Goal: Task Accomplishment & Management: Use online tool/utility

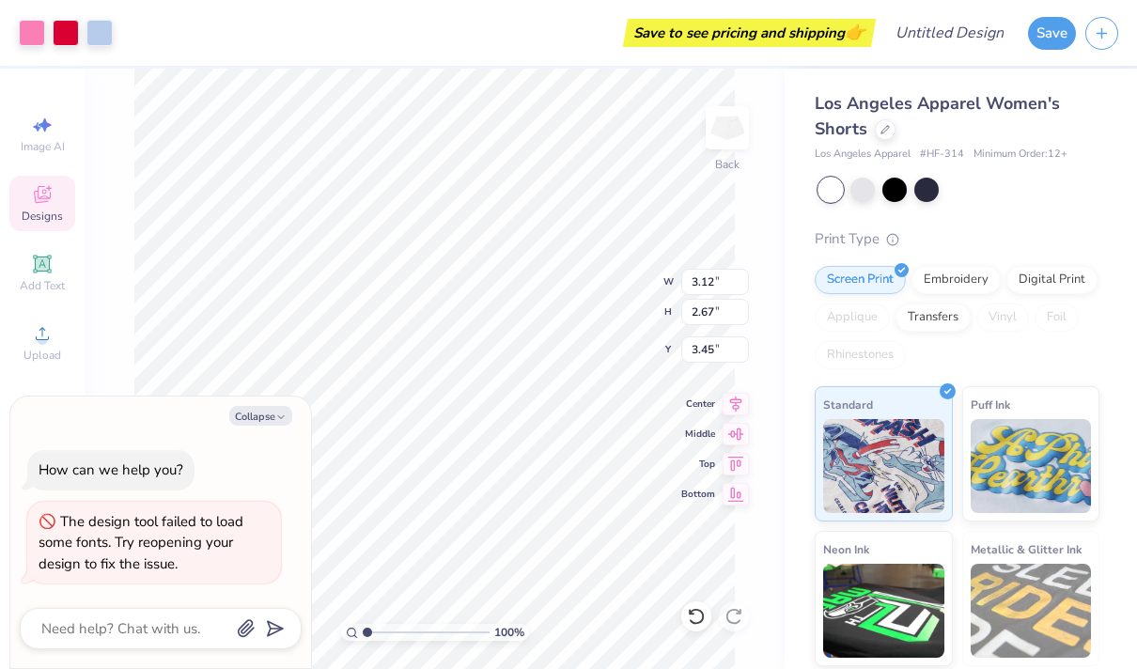
type textarea "x"
type input "2.10"
type textarea "x"
type input "2.18"
type input "1.50"
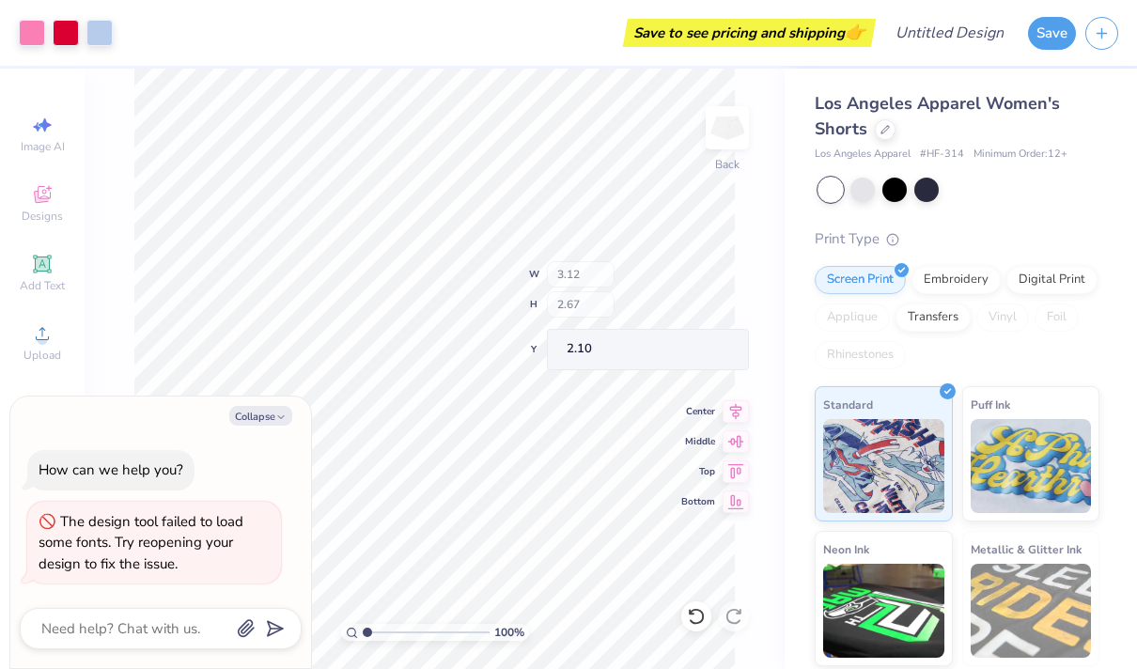
type input "2.74"
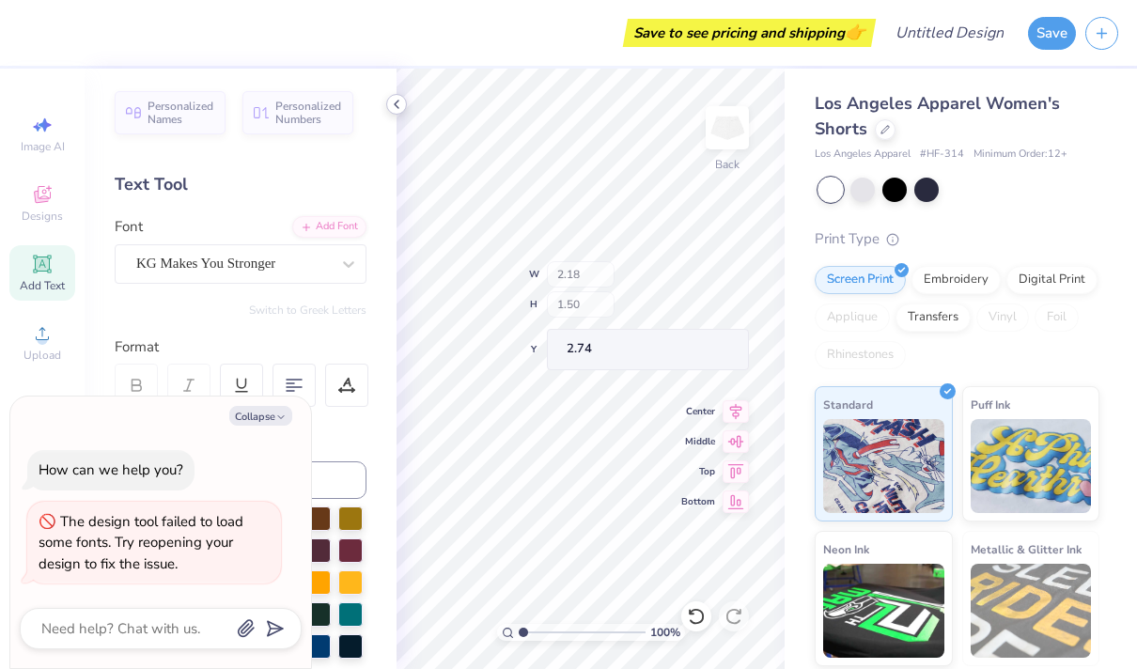
click at [401, 102] on icon at bounding box center [396, 104] width 15 height 15
type textarea "x"
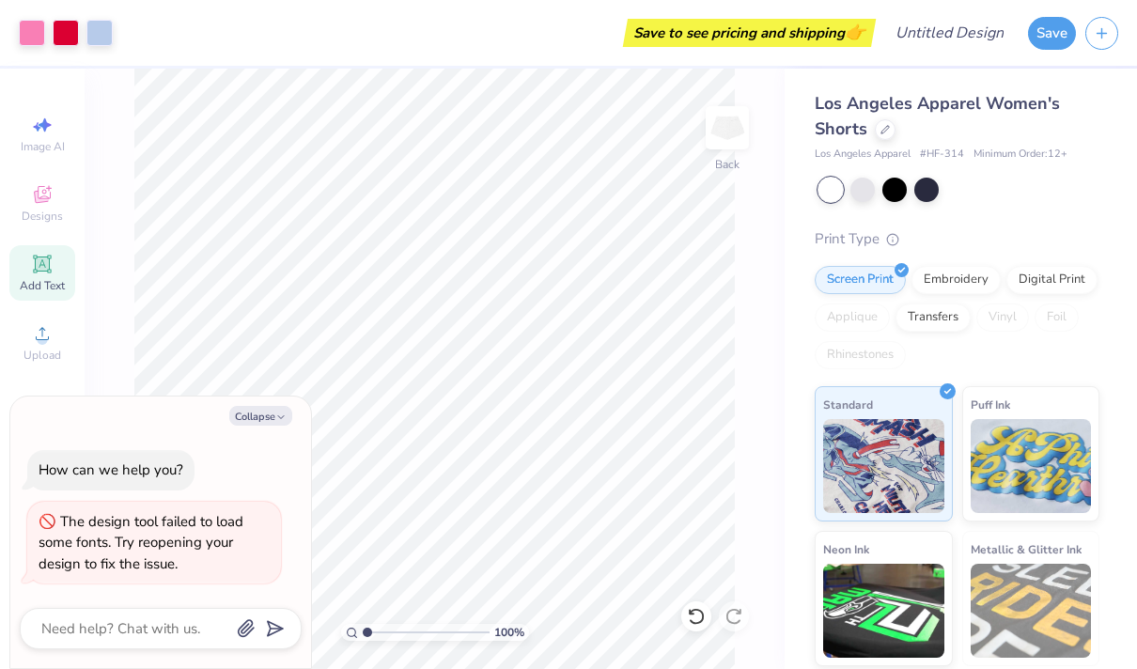
type input "1.11"
type textarea "x"
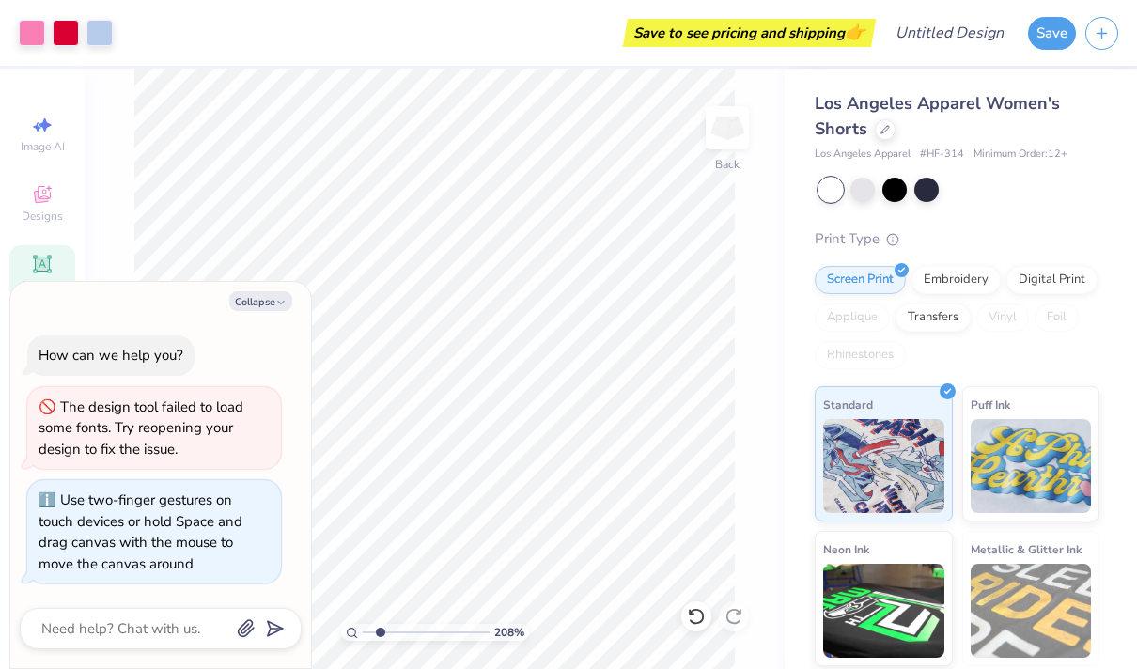
type input "2.01"
drag, startPoint x: 365, startPoint y: 632, endPoint x: 380, endPoint y: 631, distance: 15.1
click at [380, 631] on input "range" at bounding box center [426, 632] width 127 height 17
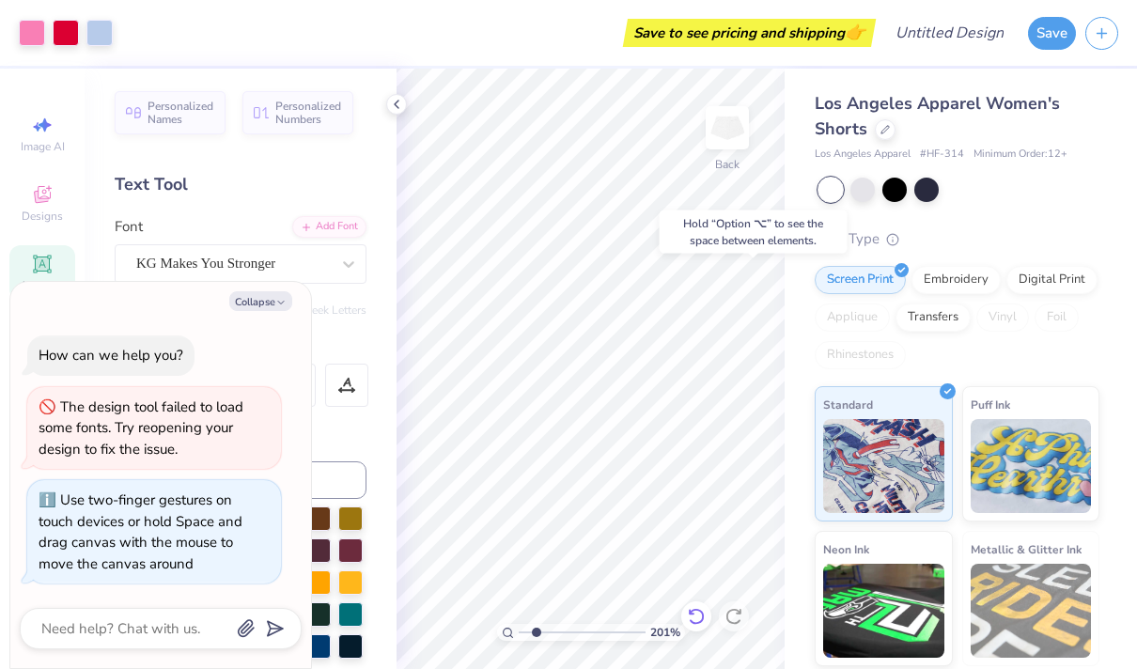
click at [692, 615] on icon at bounding box center [696, 616] width 19 height 19
type textarea "x"
type input "1.11"
click at [524, 634] on input "range" at bounding box center [582, 632] width 127 height 17
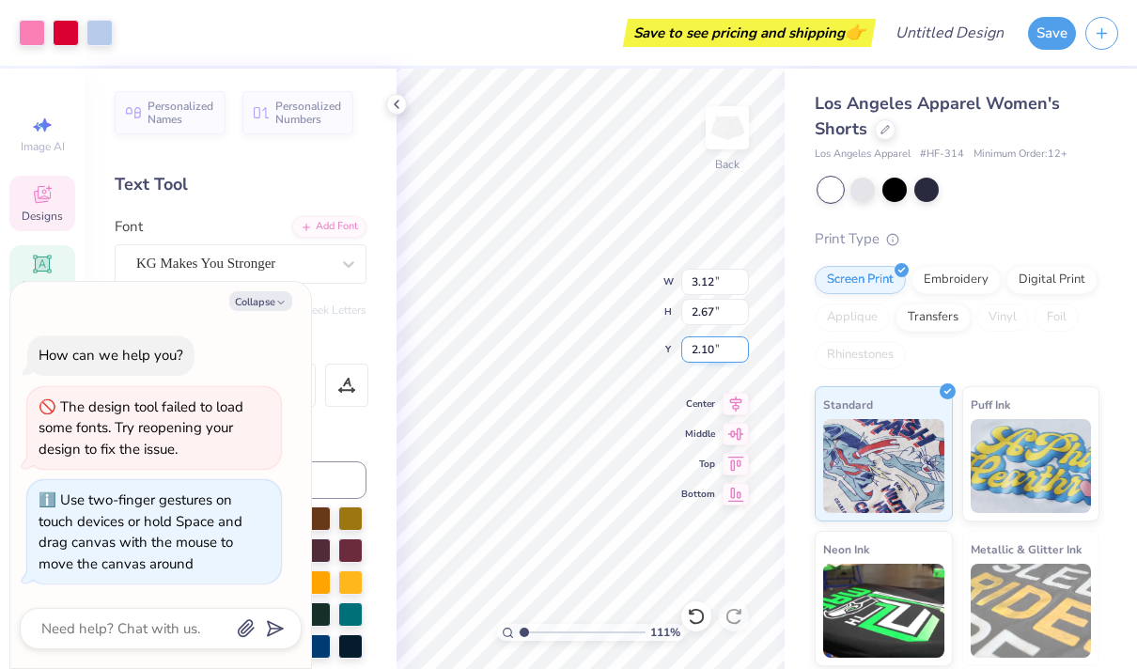
type textarea "x"
type input "2.54"
type textarea "x"
type textarea "pi"
type textarea "x"
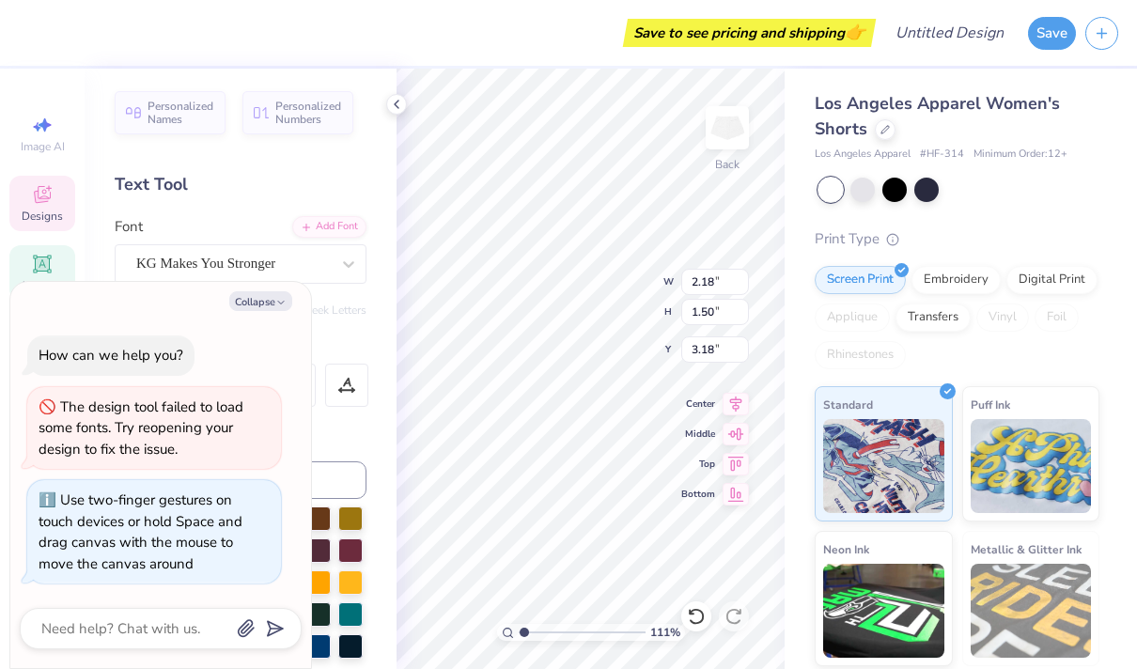
type textarea "pi"
type textarea "x"
type input "1.05"
type input "1.12"
type input "3.88"
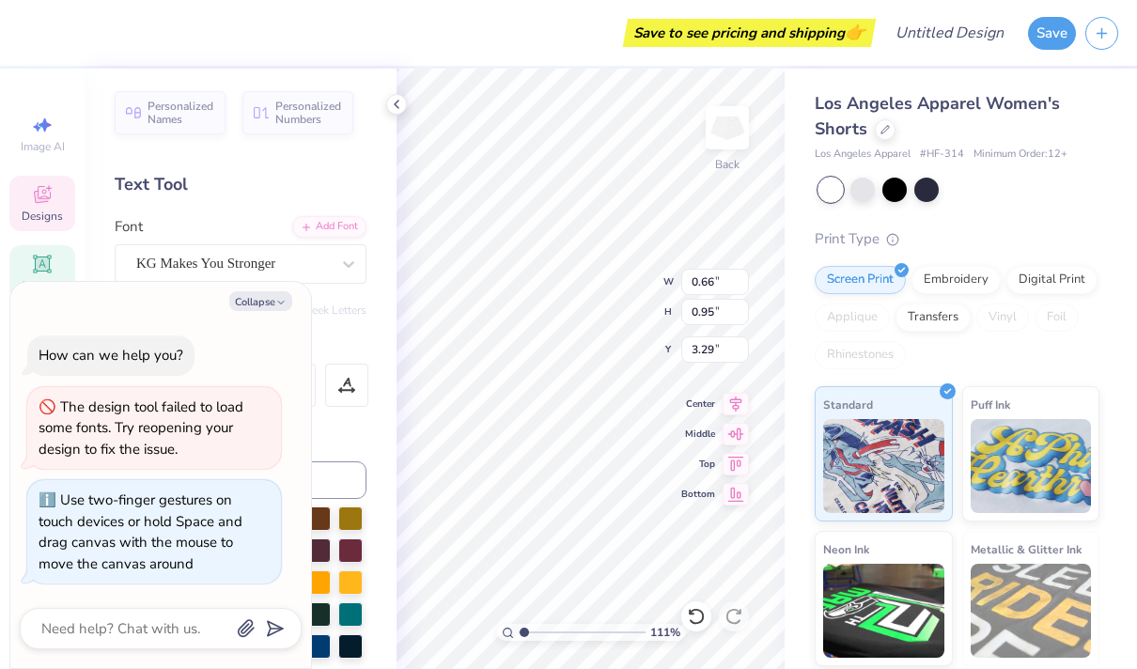
type textarea "x"
type textarea "p"
type textarea "x"
type textarea "M"
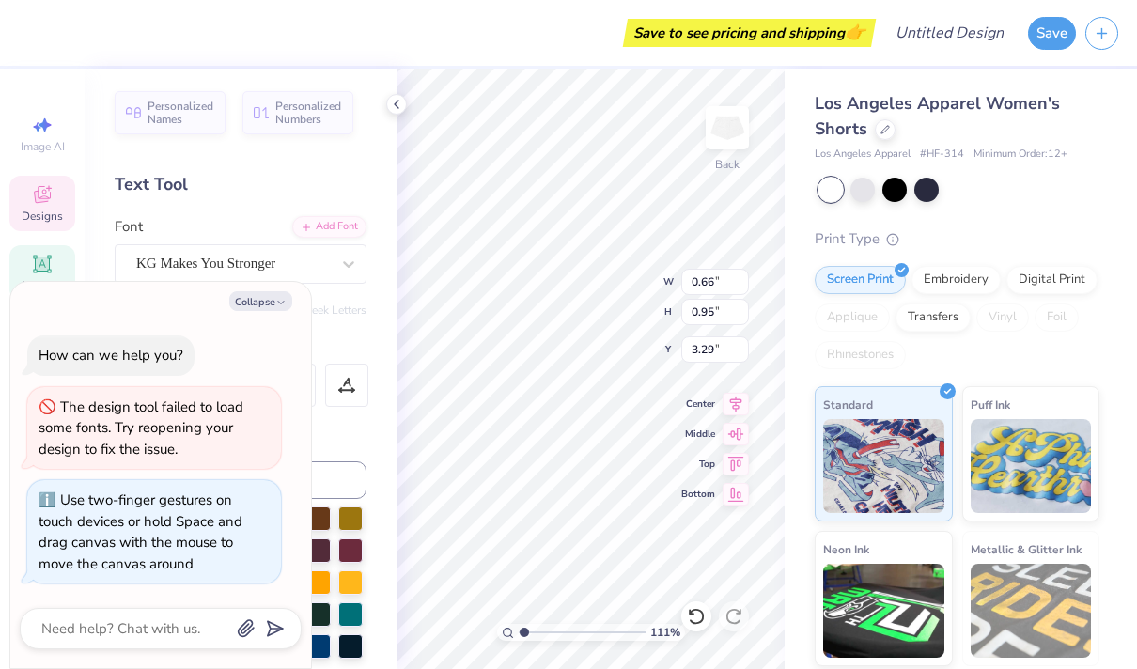
type textarea "x"
type textarea "Mo"
type textarea "x"
type textarea "Mor"
type textarea "x"
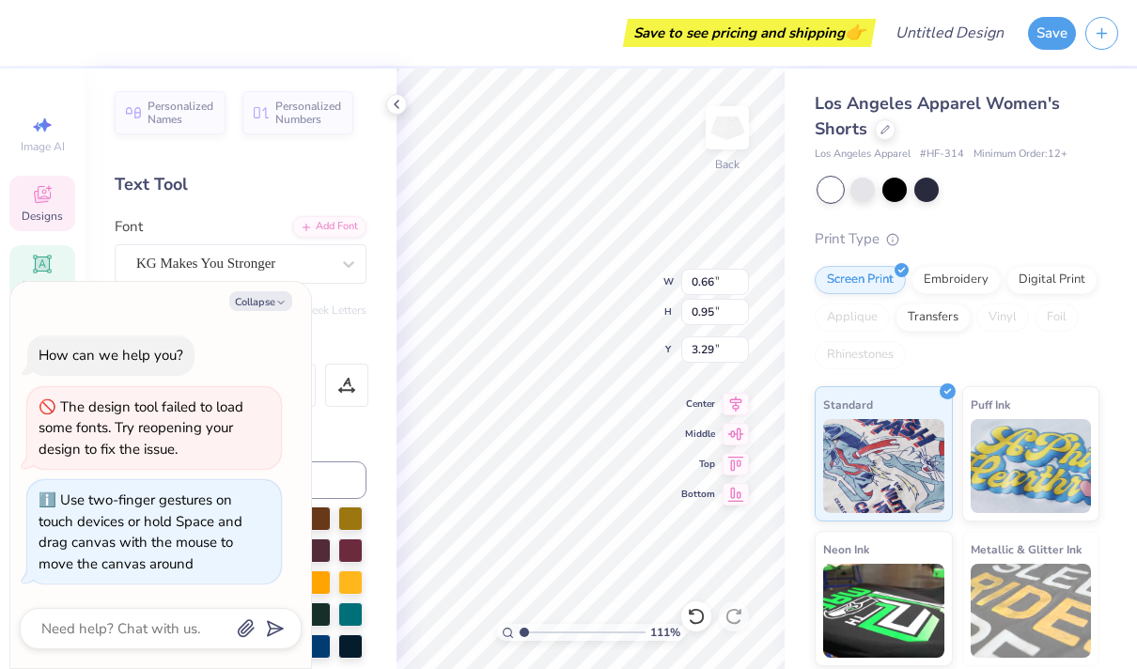
type textarea "[PERSON_NAME]"
type textarea "x"
type textarea "Moral"
type textarea "x"
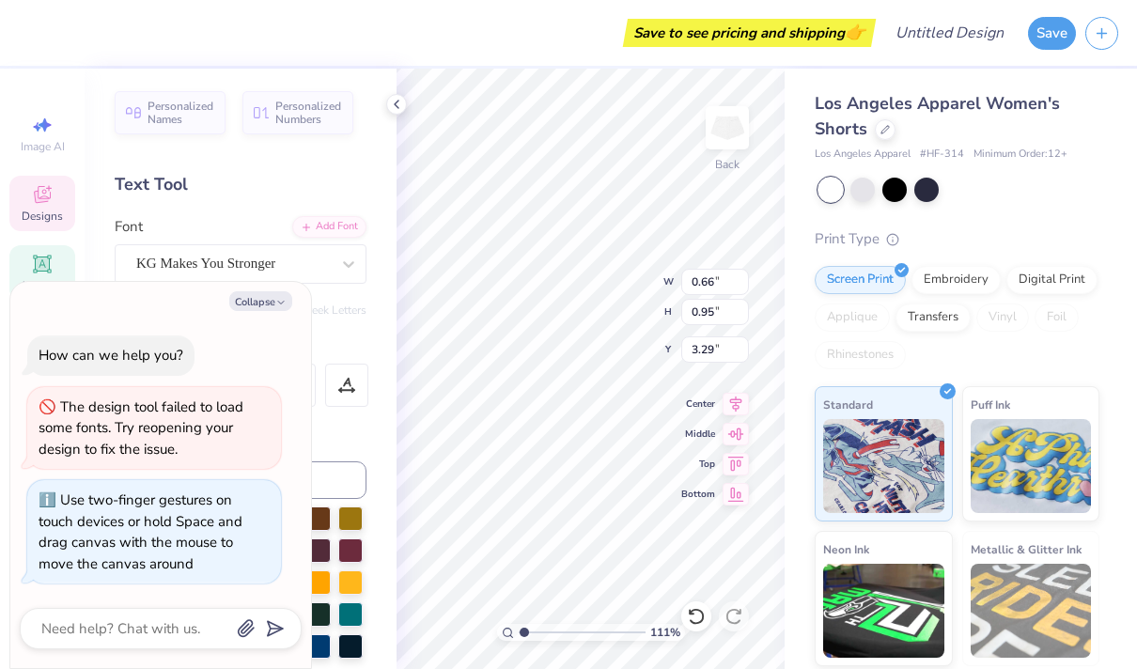
type textarea "Morale"
type textarea "x"
type input "3.28"
type textarea "x"
type input "0.25"
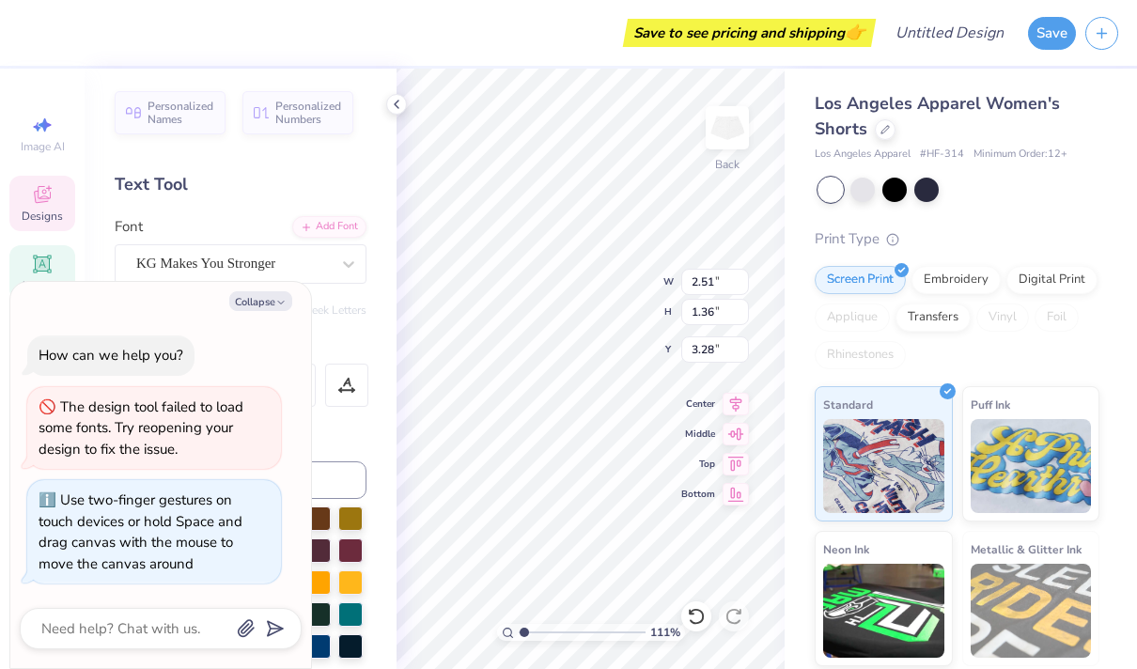
type input "0.56"
type input "3.68"
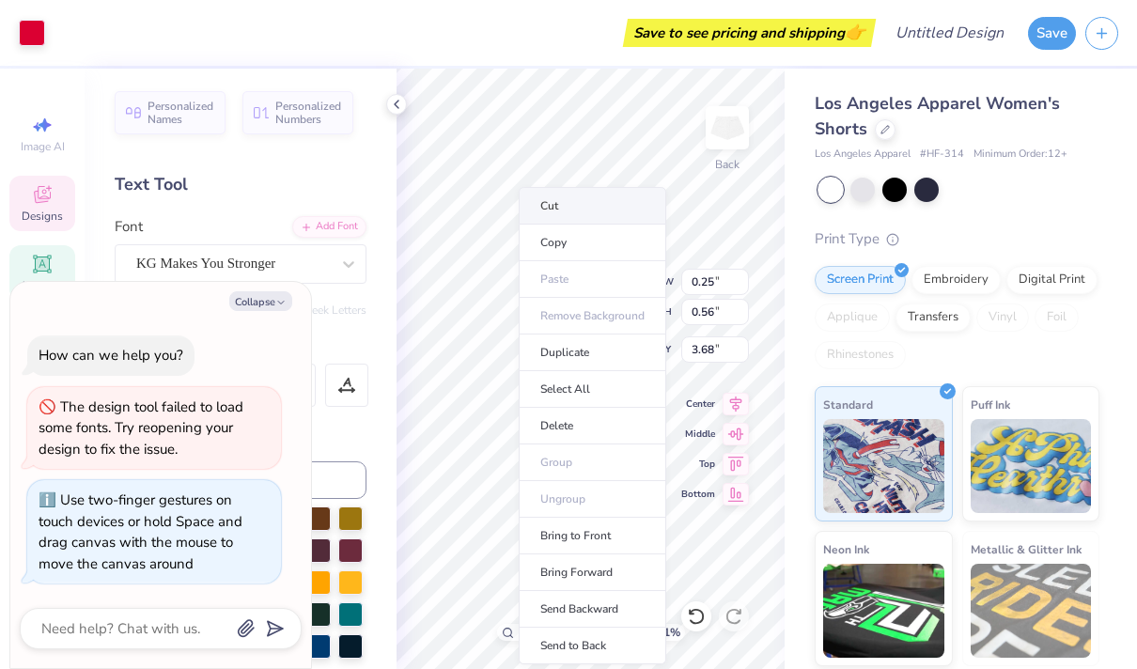
click at [561, 210] on li "Cut" at bounding box center [593, 206] width 148 height 38
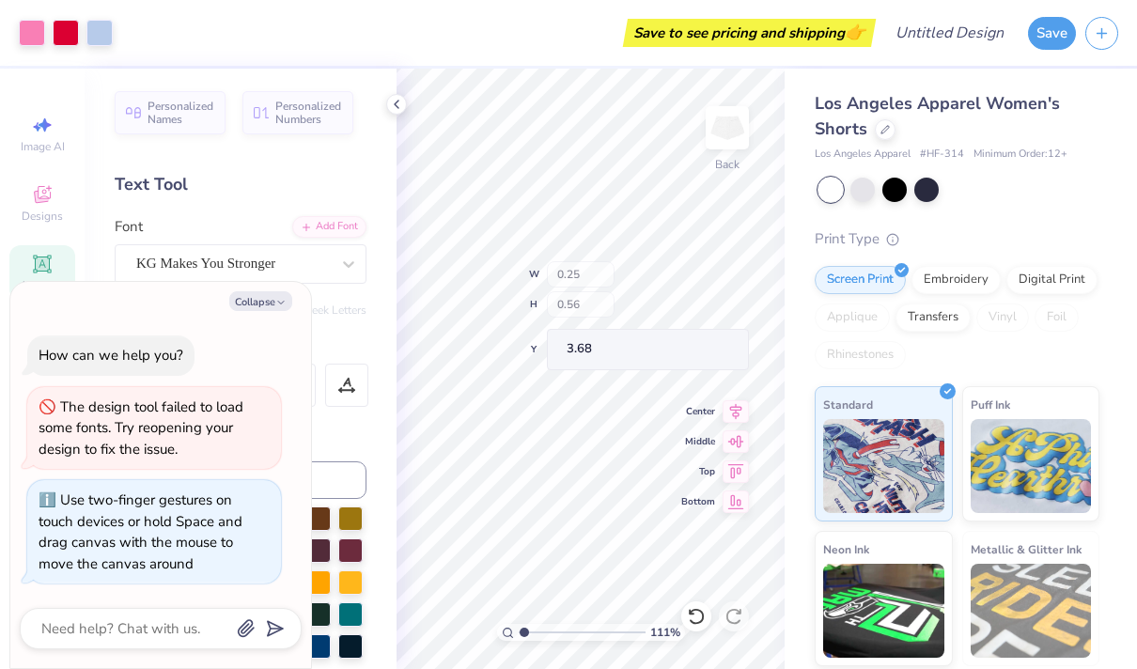
type textarea "x"
type input "1.56"
click at [530, 632] on input "range" at bounding box center [582, 632] width 127 height 17
click at [397, 97] on icon at bounding box center [396, 104] width 15 height 15
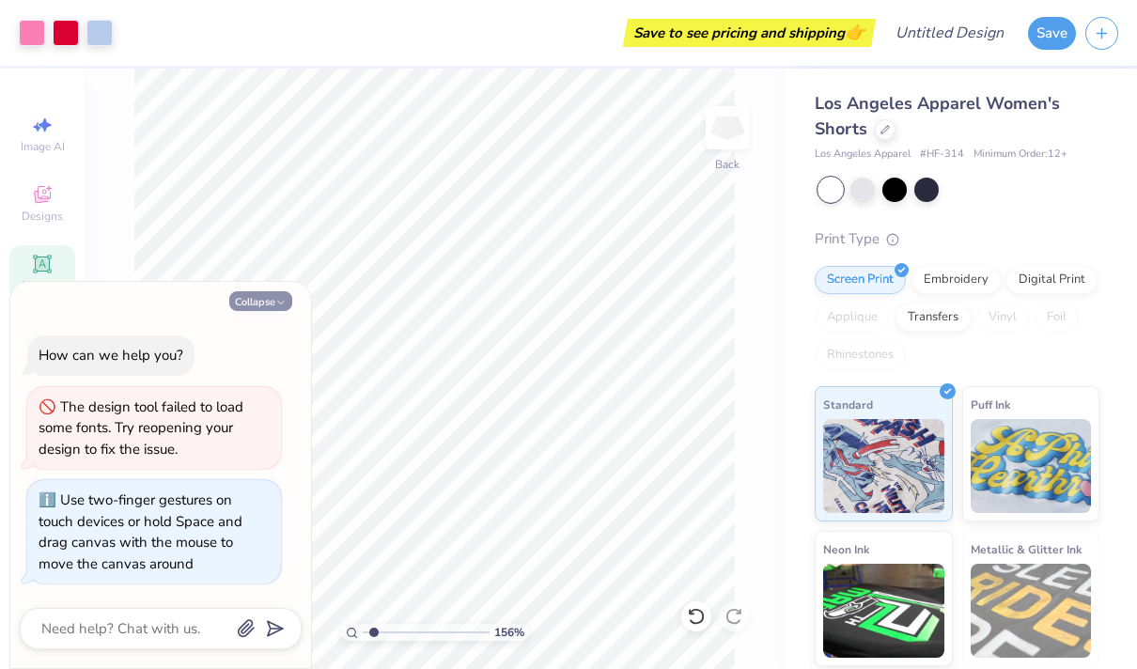
click at [268, 305] on button "Collapse" at bounding box center [260, 301] width 63 height 20
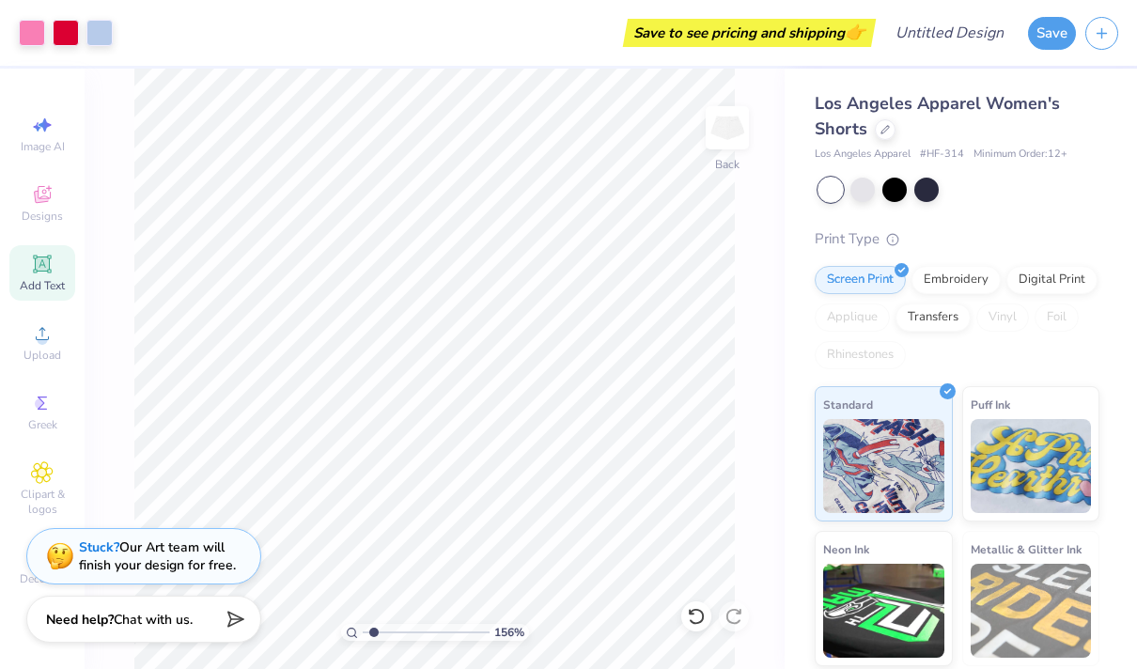
type textarea "x"
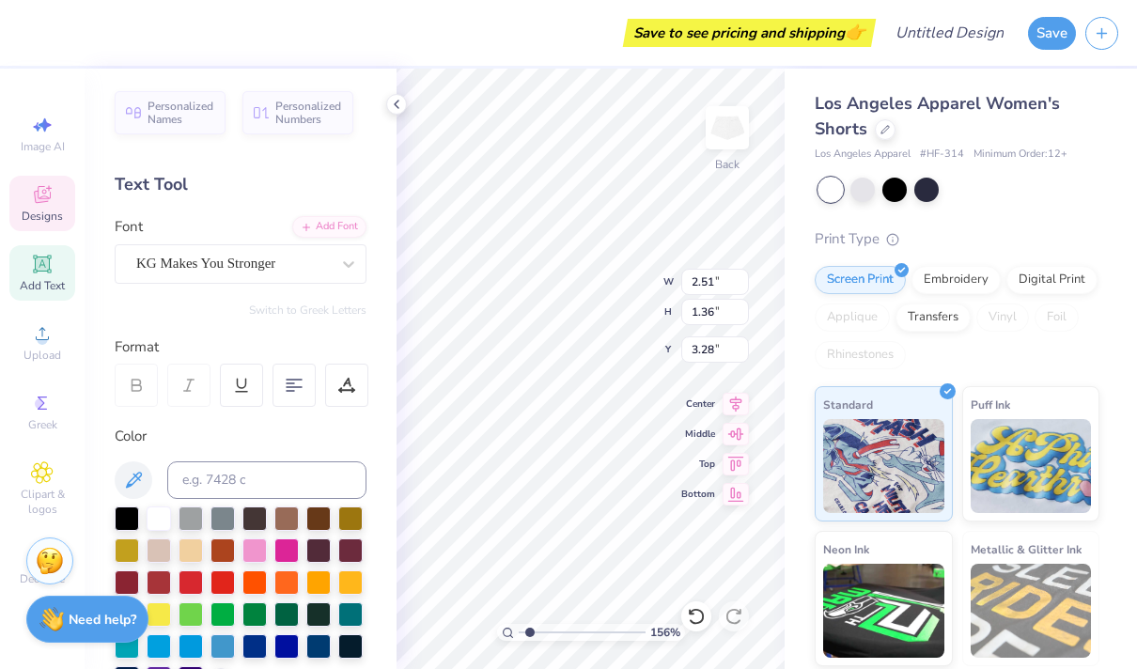
type input "2.15"
type input "1.17"
type input "3.48"
type input "3.28"
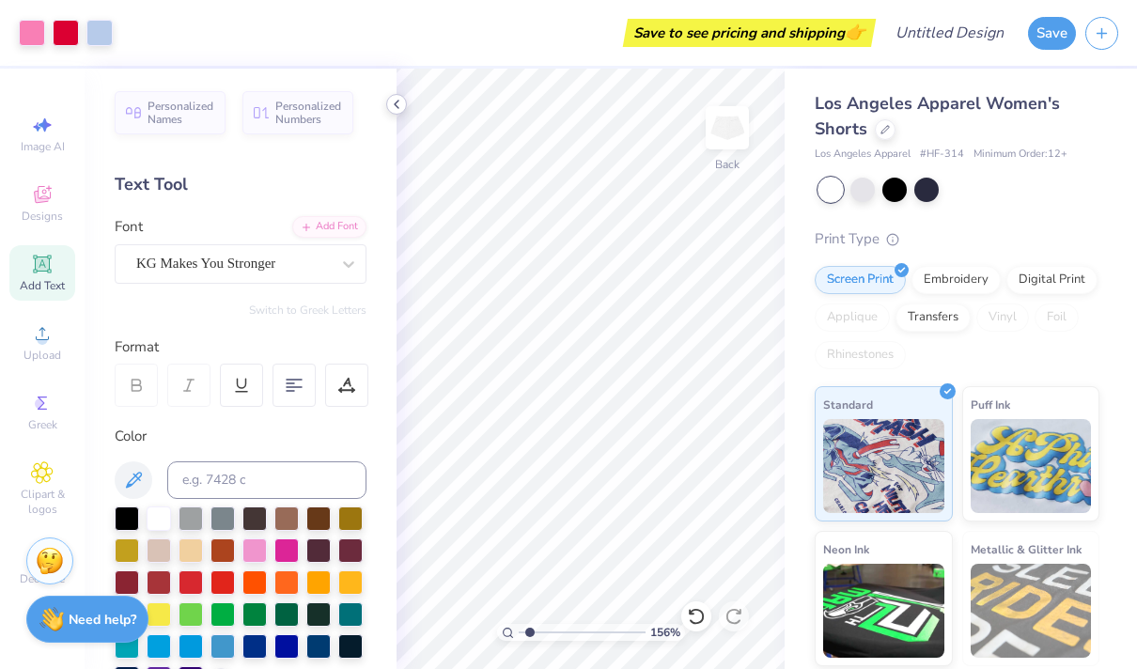
click at [396, 105] on icon at bounding box center [396, 104] width 15 height 15
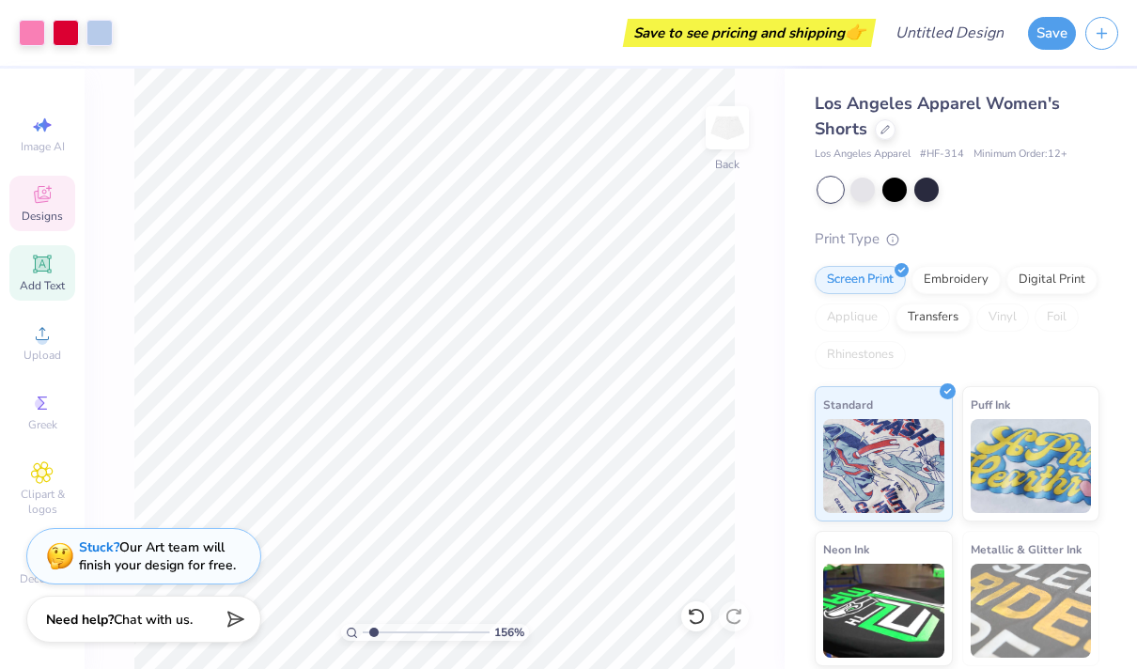
click at [39, 203] on icon at bounding box center [42, 194] width 23 height 23
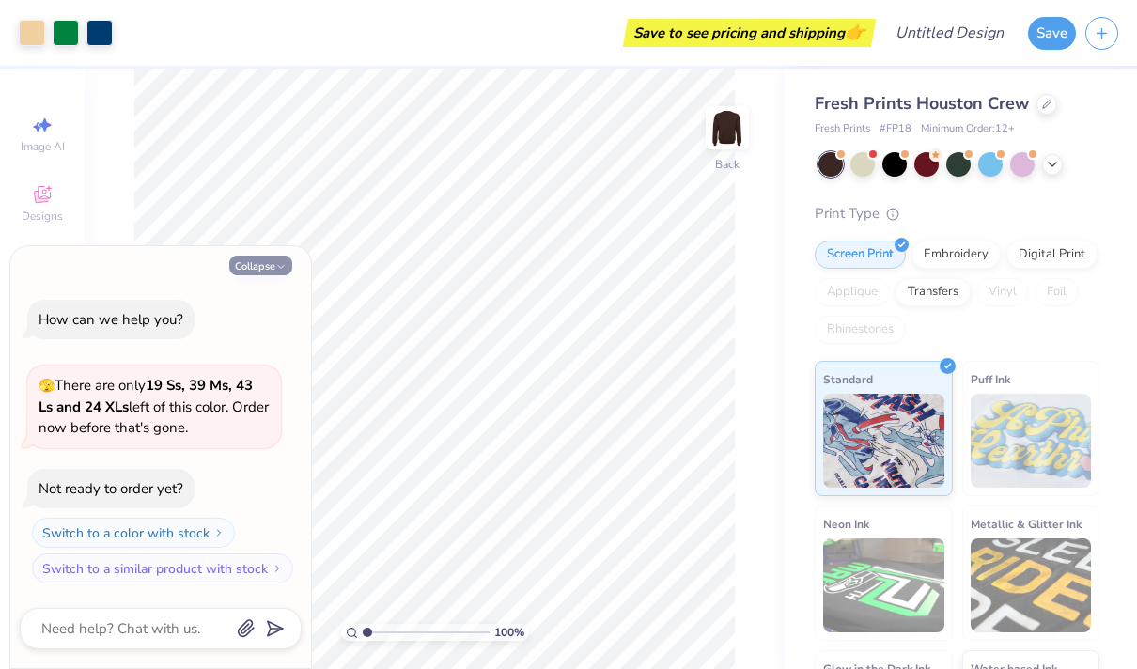
click at [265, 271] on button "Collapse" at bounding box center [260, 266] width 63 height 20
type textarea "x"
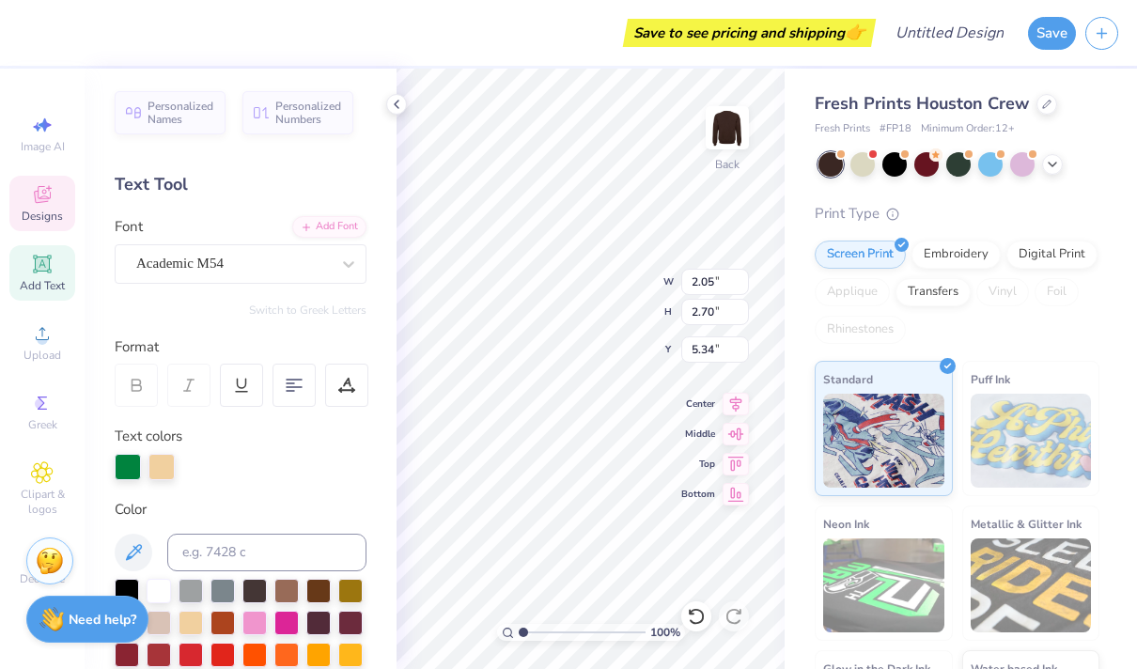
type textarea "M"
type input "1.80"
type input "2.61"
type input "5.65"
type textarea "O"
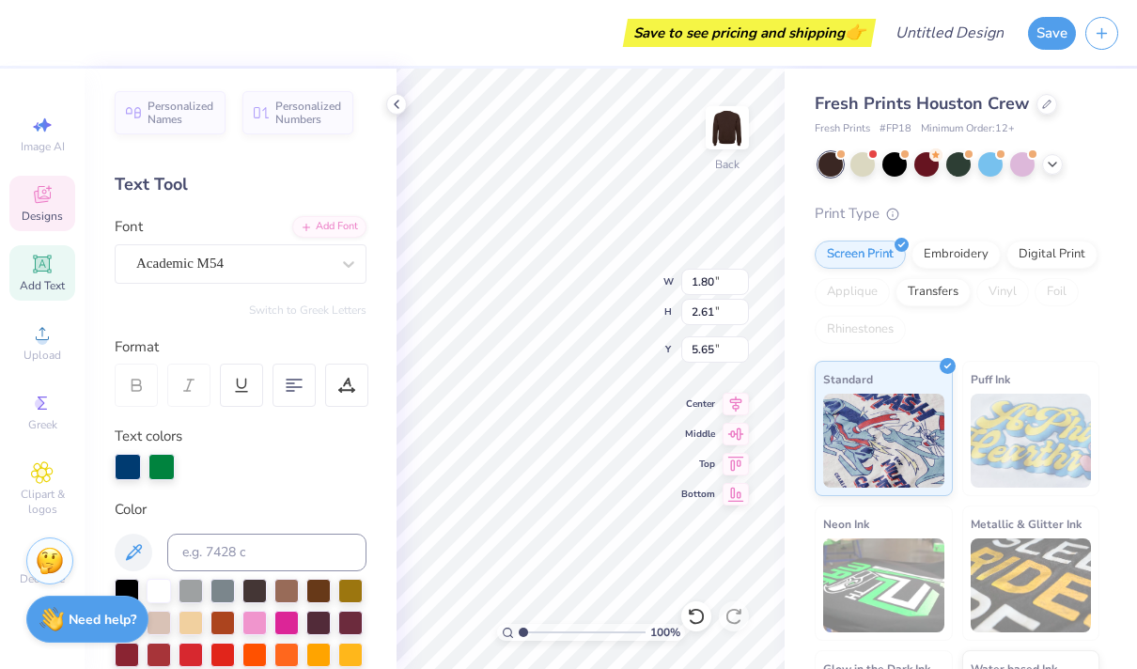
type input "1.59"
type input "2.55"
type input "5.08"
type textarea "R"
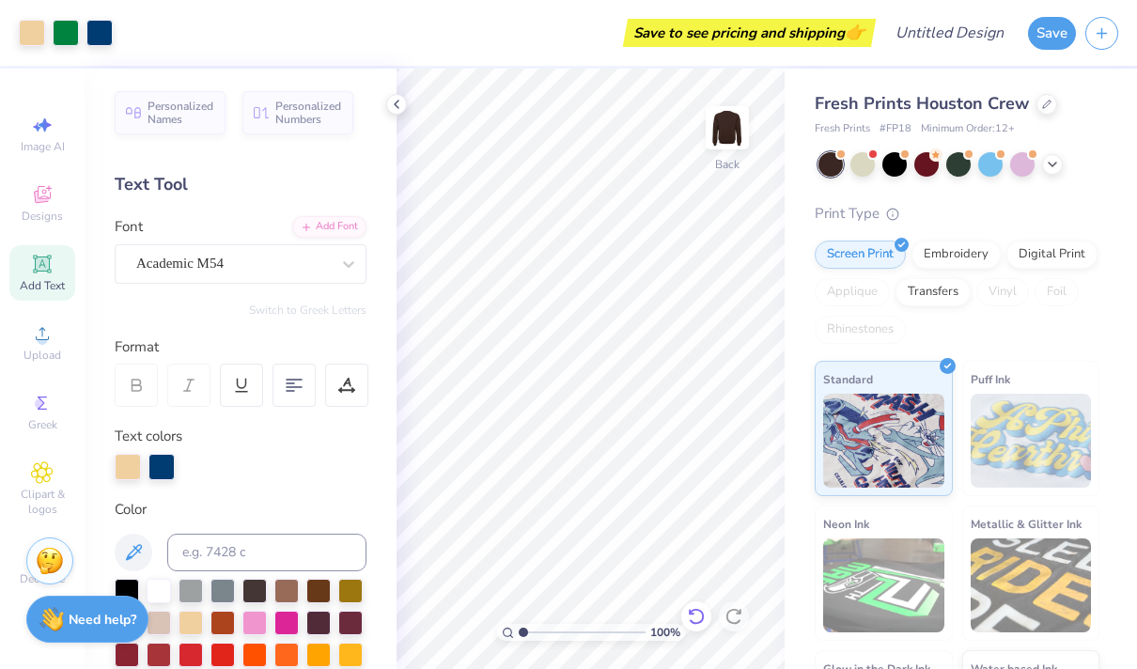
click at [710, 613] on div at bounding box center [696, 616] width 30 height 30
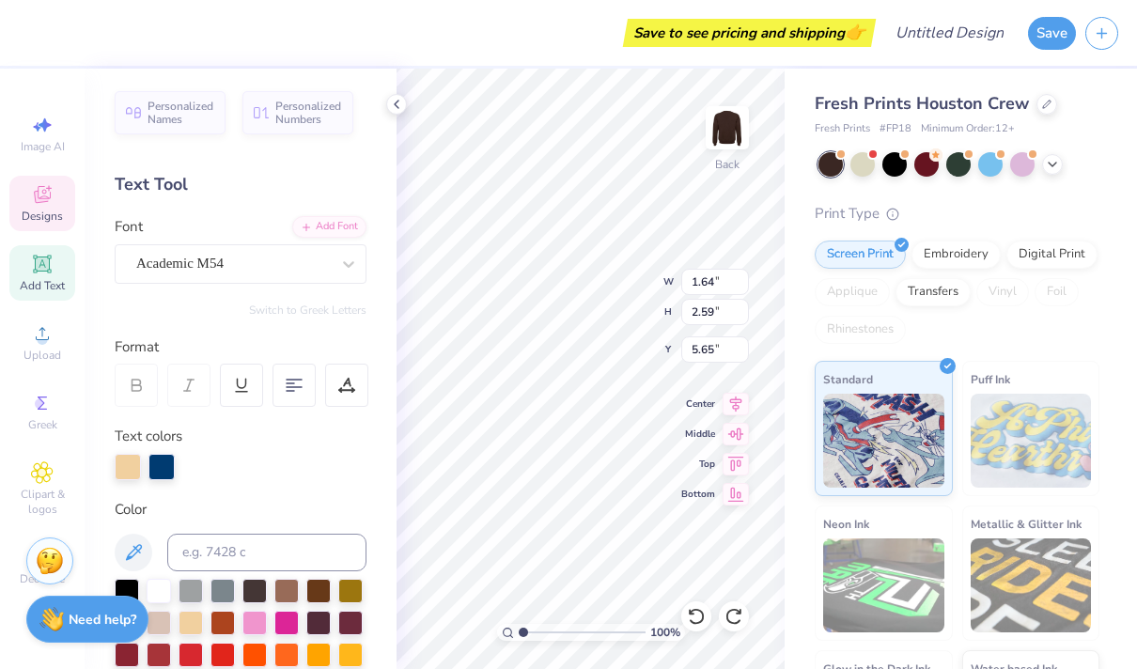
type textarea "a"
type input "1.82"
type input "2.72"
type input "5.42"
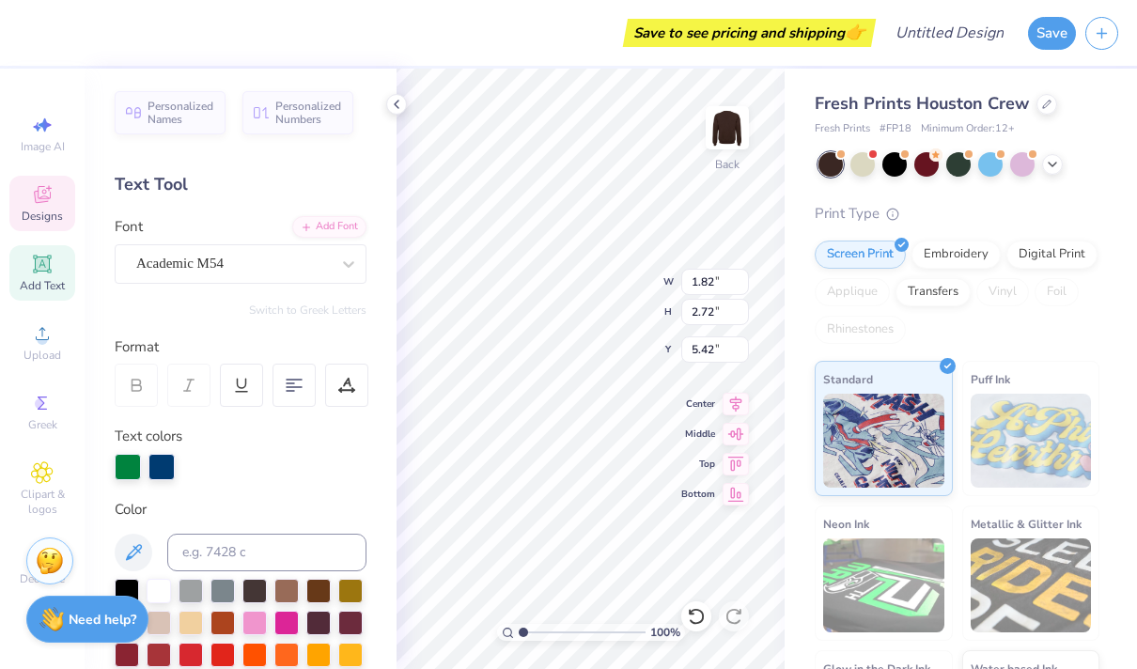
type textarea "L"
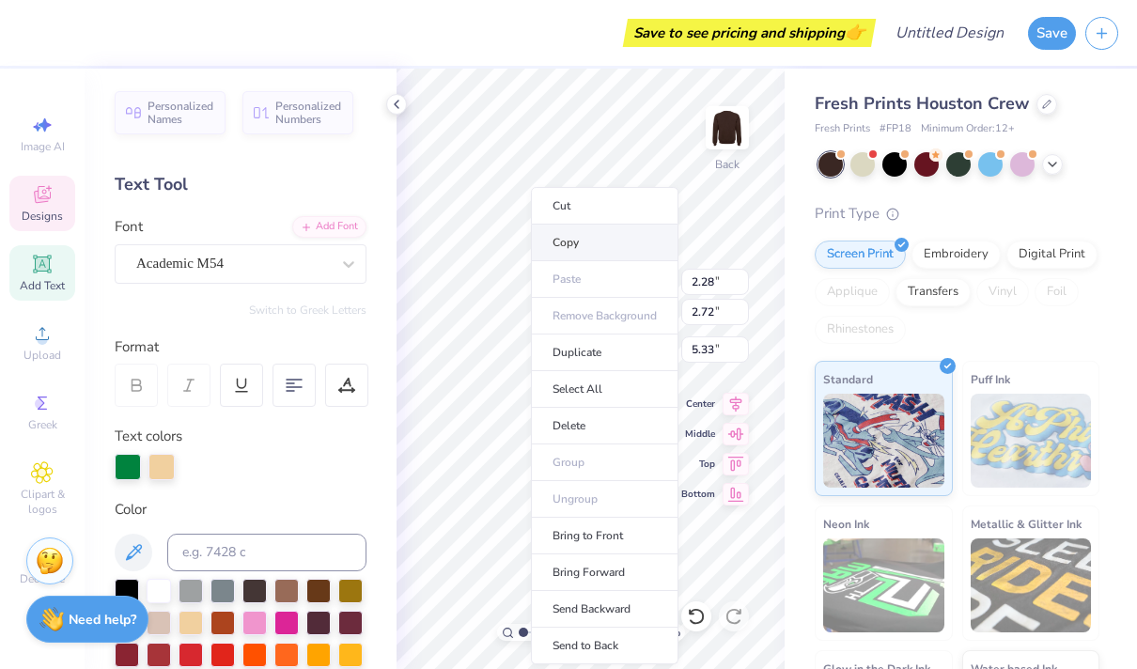
click at [579, 239] on li "Copy" at bounding box center [605, 243] width 148 height 37
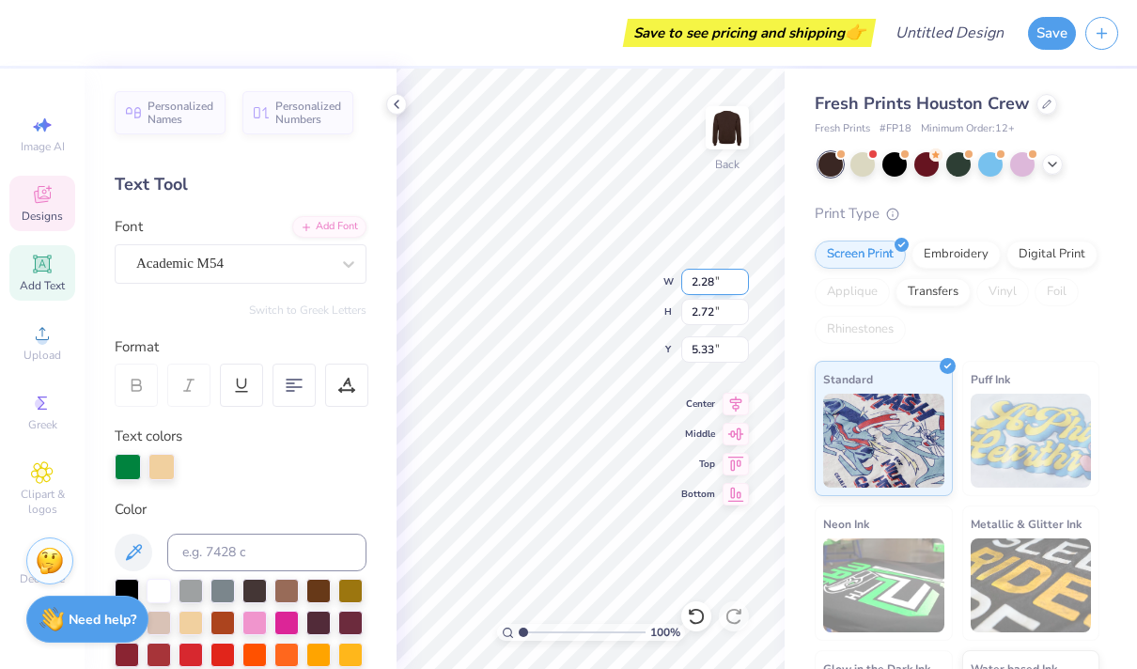
click at [707, 270] on div "100 % Back W 2.28 2.28 " H 2.72 2.72 " Y 5.33 5.33 " Center Middle Top Bottom" at bounding box center [590, 369] width 388 height 600
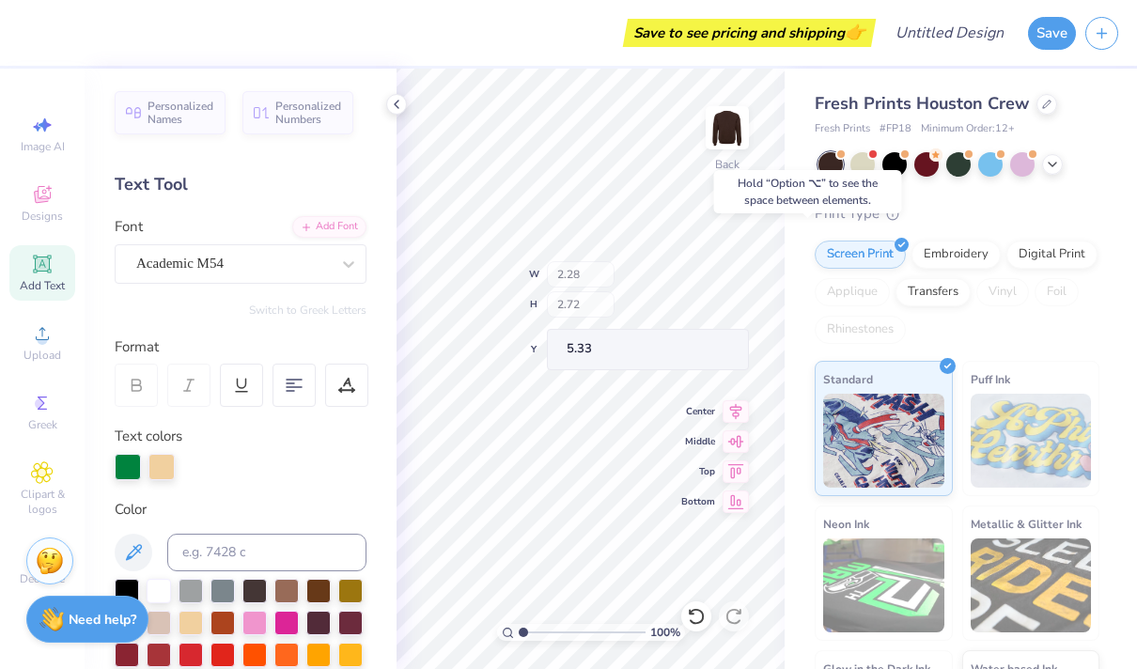
type input "5.38"
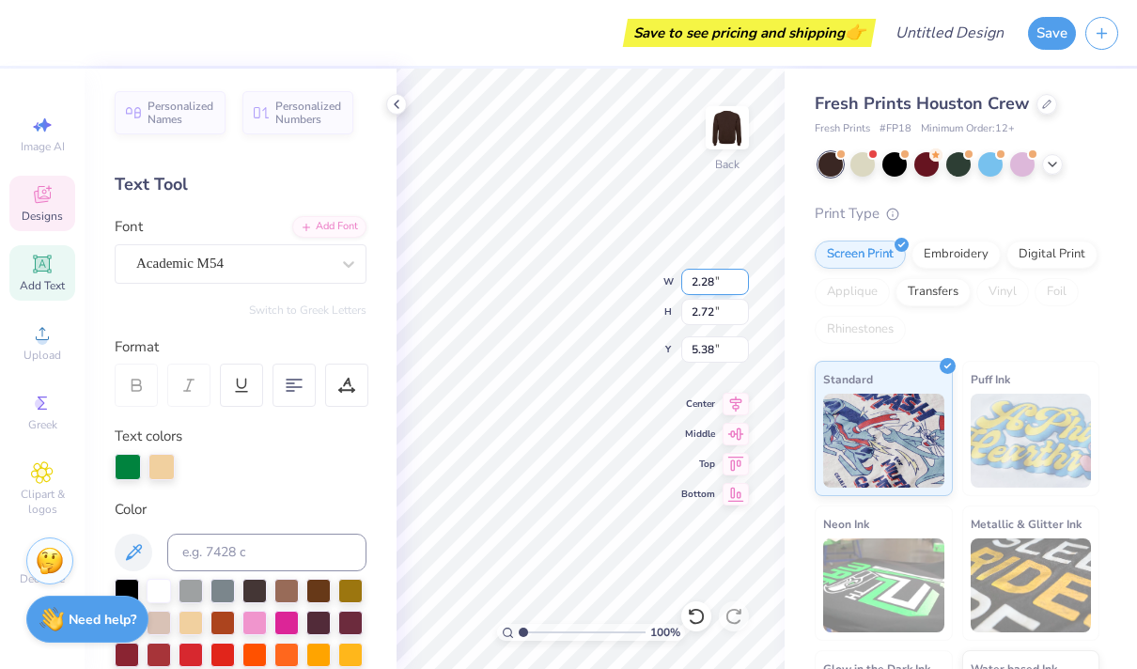
type textarea "E"
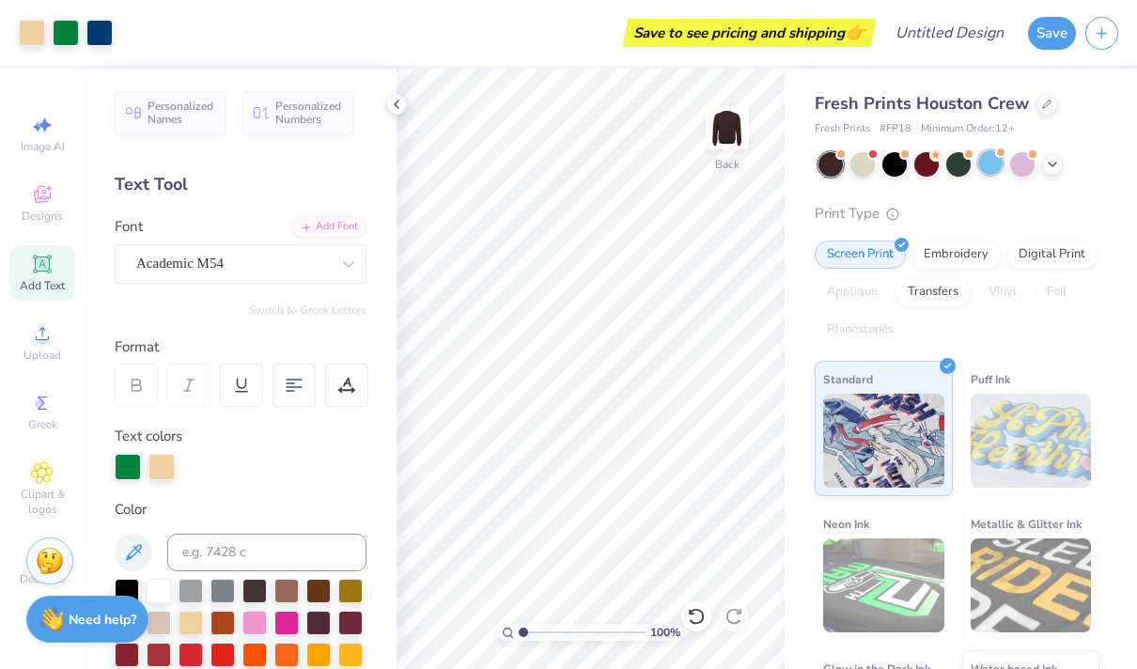
click at [991, 172] on div at bounding box center [990, 162] width 24 height 24
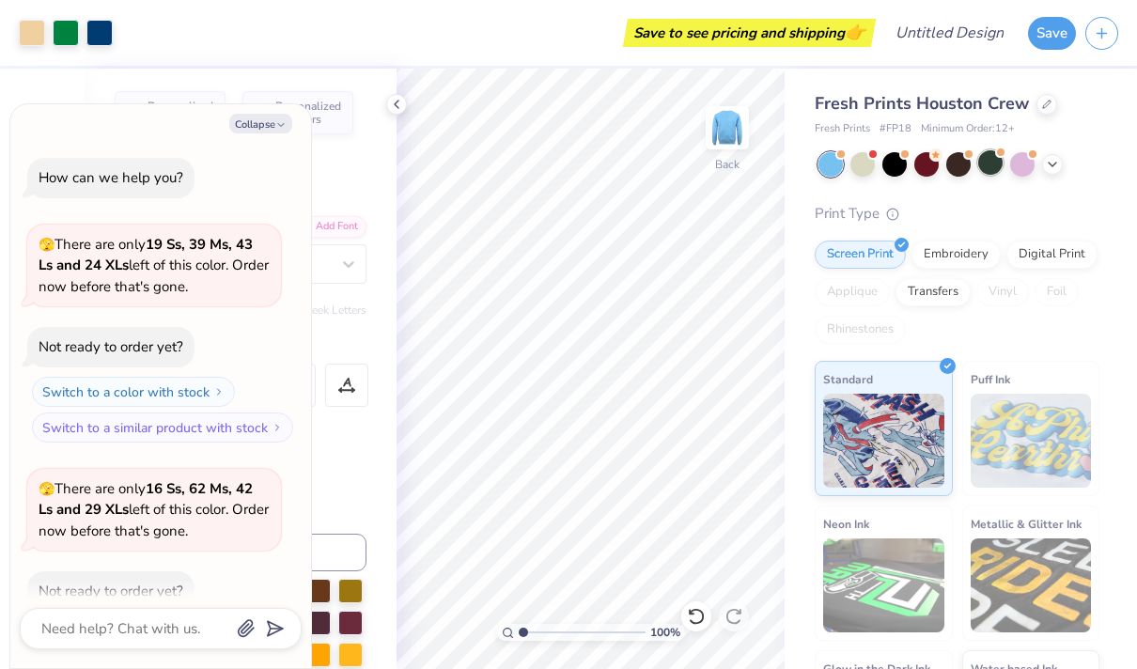
scroll to position [99, 0]
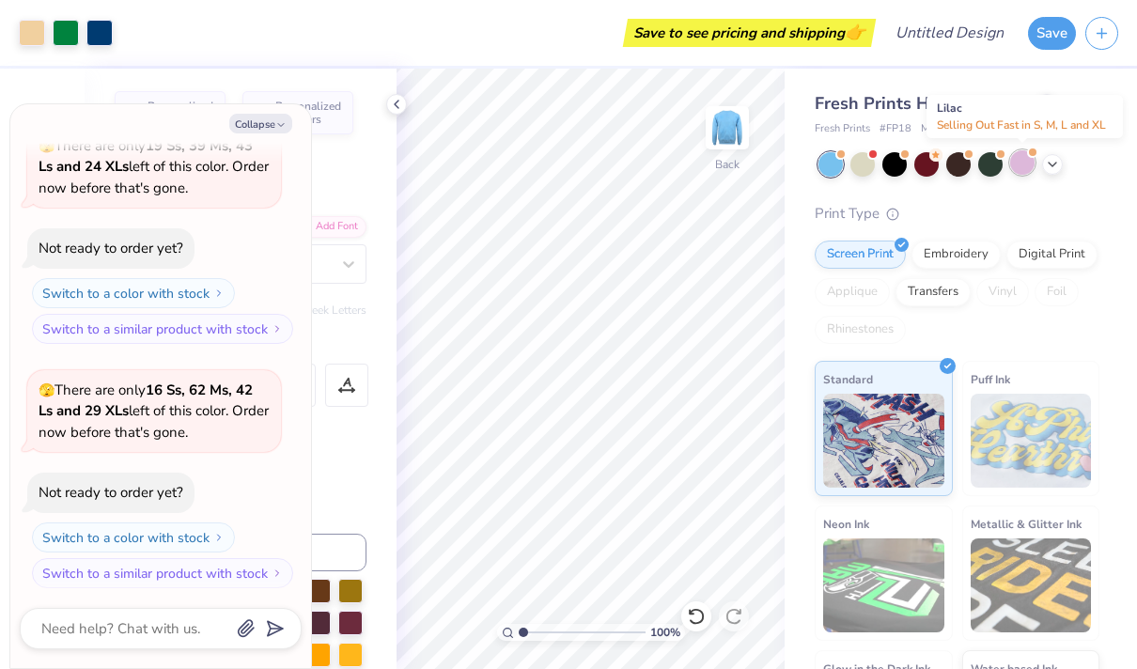
click at [1026, 164] on div at bounding box center [1022, 162] width 24 height 24
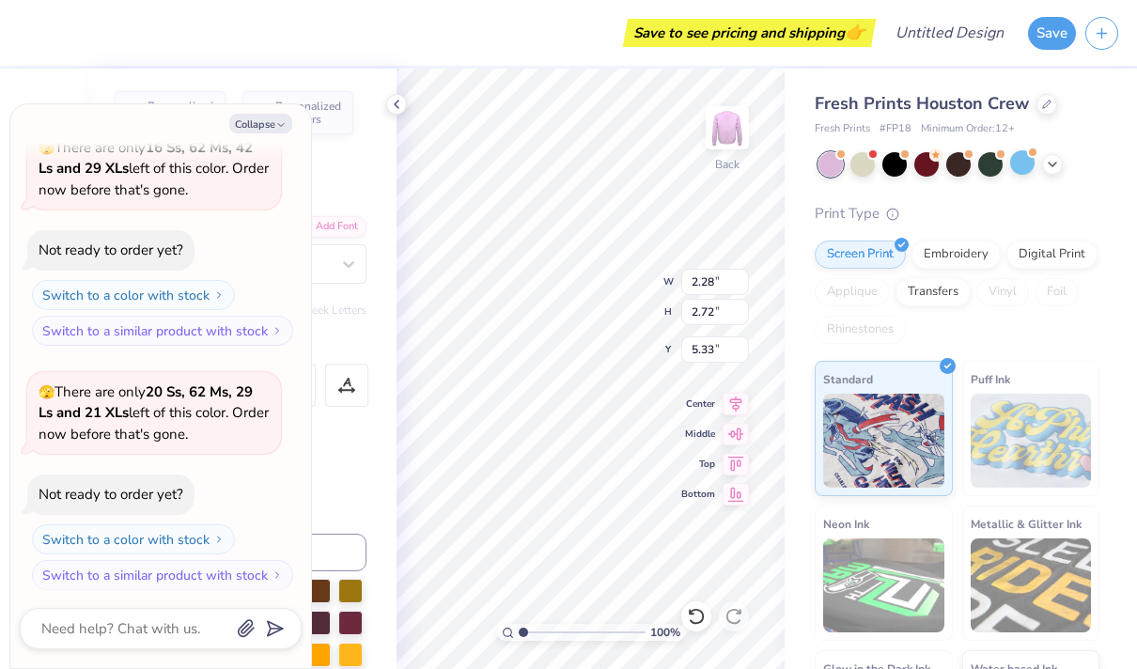
type textarea "x"
type input "5.35"
type textarea "x"
type input "1.63"
type input "2.59"
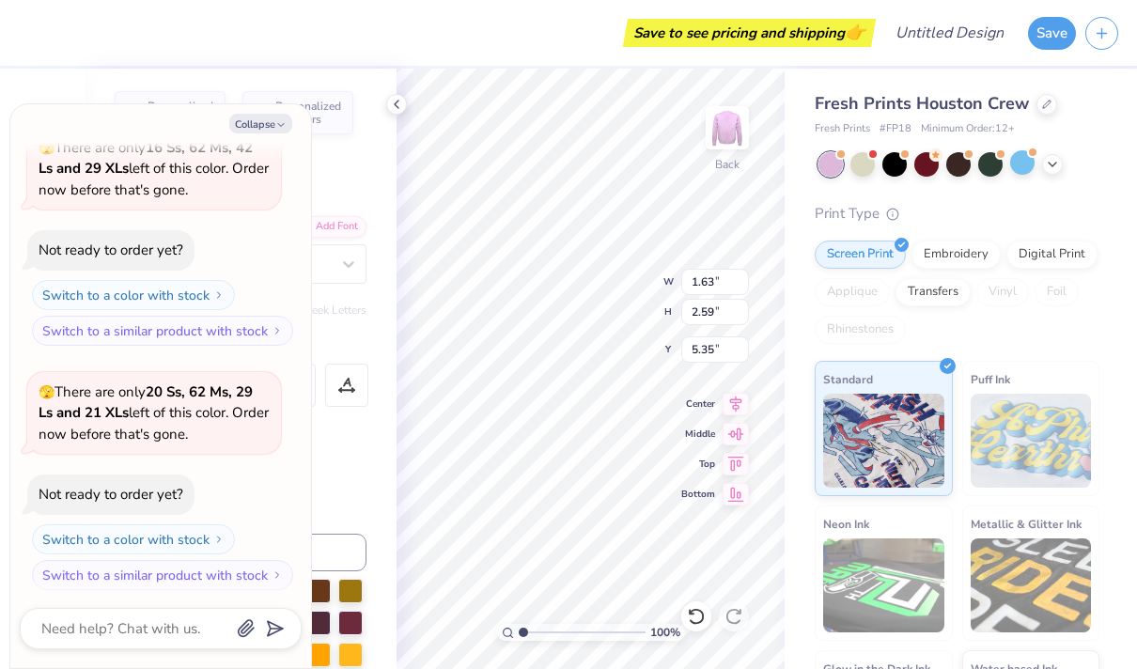
type input "5.64"
type textarea "x"
type input "5.49"
type textarea "x"
type input "1.68"
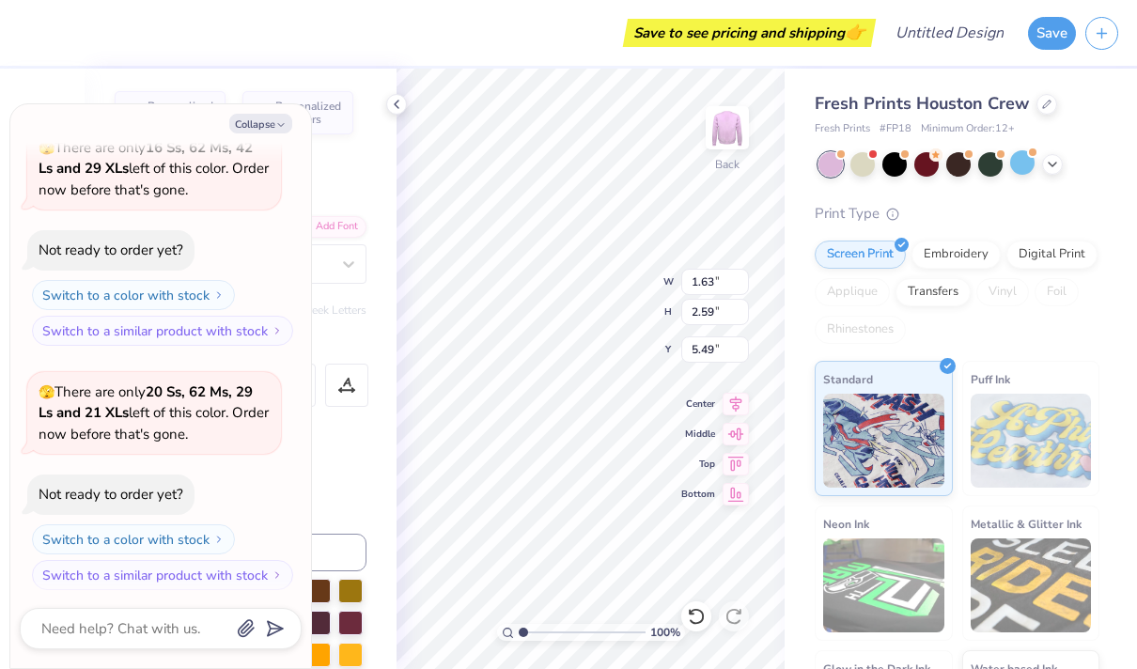
type input "2.55"
type input "5.08"
type textarea "x"
type input "1.79"
type input "2.59"
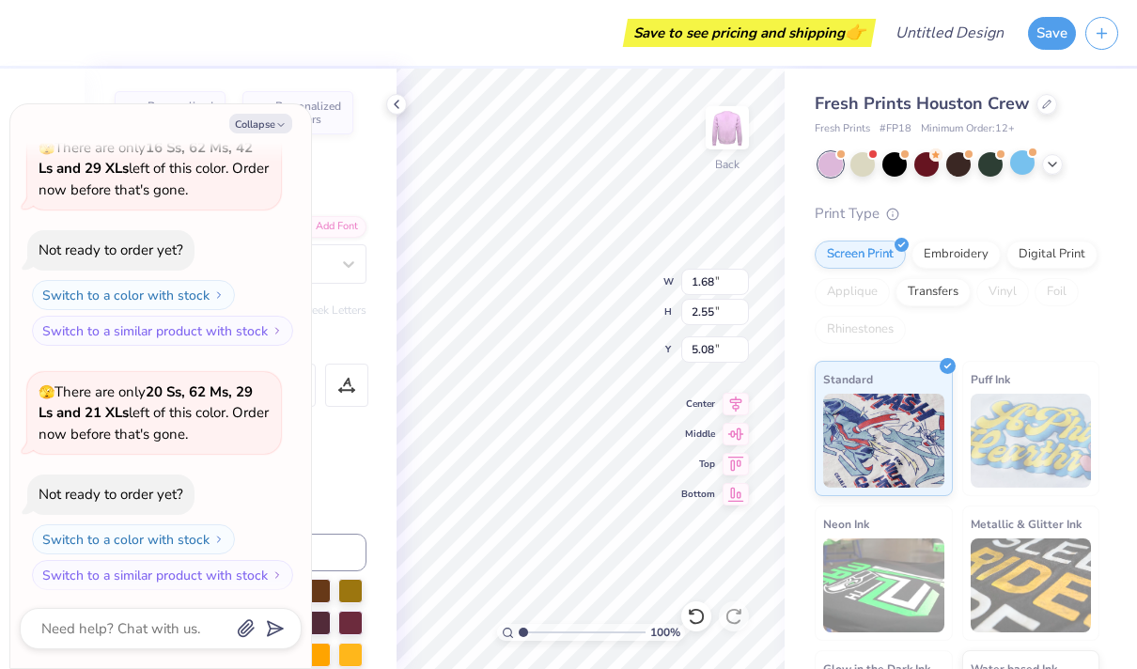
type input "5.66"
type textarea "x"
type input "5.49"
type textarea "x"
type input "1.57"
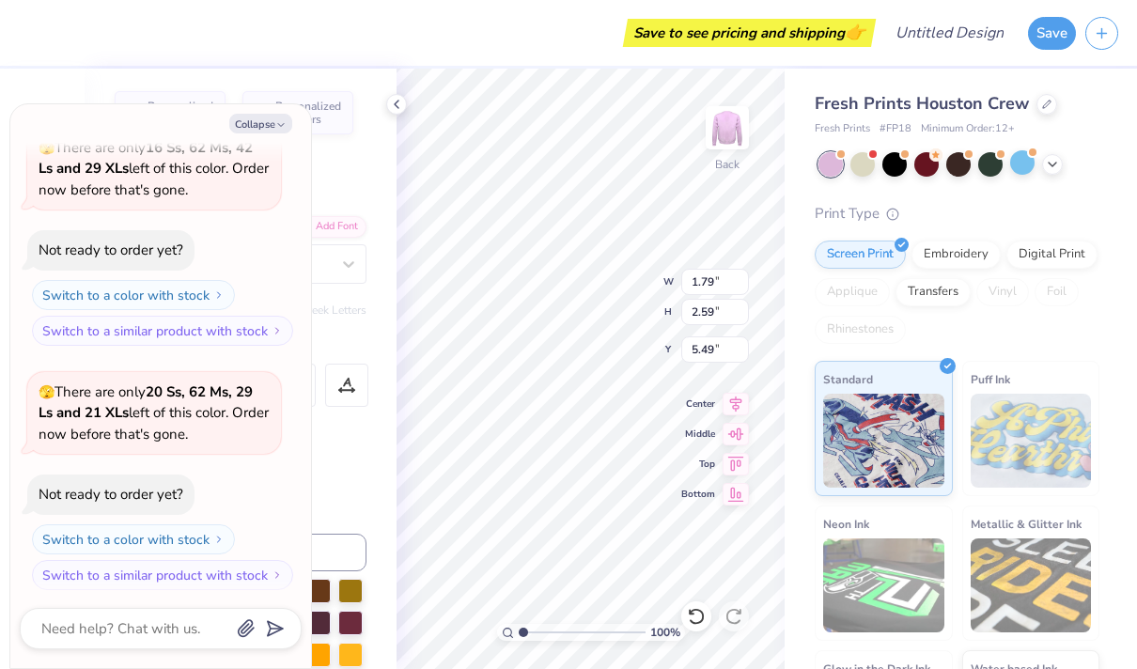
type input "2.76"
type input "5.35"
type textarea "x"
type input "5.32"
type textarea "x"
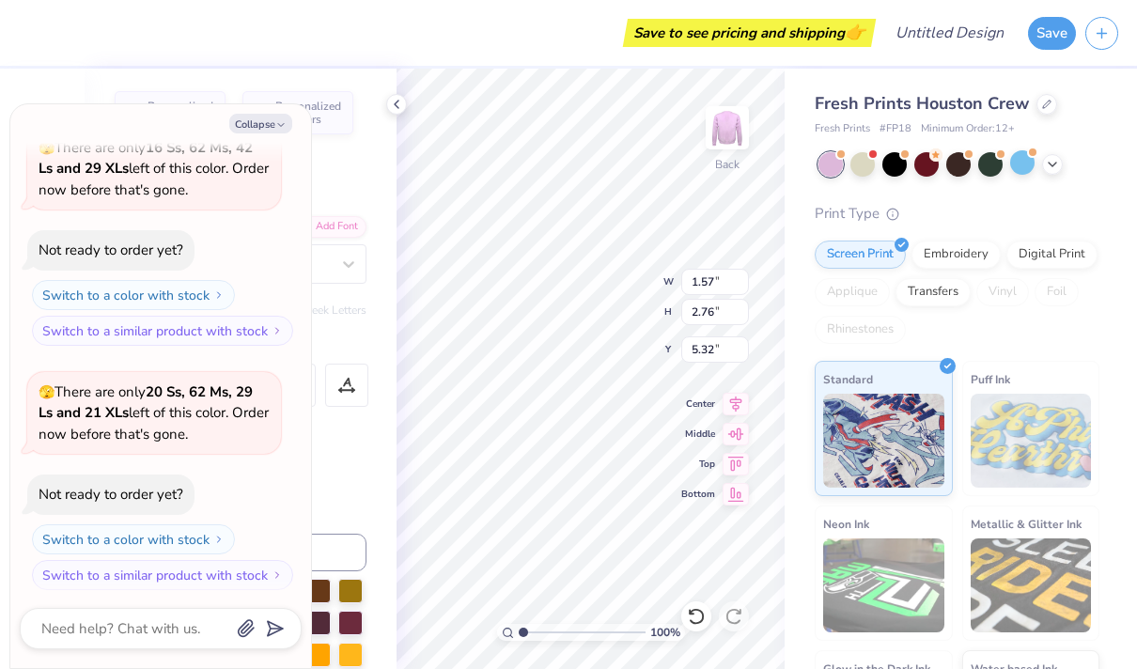
type input "1.75"
type input "2.67"
type input "5.41"
type textarea "x"
type input "5.32"
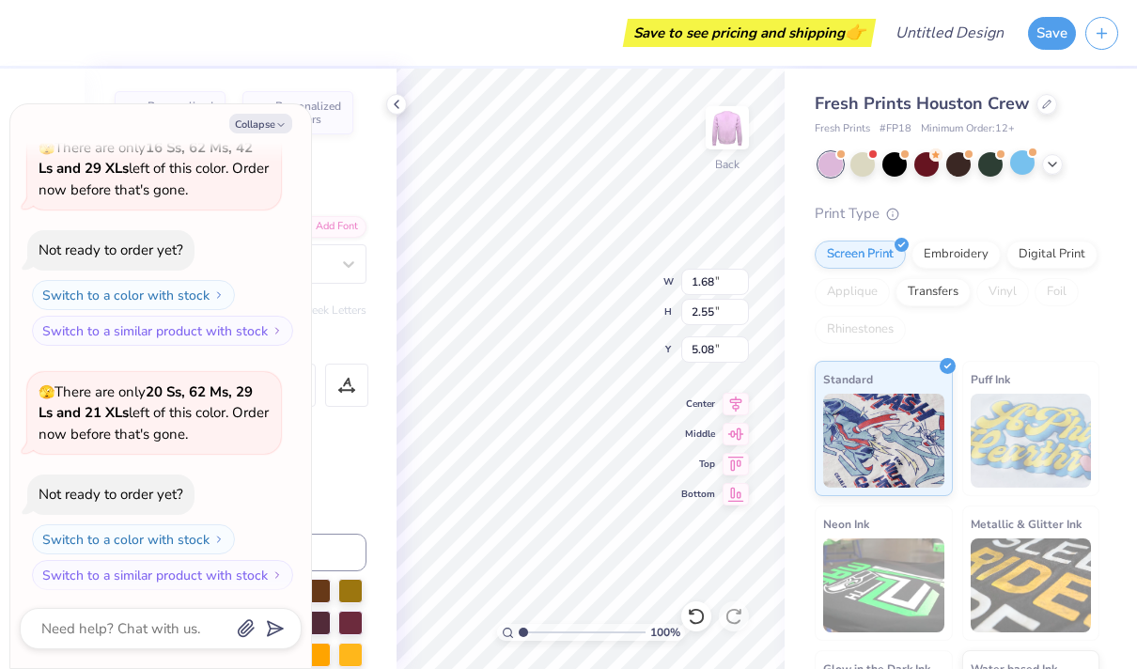
type textarea "x"
type input "5.32"
type textarea "x"
type input "5.32"
type textarea "x"
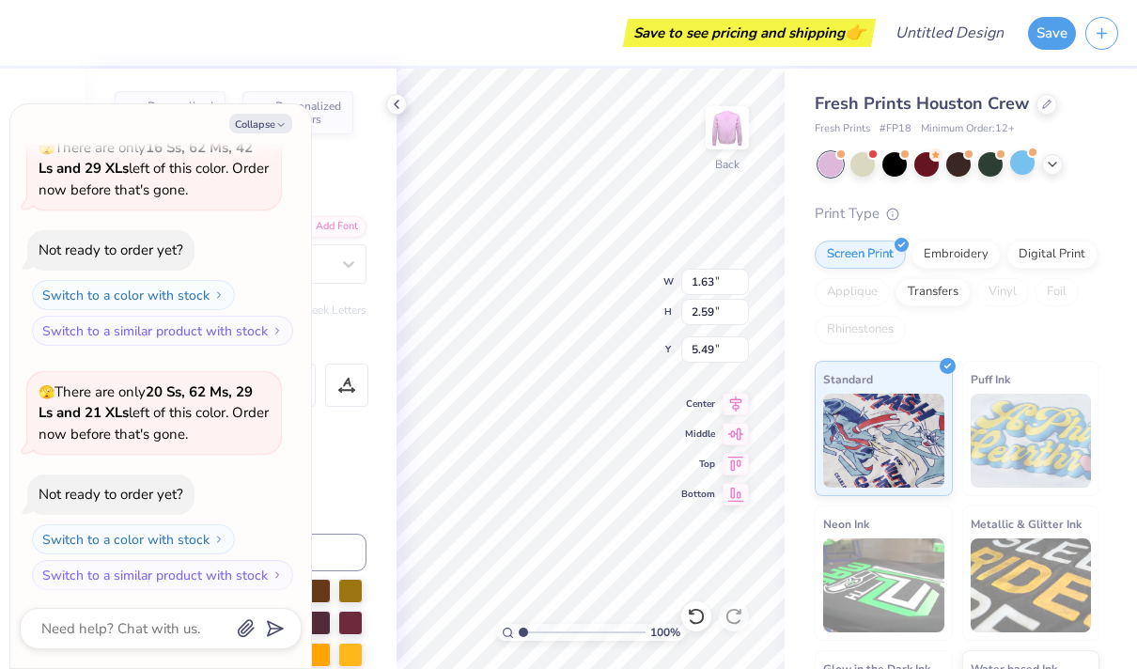
type input "5.40"
type textarea "x"
type input "2.28"
type input "2.72"
type input "5.35"
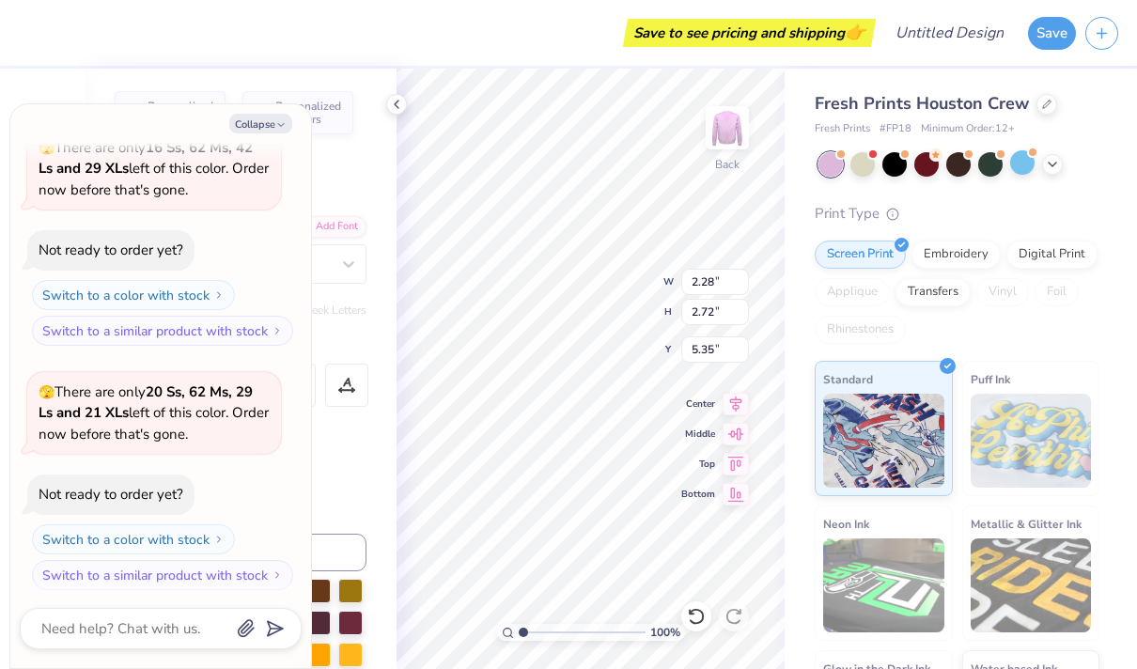
type textarea "x"
type input "5.32"
type textarea "x"
type input "1.54"
type input "2.69"
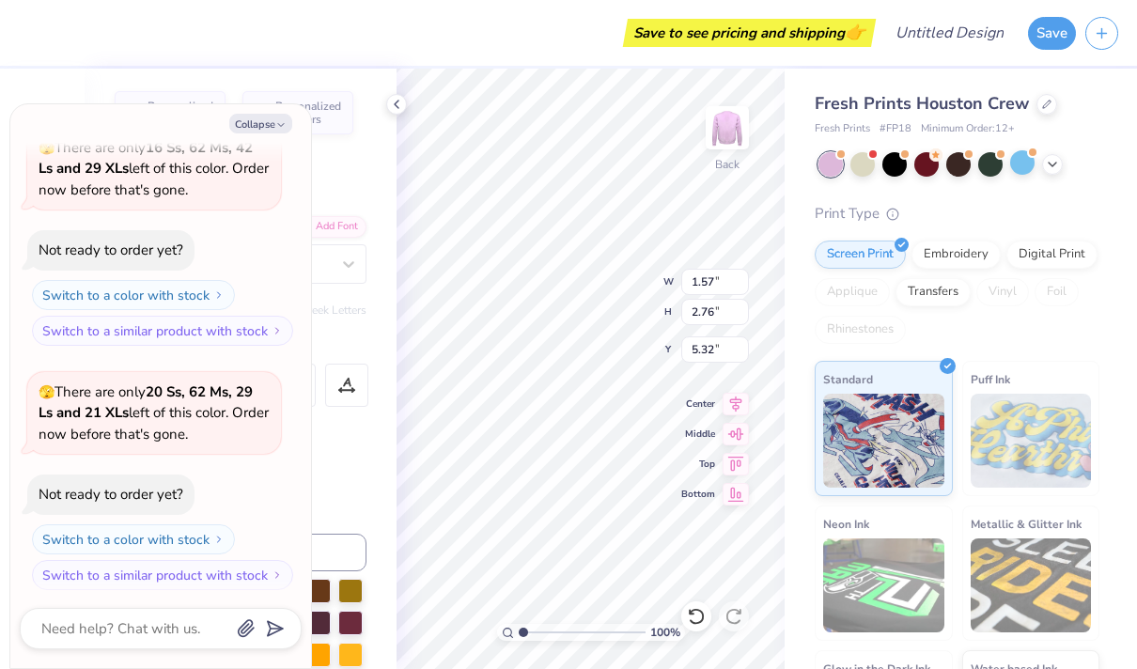
type input "5.35"
type textarea "x"
type input "1.68"
type input "2.55"
type input "5.32"
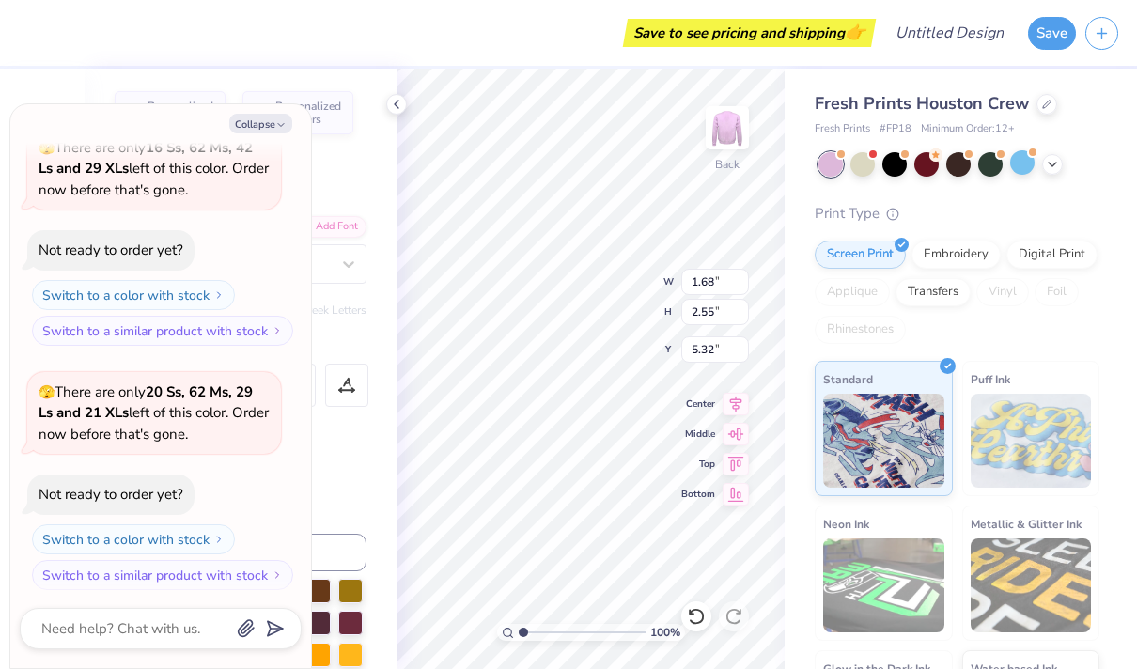
type textarea "x"
type input "2.28"
type input "2.78"
type input "5.25"
type textarea "x"
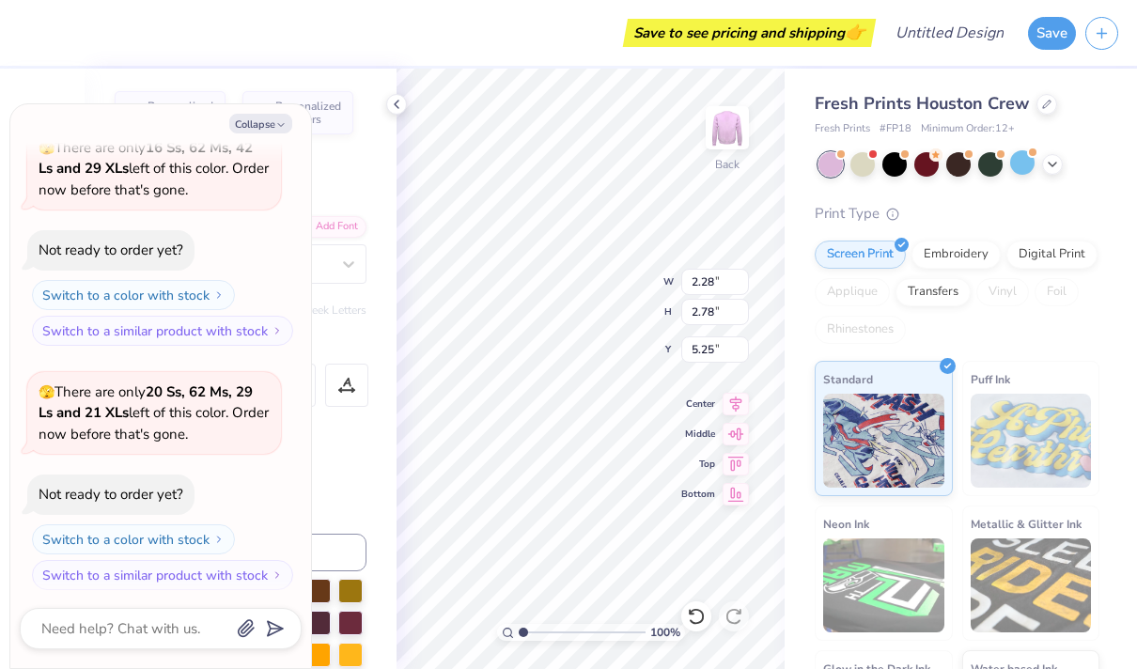
type input "2.72"
type input "5.32"
type textarea "x"
type input "2.06"
type input "2.55"
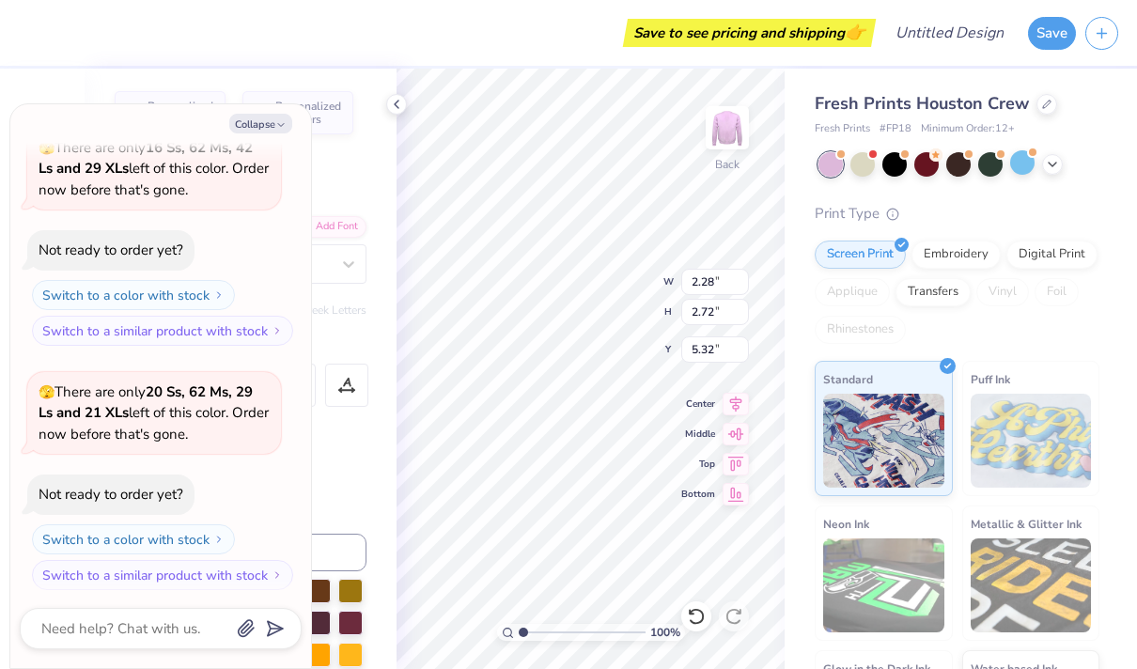
type input "5.41"
type textarea "x"
type input "5.38"
type textarea "x"
type input "2.56"
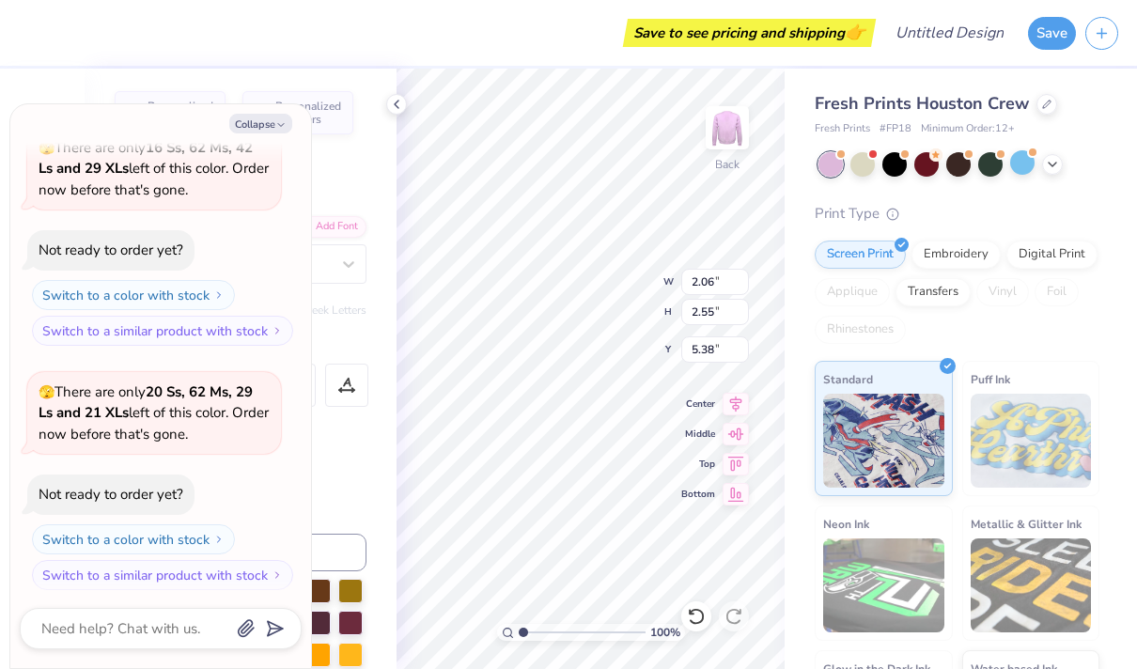
type input "2.93"
type input "5.20"
click at [266, 121] on button "Collapse" at bounding box center [260, 124] width 63 height 20
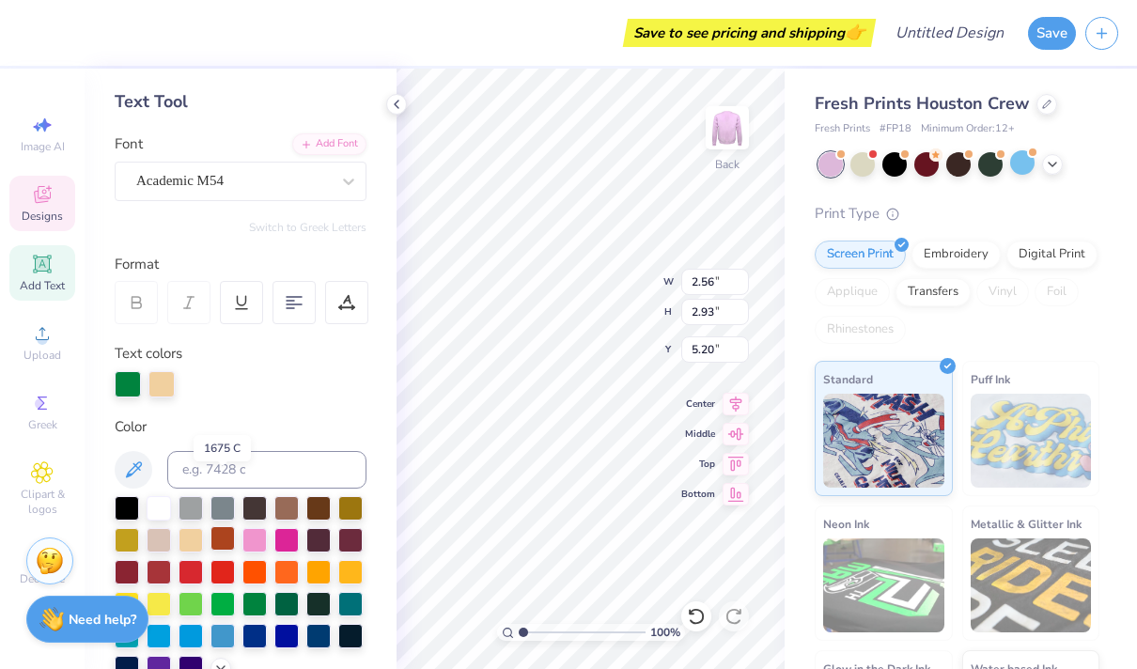
scroll to position [165, 0]
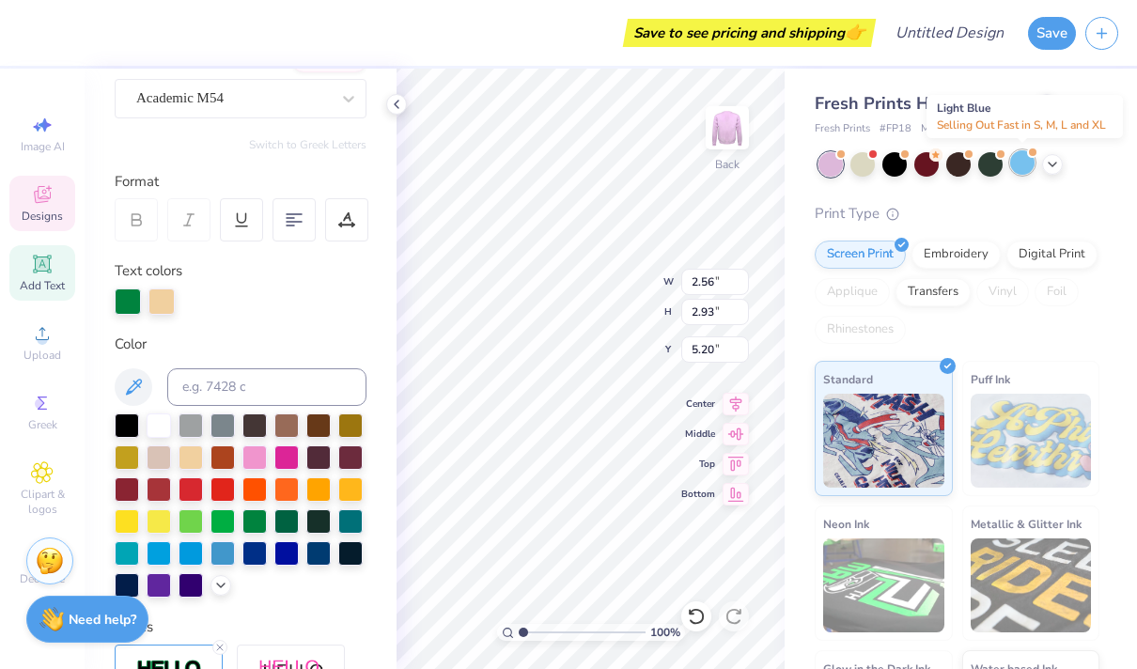
click at [1028, 162] on div at bounding box center [1022, 162] width 24 height 24
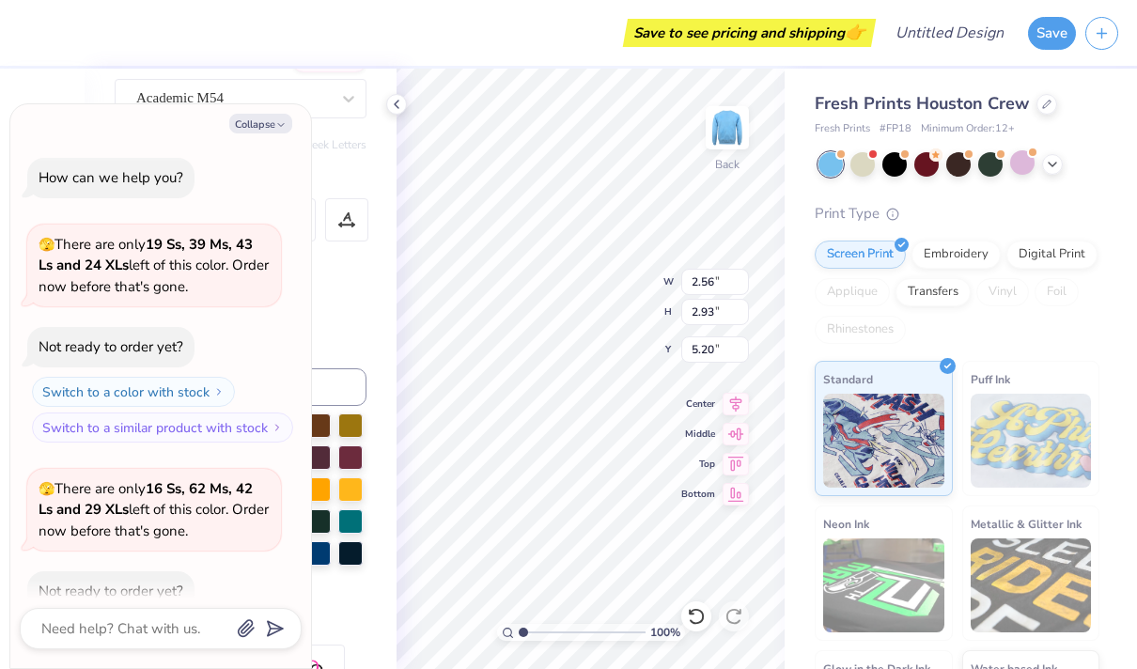
scroll to position [583, 0]
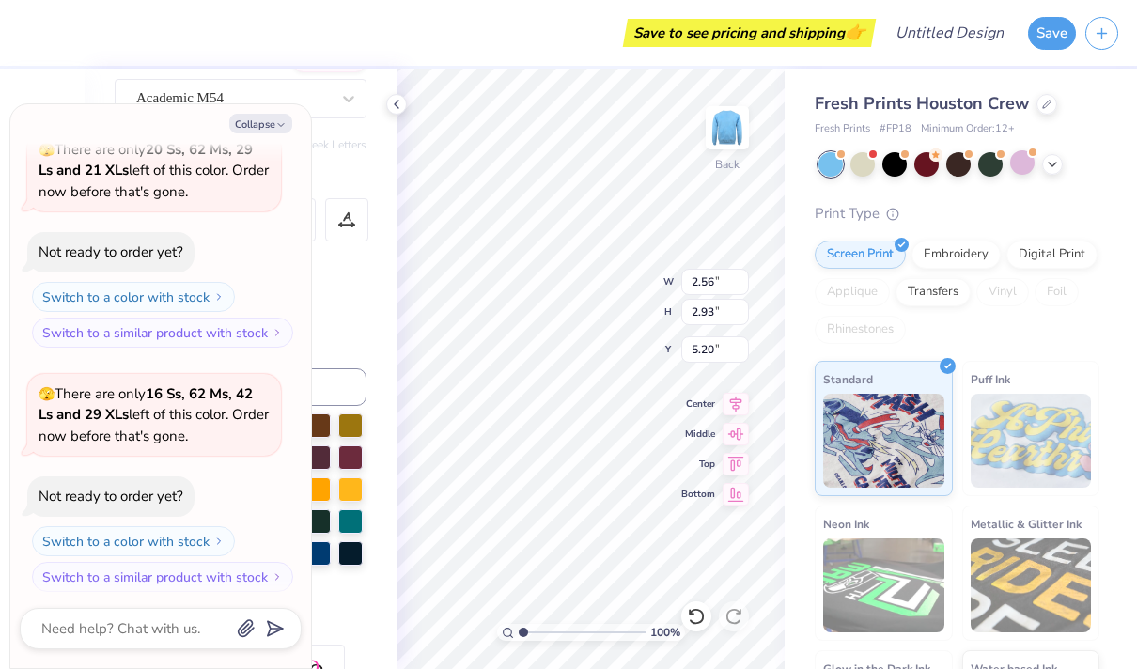
click at [356, 307] on div at bounding box center [241, 301] width 252 height 26
click at [275, 123] on icon "button" at bounding box center [280, 124] width 11 height 11
type textarea "x"
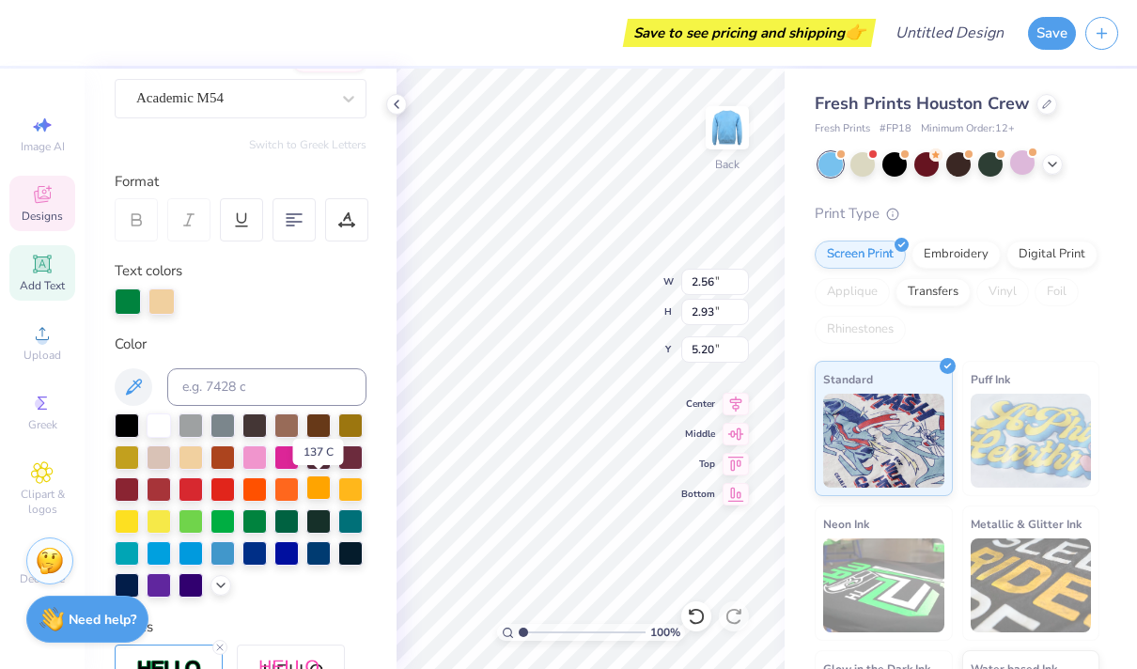
click at [325, 488] on div at bounding box center [318, 487] width 24 height 24
type input "1.63"
type input "2.59"
type input "5.40"
click at [355, 491] on div at bounding box center [350, 487] width 24 height 24
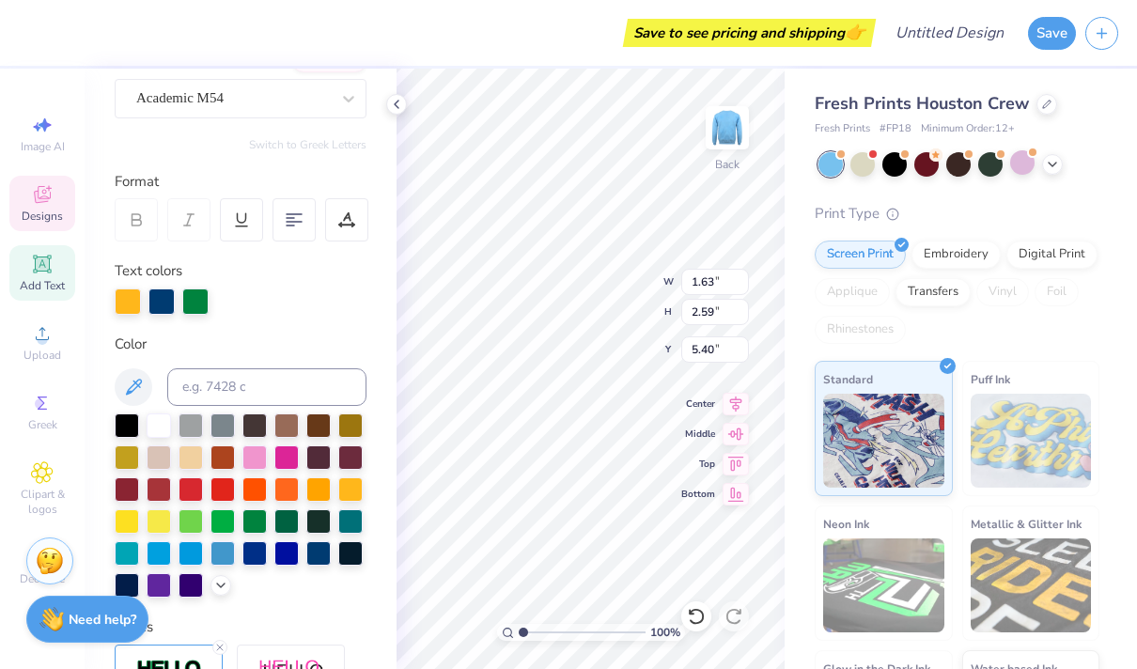
type input "1.79"
type input "5.32"
click at [320, 485] on div at bounding box center [318, 487] width 24 height 24
type input "1.54"
type input "2.69"
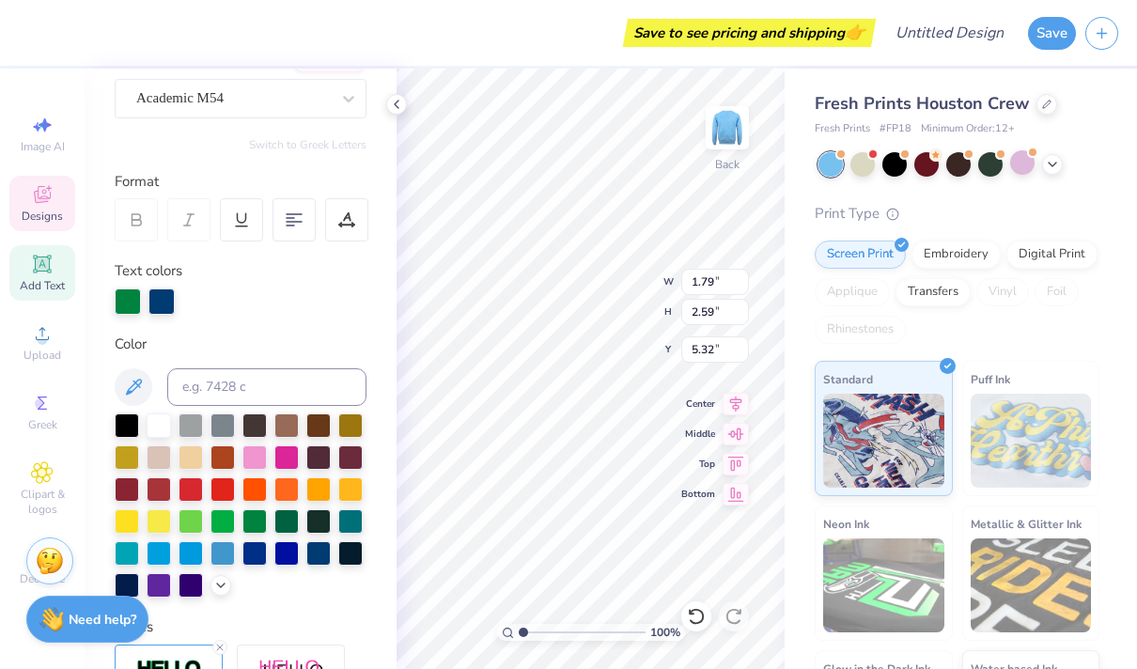
type input "5.35"
click at [350, 492] on div at bounding box center [350, 487] width 24 height 24
type input "1.75"
type input "2.67"
type input "5.32"
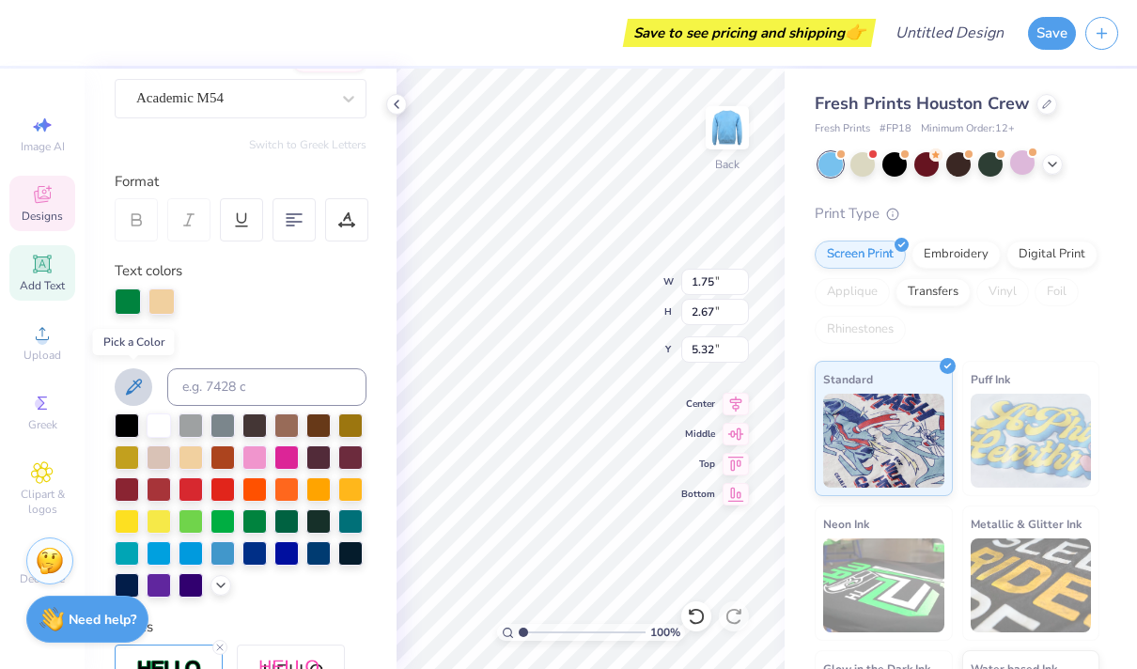
click at [144, 378] on icon at bounding box center [133, 387] width 23 height 23
type input "2.28"
type input "2.78"
type input "5.25"
type input "1.75"
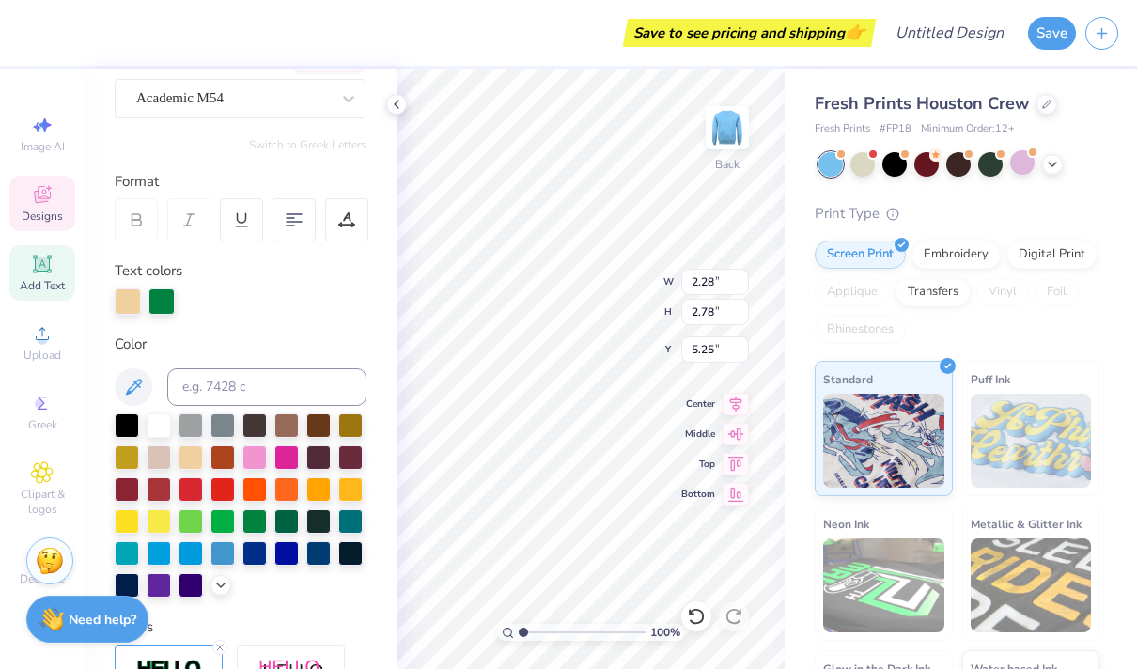
type input "2.67"
type input "5.32"
click at [157, 293] on div at bounding box center [161, 300] width 26 height 26
click at [130, 303] on div at bounding box center [128, 300] width 26 height 26
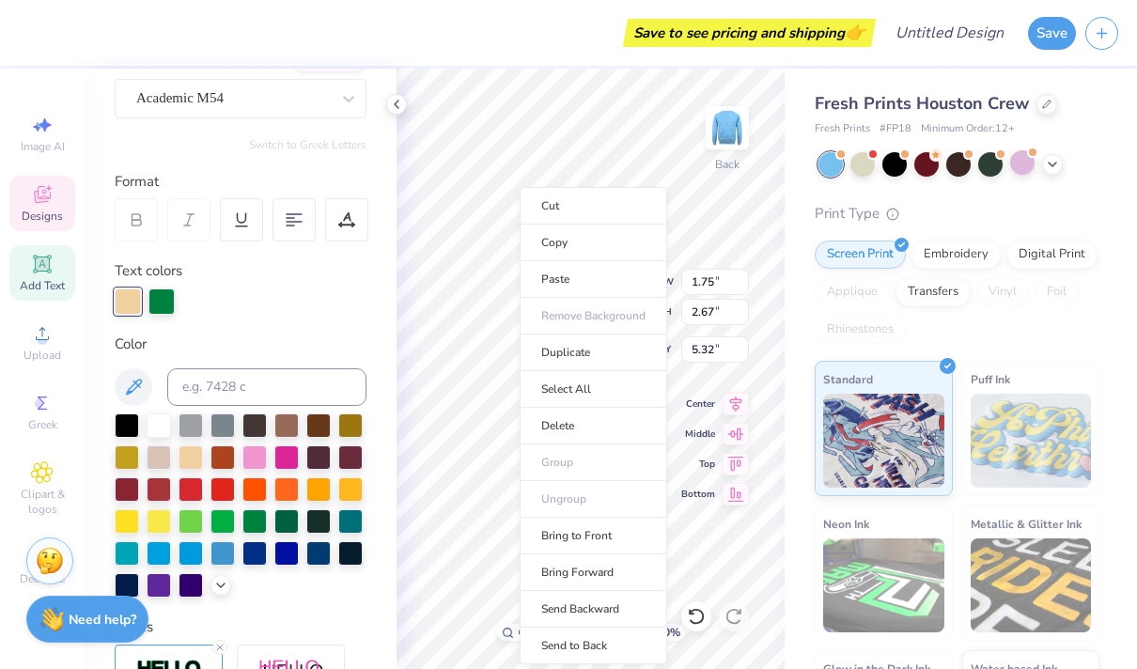
type input "2.56"
type input "2.93"
type input "5.20"
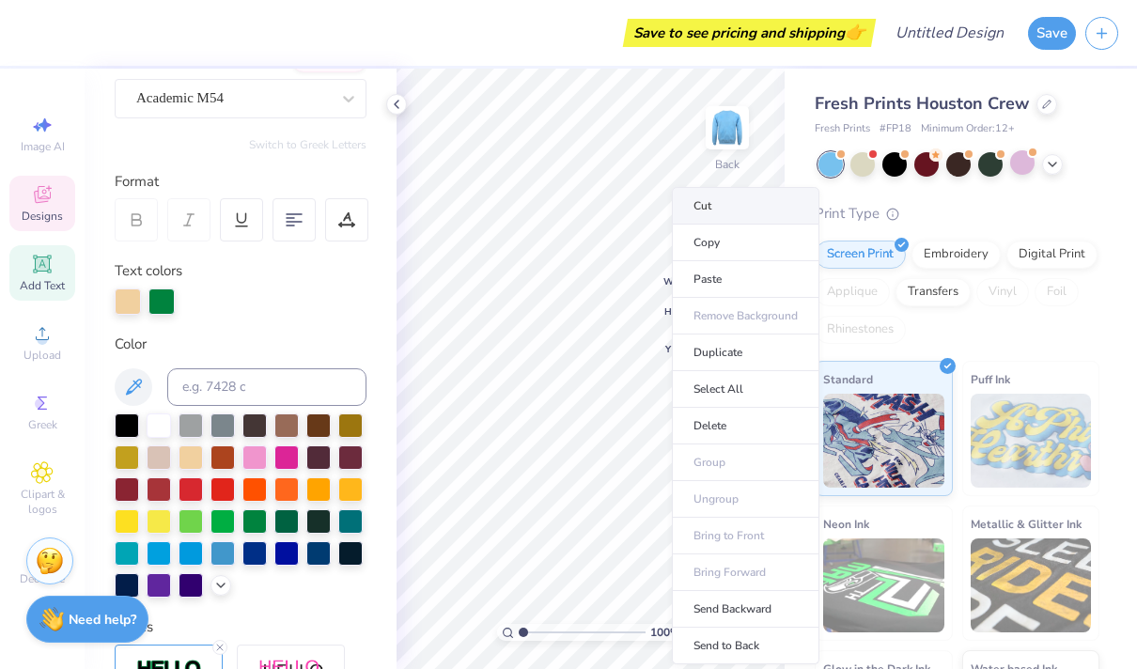
click at [705, 212] on li "Cut" at bounding box center [746, 206] width 148 height 38
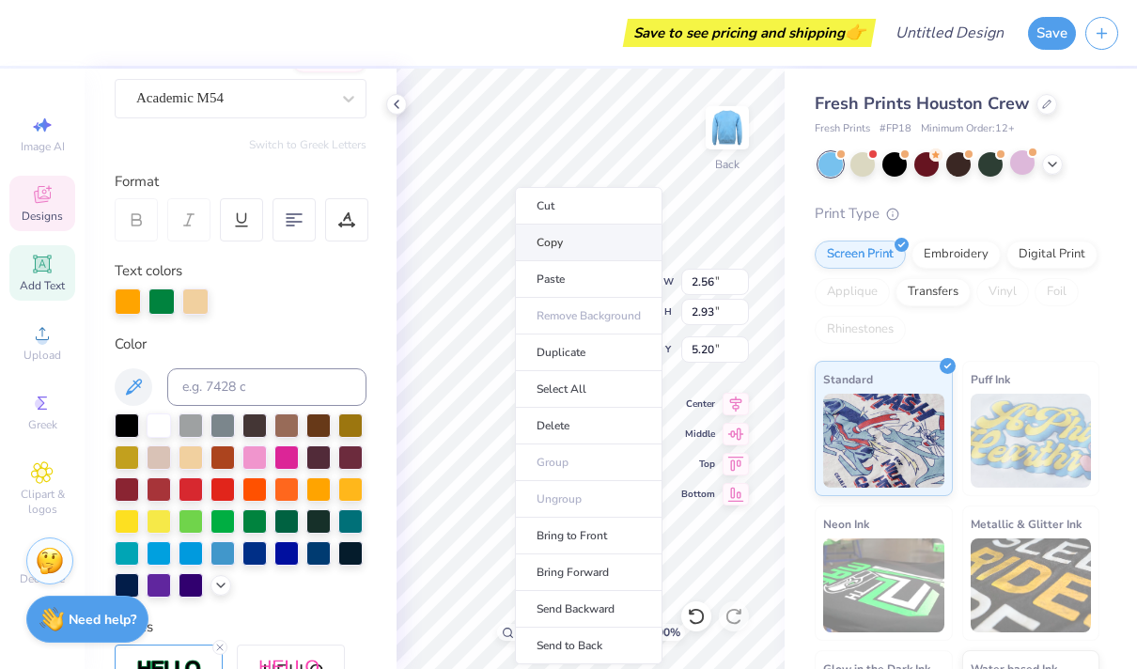
click at [547, 241] on li "Copy" at bounding box center [589, 243] width 148 height 37
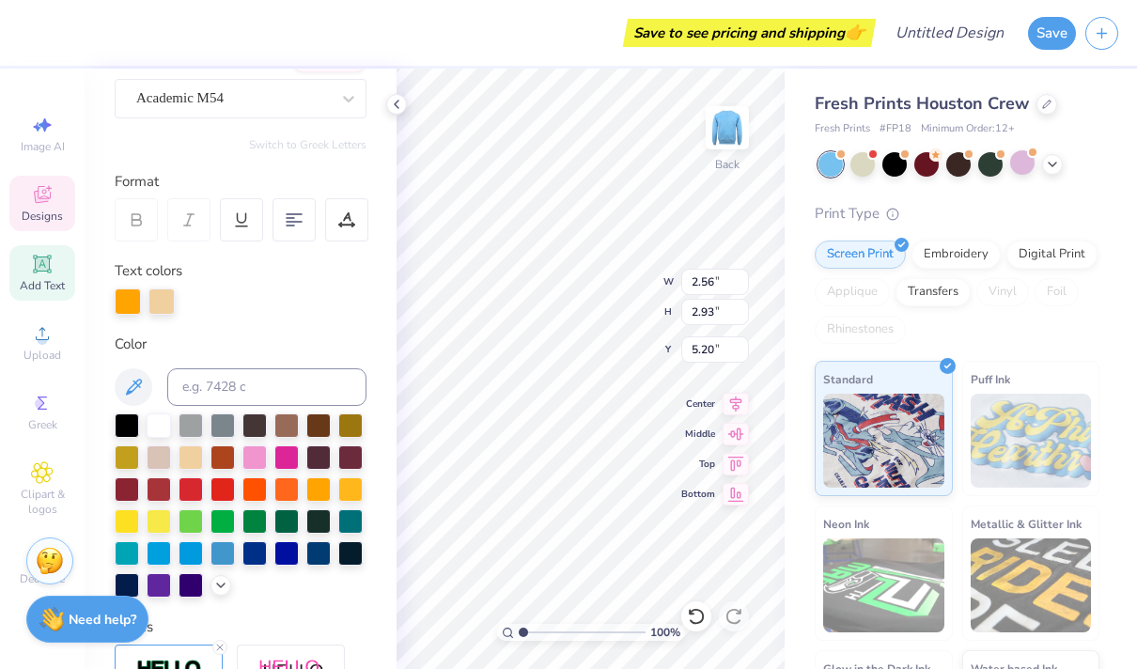
type input "5.12"
type textarea "E"
type input "2.71"
type input "0.28"
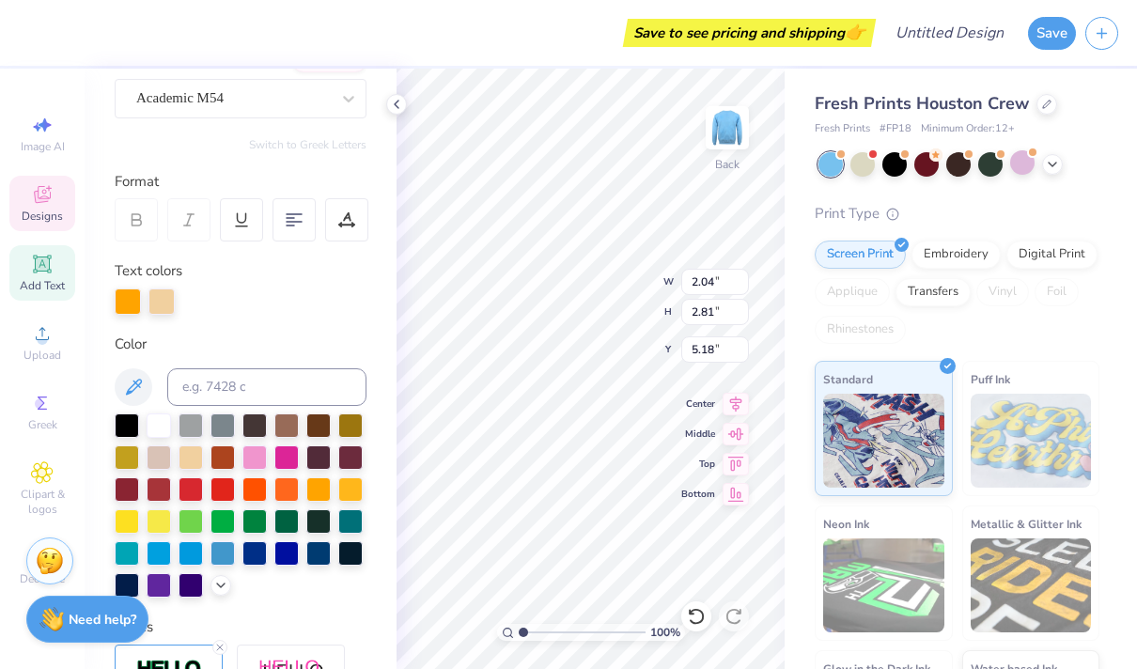
type input "3.95"
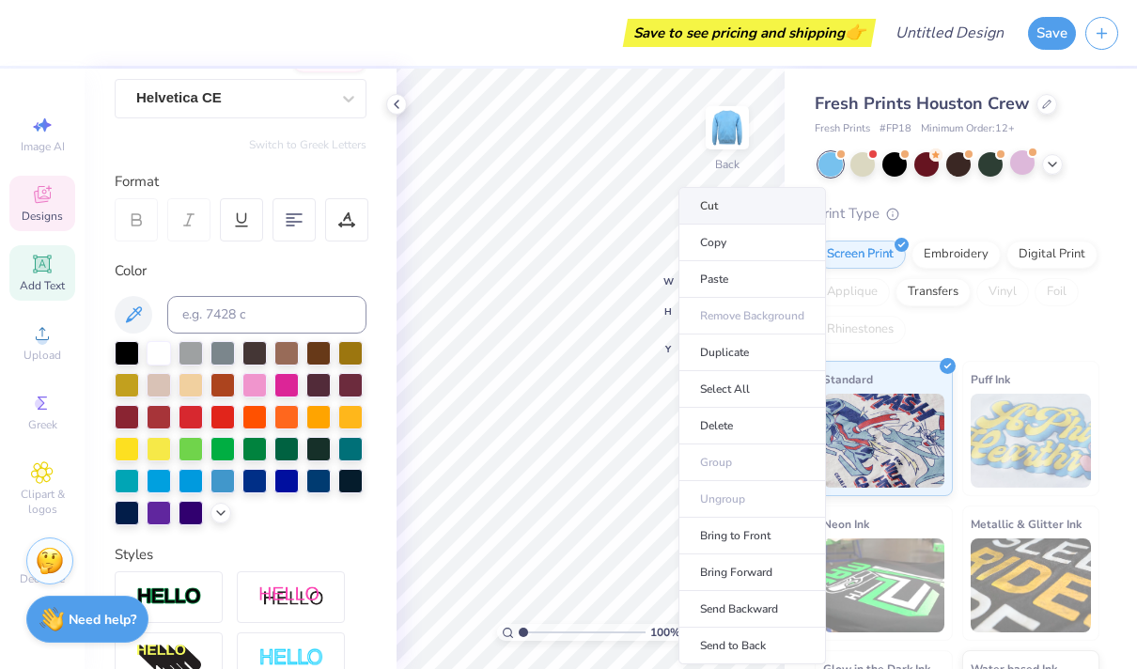
click at [703, 211] on li "Cut" at bounding box center [752, 206] width 148 height 38
click at [700, 214] on li "Cut" at bounding box center [756, 206] width 148 height 38
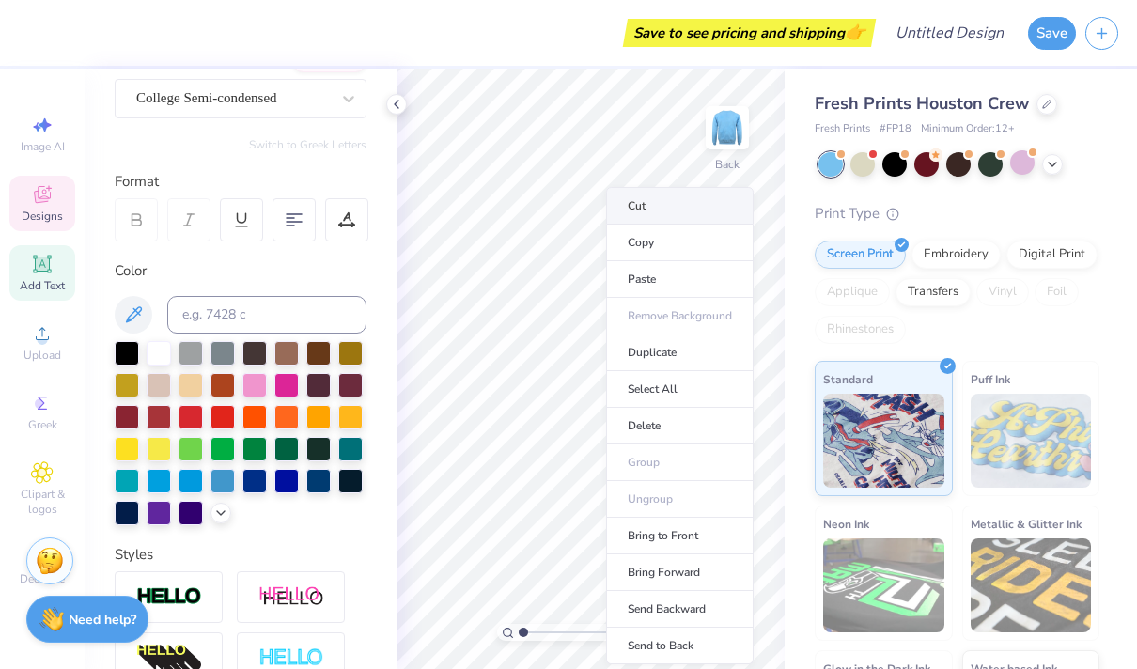
click at [635, 200] on li "Cut" at bounding box center [680, 206] width 148 height 38
click at [630, 205] on li "Cut" at bounding box center [670, 206] width 148 height 38
click at [660, 202] on li "Cut" at bounding box center [692, 206] width 148 height 38
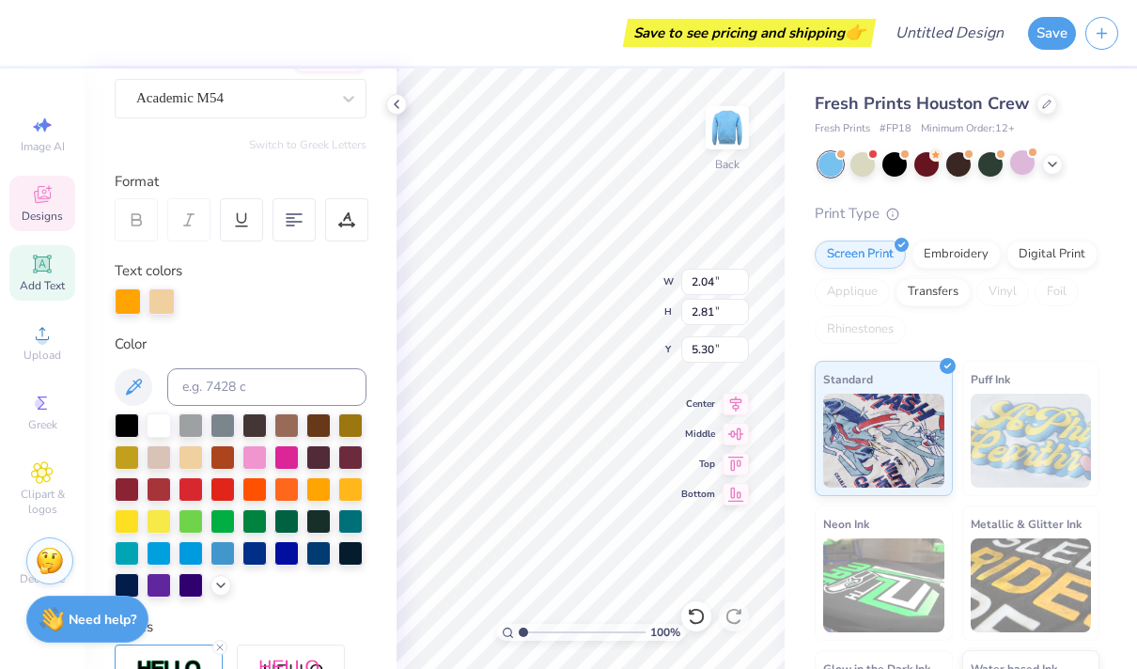
type input "1.72"
type input "2.66"
type input "5.37"
type input "5.35"
type input "1.54"
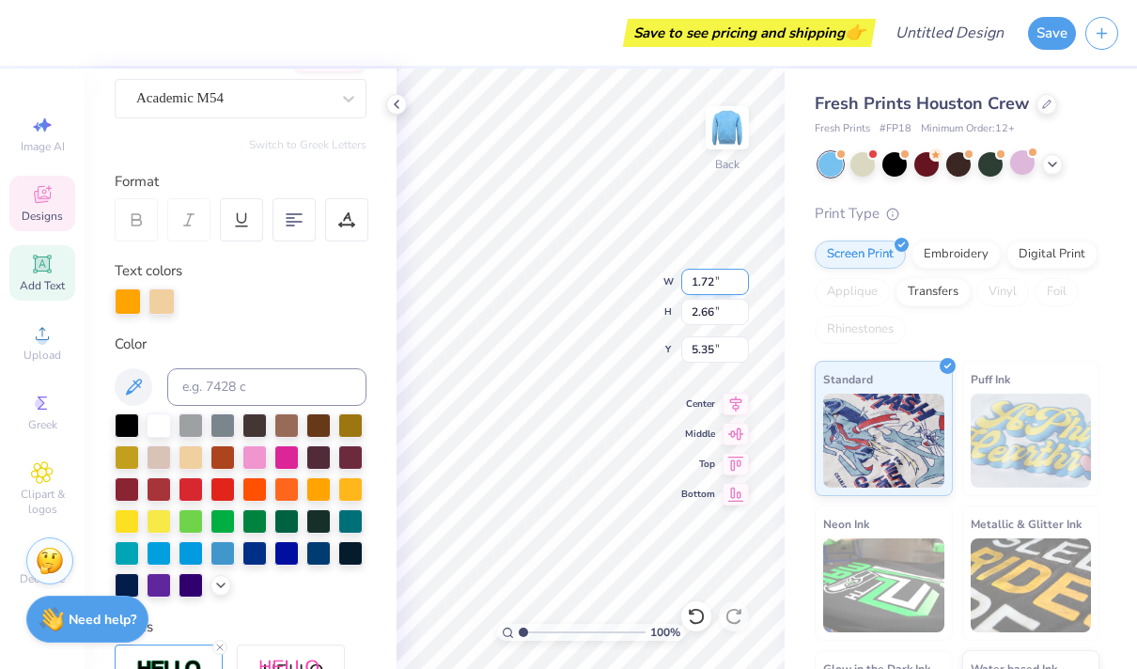
type input "2.69"
type input "5.32"
type input "1.63"
type input "2.59"
type input "5.40"
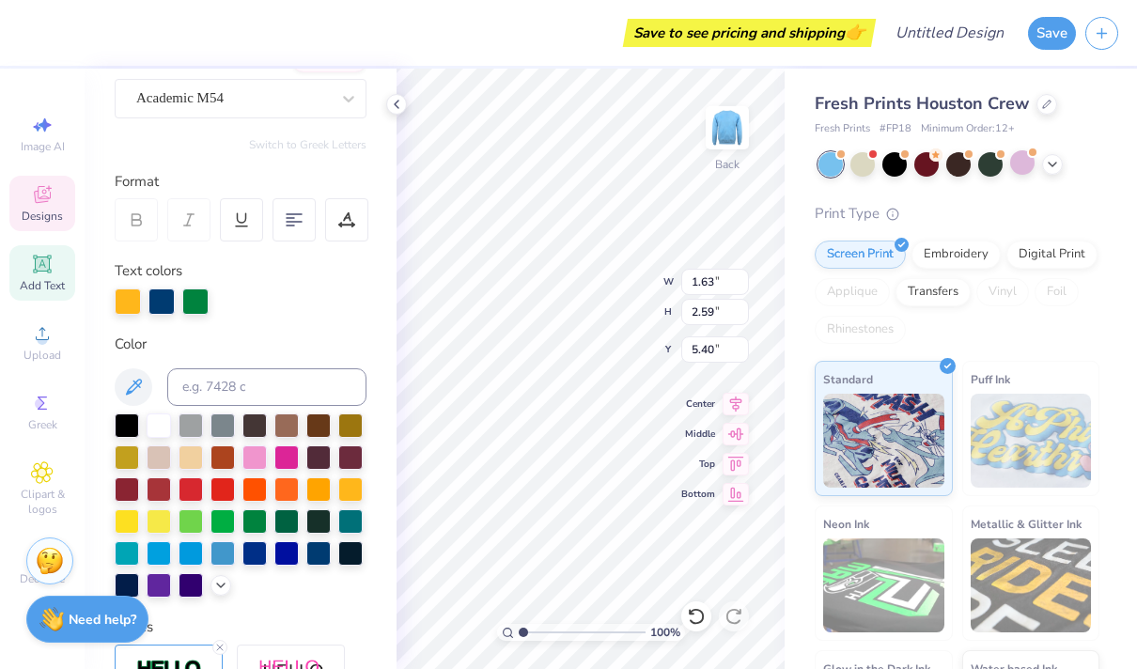
drag, startPoint x: 144, startPoint y: 382, endPoint x: 150, endPoint y: 361, distance: 22.6
click at [150, 361] on div "Color" at bounding box center [241, 466] width 252 height 265
click at [145, 371] on button at bounding box center [134, 387] width 38 height 38
type input "2.28"
type input "2.78"
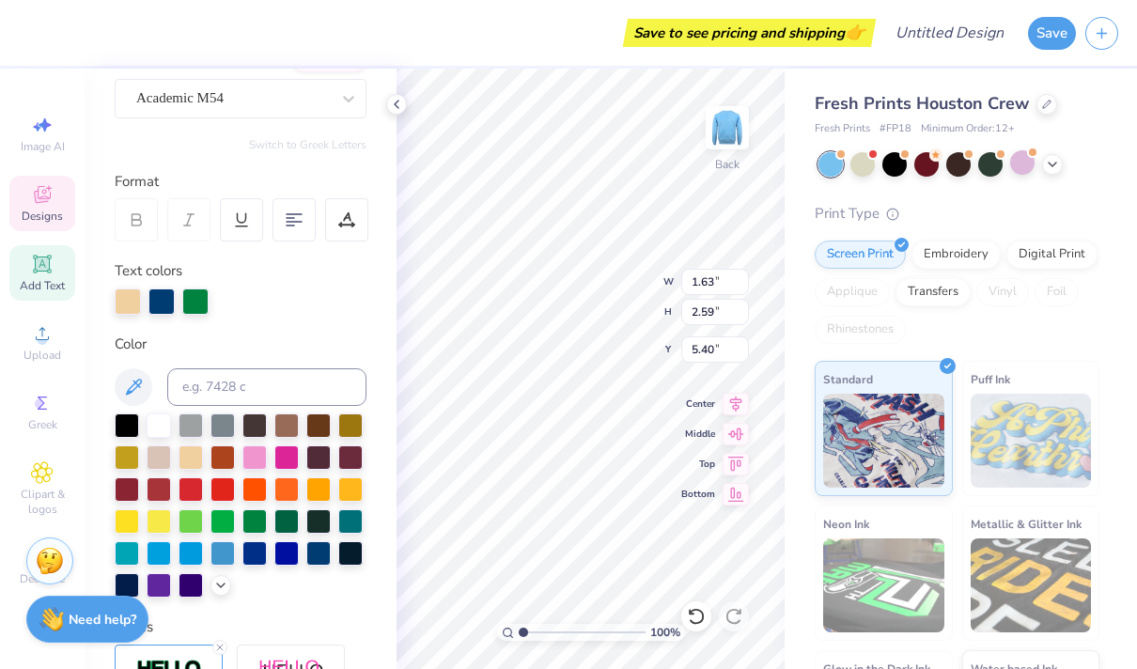
type input "5.25"
click at [324, 486] on div at bounding box center [318, 487] width 24 height 24
type input "1.54"
type input "2.69"
type input "5.32"
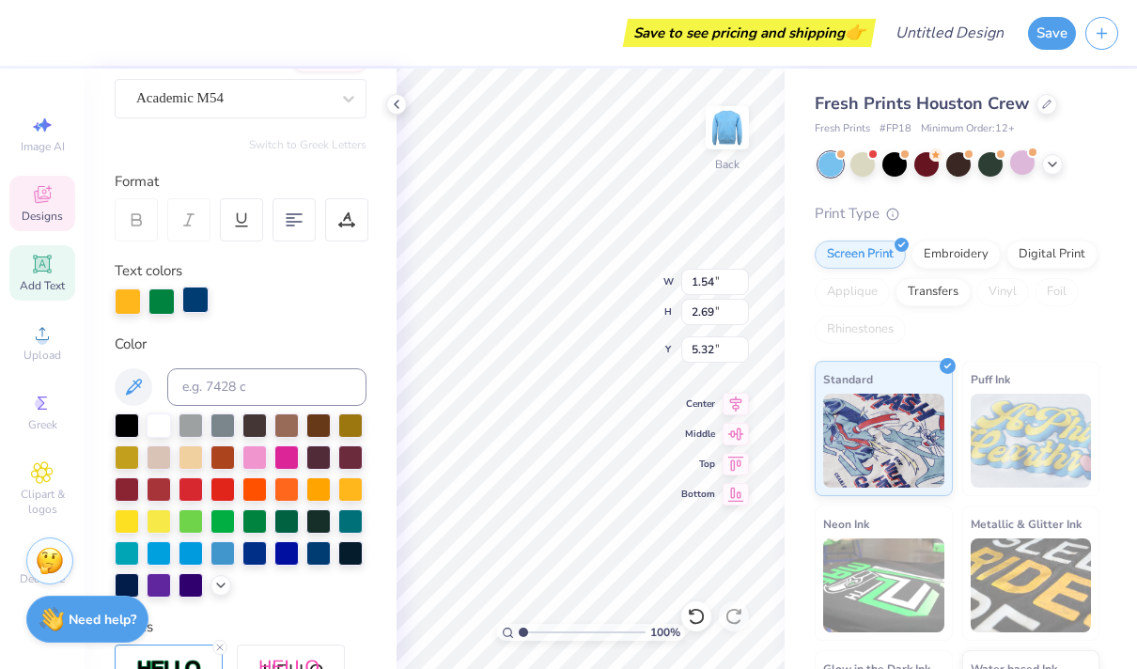
click at [206, 291] on div at bounding box center [195, 300] width 26 height 26
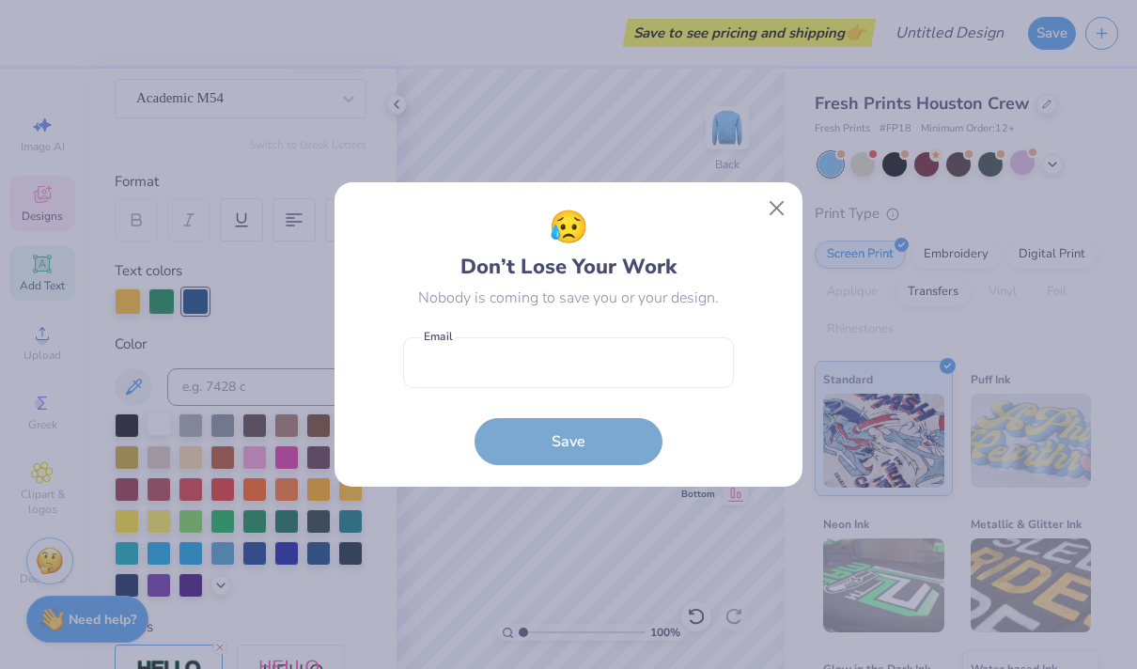
click at [156, 423] on div "😥 Don’t Lose Your Work Nobody is coming to save you or your design. Email is a …" at bounding box center [568, 334] width 1137 height 669
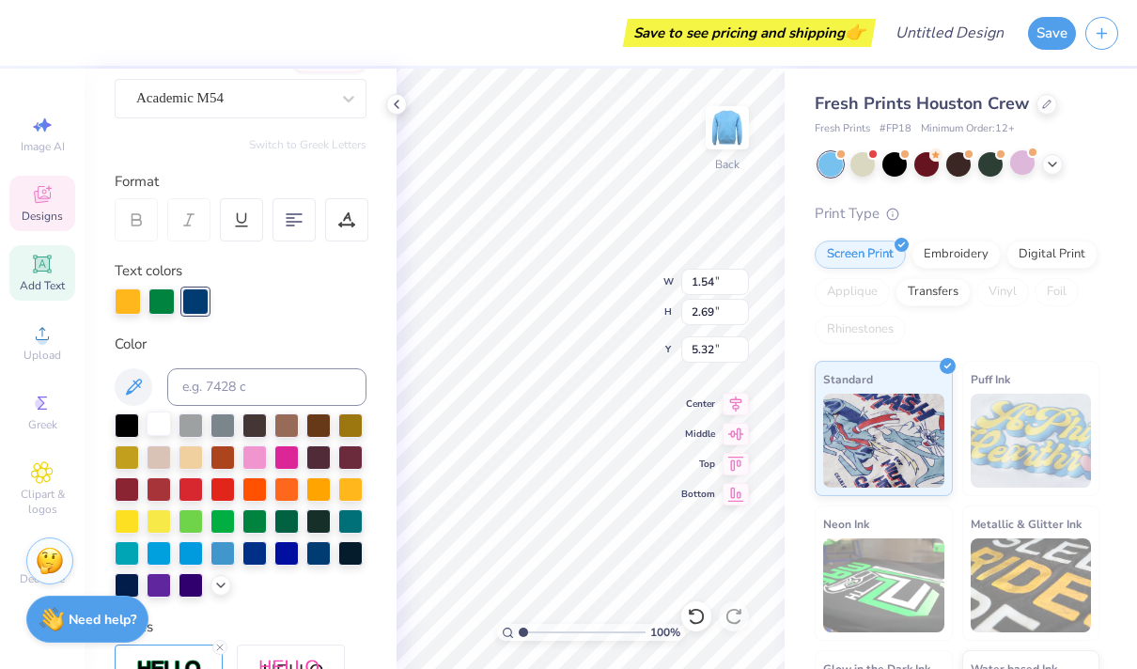
click at [156, 423] on div at bounding box center [159, 424] width 24 height 24
type input "1.79"
type input "2.59"
click at [196, 300] on div at bounding box center [195, 300] width 26 height 26
click at [157, 427] on div at bounding box center [159, 424] width 24 height 24
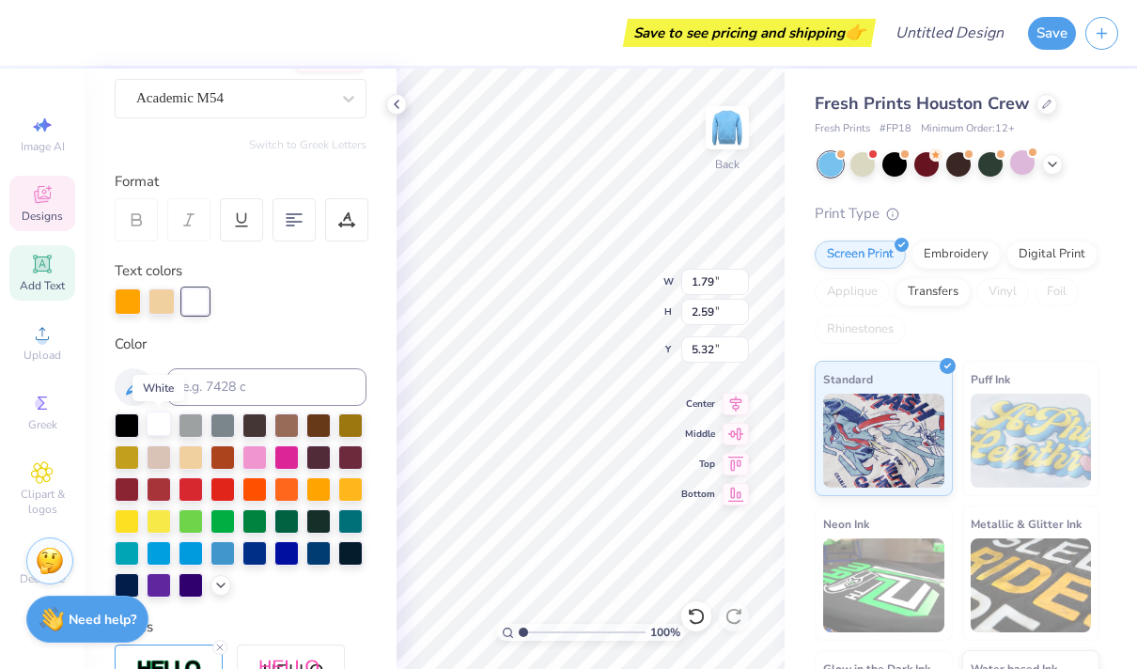
click at [157, 427] on div at bounding box center [159, 424] width 24 height 24
type input "2.28"
type input "2.78"
type input "5.23"
click at [199, 288] on div at bounding box center [195, 300] width 26 height 26
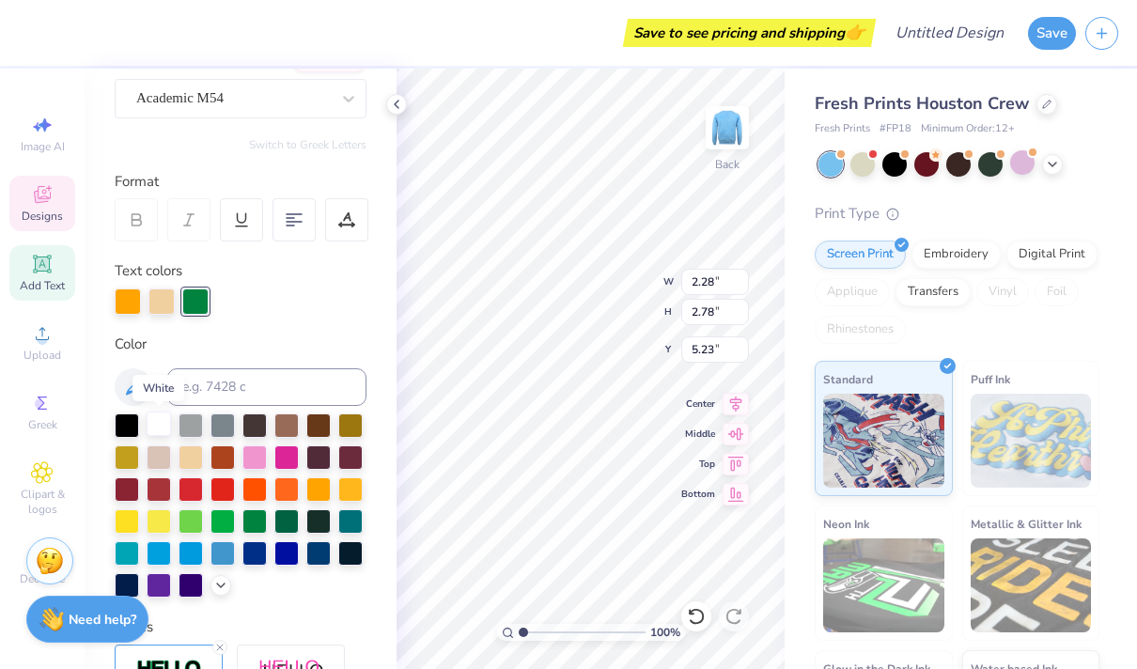
click at [162, 428] on div at bounding box center [159, 424] width 24 height 24
type input "1.63"
type input "2.59"
type input "5.40"
click at [197, 303] on div at bounding box center [195, 300] width 26 height 26
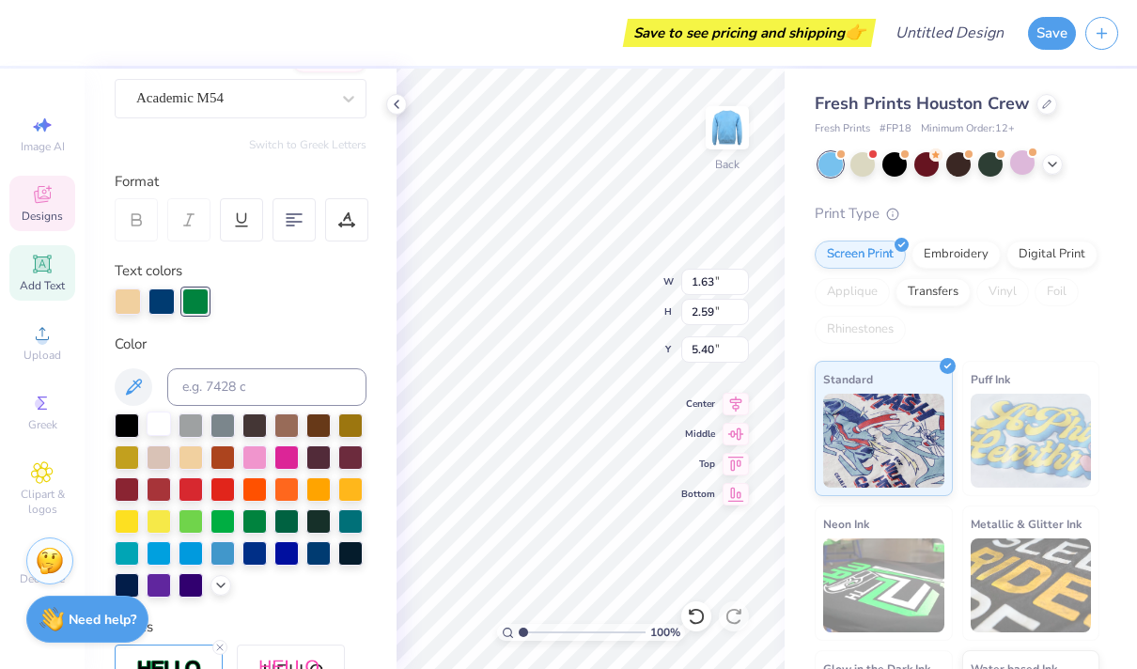
click at [162, 422] on div at bounding box center [159, 424] width 24 height 24
type input "2.56"
type input "2.93"
type input "5.20"
click at [202, 298] on div at bounding box center [195, 300] width 26 height 26
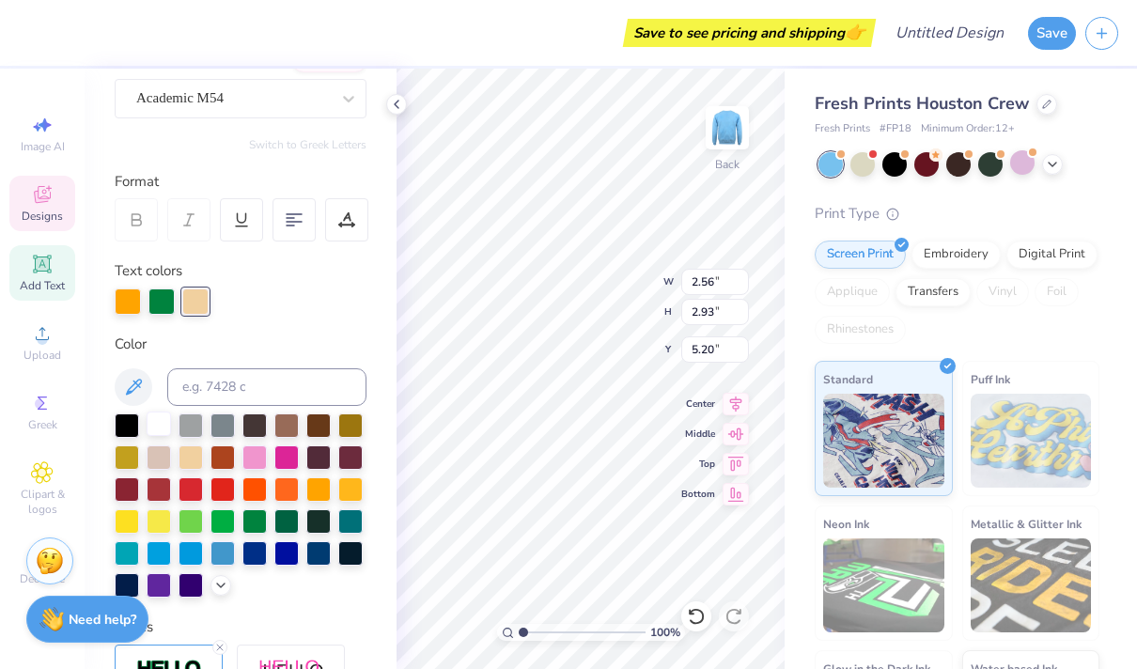
click at [158, 425] on div at bounding box center [159, 424] width 24 height 24
type input "1.72"
type input "2.66"
type input "5.35"
click at [163, 317] on div "Personalized Names Personalized Numbers Text Tool Add Font Font Academic M54 Sw…" at bounding box center [241, 369] width 312 height 600
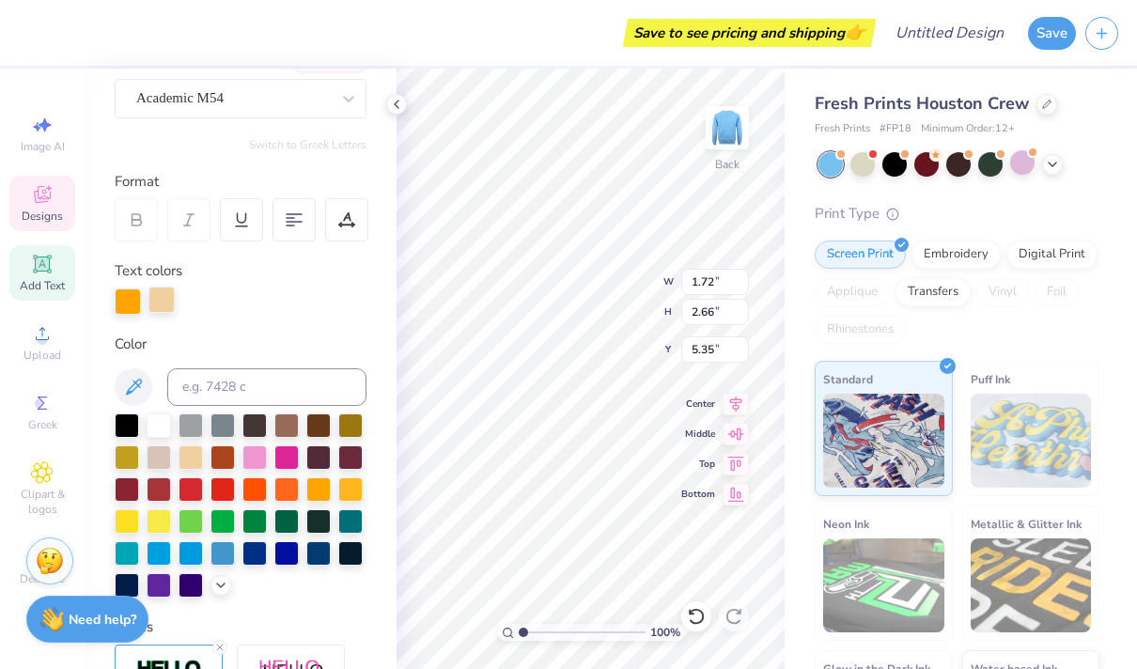
click at [163, 303] on div at bounding box center [161, 300] width 26 height 26
click at [160, 427] on div at bounding box center [159, 424] width 24 height 24
click at [309, 325] on div "Personalized Names Personalized Numbers Text Tool Add Font Font Academic M54 Sw…" at bounding box center [241, 369] width 312 height 600
type input "1.63"
type input "2.59"
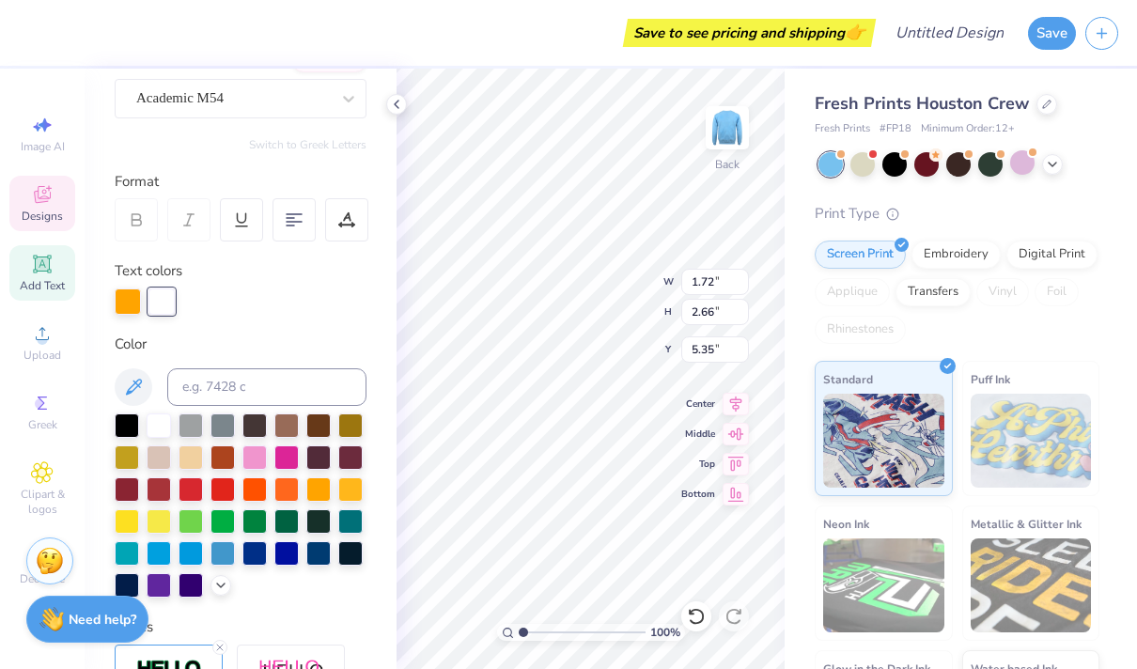
type input "5.40"
click at [323, 489] on div at bounding box center [318, 487] width 24 height 24
click at [353, 487] on div at bounding box center [350, 487] width 24 height 24
click at [367, 291] on div "Personalized Names Personalized Numbers Text Tool Add Font Font Academic M54 Sw…" at bounding box center [241, 369] width 312 height 600
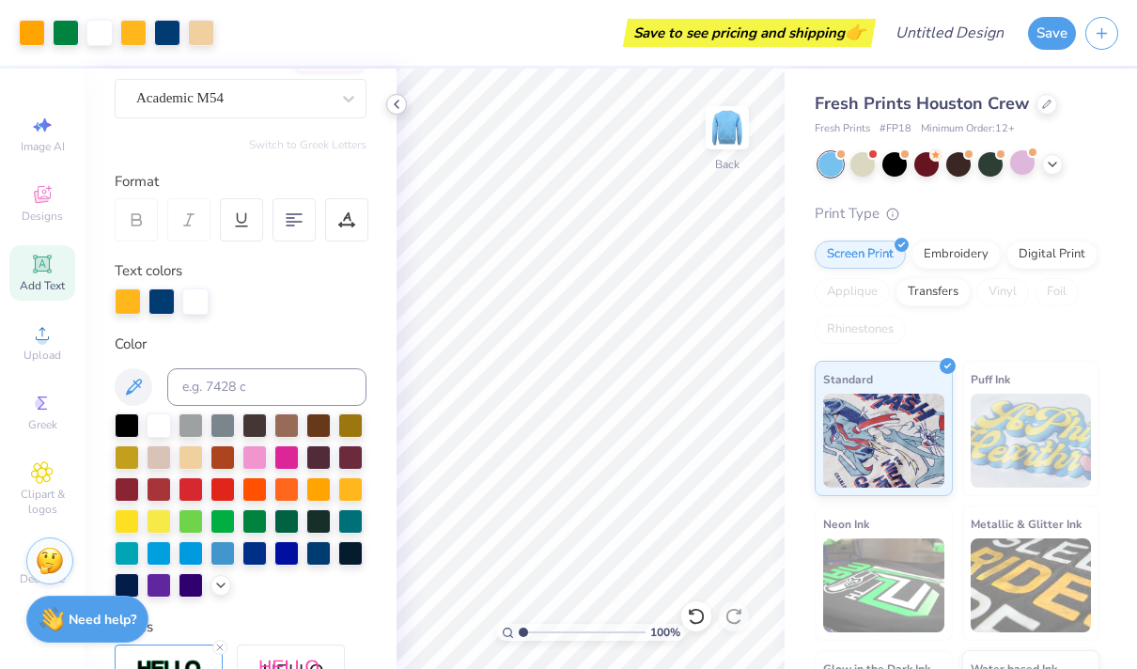
click at [397, 107] on polyline at bounding box center [397, 105] width 4 height 8
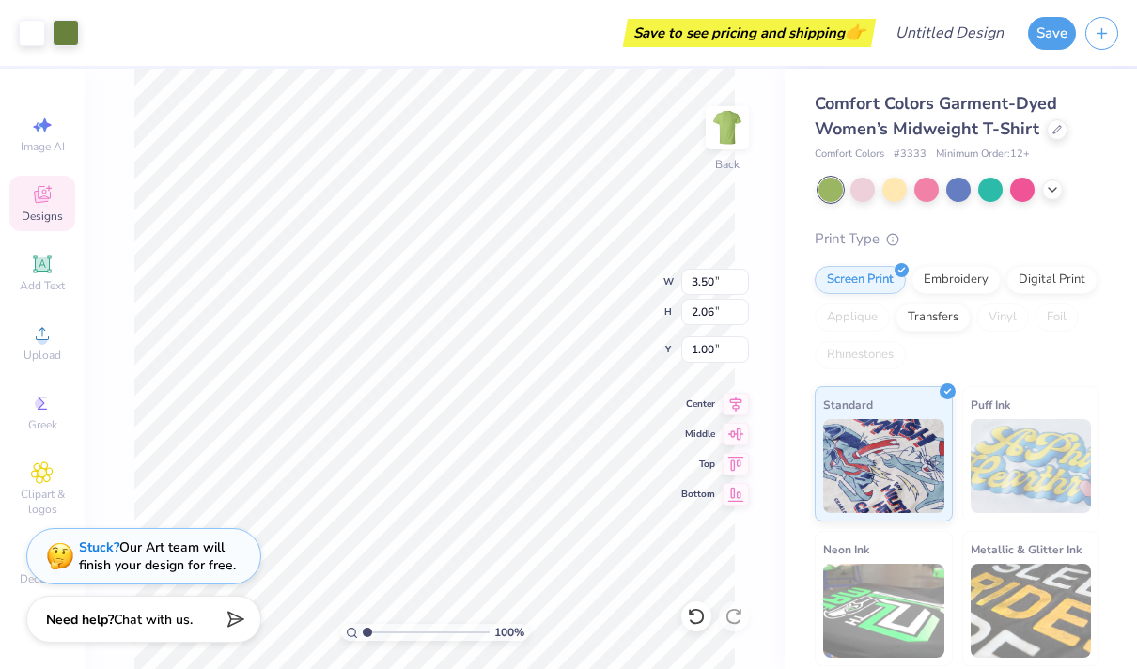
type input "4.48"
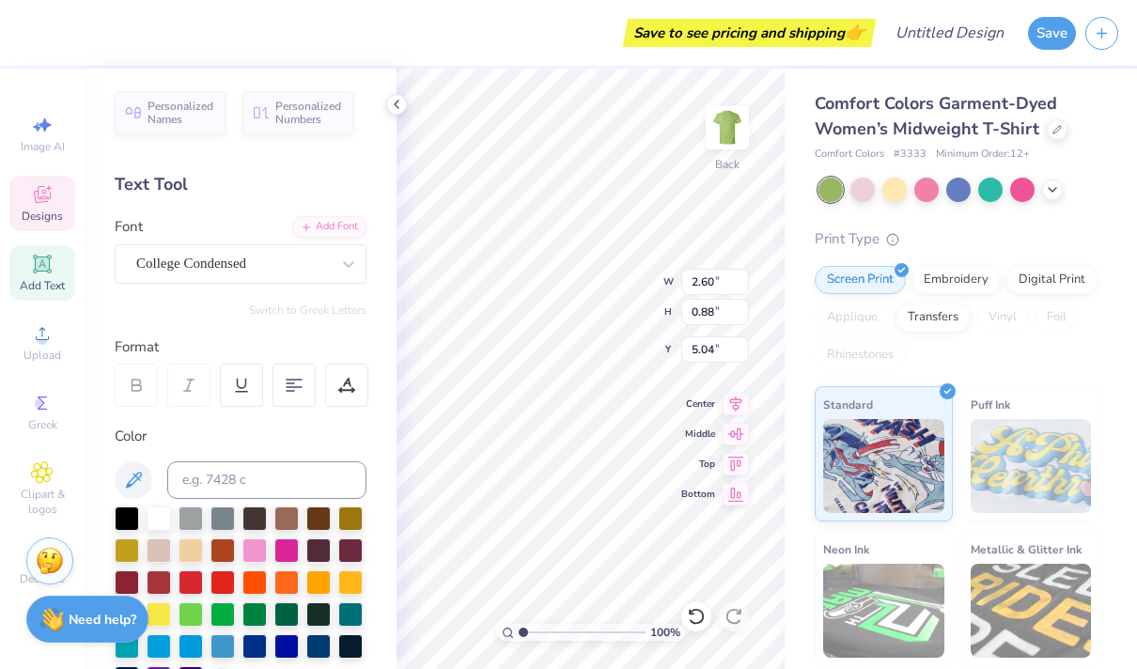
type textarea "g"
type textarea "Morale"
type input "0.65"
type input "0.24"
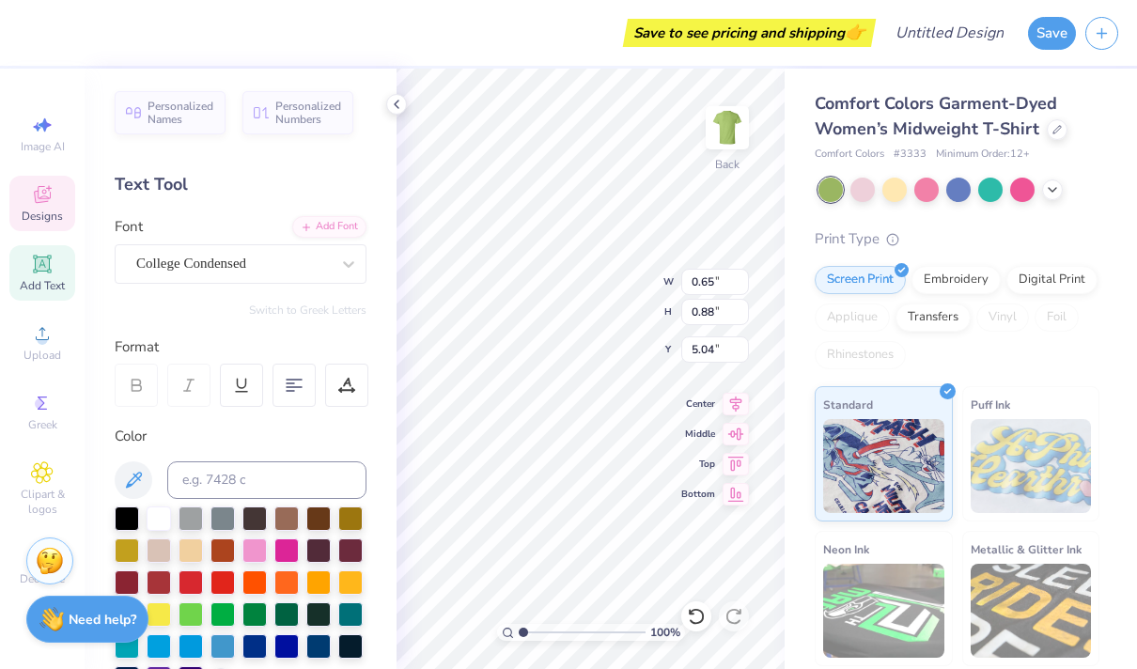
type input "4.69"
click at [697, 614] on icon at bounding box center [696, 616] width 19 height 19
type input "0.65"
type input "0.24"
type input "4.69"
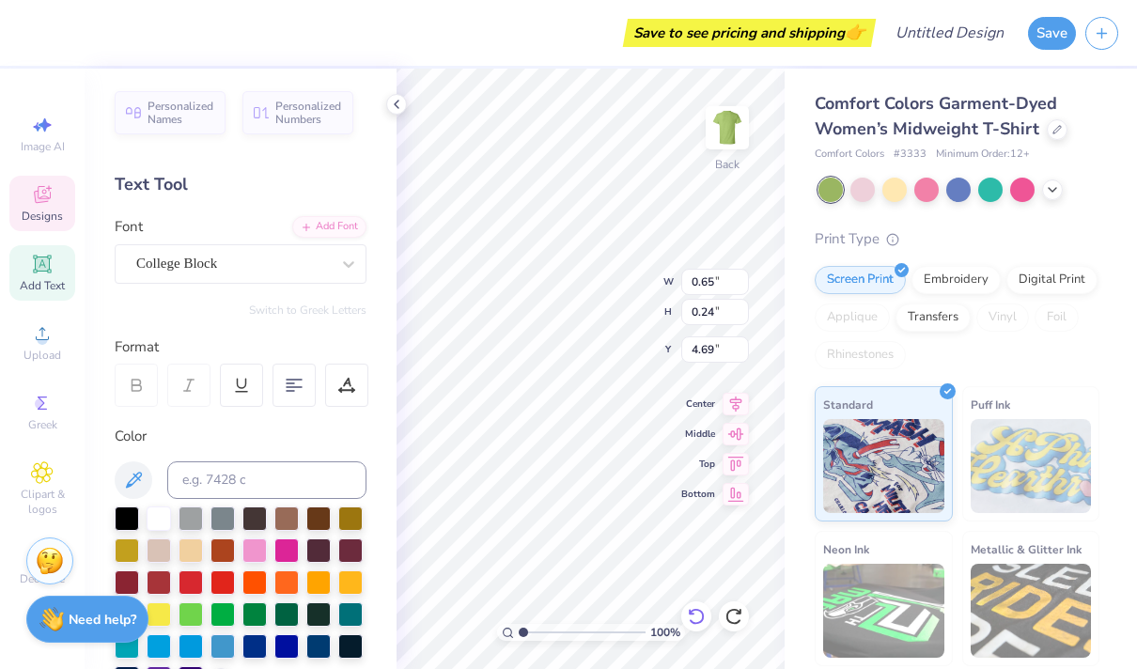
type textarea "DM"
type input "0.98"
type input "0.56"
type input "5.73"
type input "0.43"
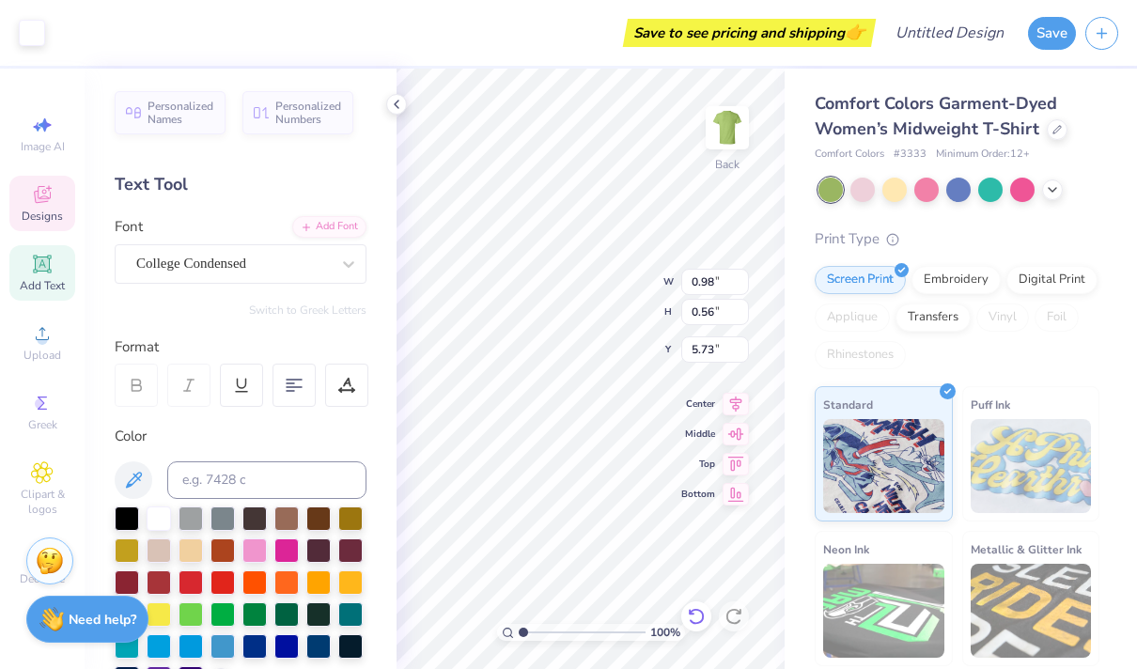
type input "0.15"
type input "5.95"
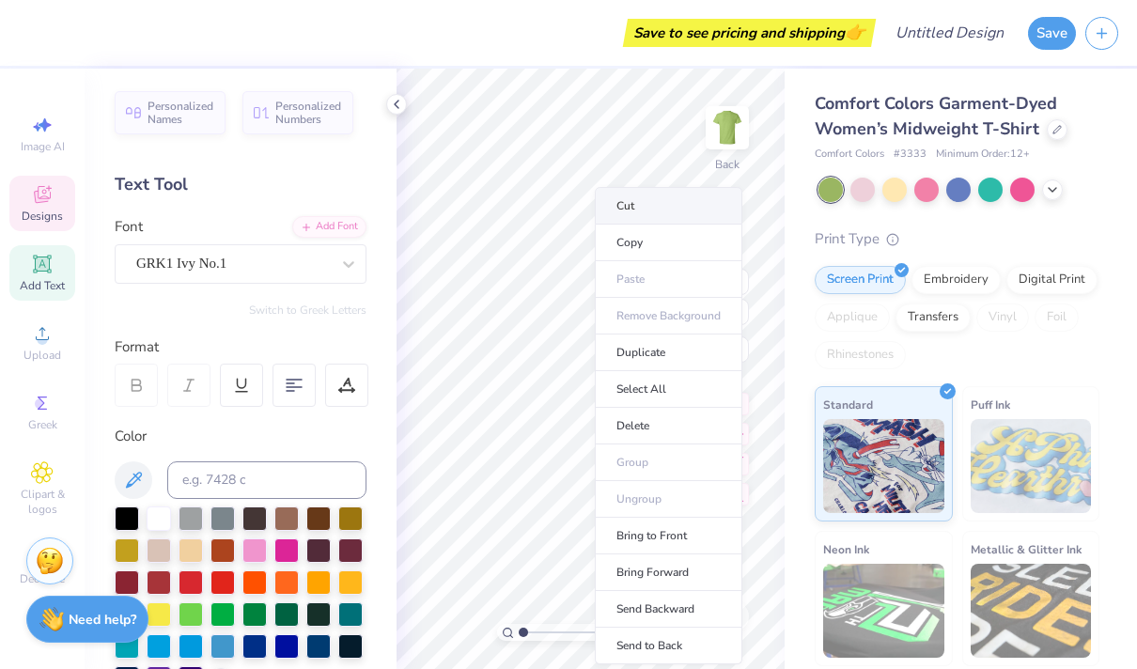
click at [624, 207] on li "Cut" at bounding box center [669, 206] width 148 height 38
click at [624, 210] on li "Cut" at bounding box center [672, 206] width 148 height 38
type input "1.04"
type input "0.62"
type input "5.70"
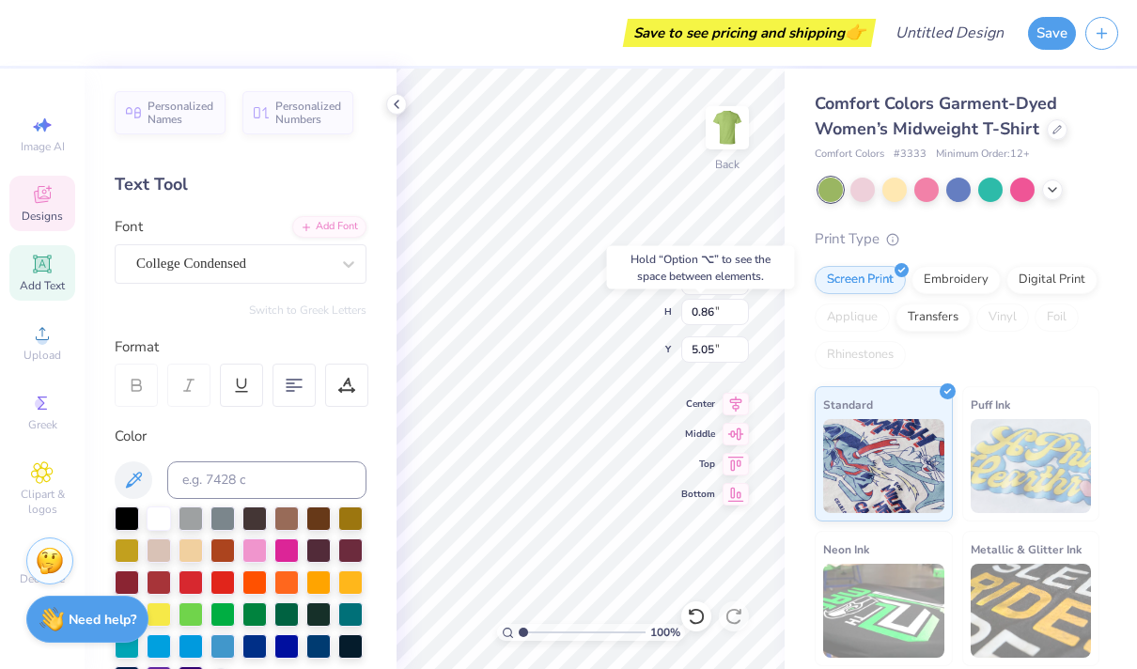
type input "5.08"
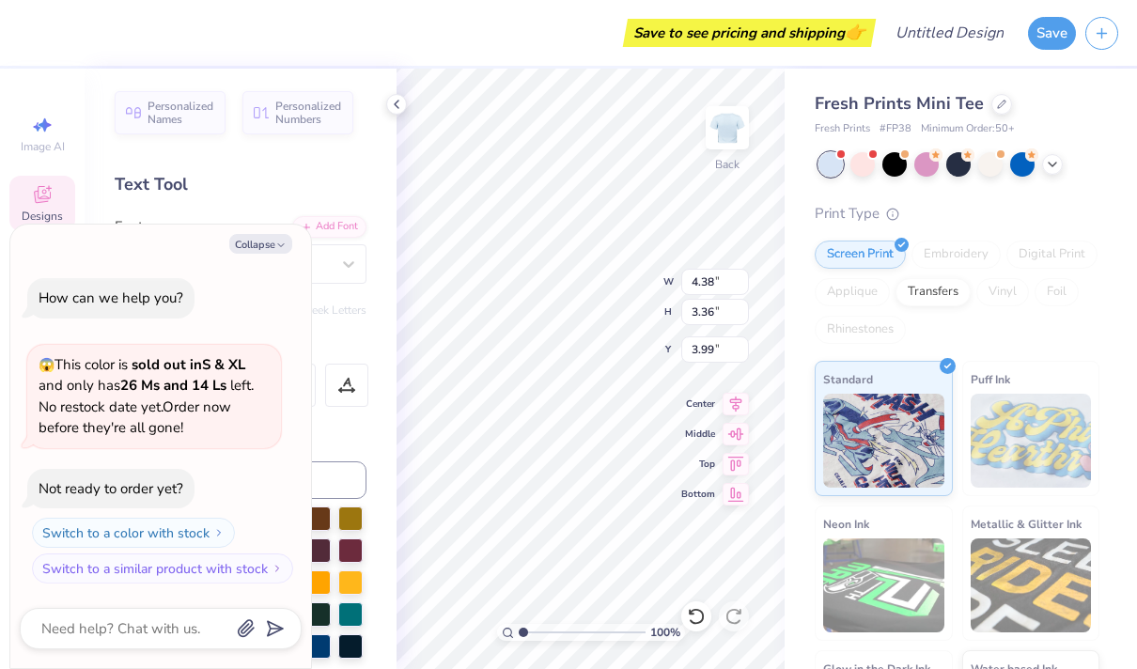
type textarea "x"
type textarea "gph"
type textarea "x"
type textarea "gp"
type textarea "x"
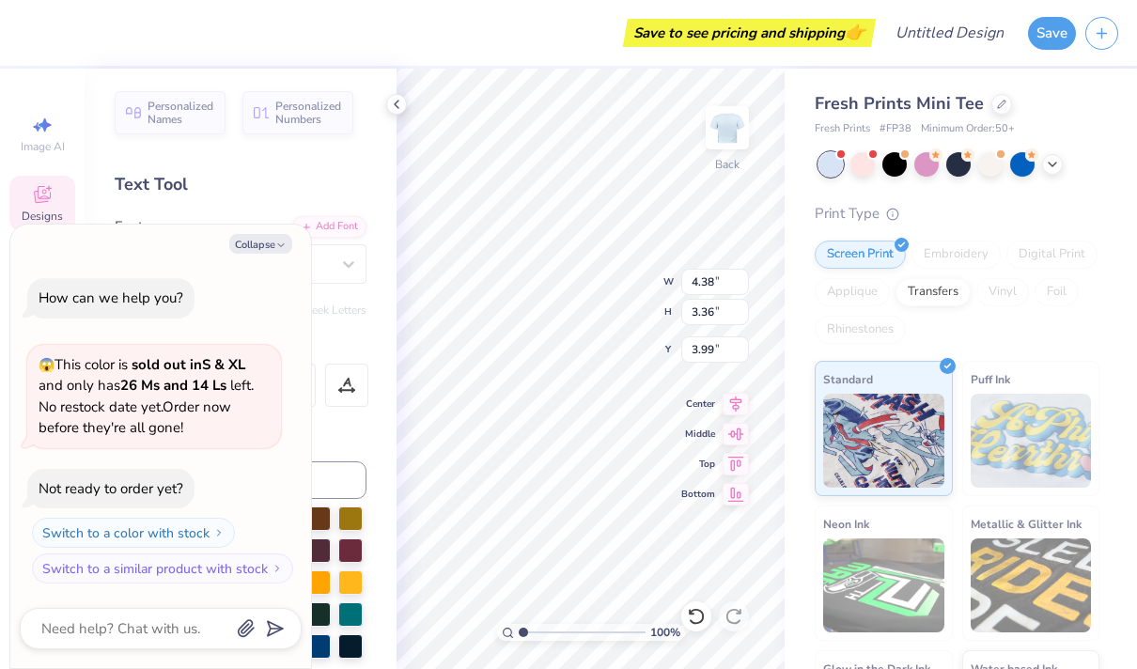
type textarea "g"
type textarea "x"
type textarea "M"
type textarea "x"
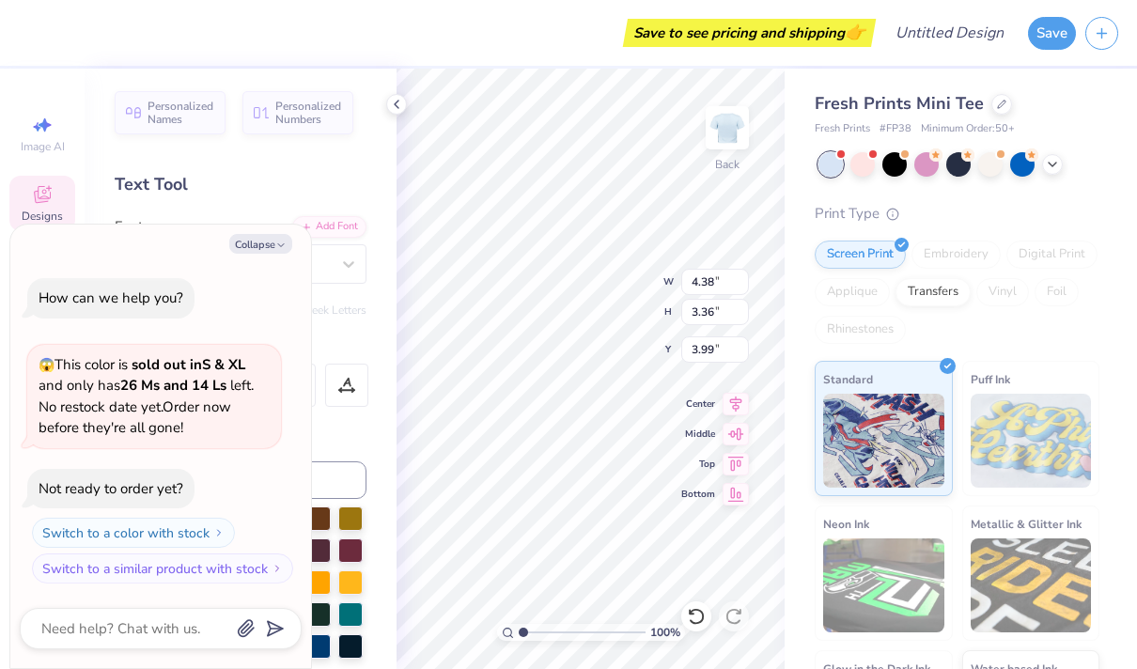
type textarea "Mo"
type textarea "x"
type textarea "Mor"
type textarea "x"
type textarea "[PERSON_NAME]"
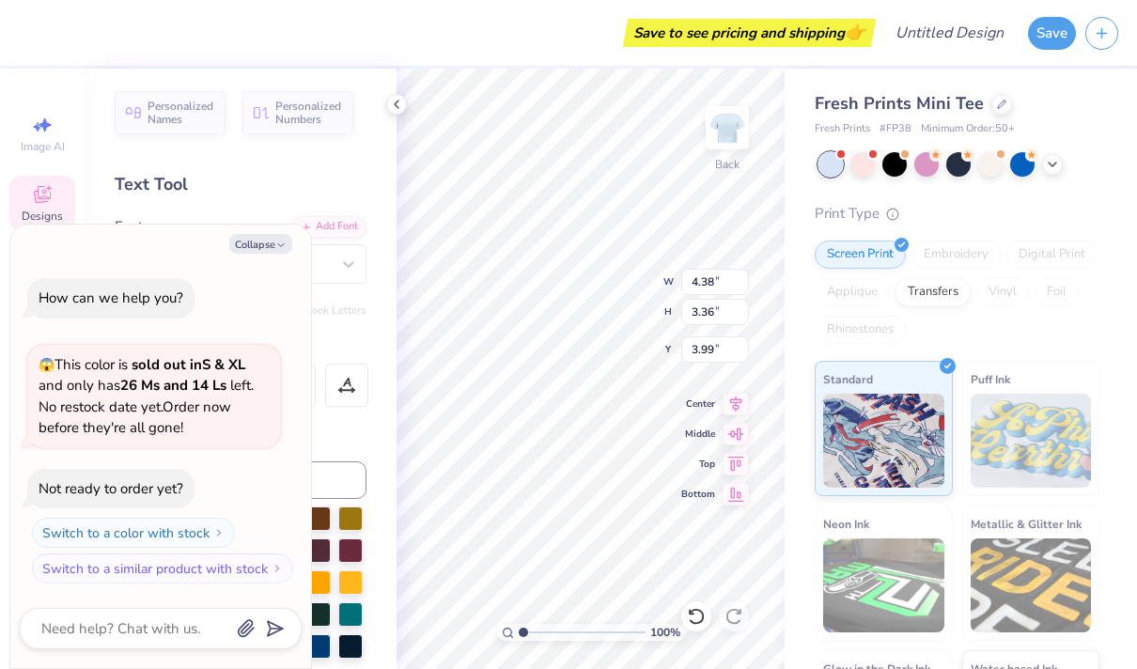
type textarea "x"
type textarea "Moral"
type textarea "x"
type textarea "Morale"
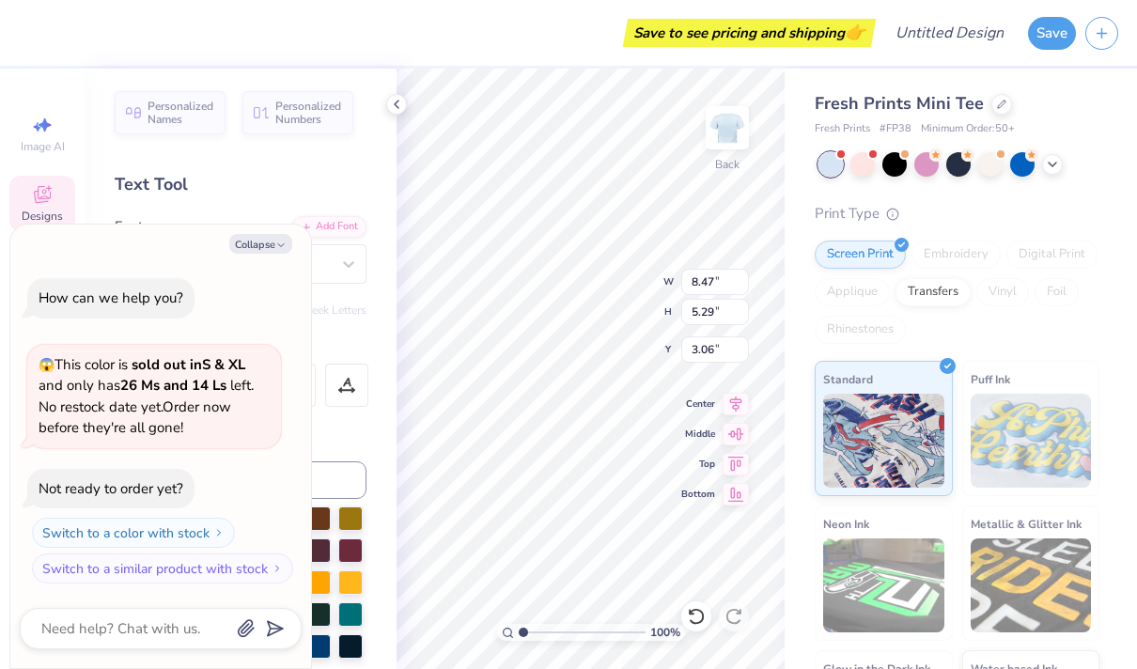
type textarea "x"
type input "3.25"
type input "2.03"
type input "5.99"
type textarea "x"
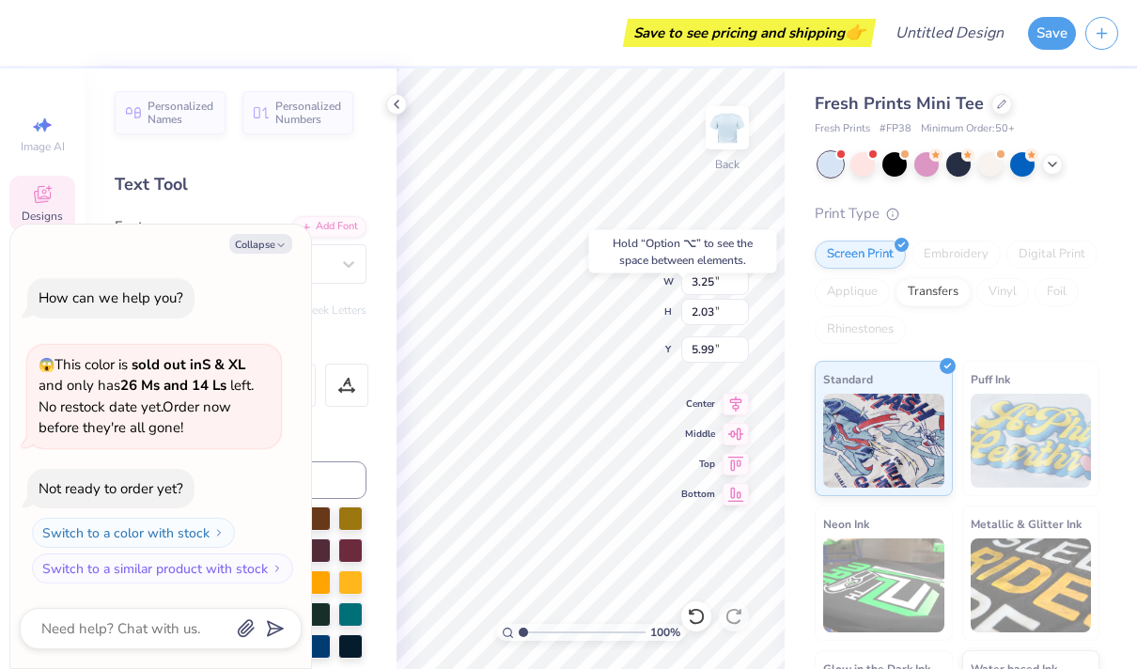
type input "4.27"
type textarea "x"
type input "1.59"
type input "0.34"
type input "5.95"
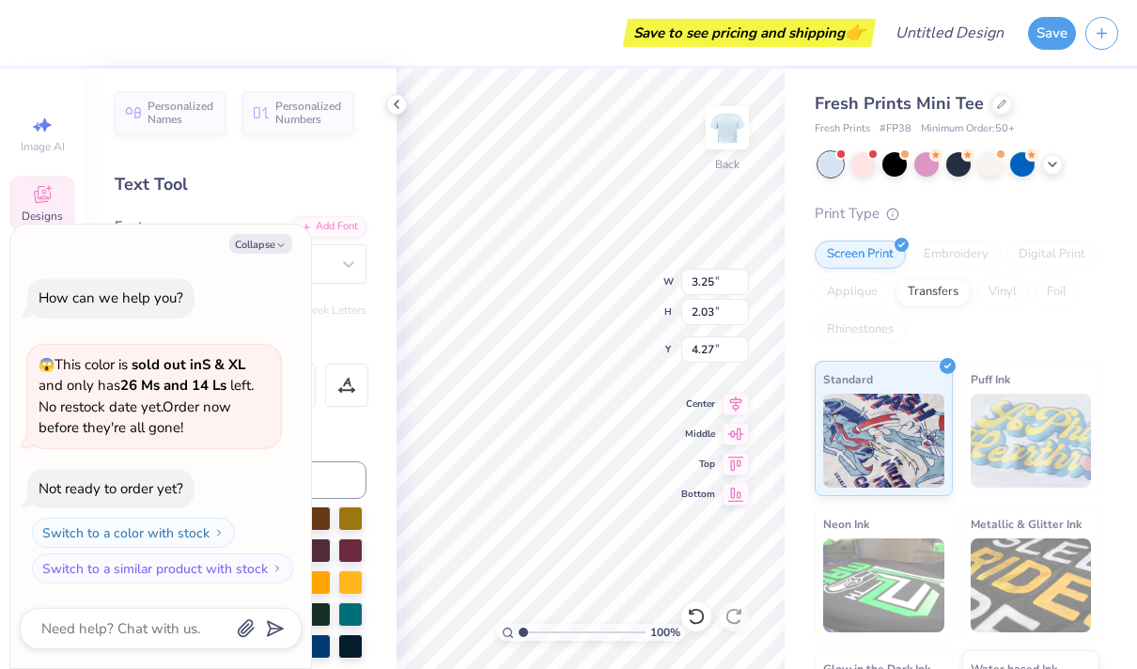
type textarea "x"
type input "4.32"
click at [927, 164] on div at bounding box center [926, 162] width 24 height 24
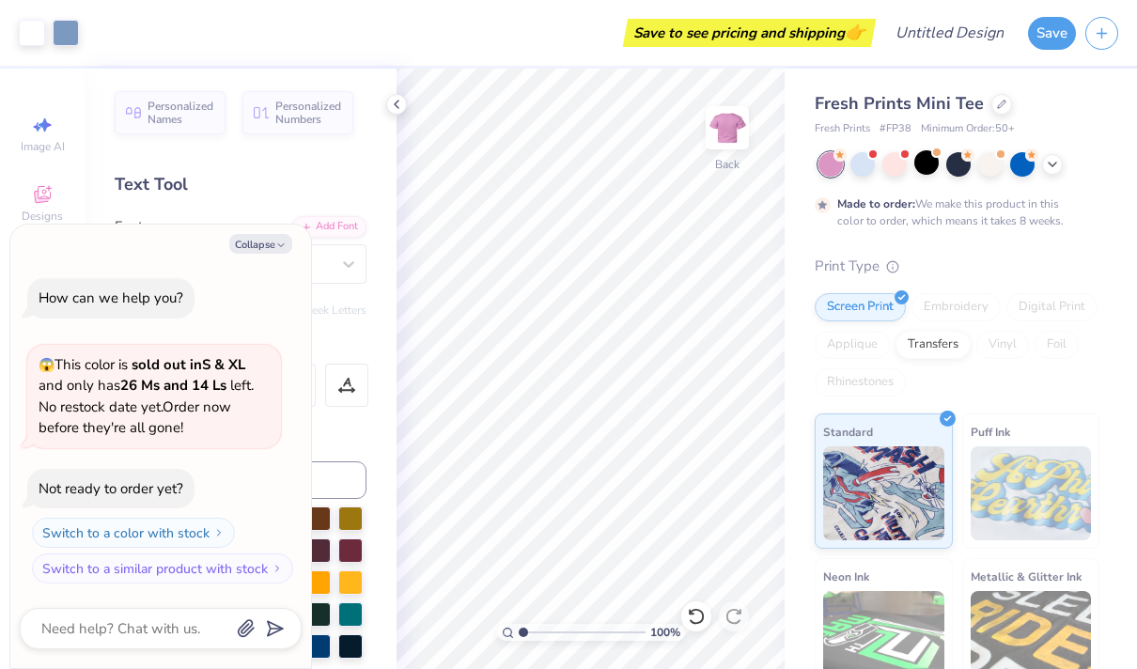
scroll to position [32, 0]
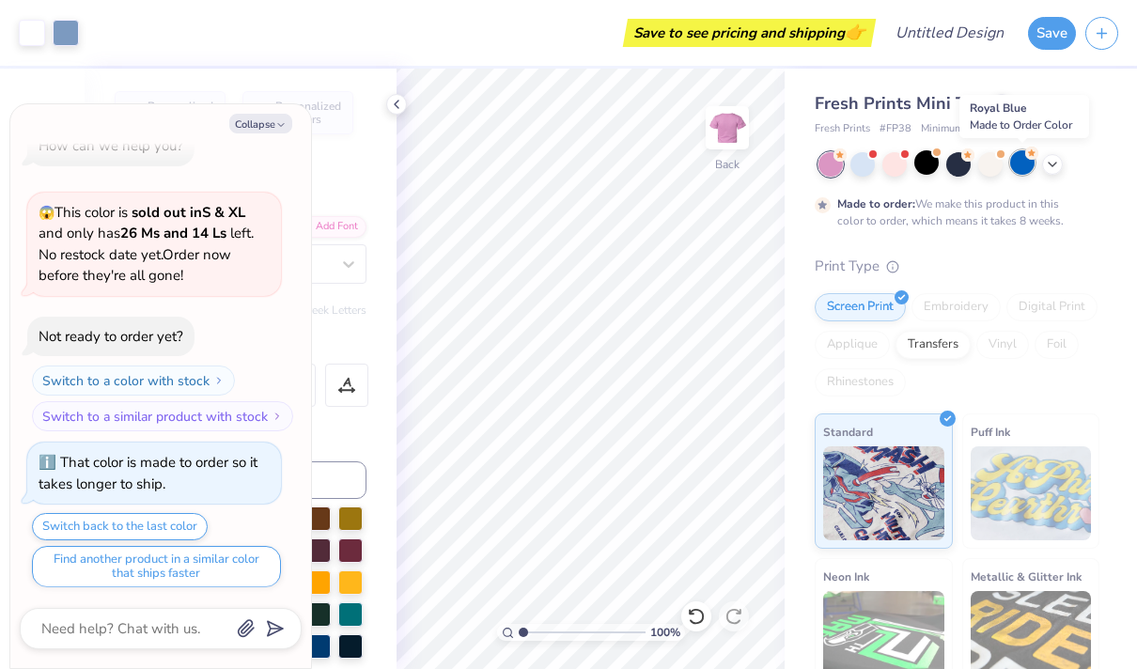
click at [1017, 168] on div at bounding box center [1022, 162] width 24 height 24
click at [1053, 167] on icon at bounding box center [1052, 162] width 15 height 15
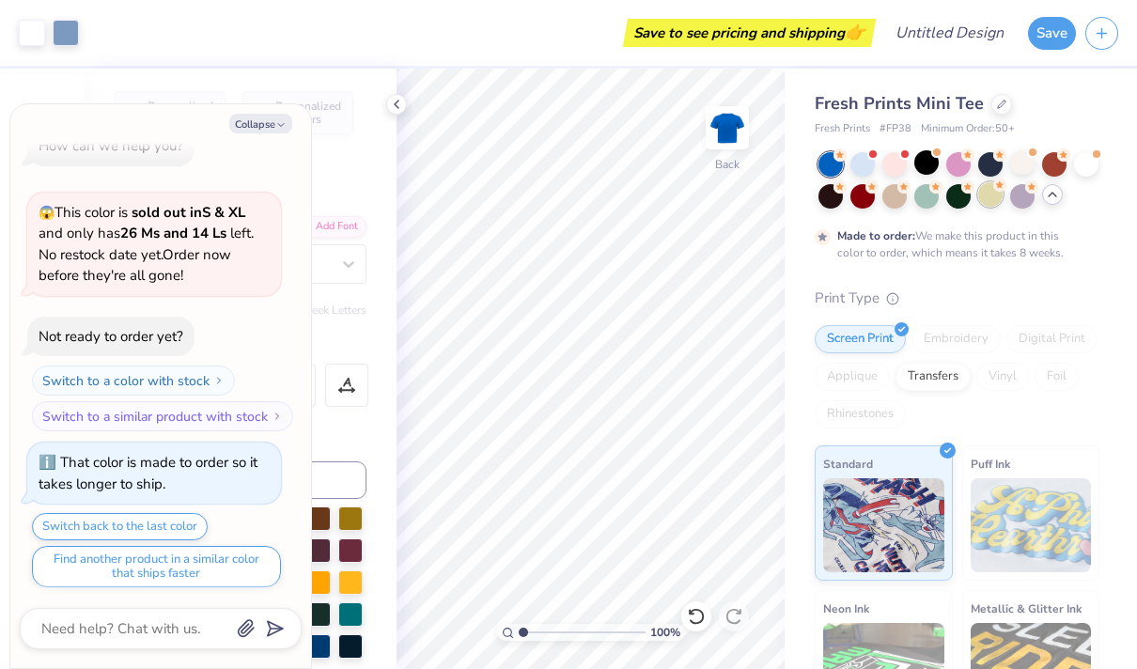
click at [1000, 194] on div at bounding box center [990, 194] width 24 height 24
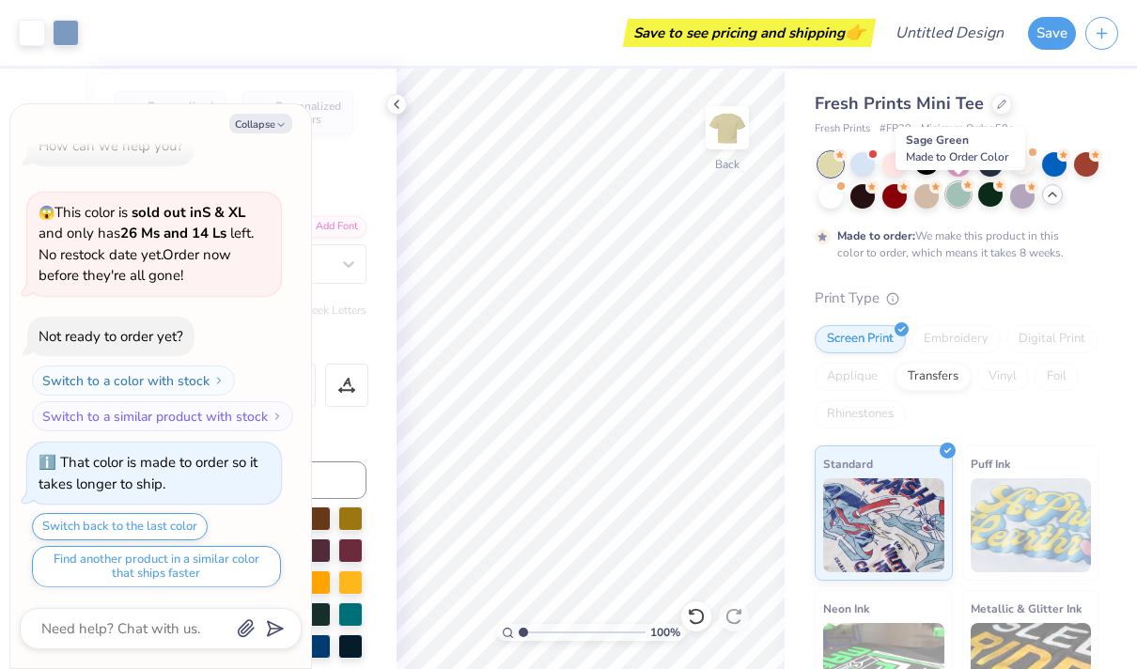
click at [960, 196] on div at bounding box center [958, 194] width 24 height 24
click at [896, 199] on div at bounding box center [894, 194] width 24 height 24
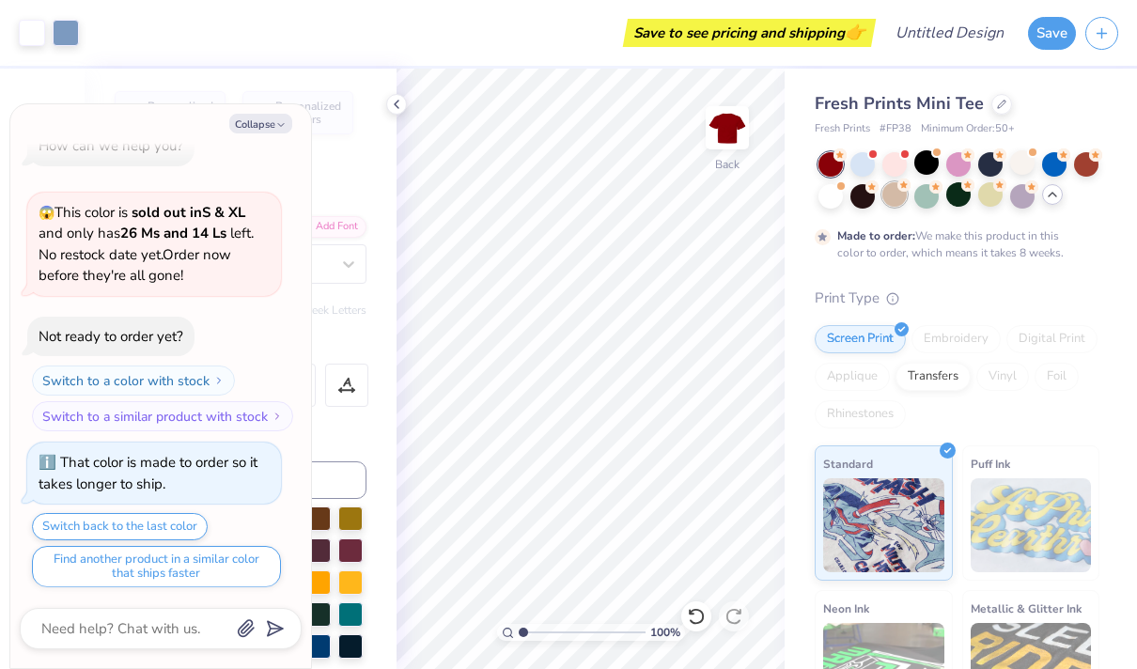
click at [896, 193] on div at bounding box center [894, 194] width 24 height 24
click at [896, 186] on div at bounding box center [894, 194] width 24 height 24
click at [280, 115] on button "Collapse" at bounding box center [260, 124] width 63 height 20
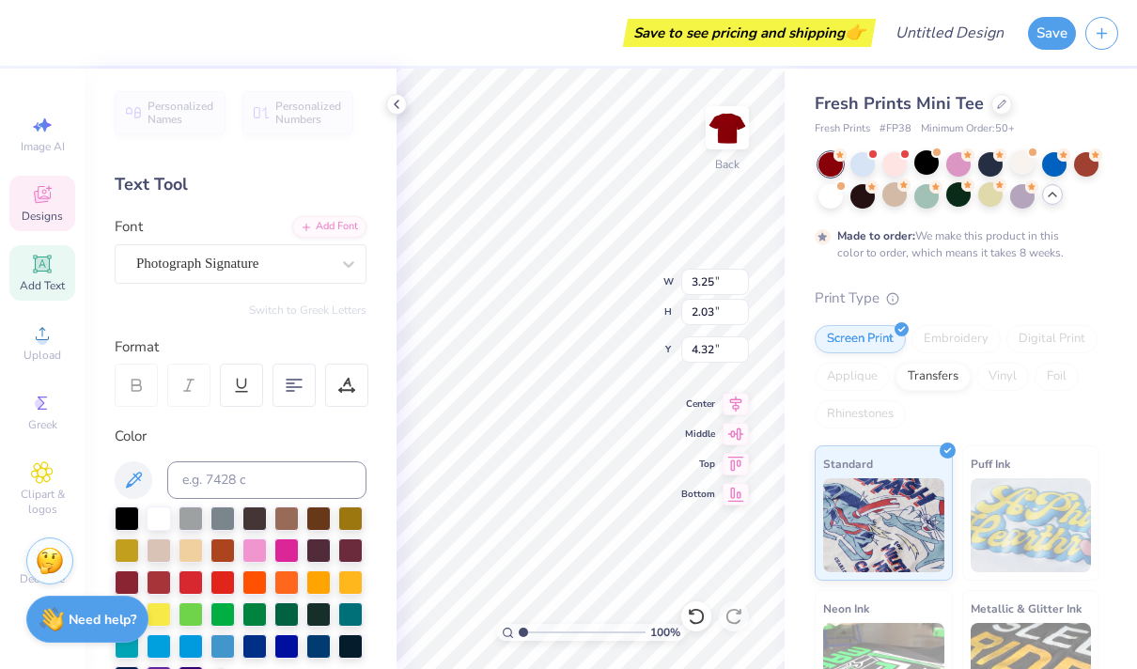
type textarea "x"
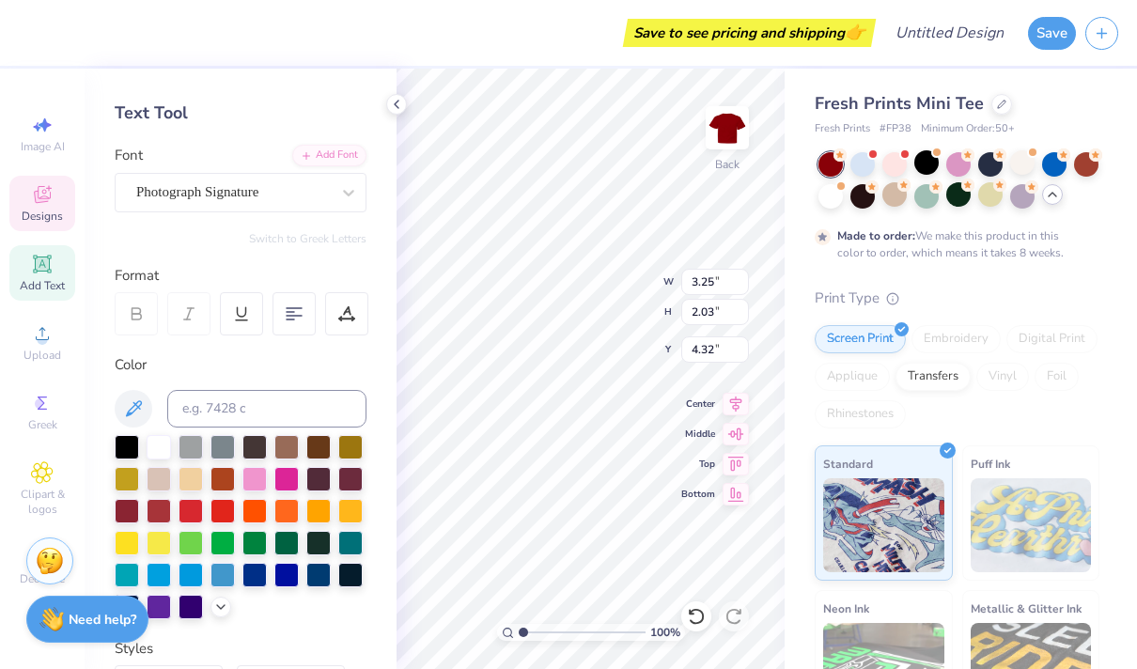
scroll to position [85, 0]
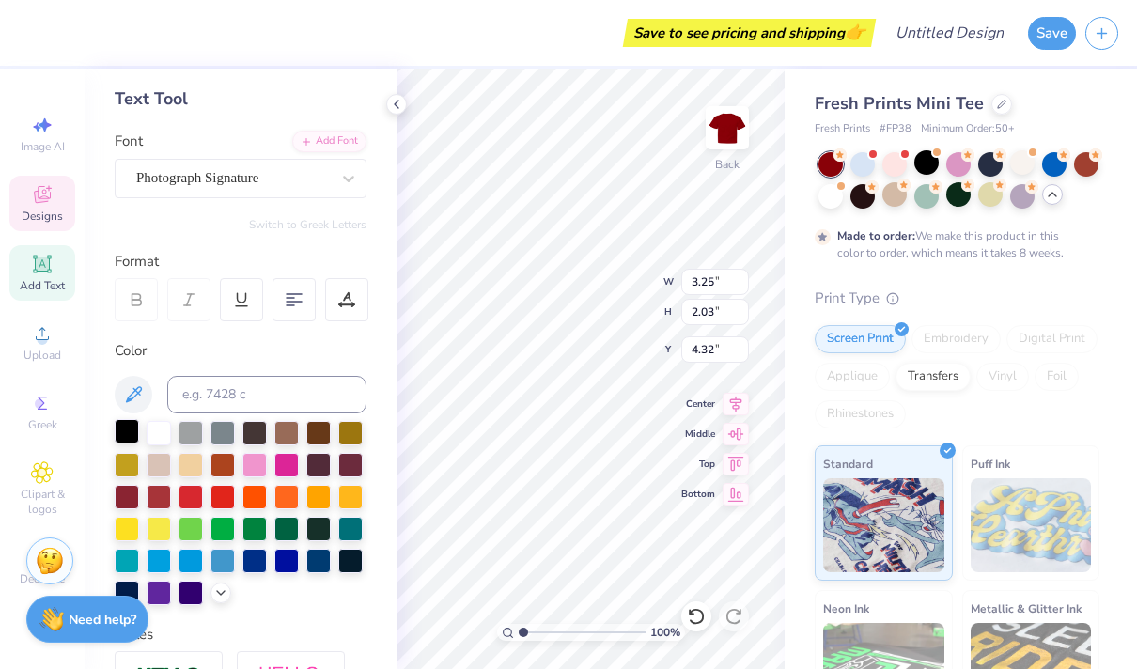
click at [127, 431] on div at bounding box center [127, 431] width 24 height 24
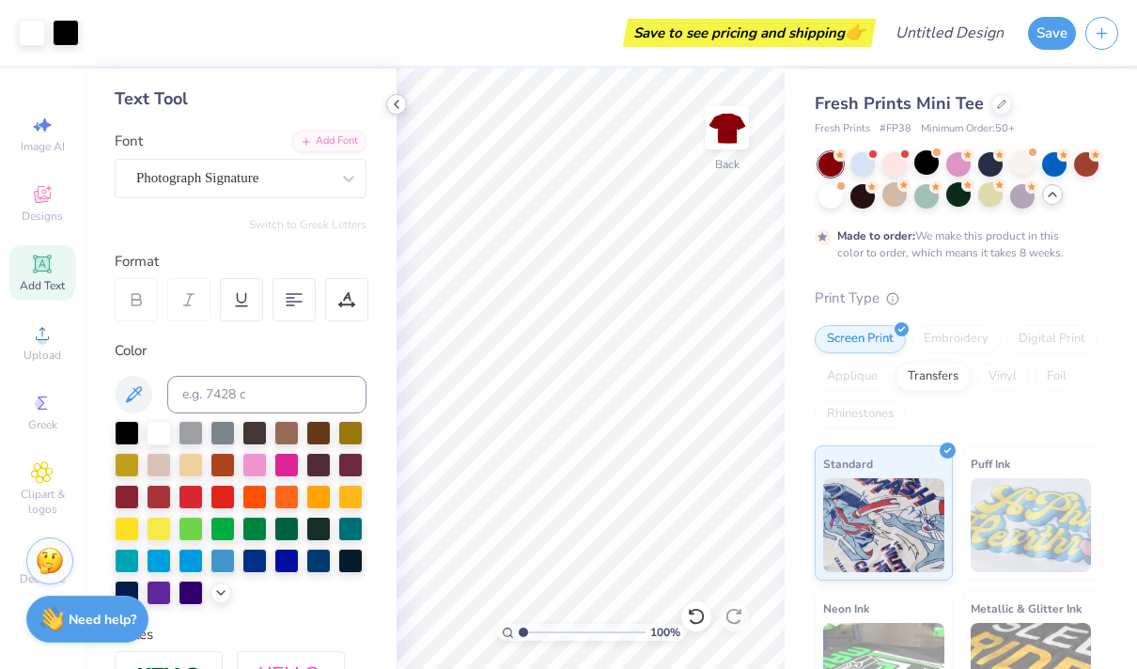
click at [399, 105] on icon at bounding box center [396, 104] width 15 height 15
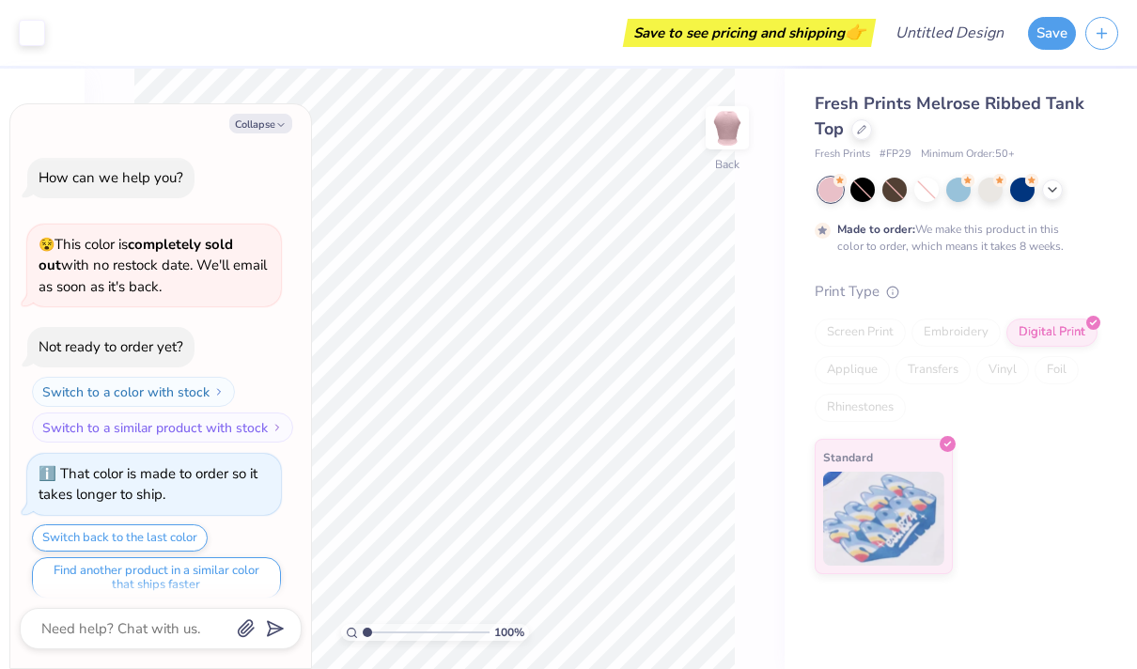
scroll to position [11, 0]
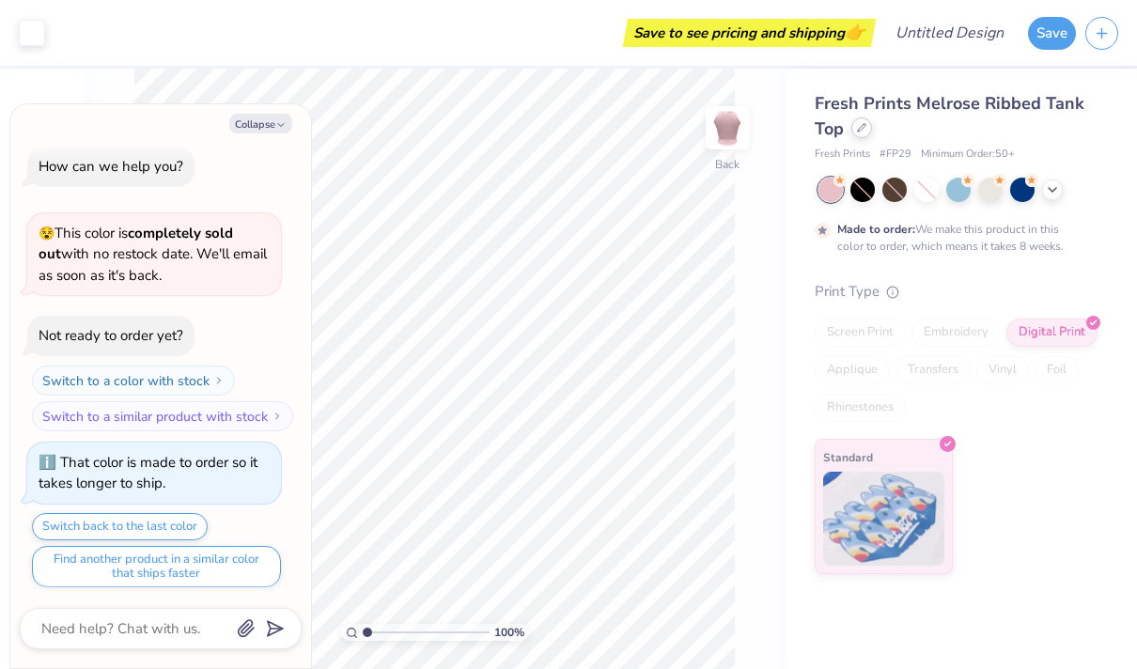
click at [864, 132] on icon at bounding box center [861, 127] width 9 height 9
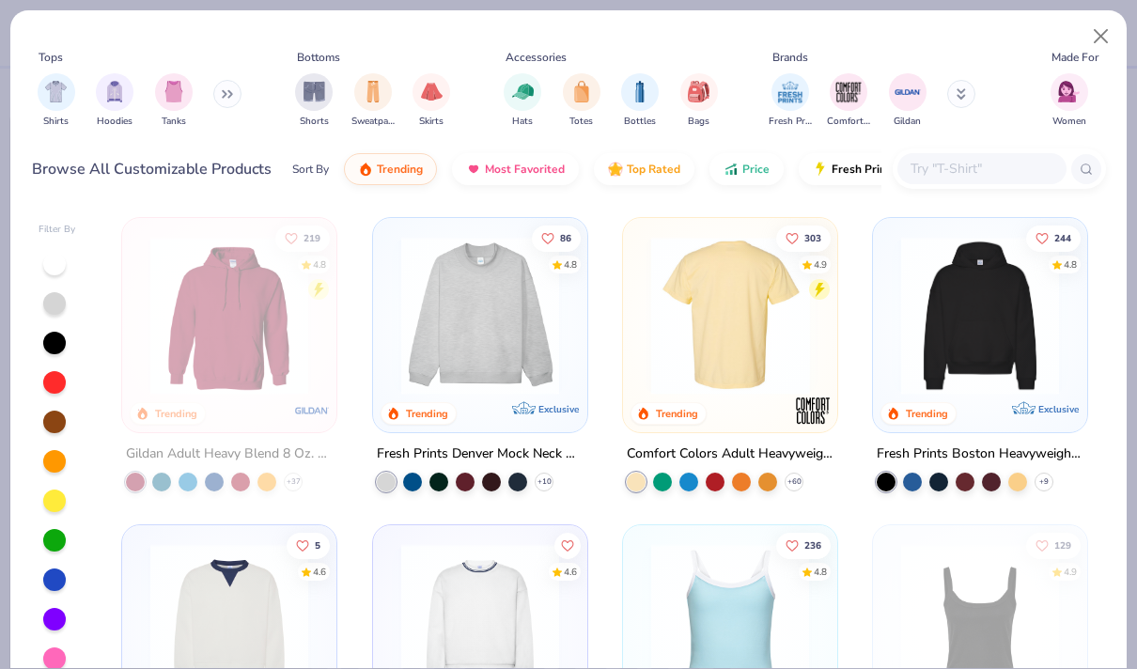
click at [731, 335] on img at bounding box center [730, 316] width 177 height 158
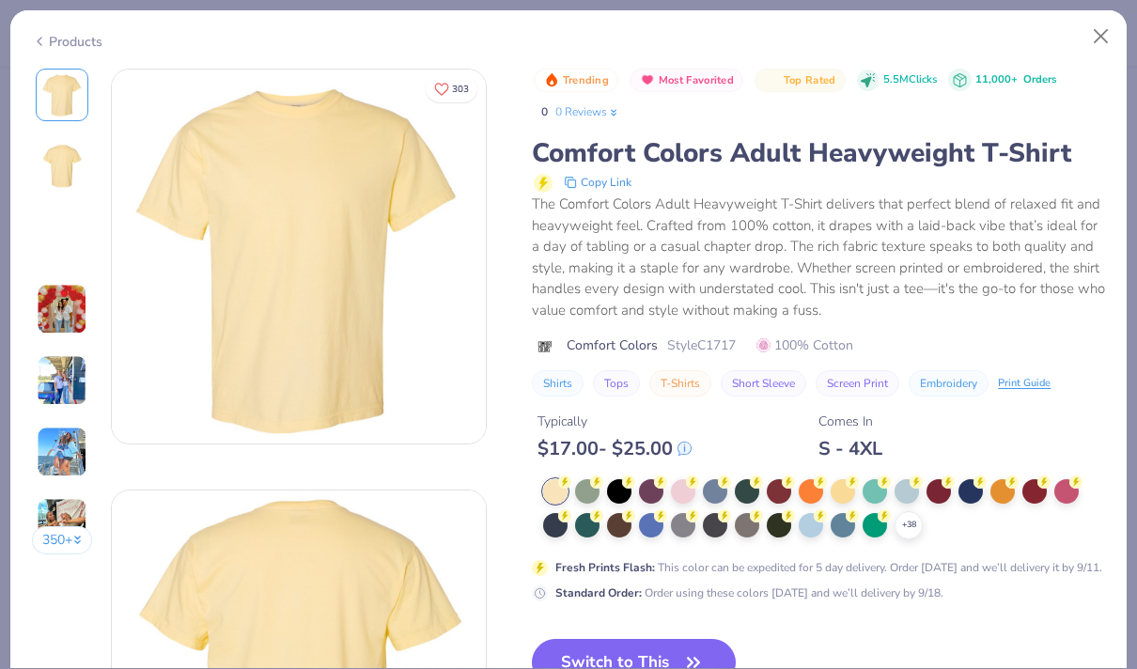
click at [622, 628] on div "Trending Most Favorited Top Rated 5.5M Clicks 11,000+ Orders 0 0 Reviews Comfor…" at bounding box center [818, 393] width 573 height 648
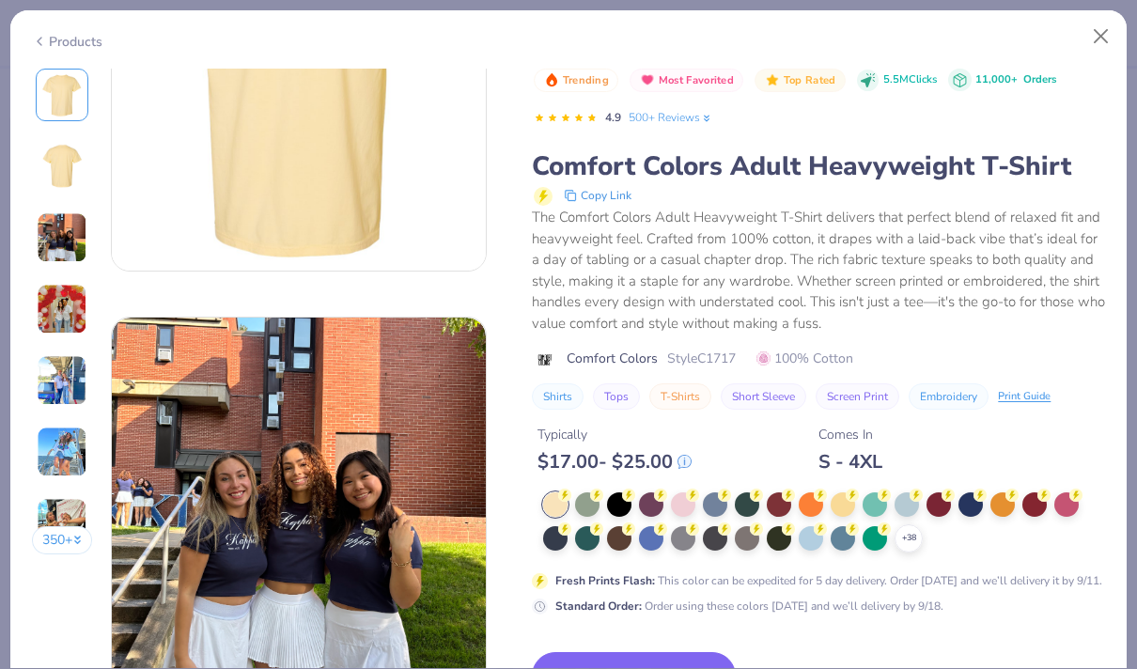
scroll to position [613, 0]
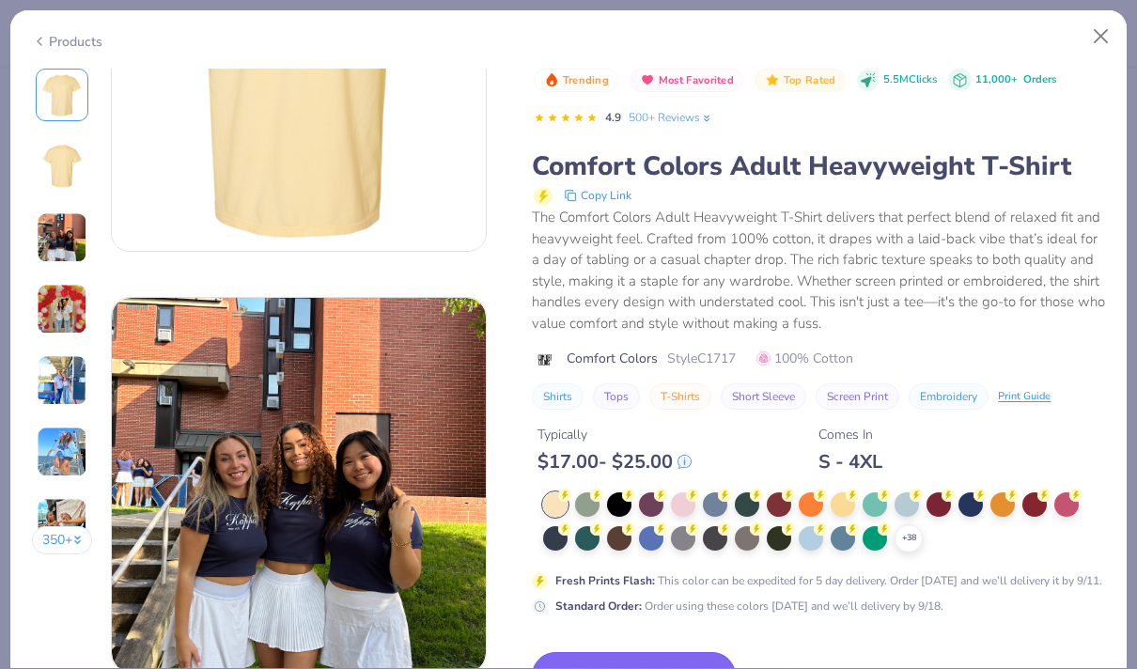
click at [580, 660] on button "Switch to This" at bounding box center [634, 675] width 204 height 47
click at [1098, 36] on button "Close" at bounding box center [1101, 37] width 36 height 36
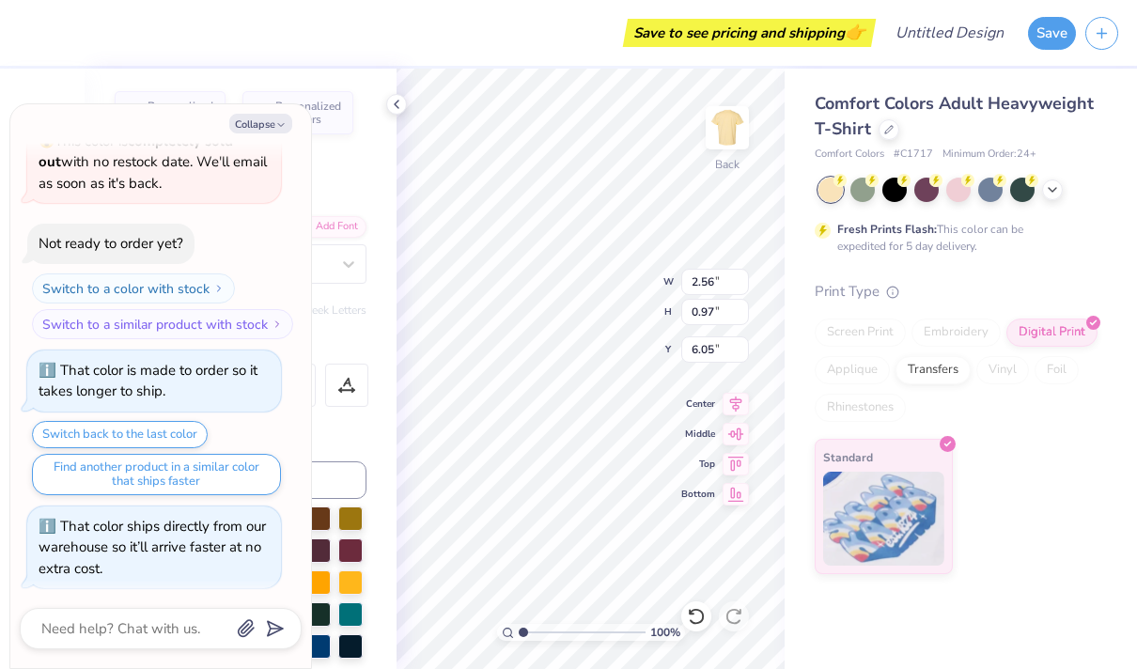
type textarea "x"
type textarea "M"
type textarea "x"
type textarea "Mo"
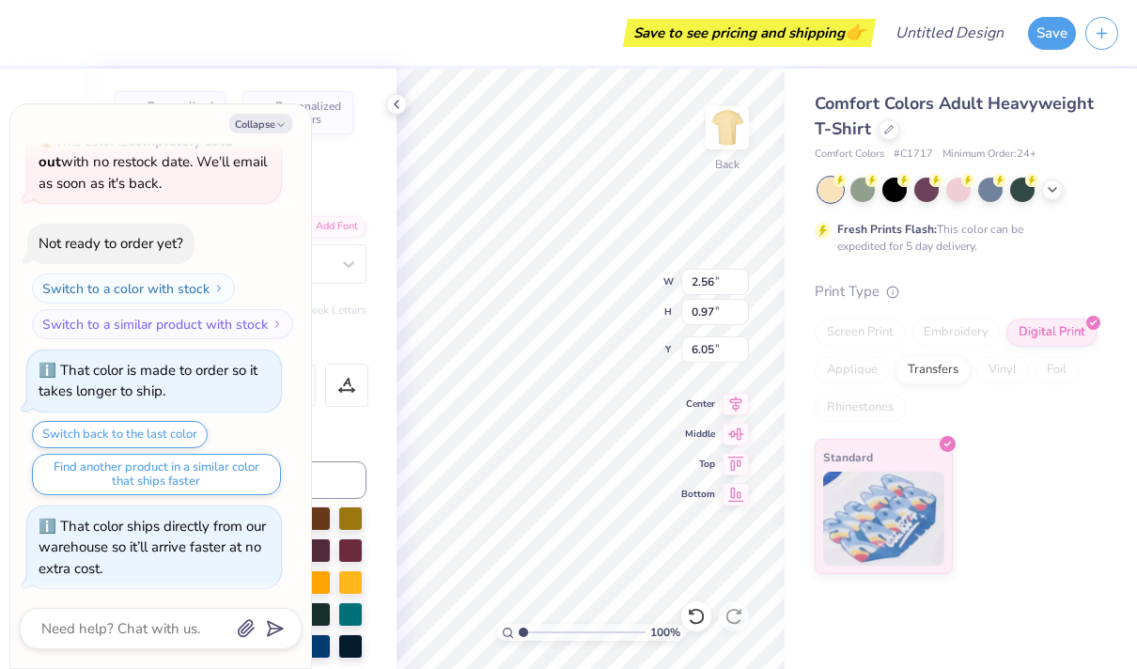
type textarea "x"
type textarea "Mor"
type textarea "x"
type textarea "Moral"
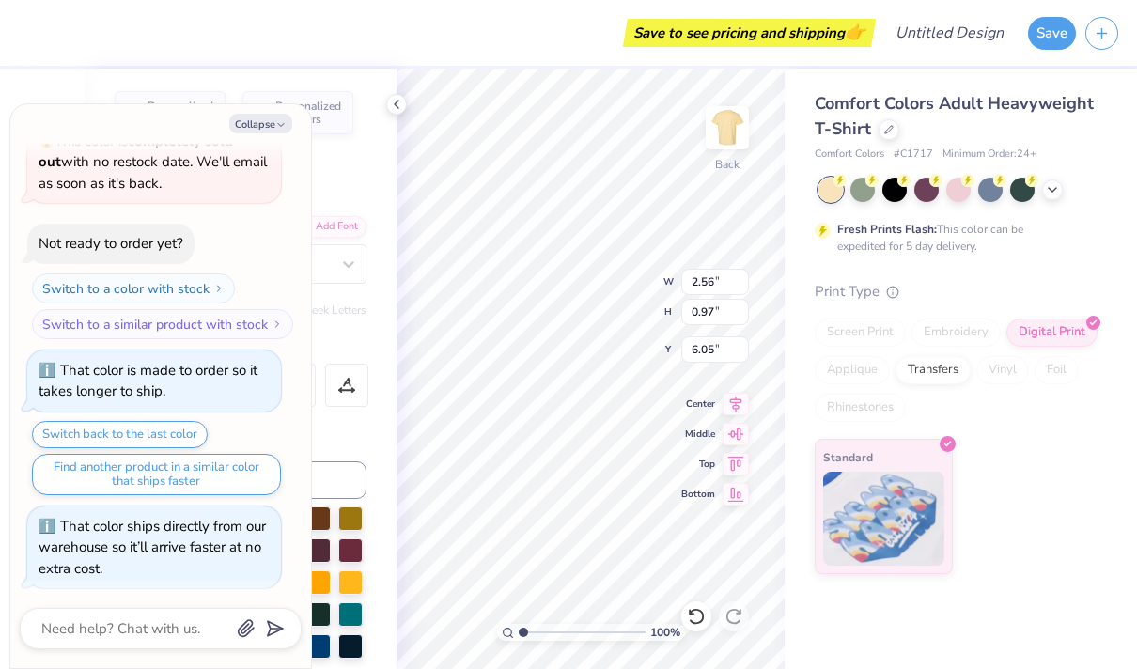
type textarea "x"
type textarea "Morale"
type textarea "x"
type input "6.01"
type input "5.58"
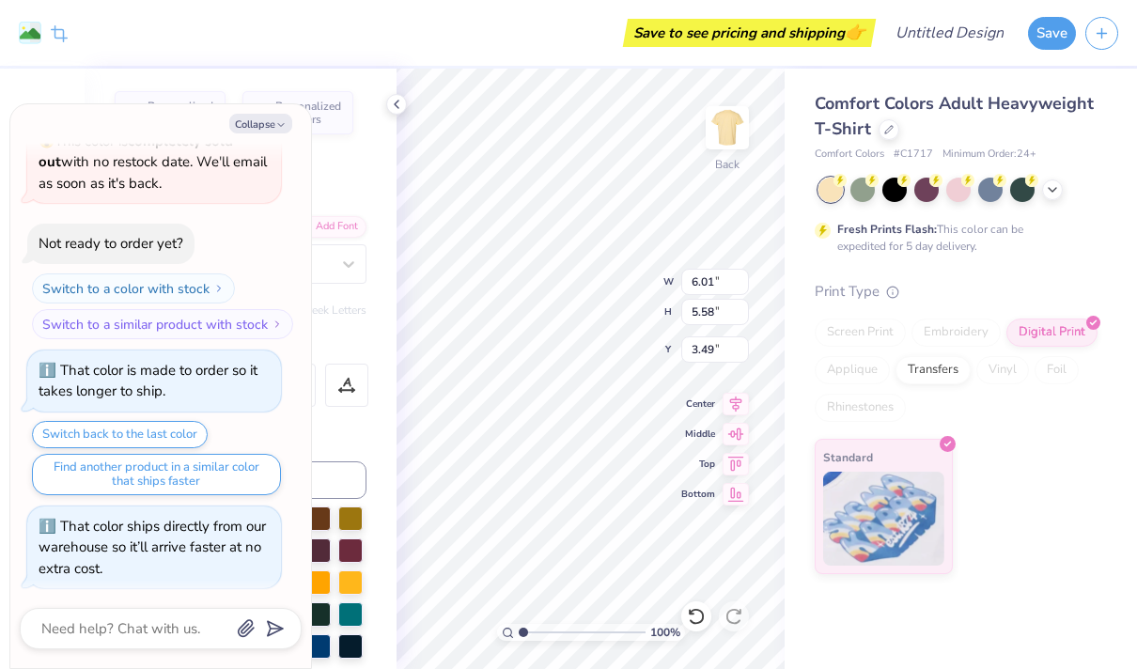
type input "3.49"
type textarea "x"
type input "9.47"
click at [603, 261] on div "Hold “Option ⌥” to see the space between elements." at bounding box center [628, 288] width 199 height 54
type textarea "x"
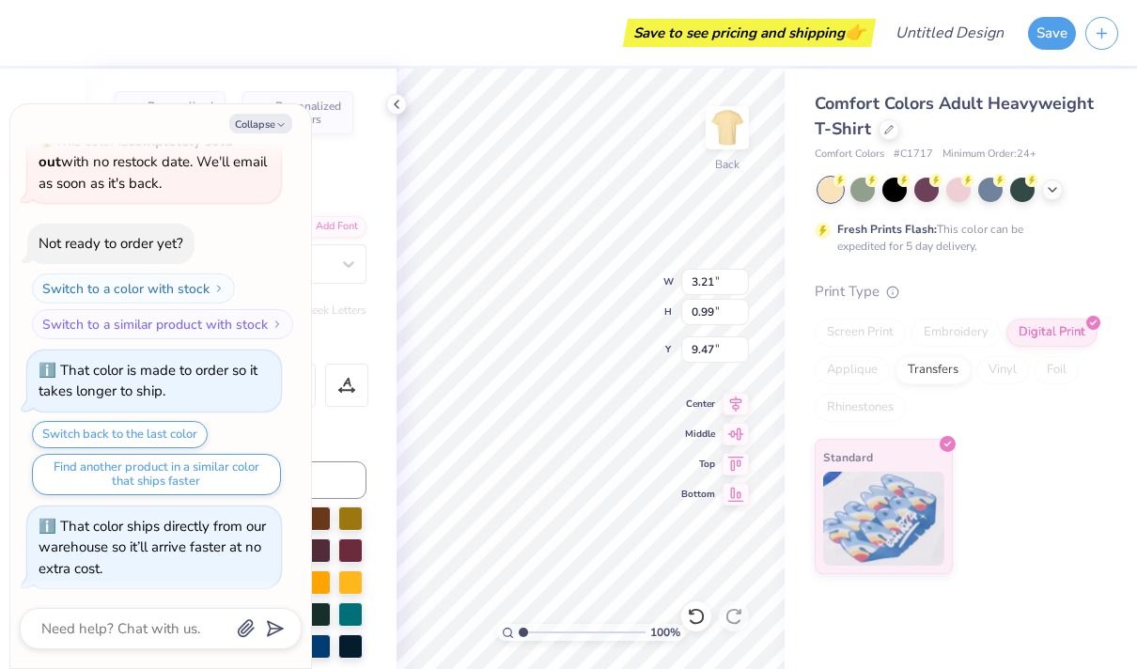
type input "0.39"
type input "0.23"
type input "5.71"
type textarea "x"
type input "0.62"
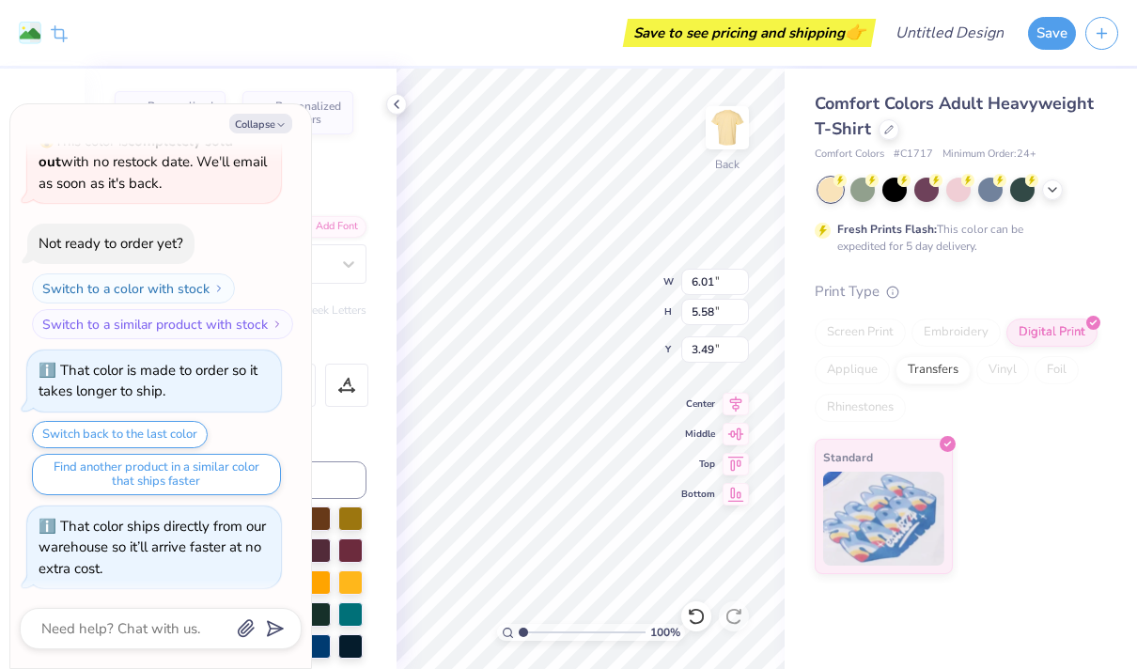
type input "0.23"
type input "5.46"
click at [696, 623] on icon at bounding box center [696, 616] width 16 height 17
click at [699, 617] on icon at bounding box center [696, 616] width 19 height 19
click at [696, 614] on icon at bounding box center [696, 616] width 19 height 19
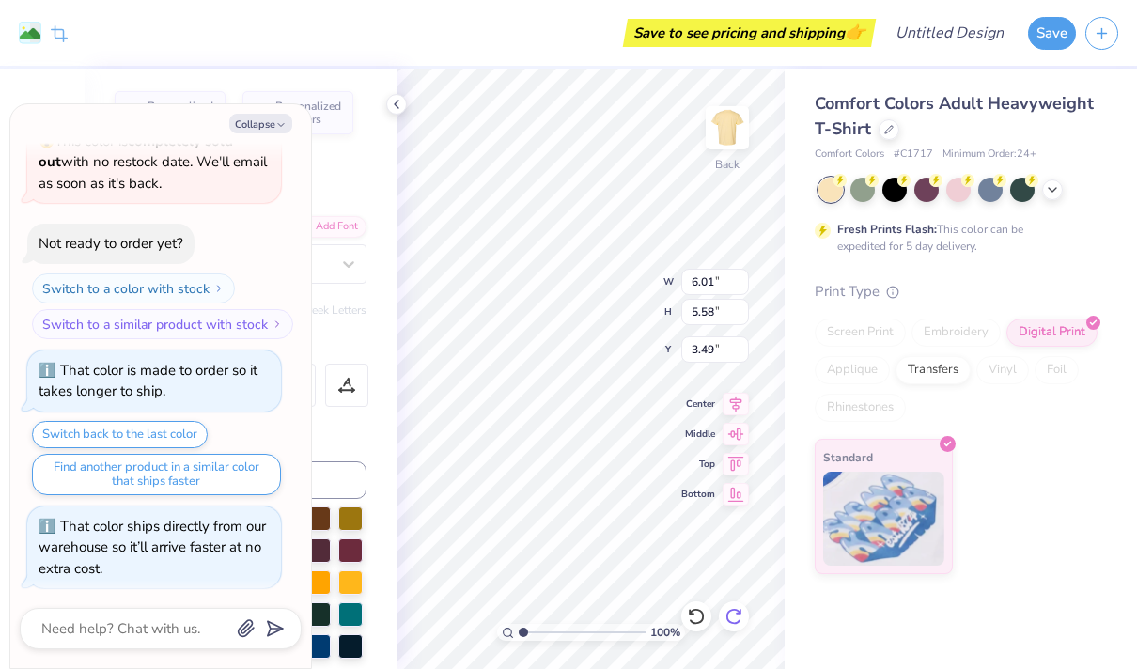
click at [734, 618] on icon at bounding box center [733, 616] width 19 height 19
click at [734, 617] on icon at bounding box center [733, 616] width 19 height 19
type textarea "x"
type input "0.62"
type input "0.23"
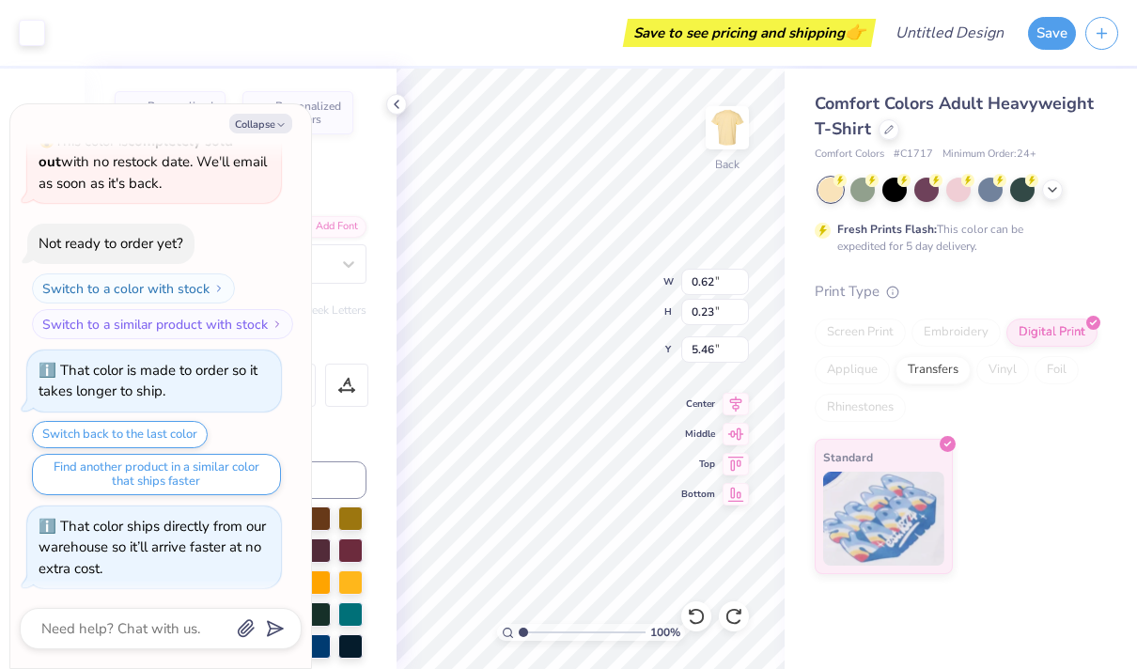
type input "5.46"
type textarea "x"
type textarea "D"
type textarea "x"
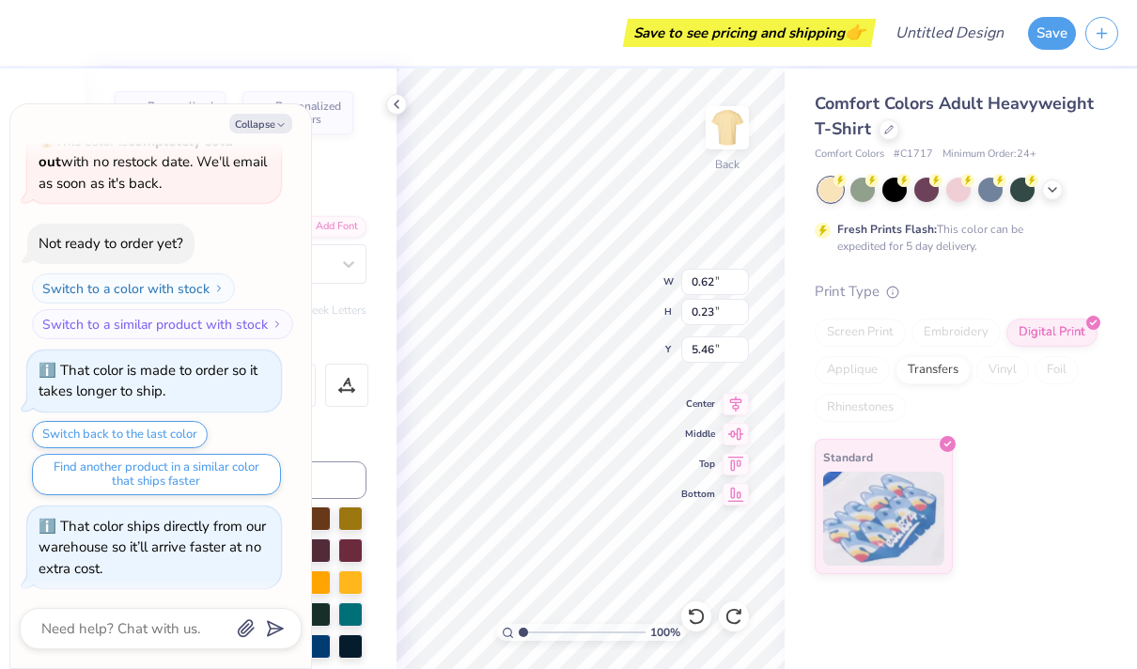
type textarea "DM"
type textarea "x"
type textarea "DM"
type textarea "x"
type textarea "DM @"
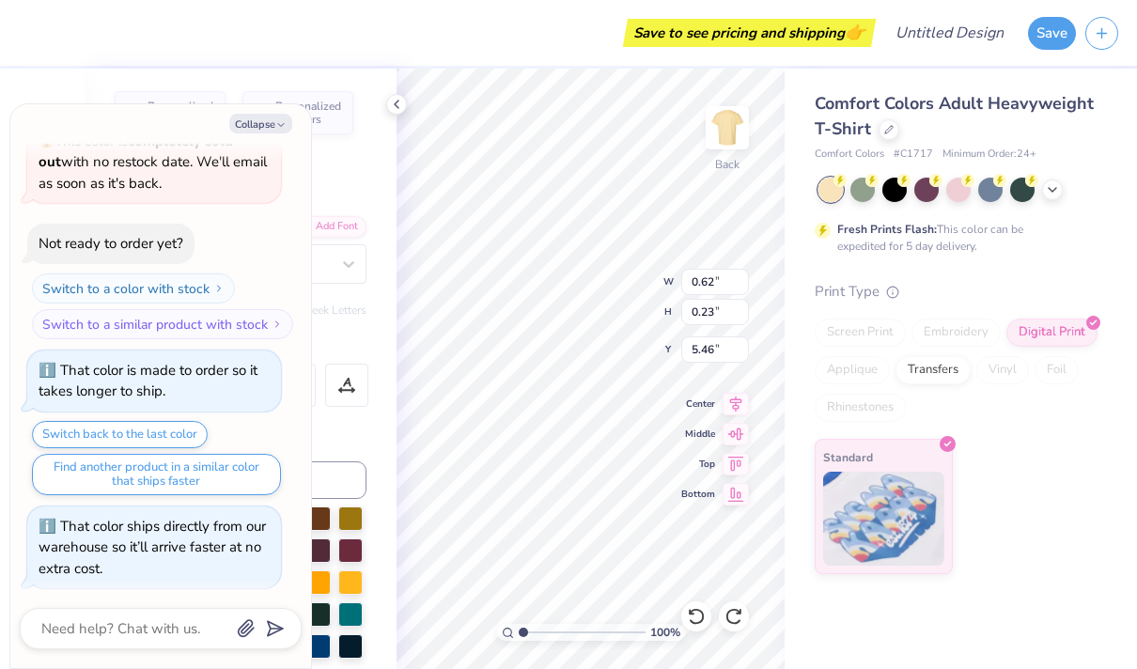
type textarea "x"
type textarea "DM @"
type textarea "x"
type textarea "DM @ U"
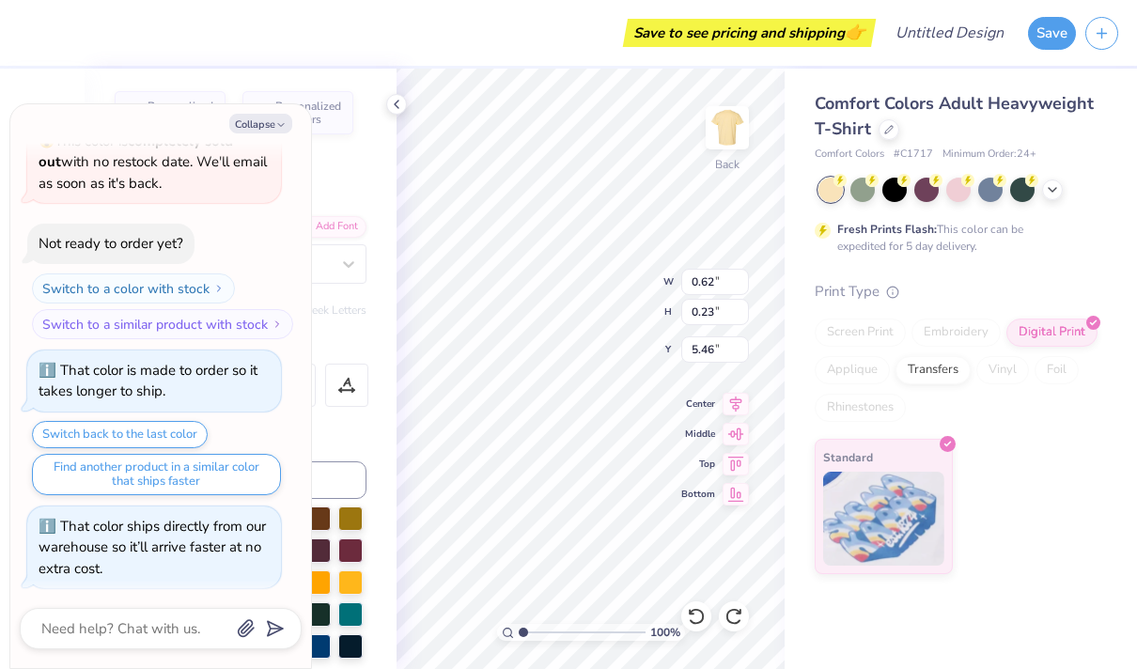
type textarea "x"
type textarea "DM @ UF"
click at [685, 619] on div at bounding box center [696, 616] width 30 height 30
click at [691, 619] on icon at bounding box center [696, 616] width 19 height 19
click at [692, 617] on icon at bounding box center [696, 616] width 19 height 19
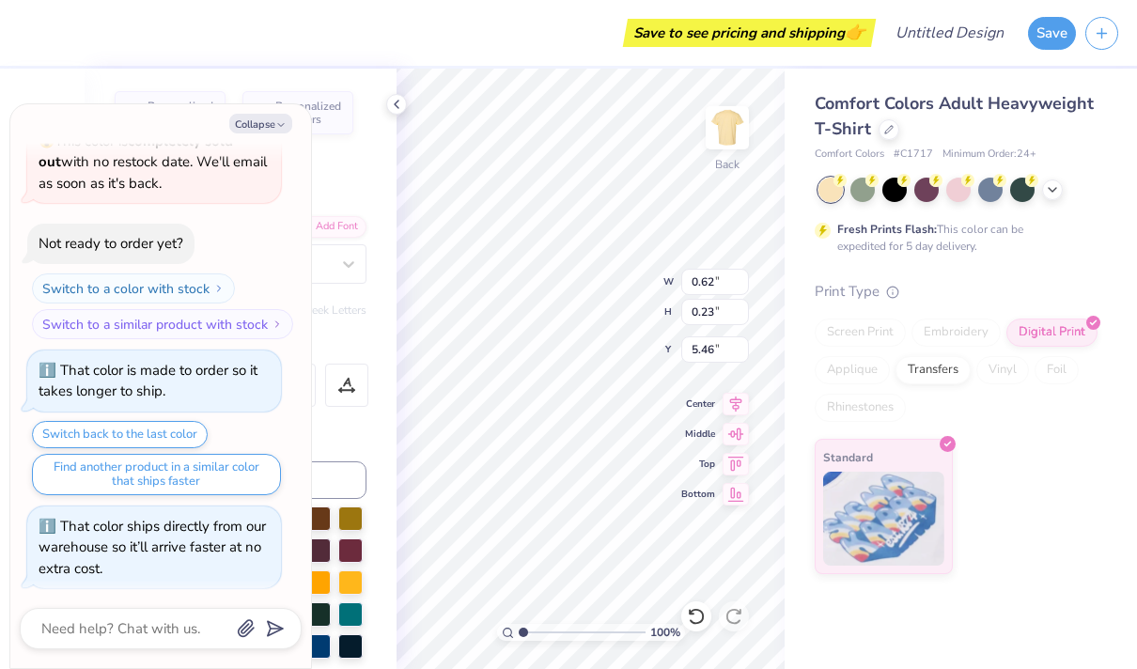
type textarea "x"
type input "14.41"
type textarea "x"
type input "0.39"
type input "5.71"
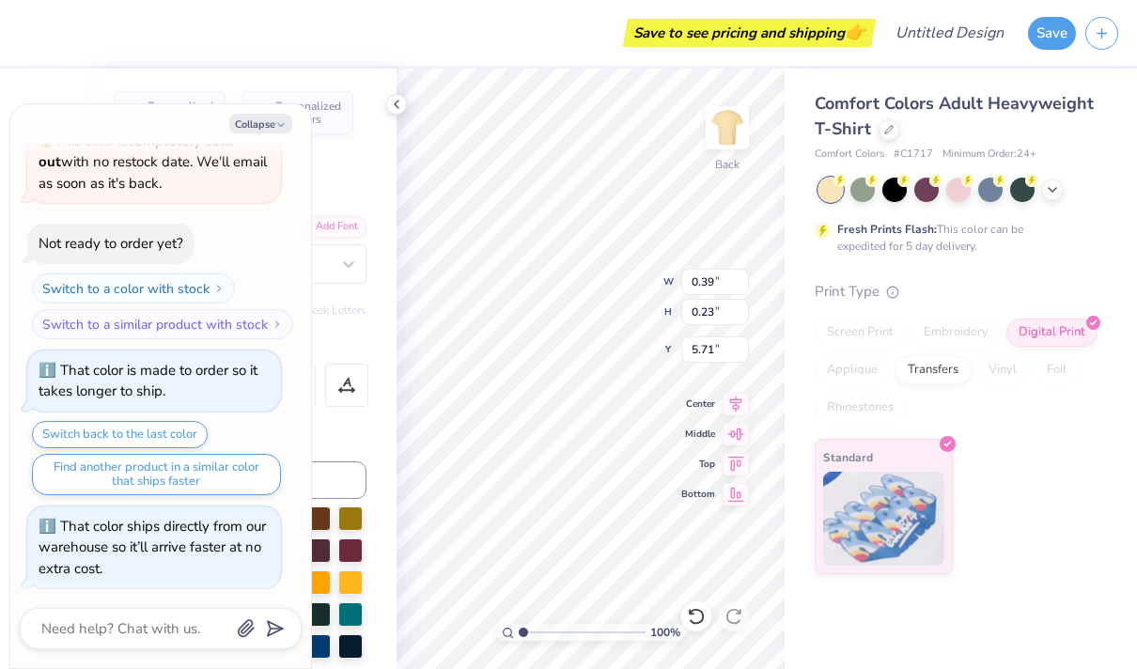
type textarea "x"
type input "15.51"
type textarea "x"
type input "3.21"
type input "0.99"
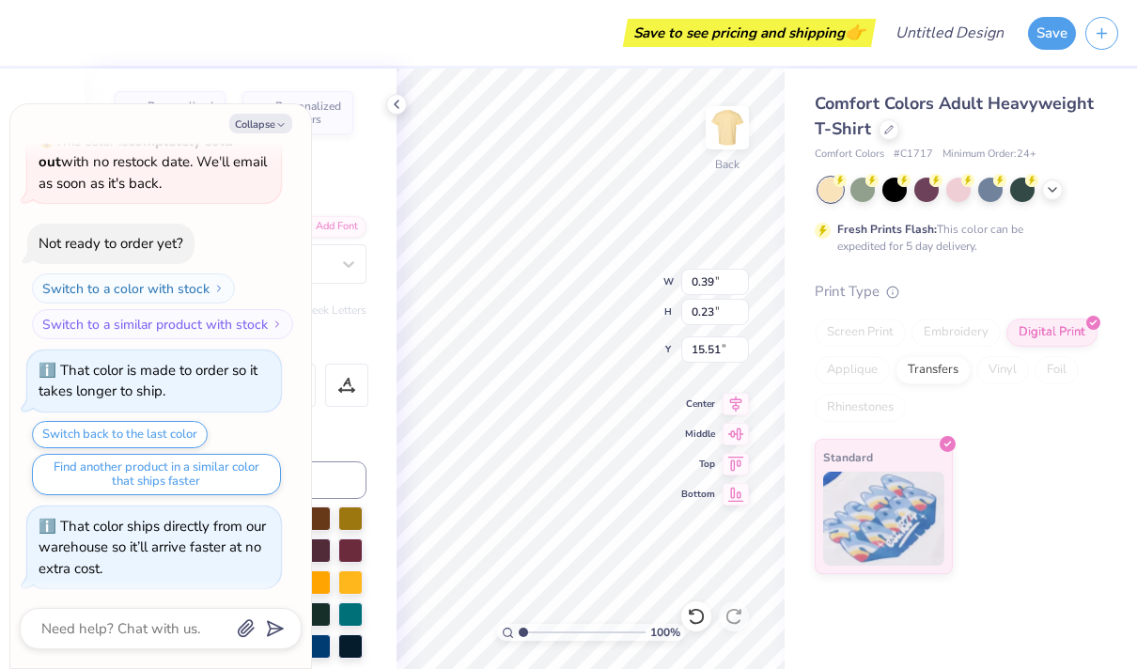
type input "6.04"
type textarea "x"
type input "5.30"
click at [289, 123] on button "Collapse" at bounding box center [260, 124] width 63 height 20
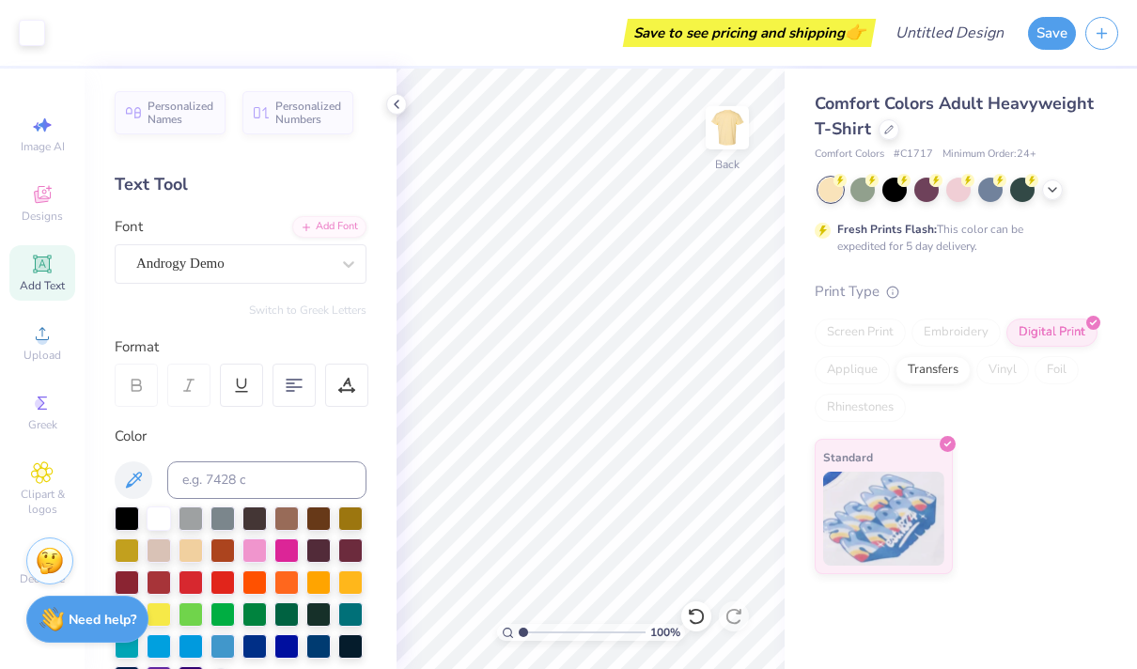
type textarea "x"
click at [44, 266] on icon at bounding box center [42, 263] width 14 height 14
type input "5.59"
type input "1.62"
type input "11.69"
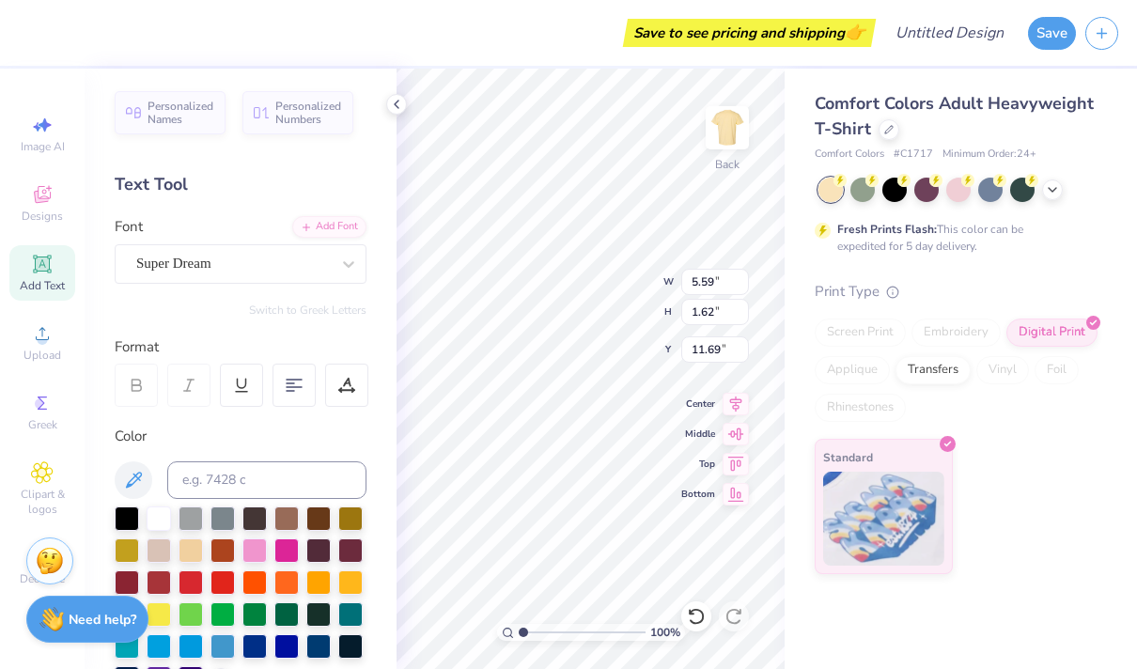
type textarea "DM @ UF"
type input "14.70"
click at [926, 195] on div at bounding box center [926, 188] width 24 height 24
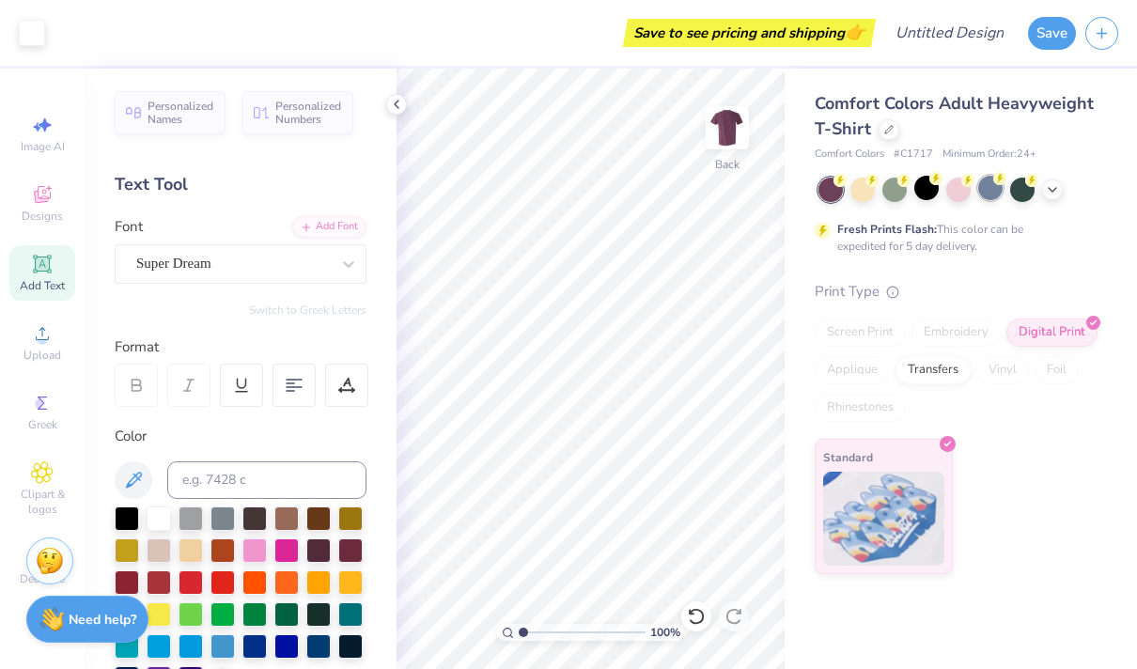
click at [999, 192] on div at bounding box center [990, 188] width 24 height 24
click at [1027, 192] on div at bounding box center [1022, 188] width 24 height 24
click at [1052, 188] on icon at bounding box center [1052, 187] width 15 height 15
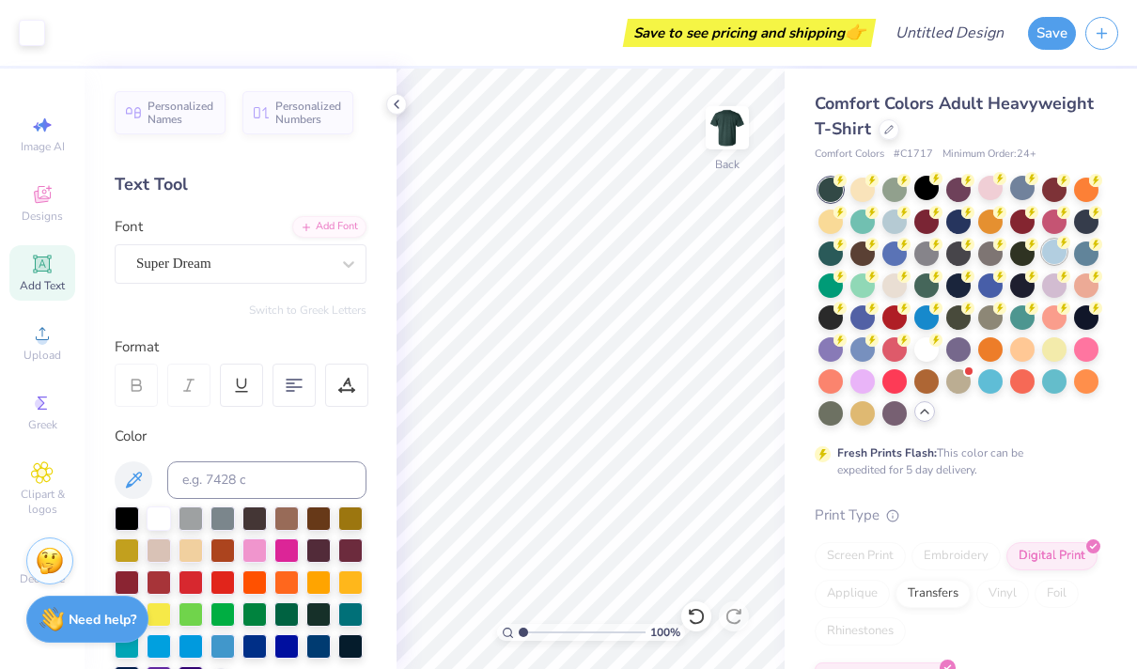
click at [1048, 250] on div at bounding box center [1054, 252] width 24 height 24
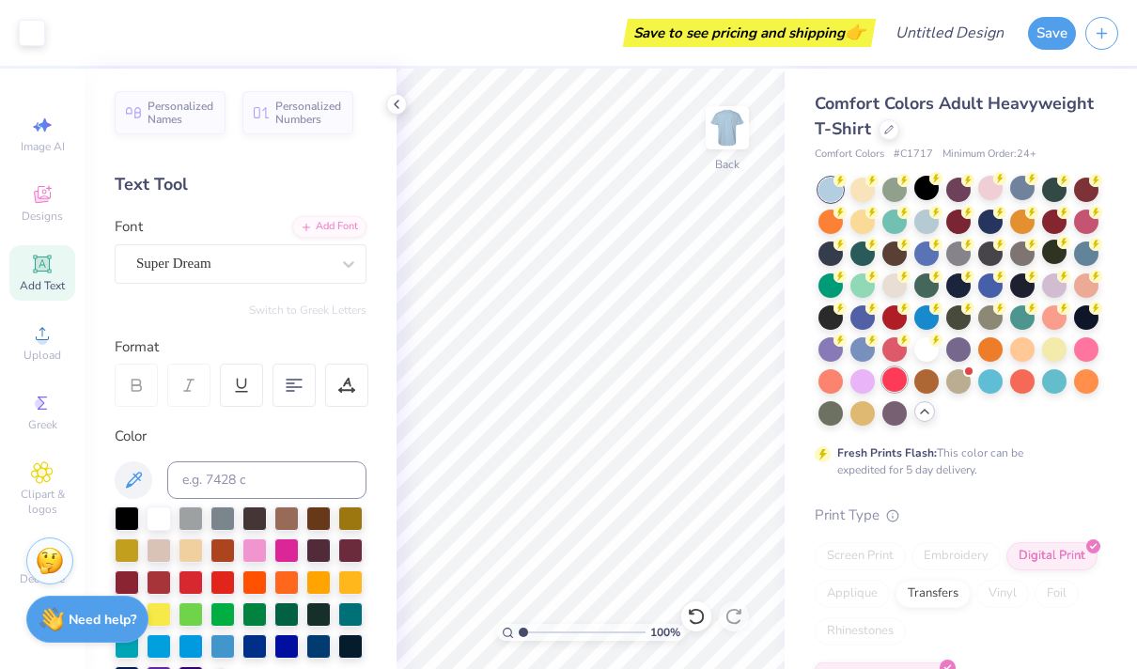
click at [893, 379] on div at bounding box center [894, 379] width 24 height 24
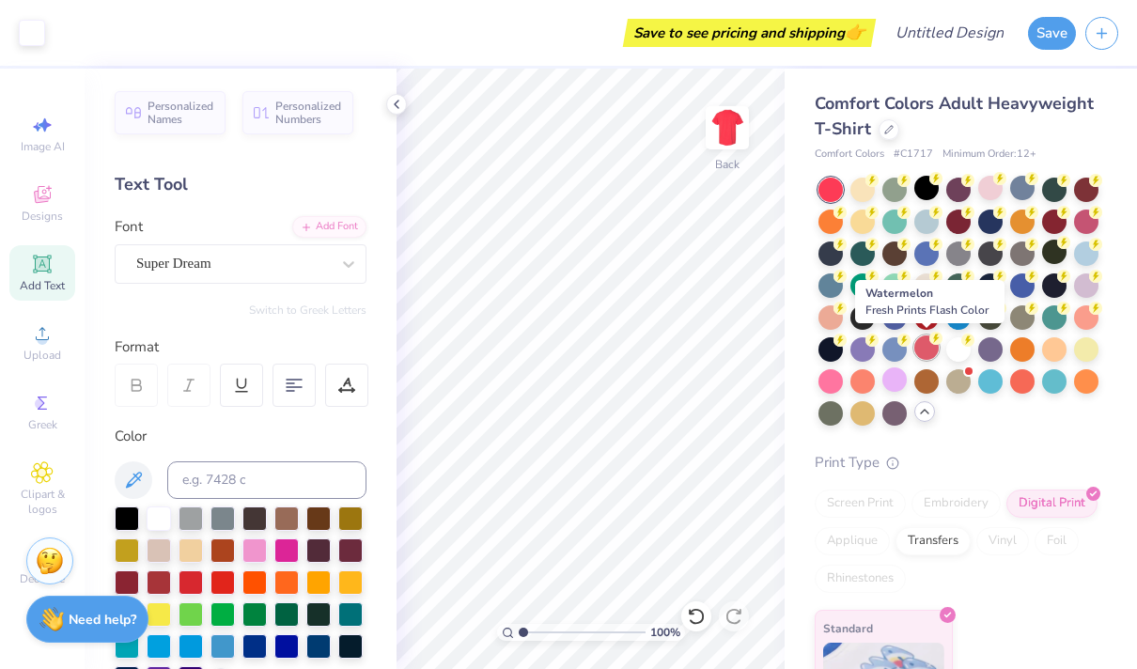
click at [921, 349] on div at bounding box center [926, 347] width 24 height 24
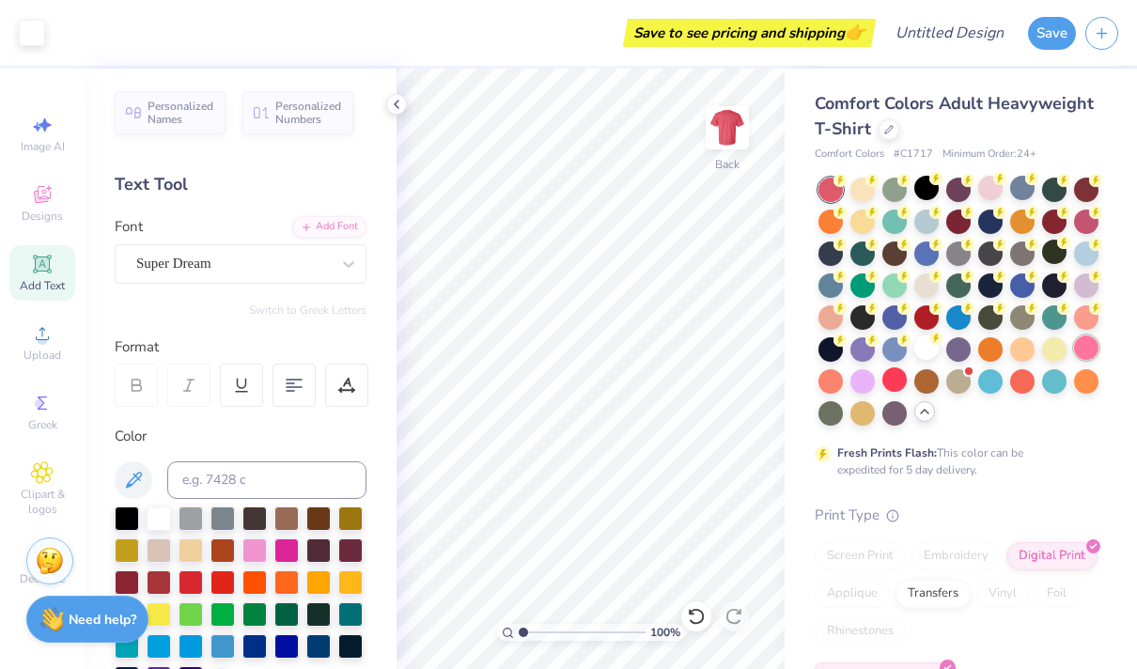
click at [1077, 344] on div at bounding box center [1086, 347] width 24 height 24
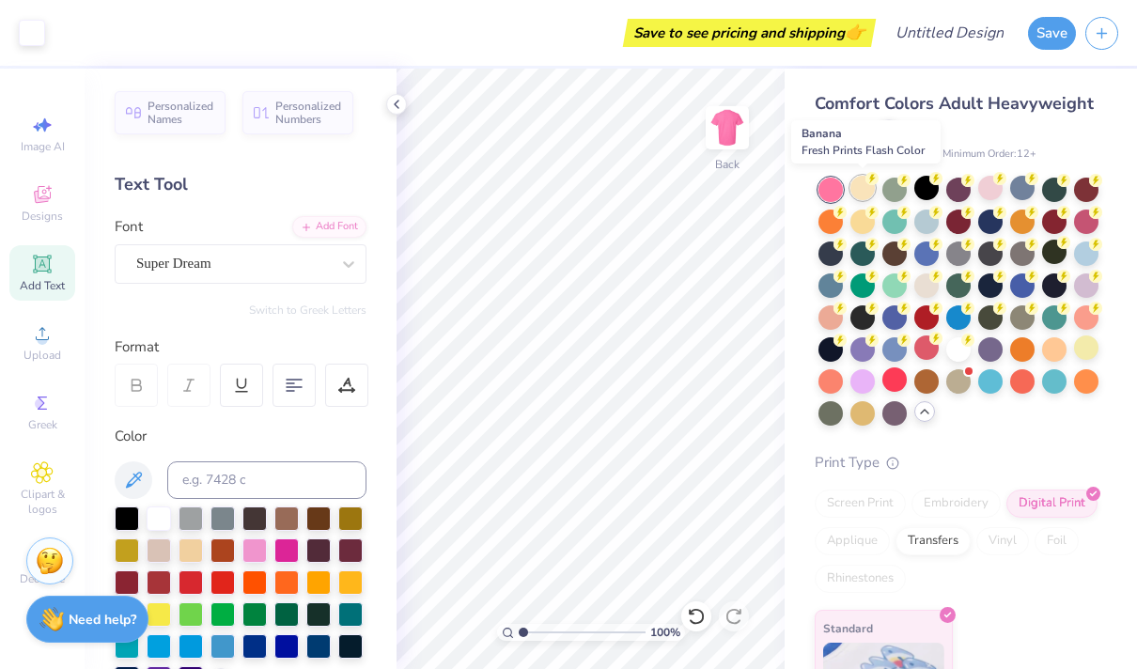
click at [864, 188] on div at bounding box center [862, 188] width 24 height 24
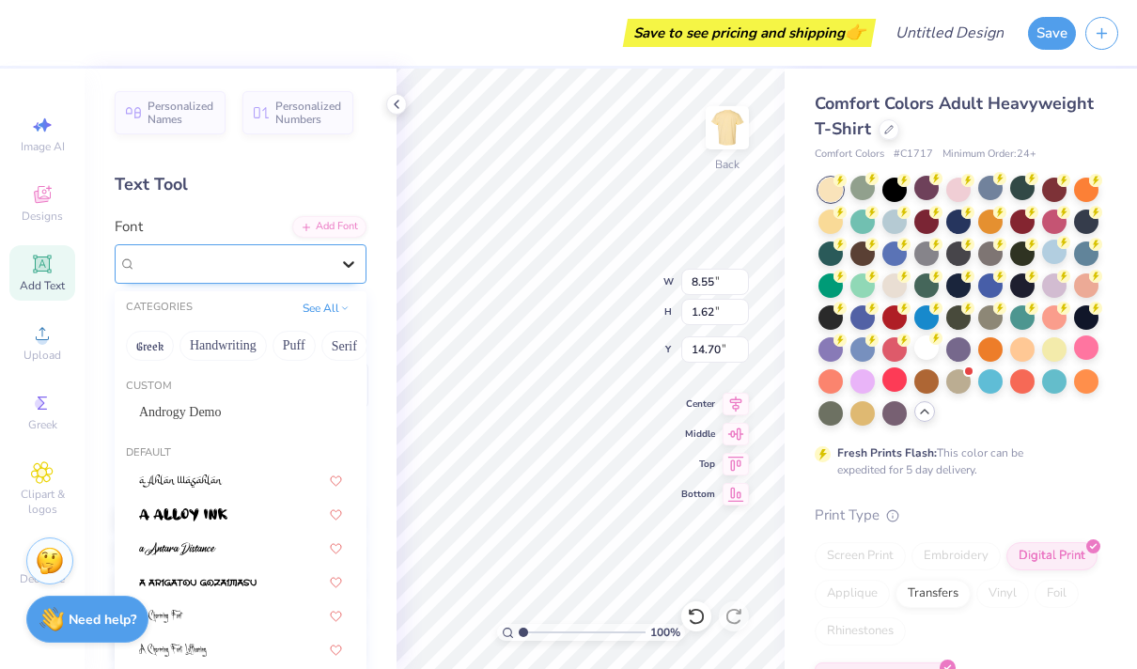
click at [348, 256] on icon at bounding box center [348, 264] width 19 height 19
click at [234, 350] on button "Handwriting" at bounding box center [222, 346] width 87 height 30
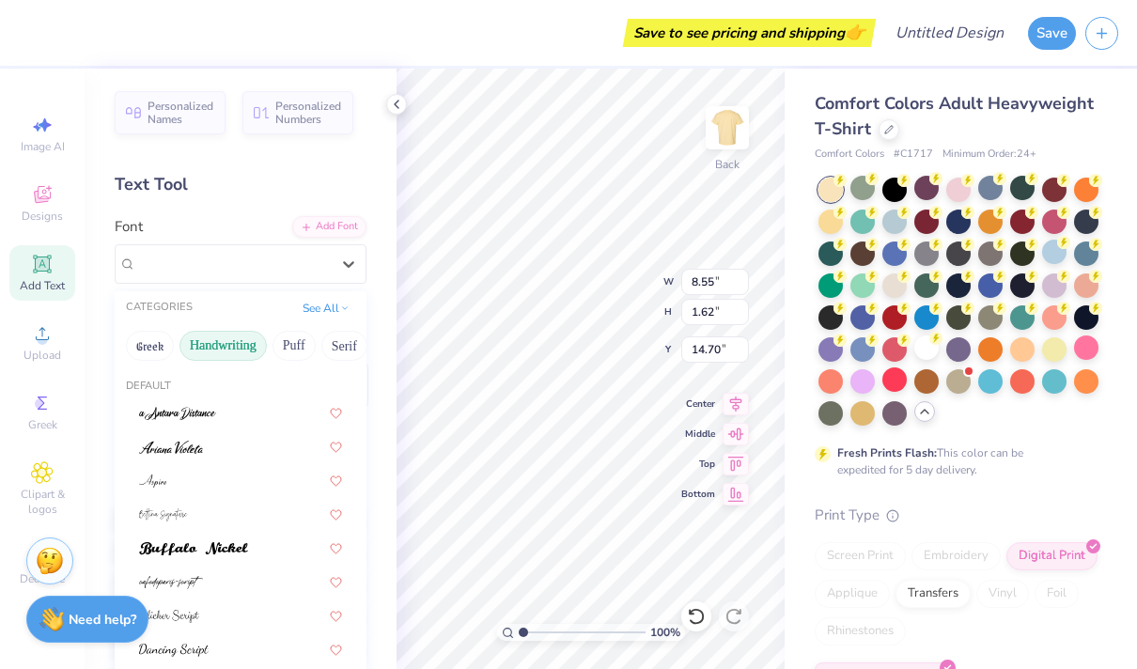
click at [229, 339] on button "Handwriting" at bounding box center [222, 346] width 87 height 30
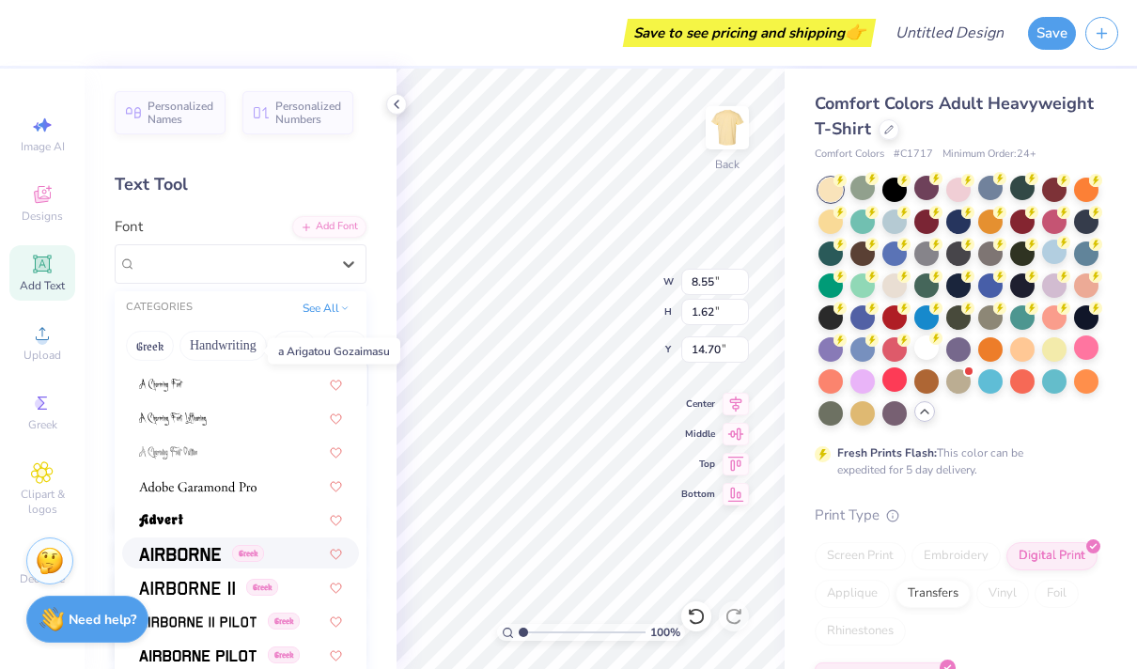
scroll to position [236, 0]
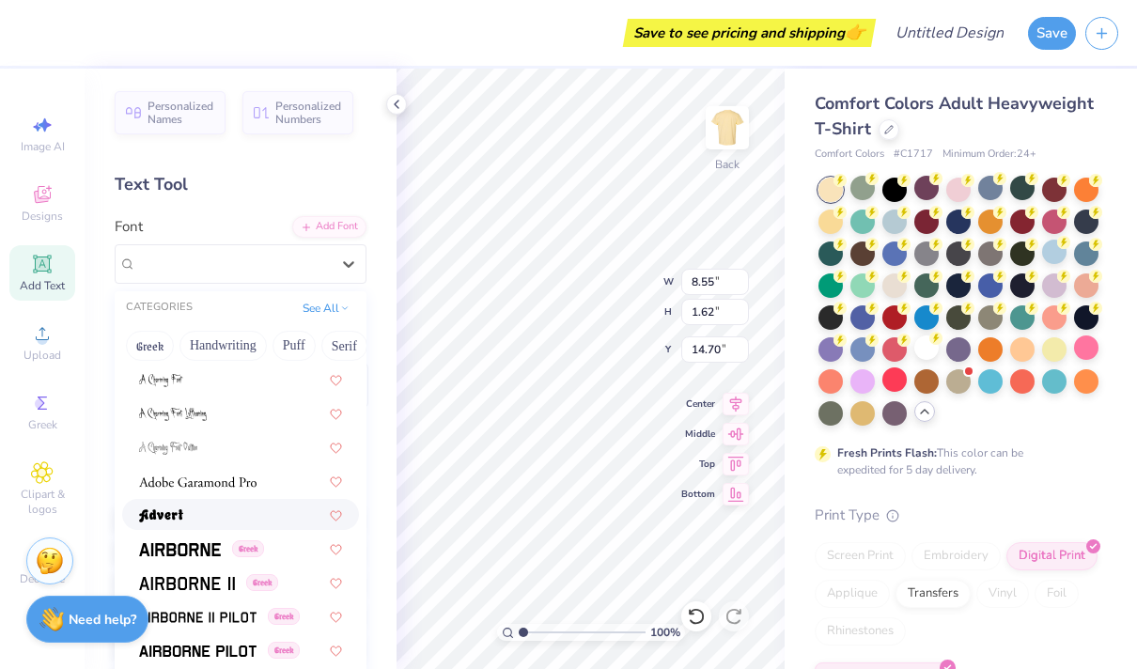
click at [213, 517] on div at bounding box center [240, 515] width 203 height 20
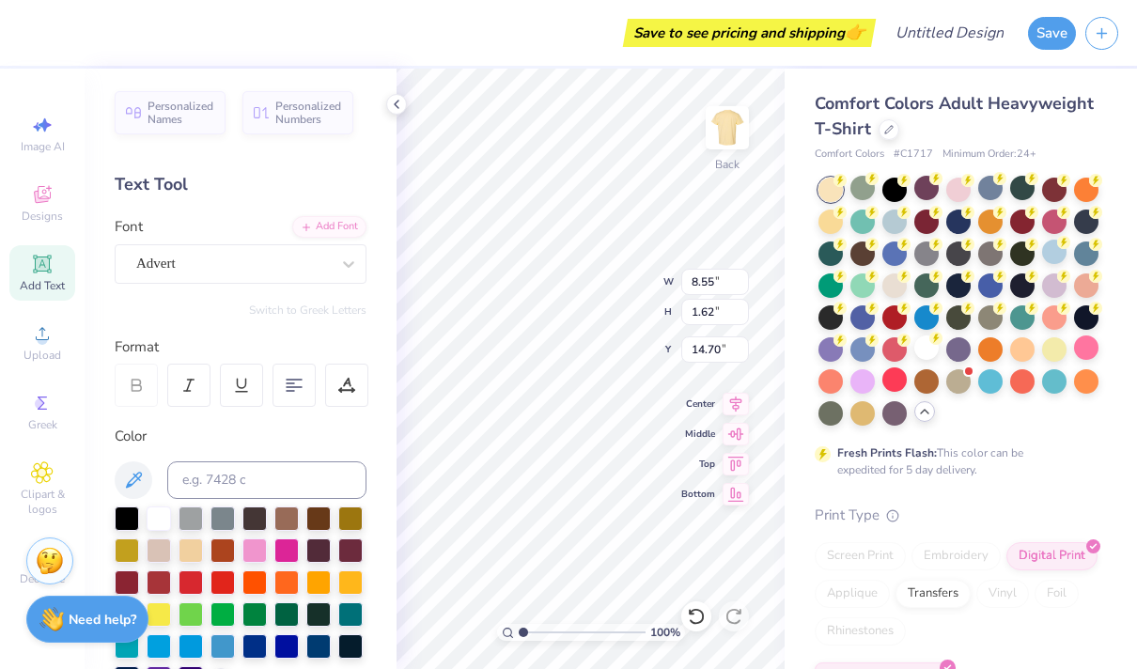
type input "9.65"
type input "2.19"
type input "14.42"
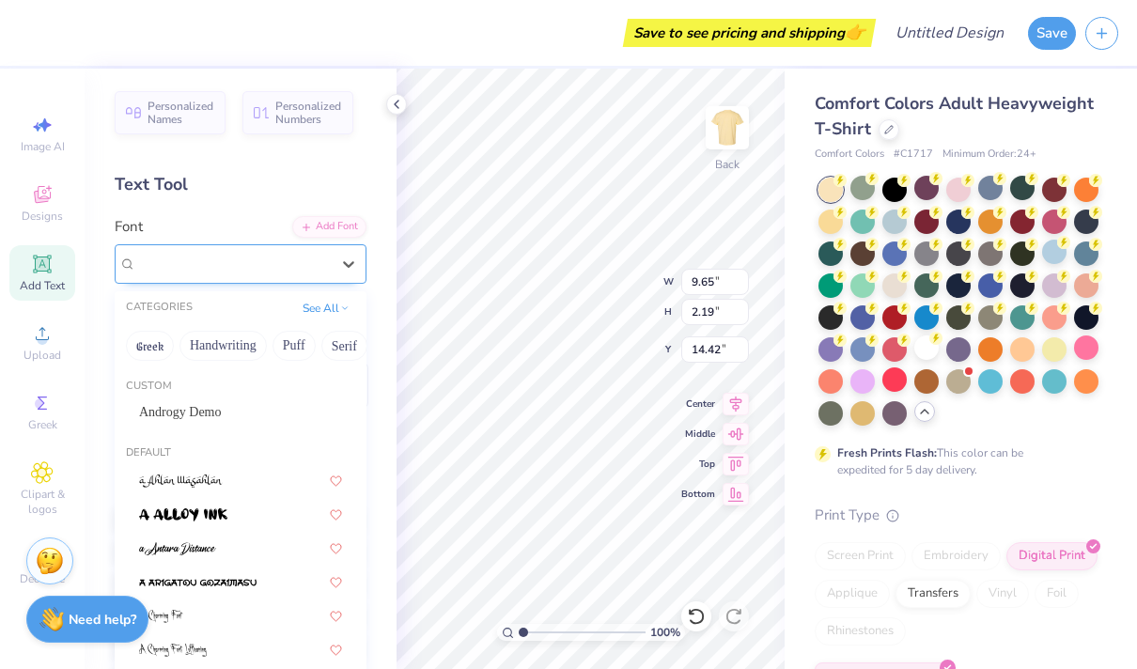
click at [233, 261] on div "Advert" at bounding box center [232, 263] width 197 height 29
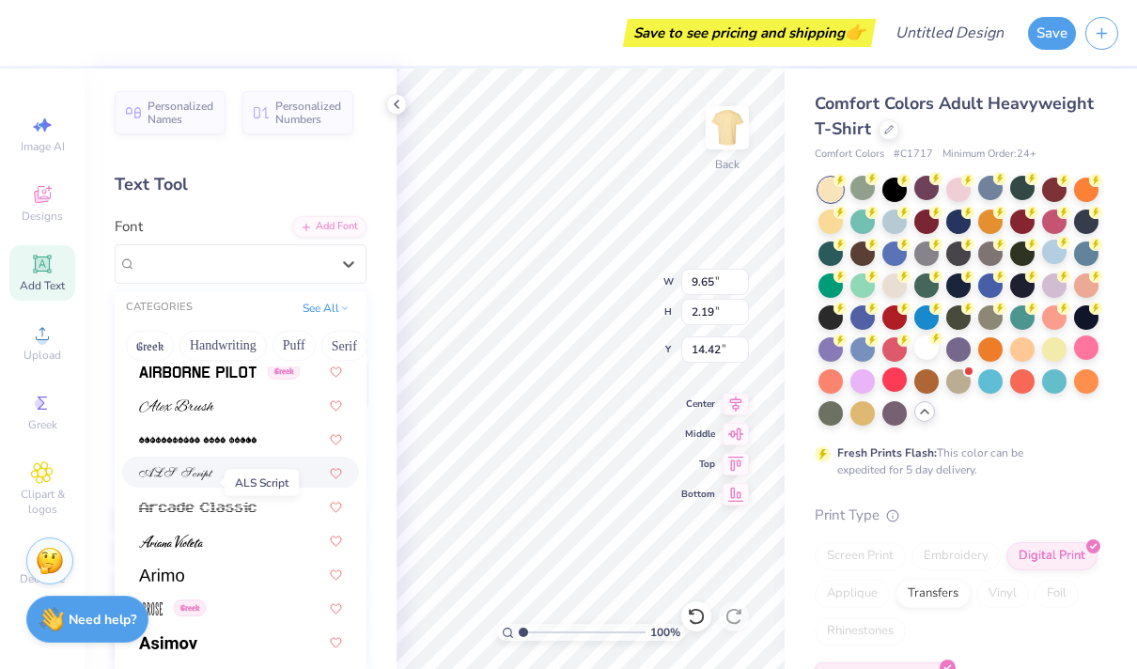
scroll to position [516, 0]
click at [199, 415] on div at bounding box center [240, 403] width 237 height 31
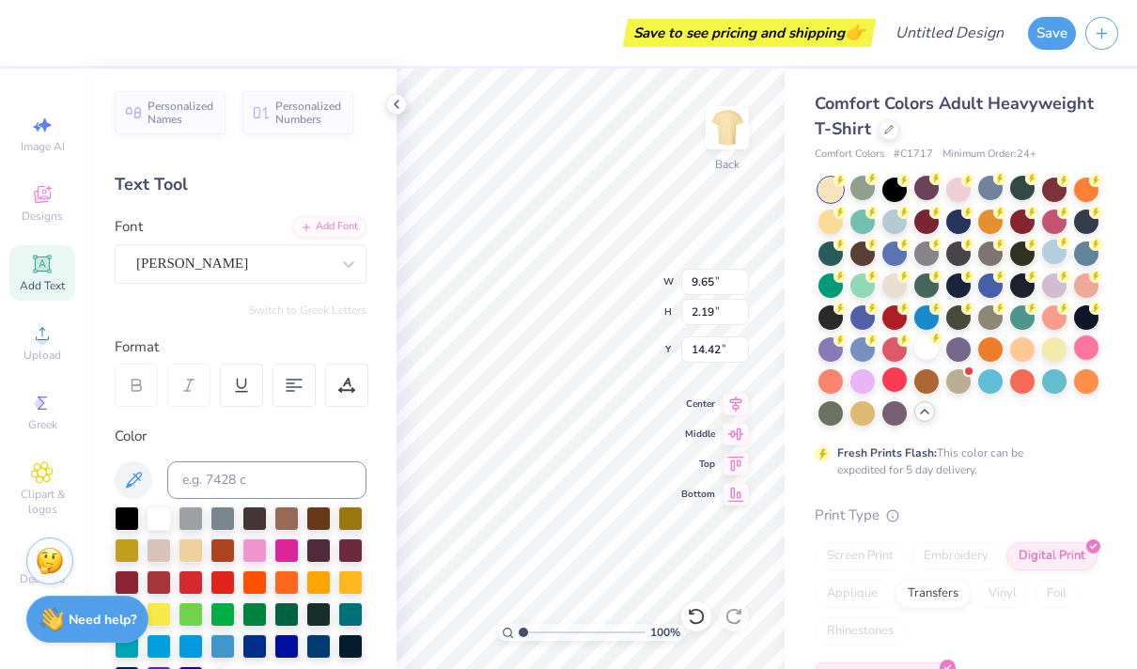
type input "11.12"
type input "1.86"
type input "14.58"
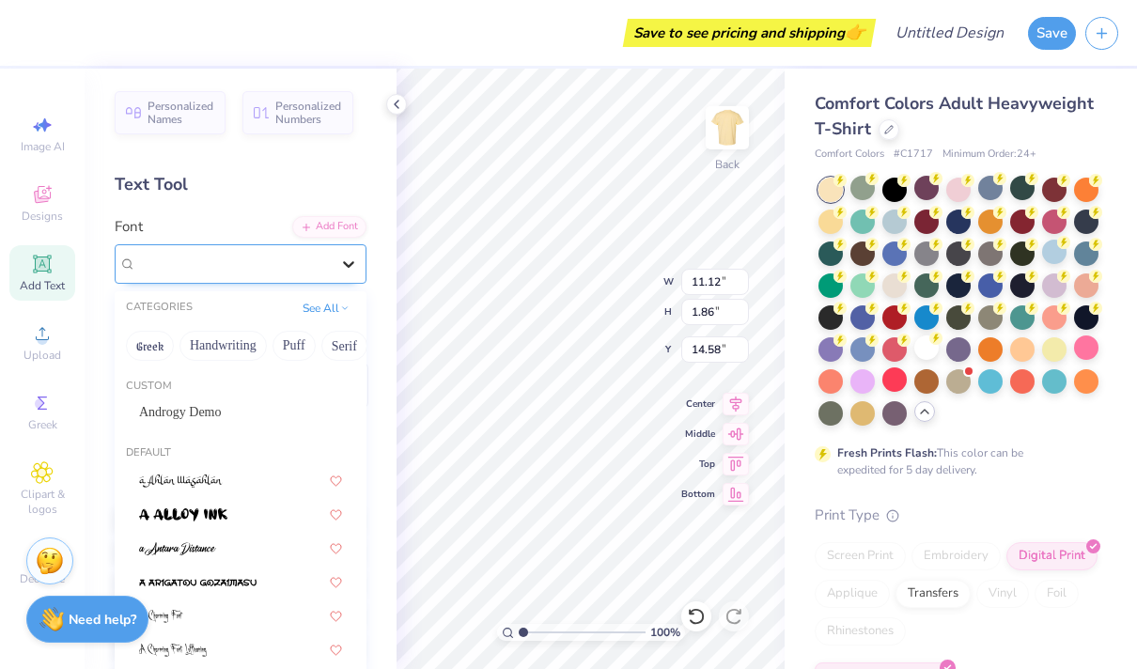
click at [347, 256] on icon at bounding box center [348, 264] width 19 height 19
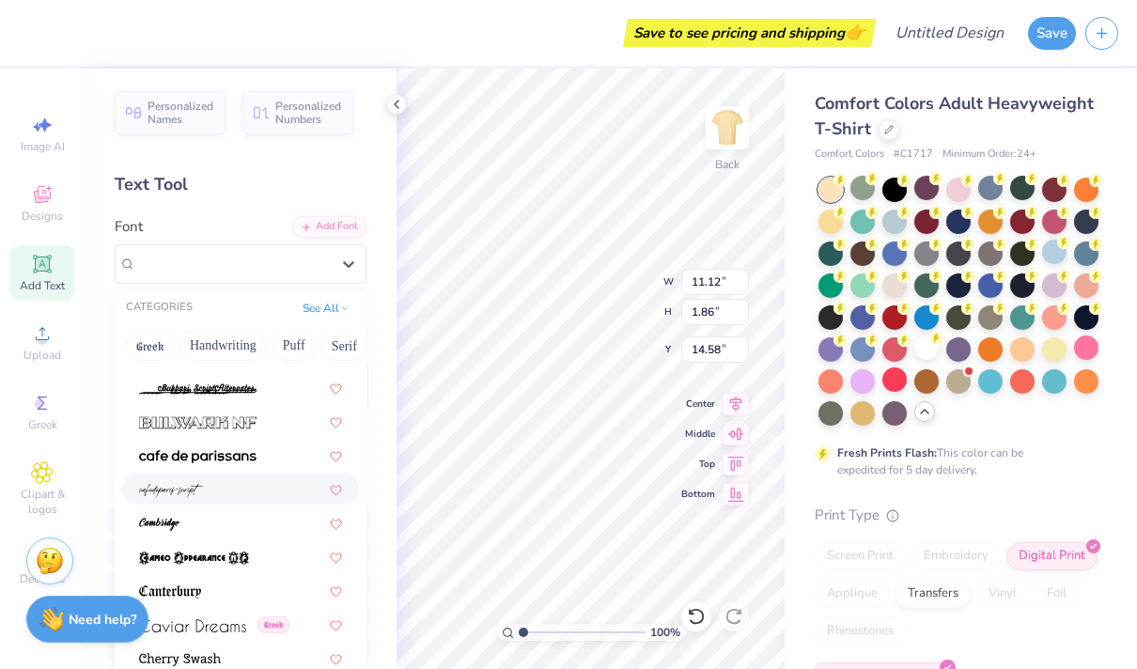
scroll to position [1917, 0]
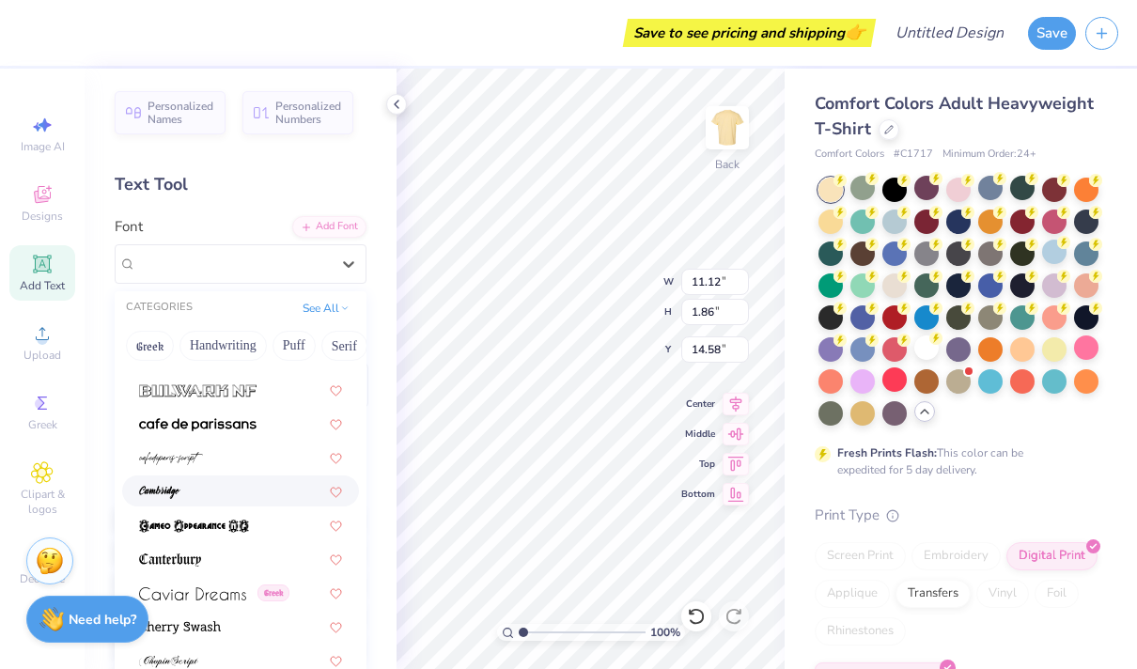
click at [225, 491] on div at bounding box center [240, 491] width 203 height 20
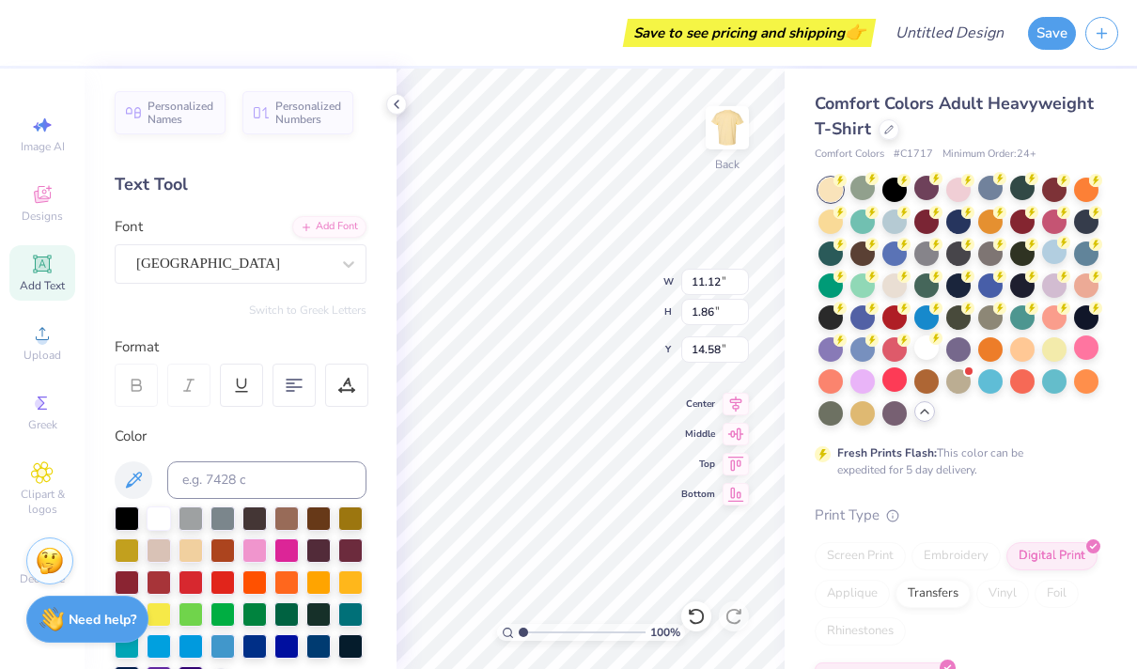
type input "9.23"
type input "1.89"
type input "14.57"
type input "4.32"
type input "0.88"
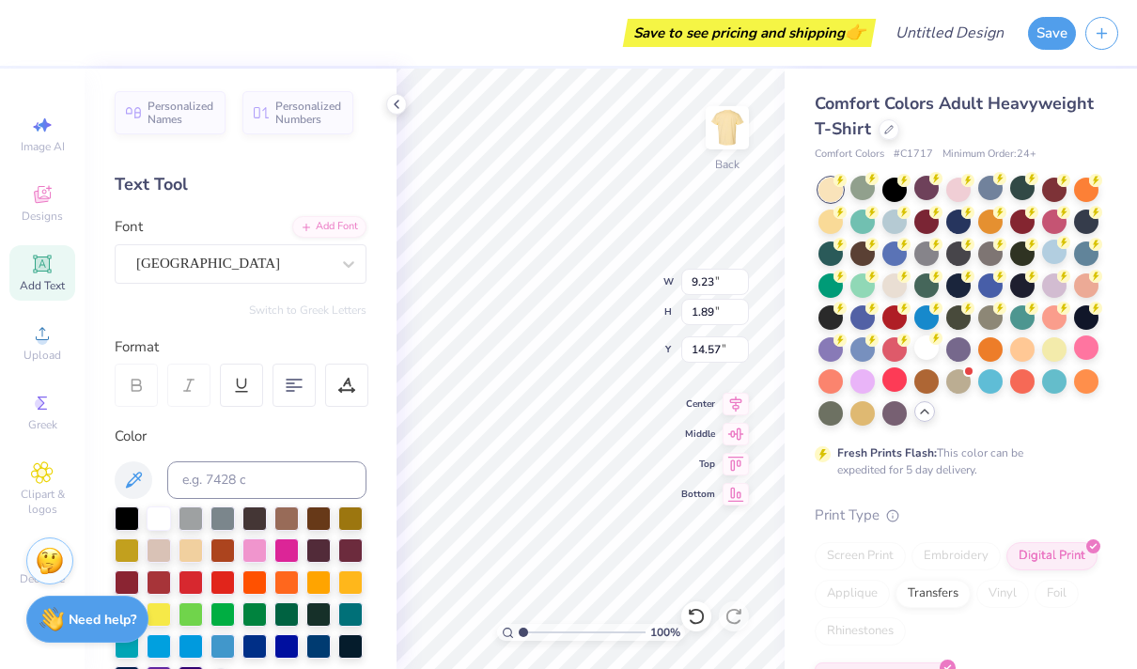
type input "15.58"
type input "4.00"
type input "0.82"
type input "10.36"
type input "2.42"
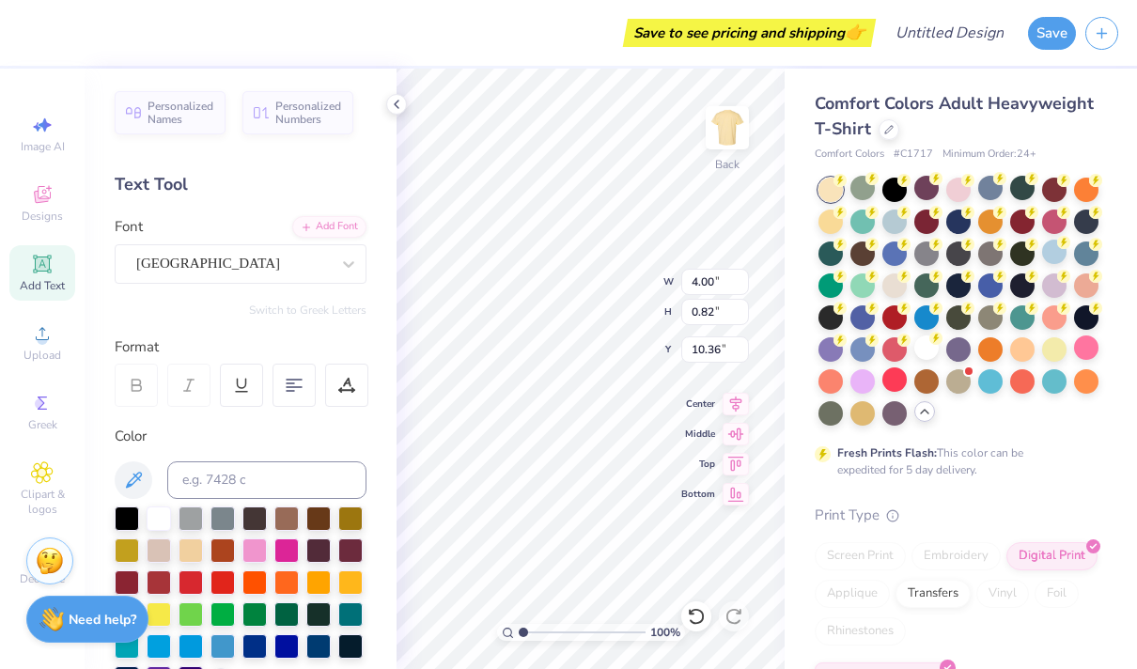
type input "0.49"
type input "6.59"
type input "6.01"
type input "5.58"
type input "3.49"
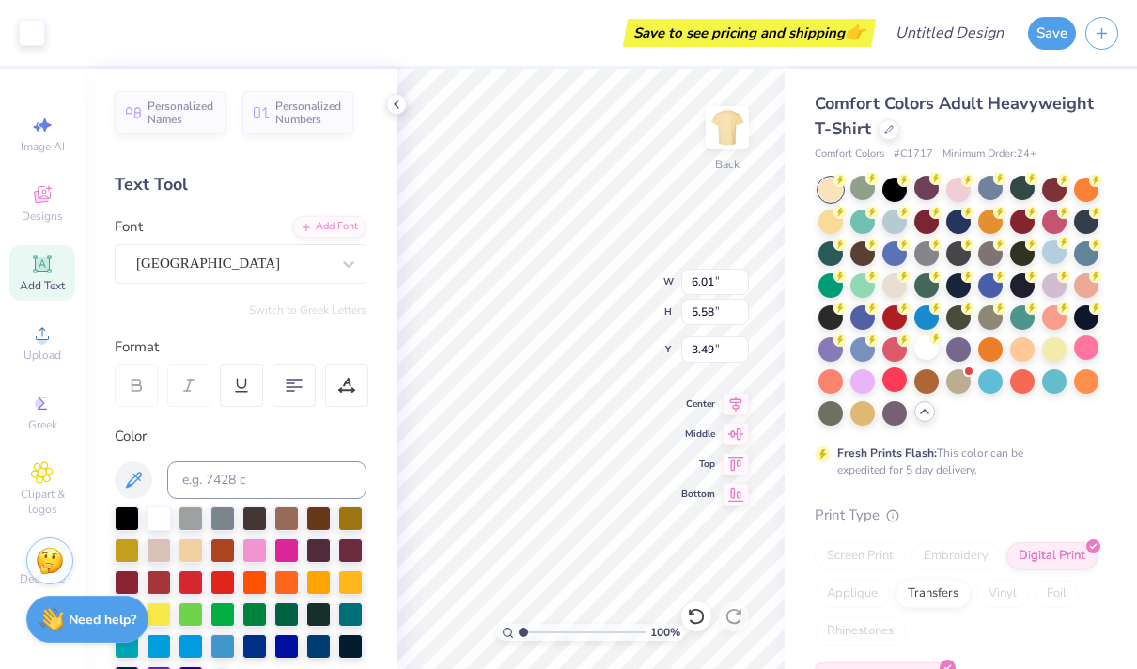
type input "2.42"
type input "0.49"
type input "6.59"
click at [740, 285] on input "2.41" at bounding box center [715, 282] width 68 height 26
click at [740, 285] on input "2.4" at bounding box center [715, 282] width 68 height 26
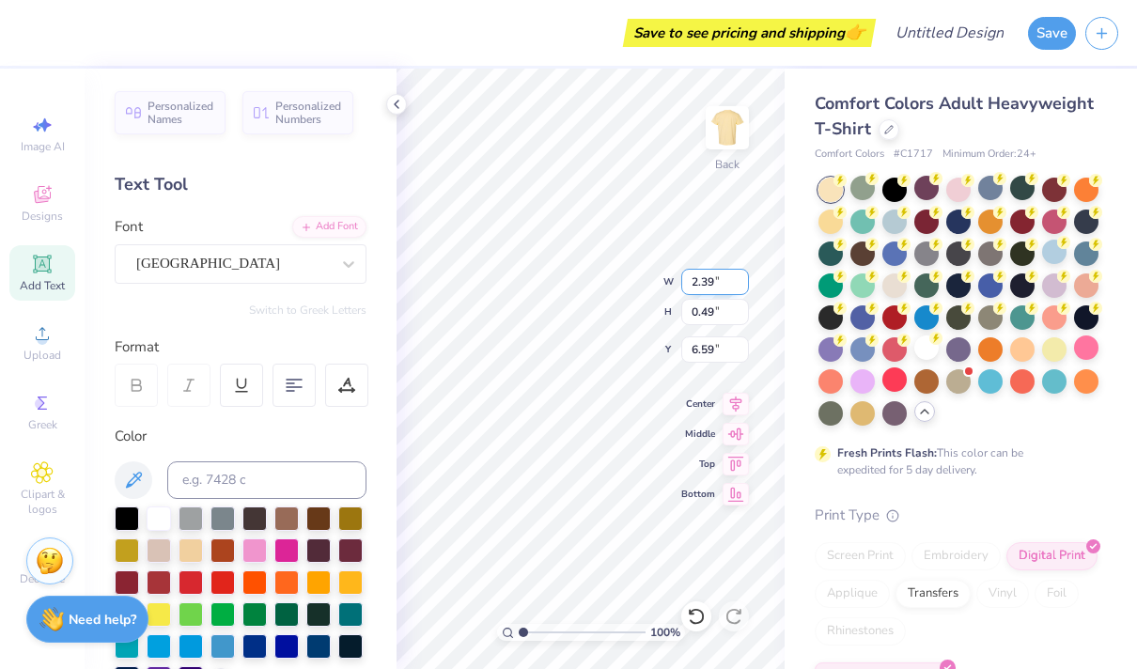
click at [740, 285] on input "2.39" at bounding box center [715, 282] width 68 height 26
click at [740, 285] on input "2.38" at bounding box center [715, 282] width 68 height 26
click at [740, 285] on input "2.37" at bounding box center [715, 282] width 68 height 26
click at [740, 285] on input "2.36" at bounding box center [715, 282] width 68 height 26
click at [740, 285] on input "2.35" at bounding box center [715, 282] width 68 height 26
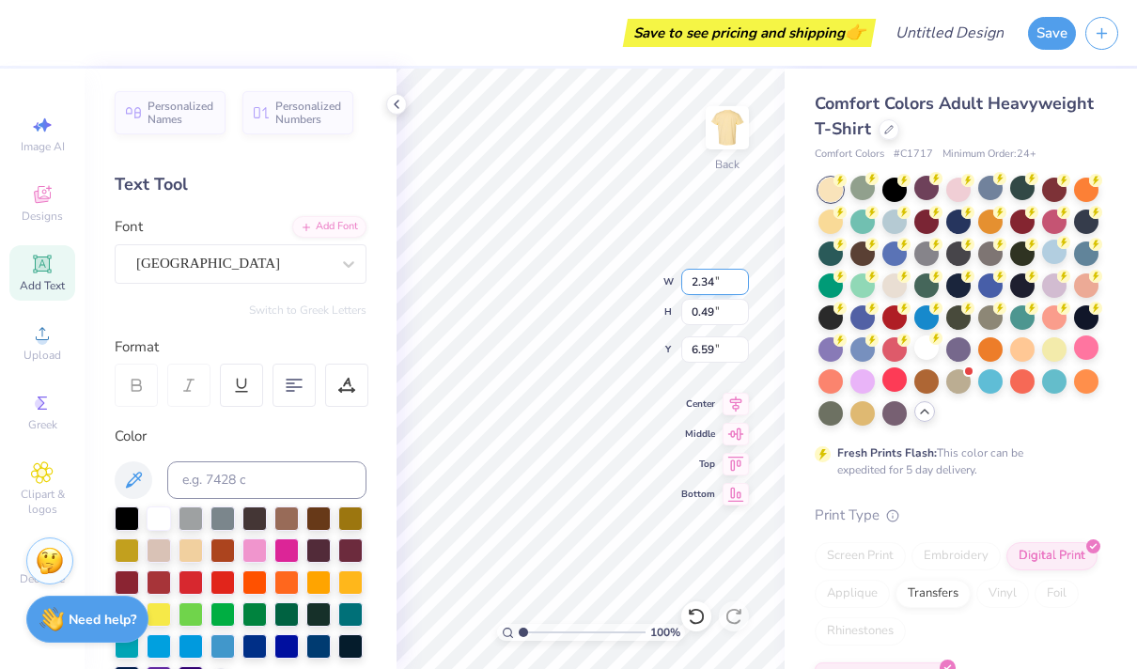
click at [740, 285] on input "2.34" at bounding box center [715, 282] width 68 height 26
click at [740, 285] on input "2.33" at bounding box center [715, 282] width 68 height 26
type input "2.32"
click at [740, 285] on input "2.32" at bounding box center [715, 282] width 68 height 26
type input "6.28"
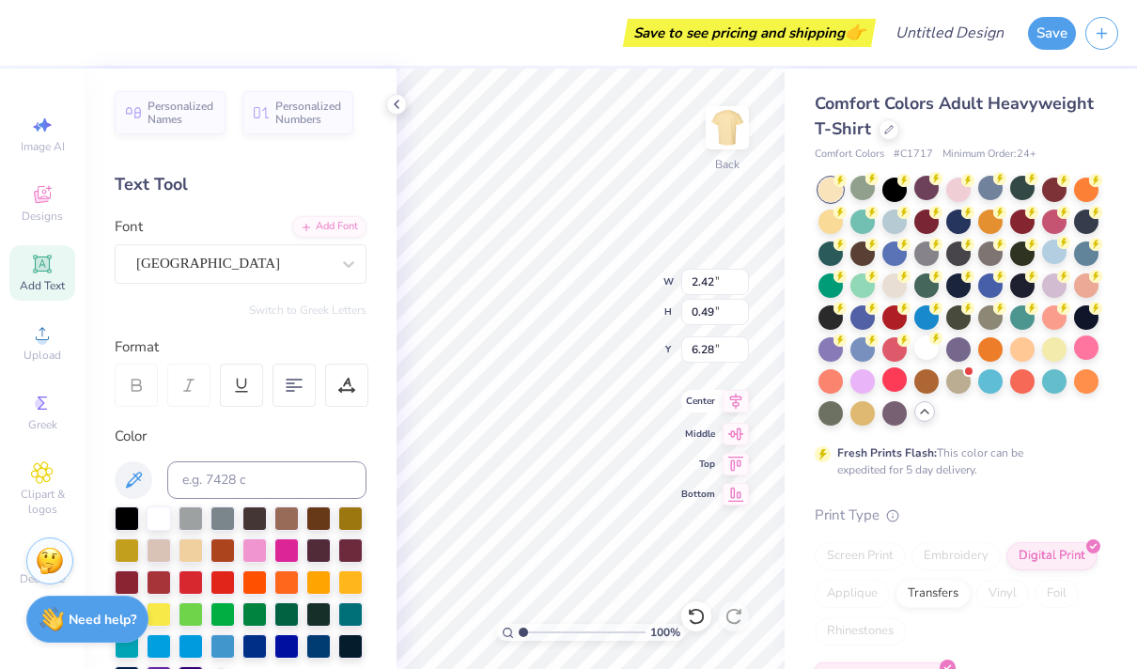
click at [733, 406] on icon at bounding box center [736, 402] width 12 height 16
type input "0.39"
type input "0.23"
type input "15.51"
type input "2.55"
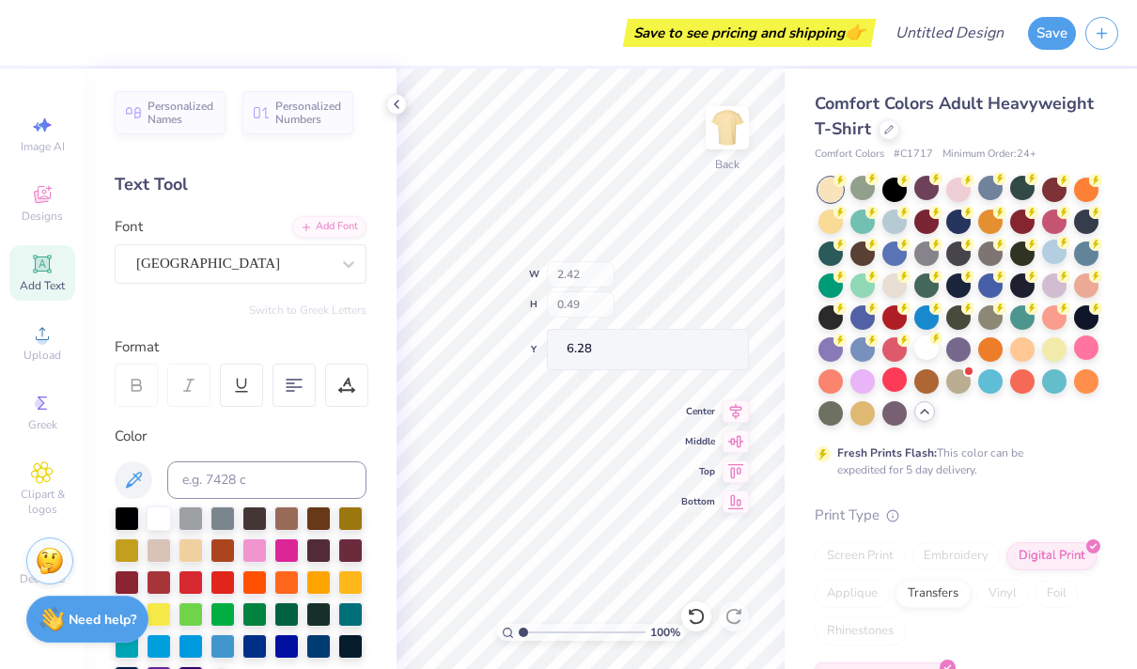
type input "0.52"
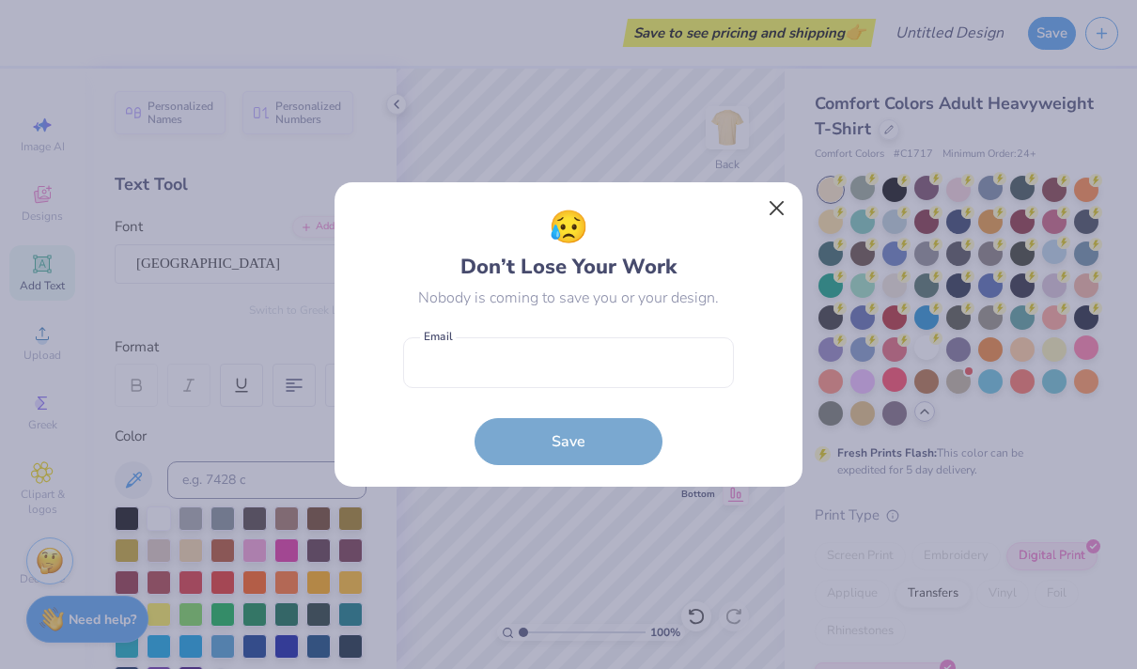
click at [771, 202] on button "Close" at bounding box center [777, 209] width 36 height 36
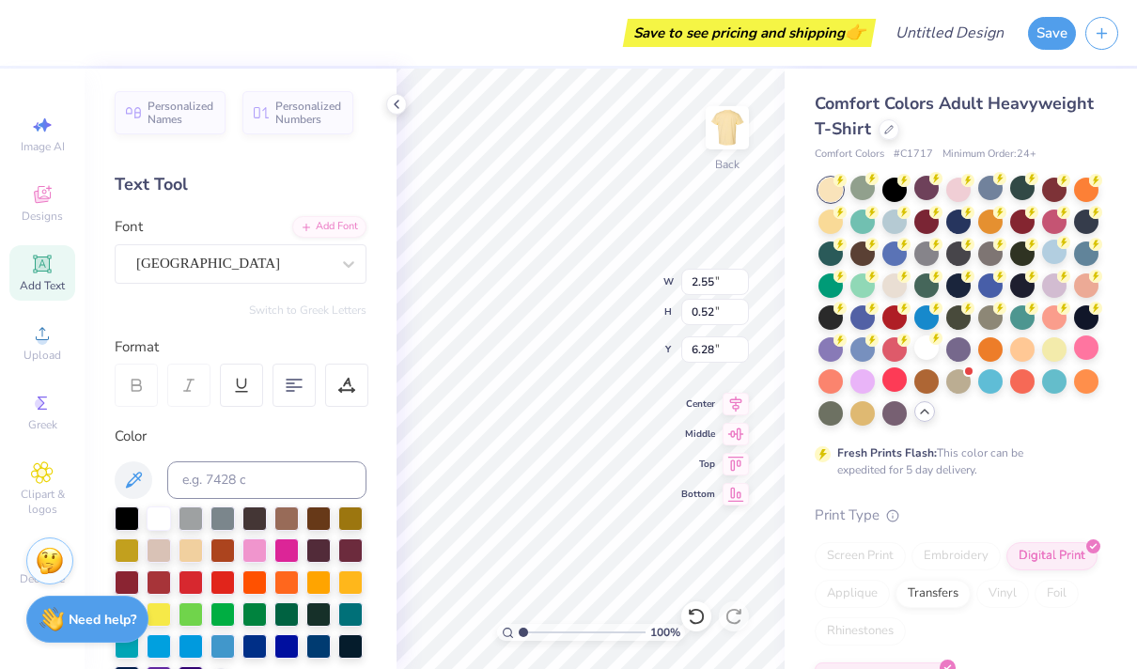
type input "2.68"
type input "0.55"
type input "2.76"
type input "0.57"
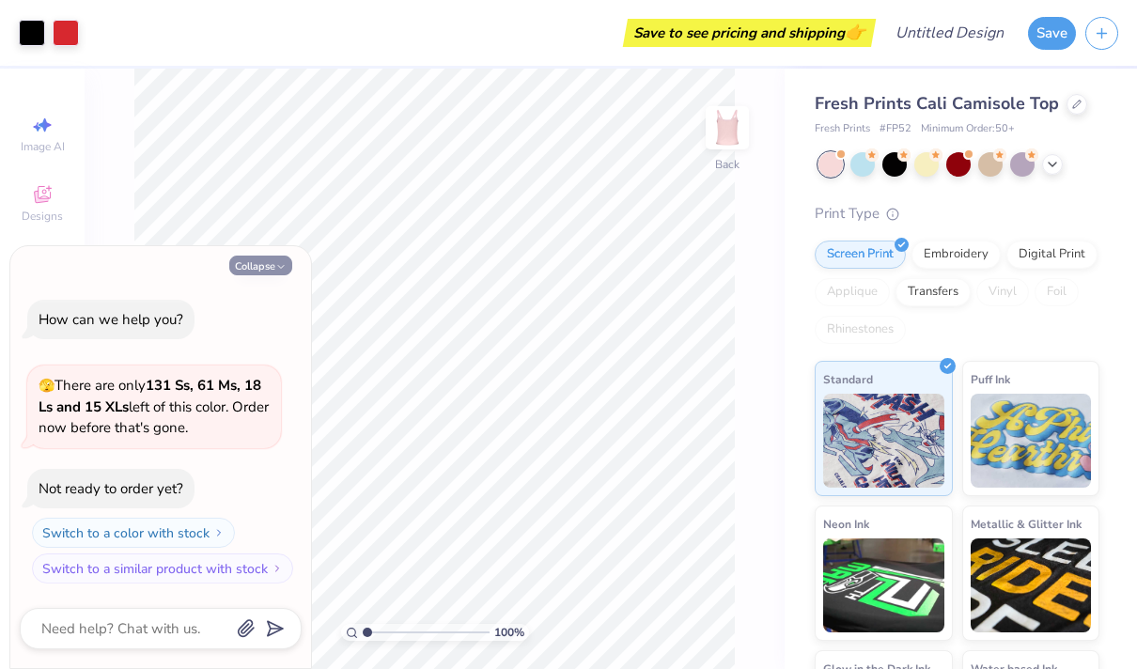
click at [271, 269] on button "Collapse" at bounding box center [260, 266] width 63 height 20
type textarea "x"
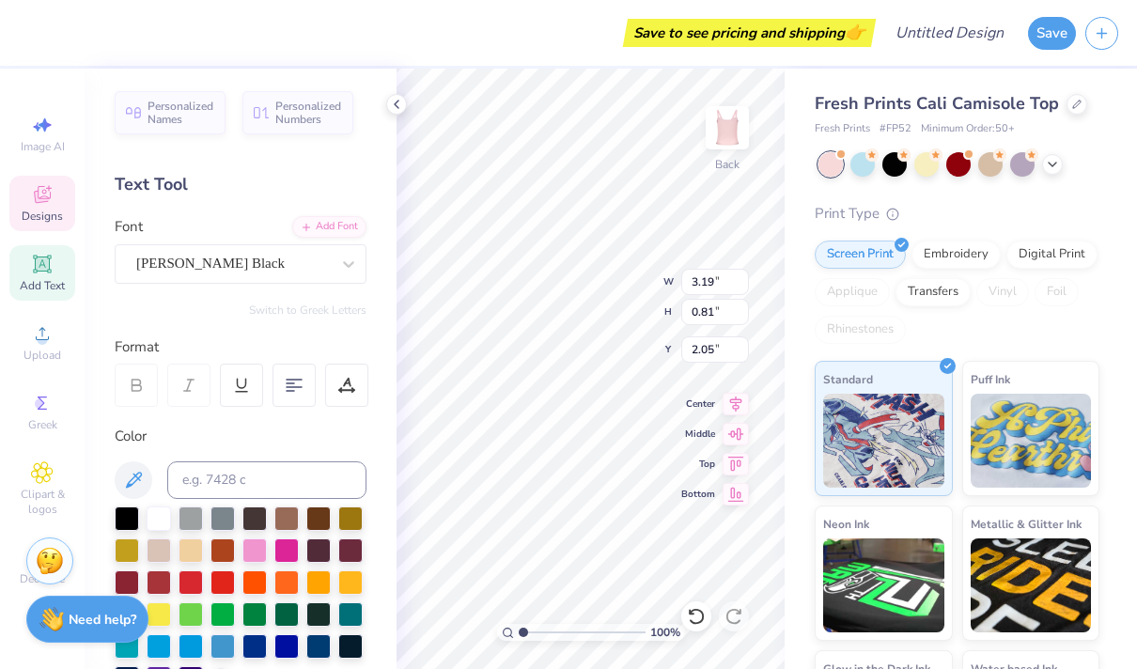
type textarea "Z"
type textarea "Morale"
type input "9.24"
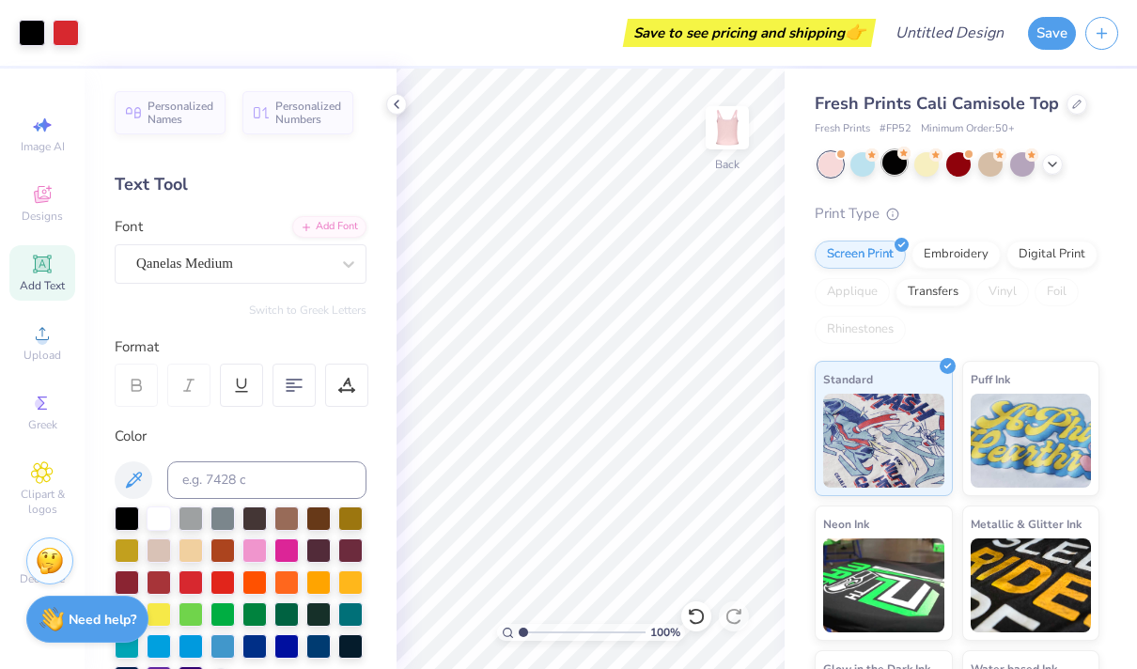
click at [891, 171] on div at bounding box center [894, 162] width 24 height 24
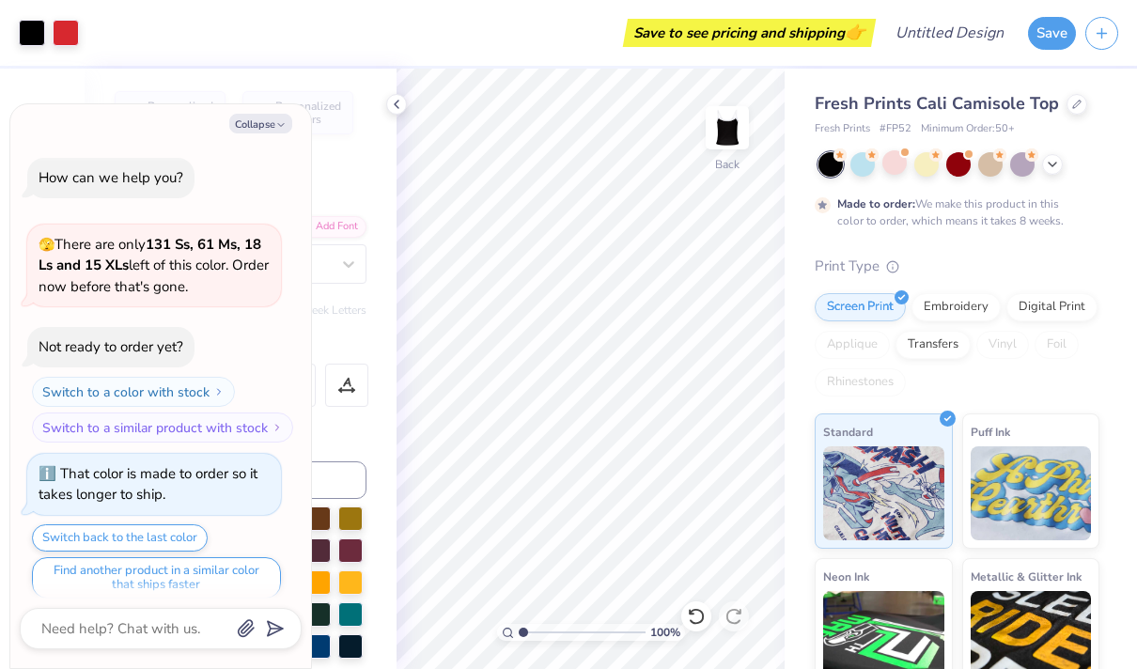
scroll to position [11, 0]
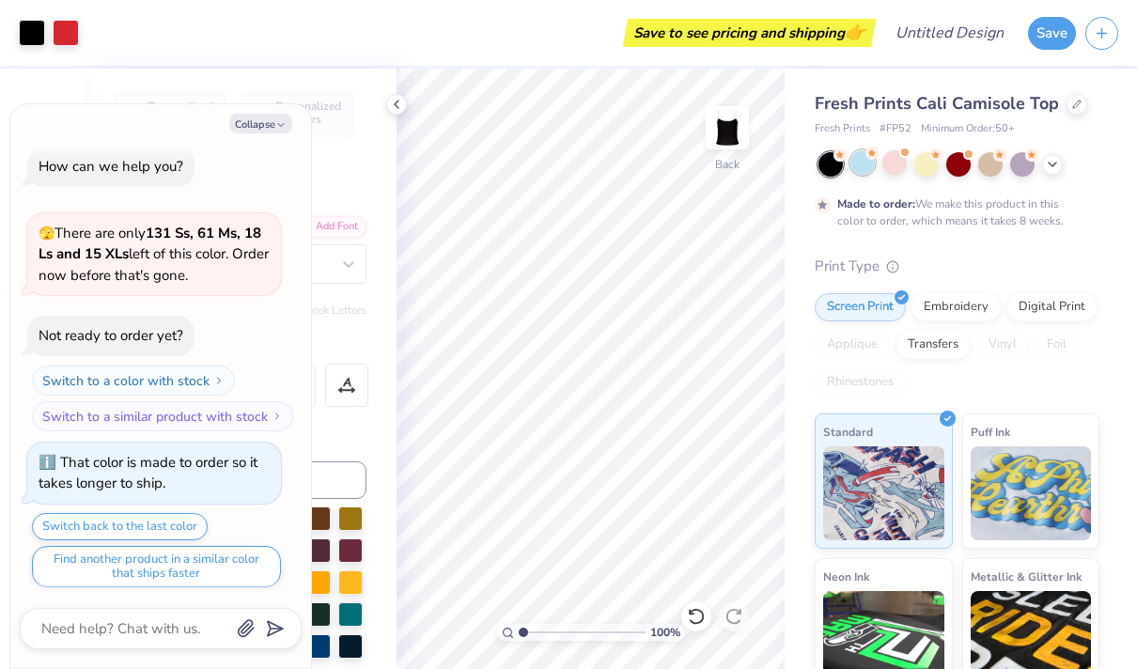
click at [863, 159] on div at bounding box center [862, 162] width 24 height 24
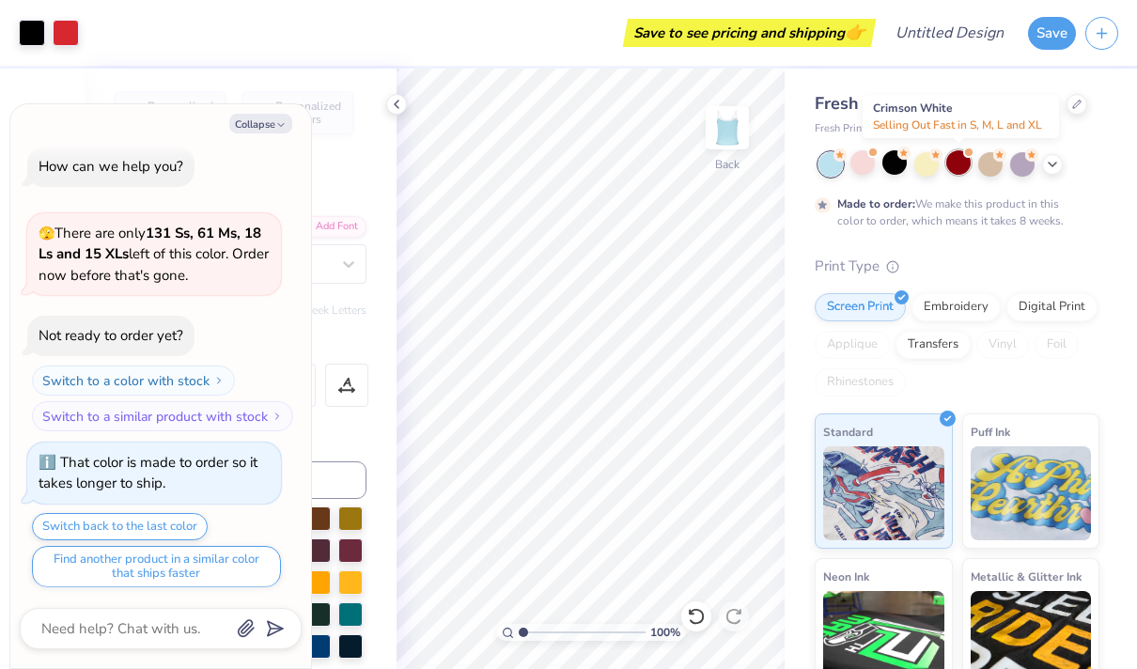
click at [964, 169] on div at bounding box center [958, 162] width 24 height 24
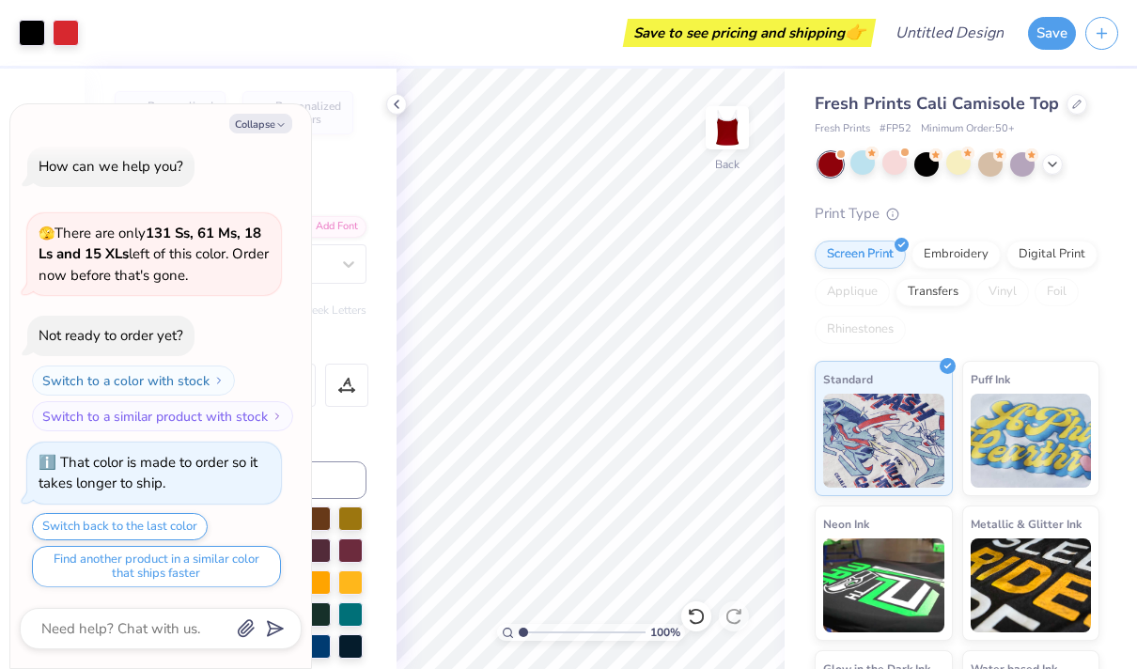
scroll to position [346, 0]
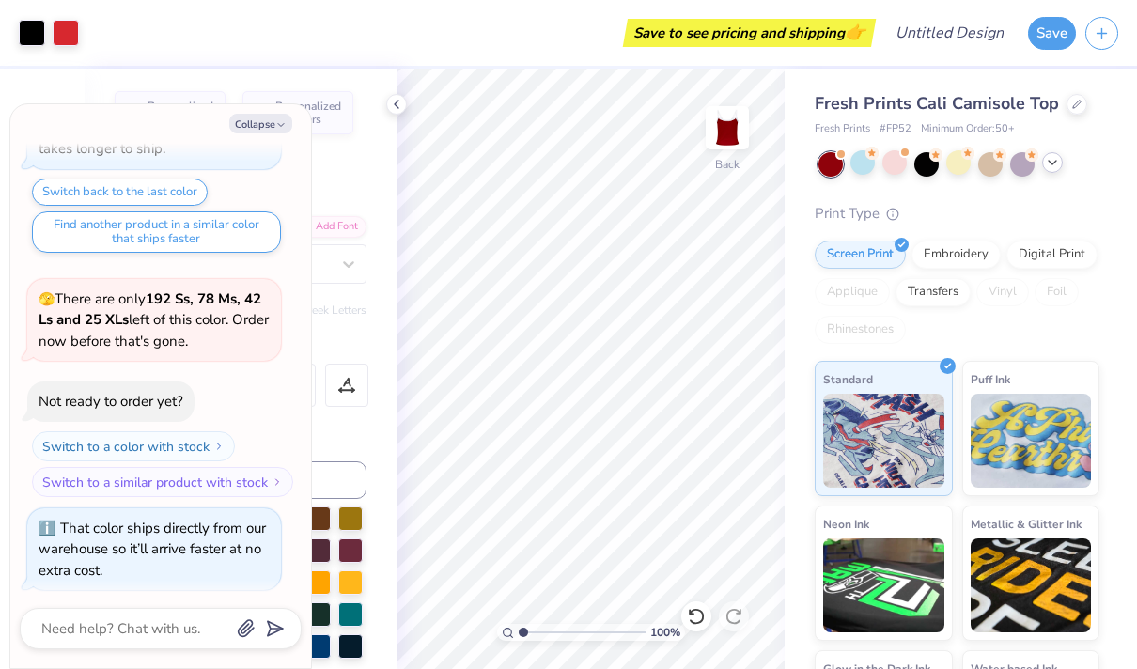
click at [1051, 165] on icon at bounding box center [1052, 162] width 15 height 15
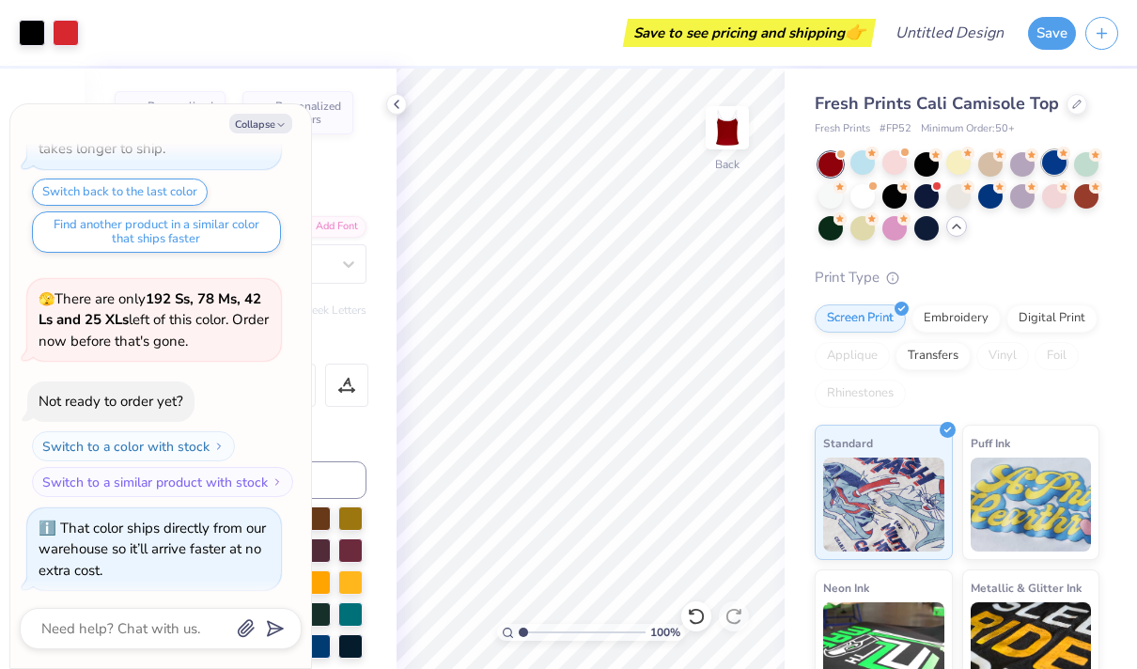
click at [1048, 169] on div at bounding box center [1054, 162] width 24 height 24
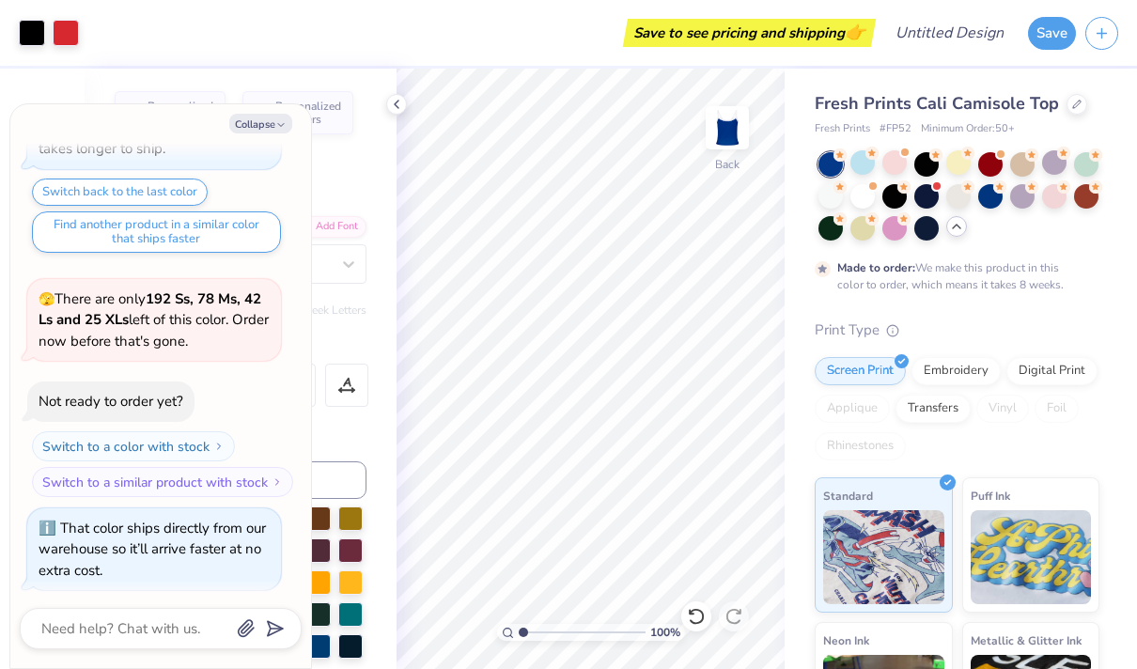
scroll to position [501, 0]
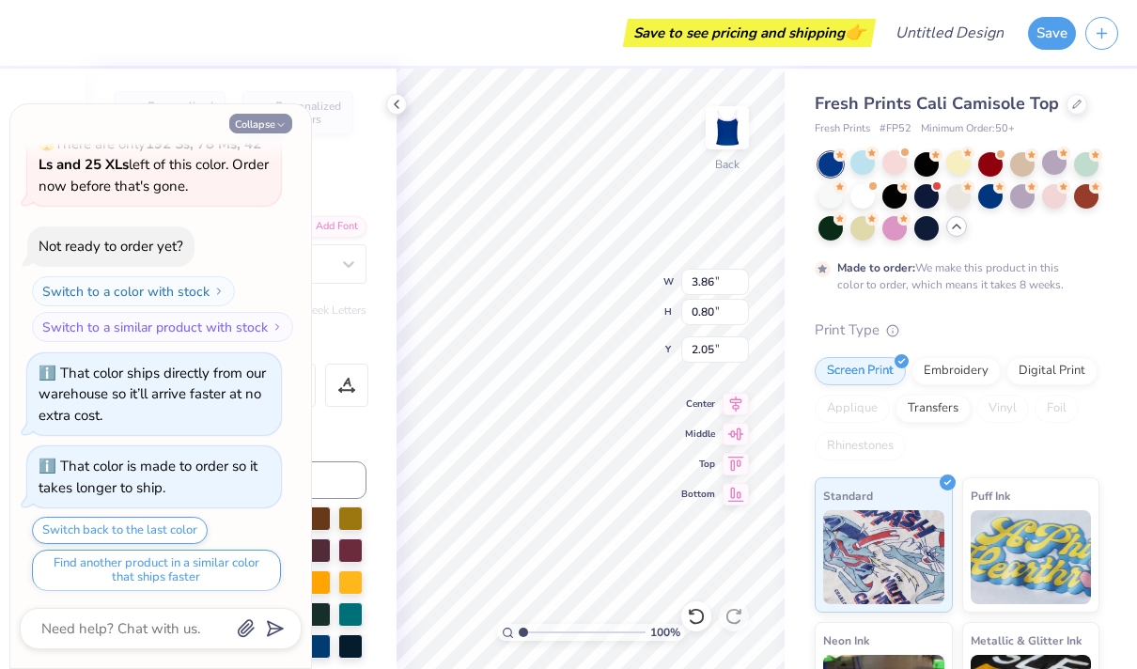
click at [275, 119] on icon "button" at bounding box center [280, 124] width 11 height 11
type textarea "x"
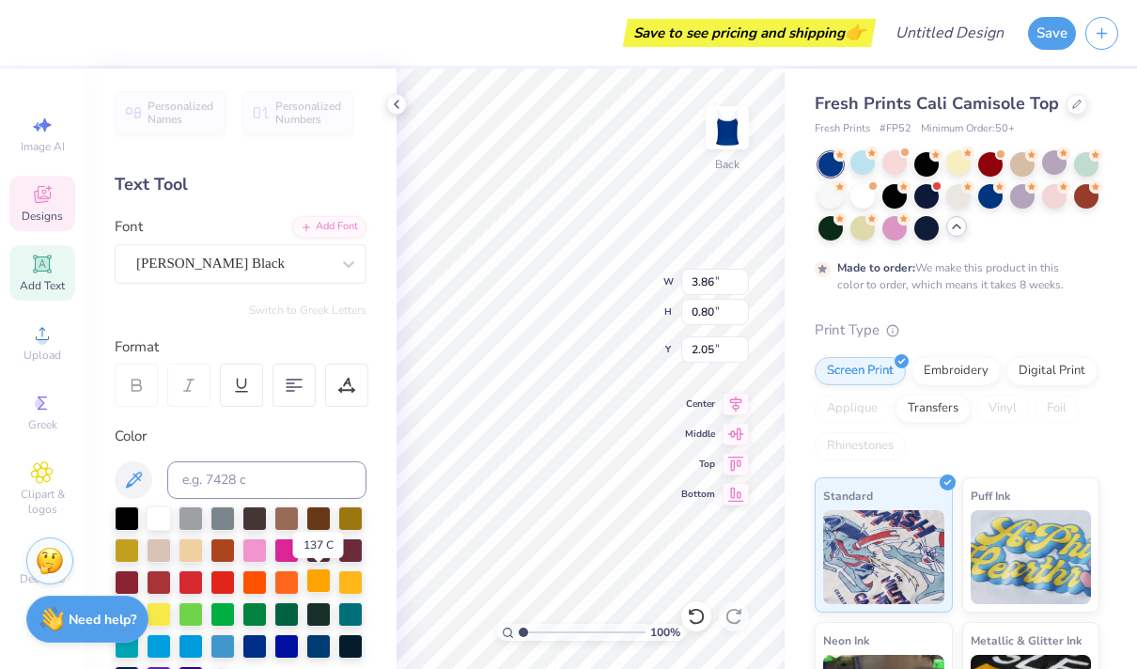
click at [321, 582] on div at bounding box center [318, 580] width 24 height 24
click at [323, 579] on div at bounding box center [318, 580] width 24 height 24
click at [63, 38] on div "Save to see pricing and shipping 👉" at bounding box center [462, 33] width 816 height 66
click at [324, 591] on div at bounding box center [318, 580] width 24 height 24
click at [320, 582] on div at bounding box center [318, 580] width 24 height 24
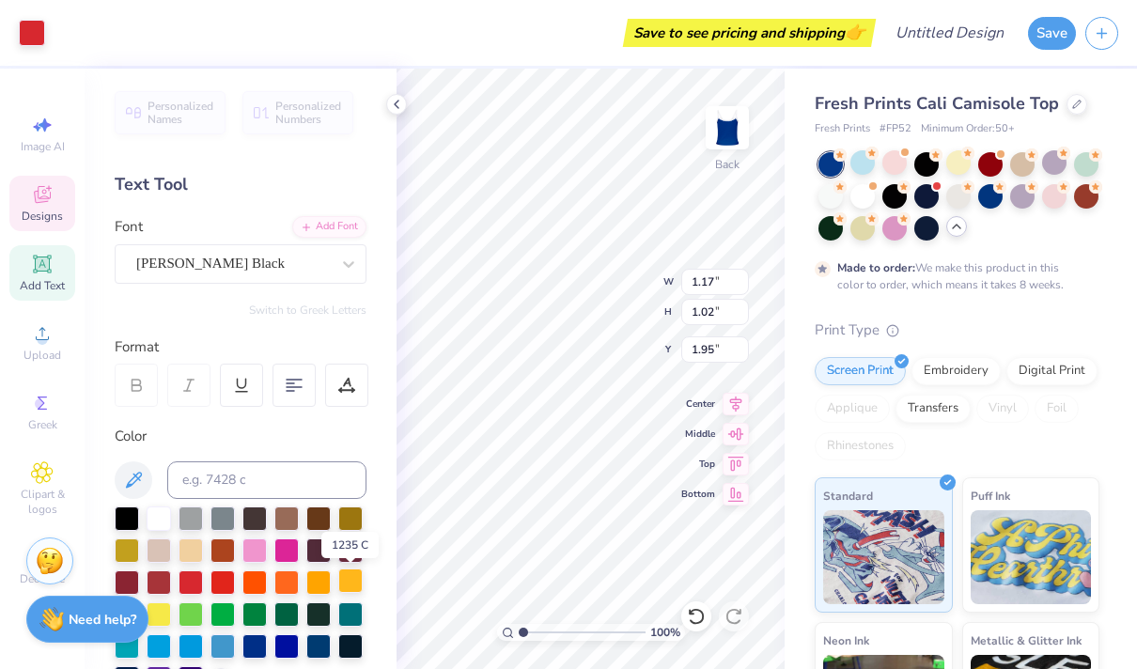
click at [353, 577] on div at bounding box center [350, 580] width 24 height 24
click at [355, 583] on div at bounding box center [350, 580] width 24 height 24
click at [349, 580] on div at bounding box center [350, 580] width 24 height 24
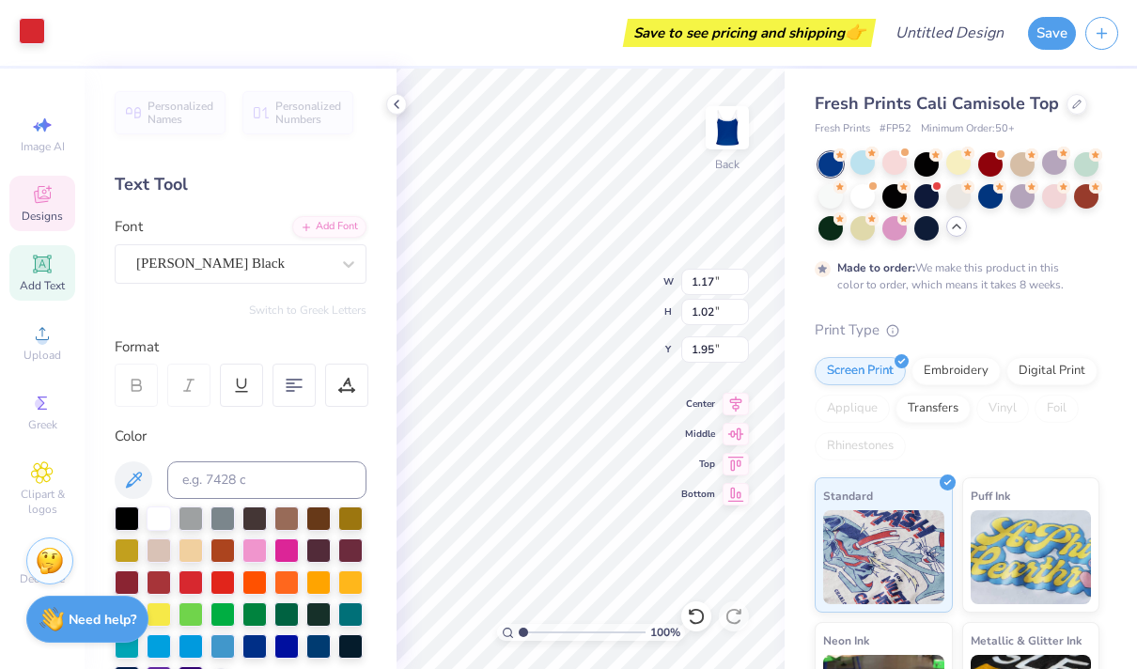
click at [29, 29] on div at bounding box center [32, 31] width 26 height 26
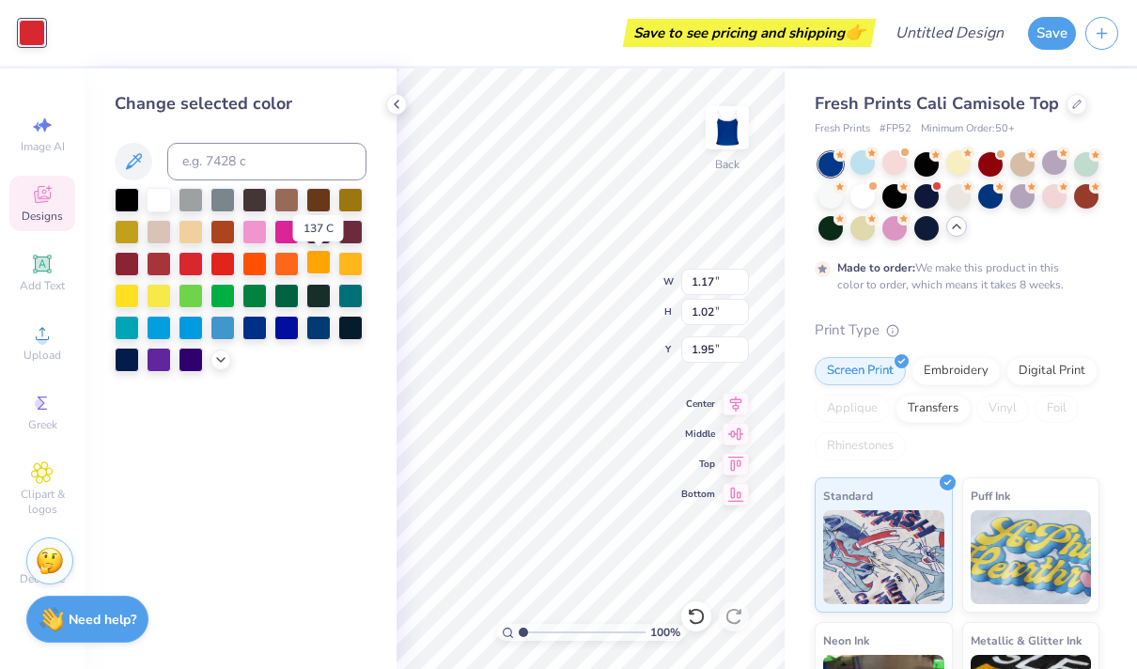
click at [321, 264] on div at bounding box center [318, 262] width 24 height 24
click at [353, 265] on div at bounding box center [350, 262] width 24 height 24
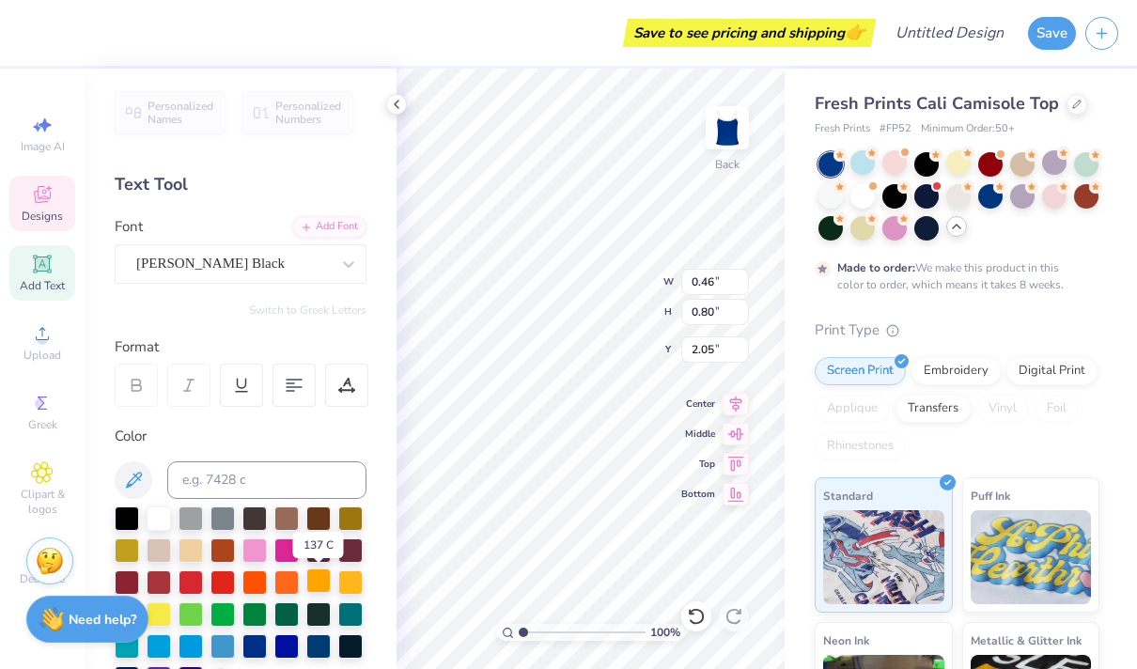
click at [312, 581] on div at bounding box center [318, 580] width 24 height 24
click at [317, 580] on div at bounding box center [318, 580] width 24 height 24
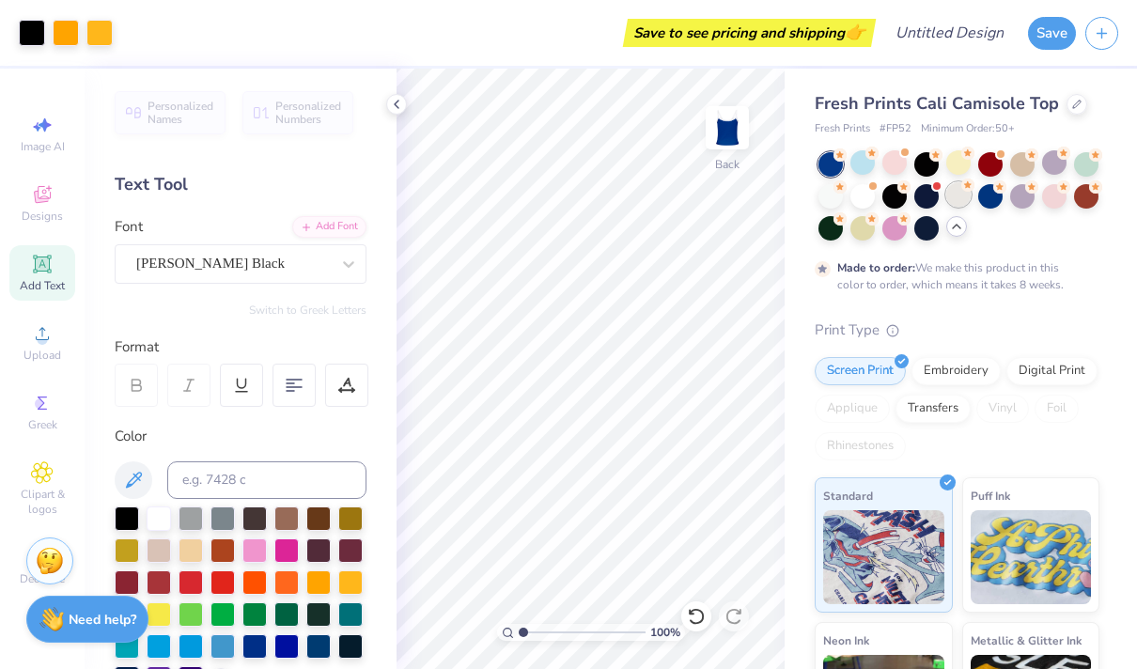
click at [961, 199] on div at bounding box center [958, 194] width 24 height 24
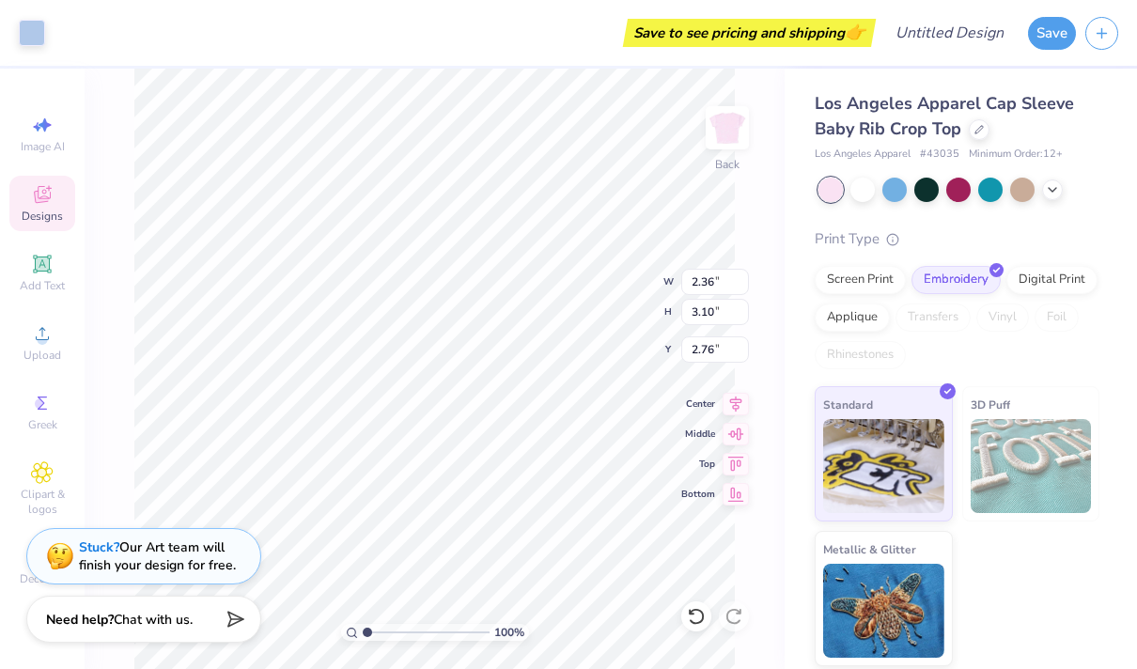
type input "2.53"
type input "3.15"
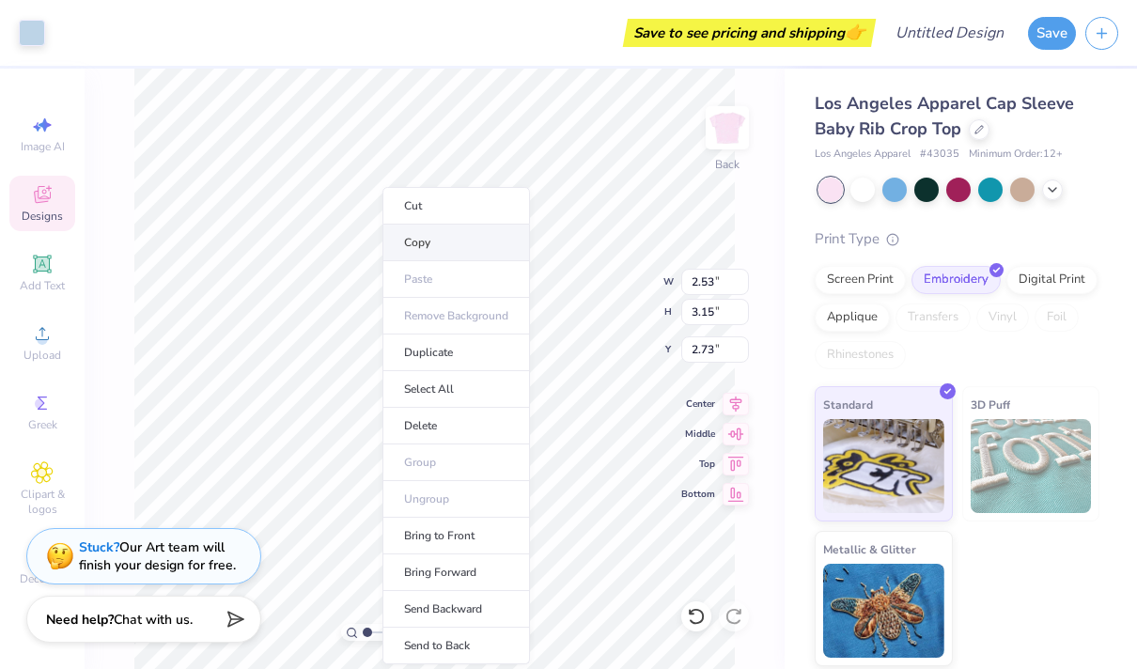
click at [419, 249] on li "Copy" at bounding box center [456, 243] width 148 height 37
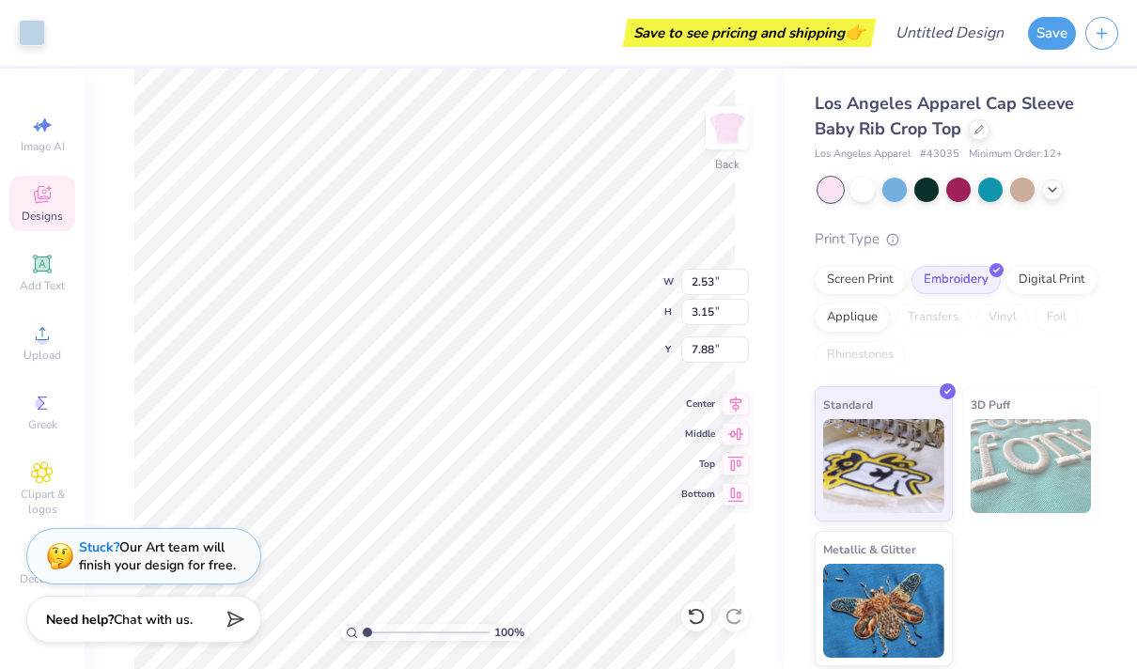
type input "2.78"
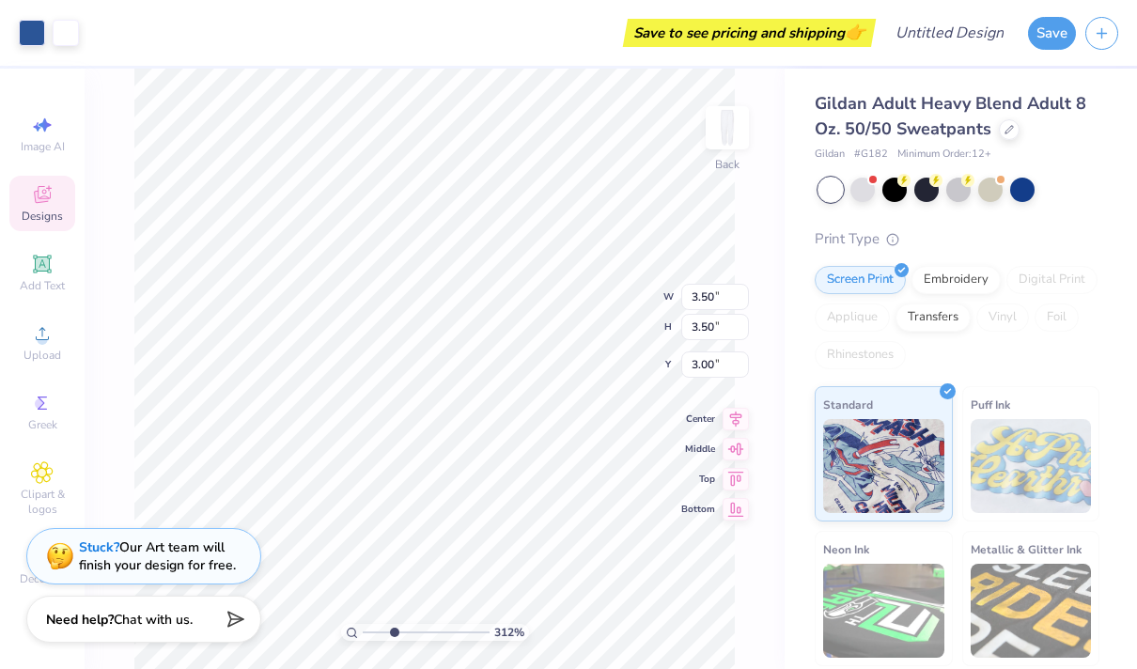
drag, startPoint x: 366, startPoint y: 630, endPoint x: 394, endPoint y: 633, distance: 27.4
click at [394, 633] on input "range" at bounding box center [426, 632] width 127 height 17
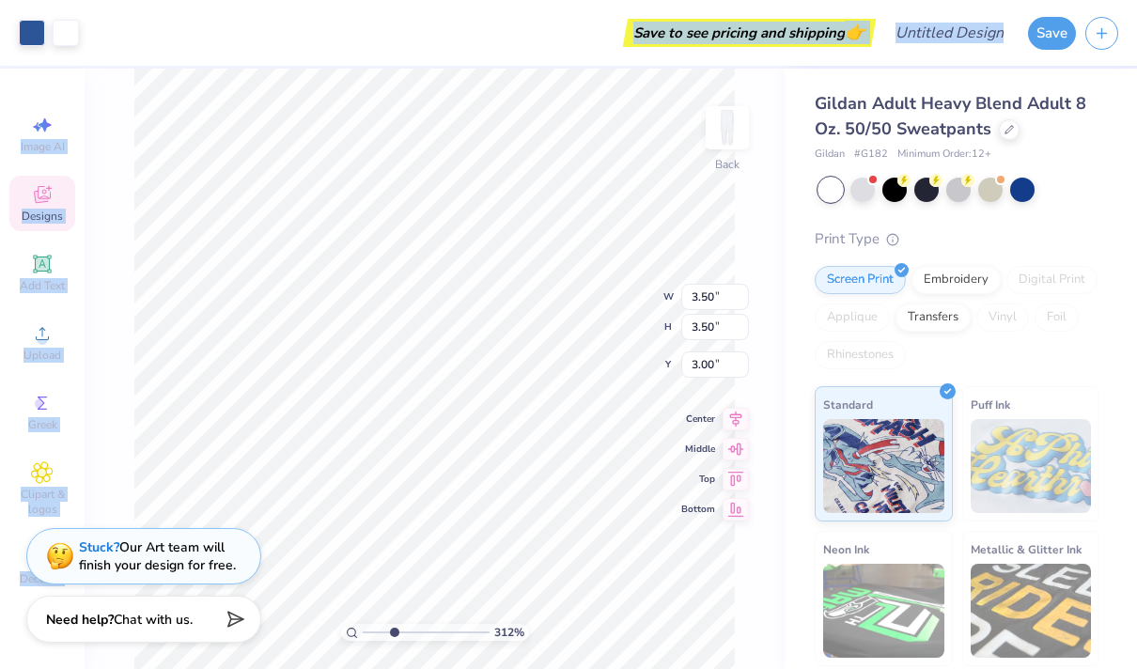
drag, startPoint x: 742, startPoint y: 219, endPoint x: 690, endPoint y: 710, distance: 494.2
click at [690, 668] on html "Art colors Save to see pricing and shipping 👉 Design Title Save Image AI Design…" at bounding box center [568, 334] width 1137 height 669
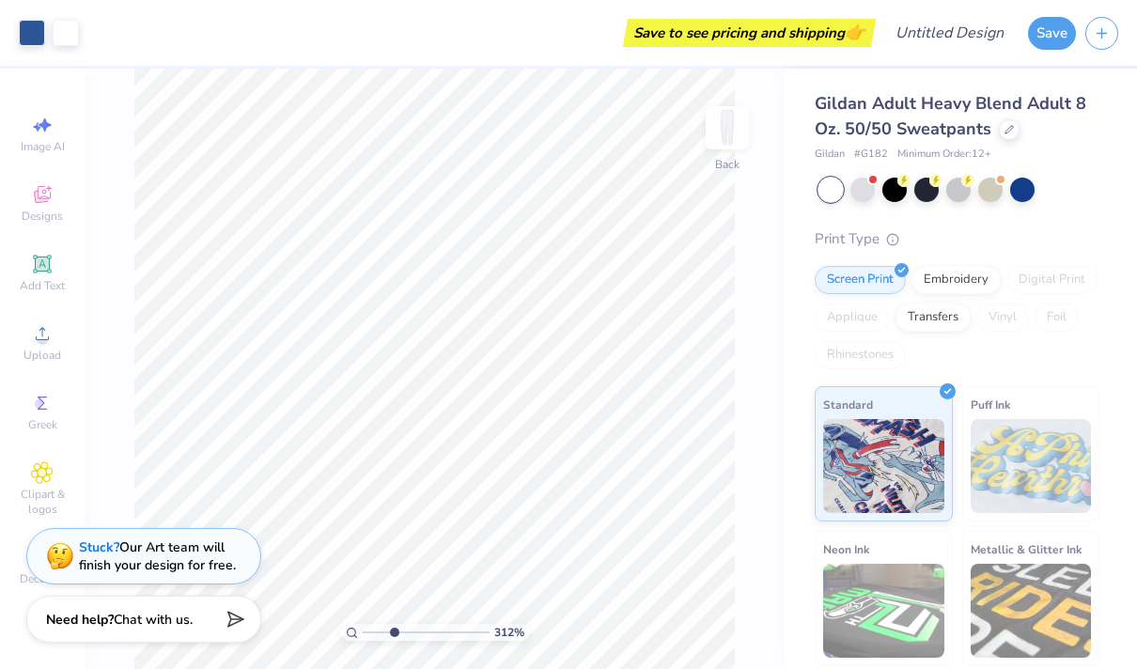
click at [769, 262] on div "312 % Back" at bounding box center [435, 369] width 700 height 600
drag, startPoint x: 390, startPoint y: 632, endPoint x: 331, endPoint y: 631, distance: 59.2
type input "1"
click at [331, 631] on div "208 %" at bounding box center [434, 369] width 600 height 600
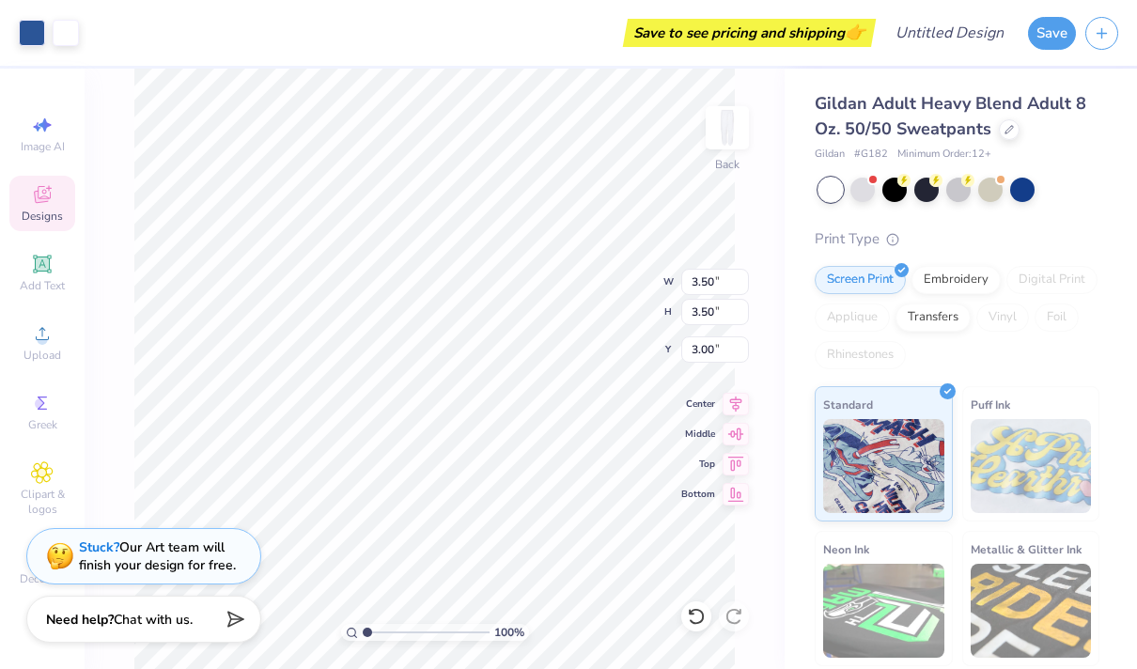
type input "17.50"
type input "3.05"
drag, startPoint x: 364, startPoint y: 629, endPoint x: 393, endPoint y: 631, distance: 29.2
click at [393, 631] on input "range" at bounding box center [426, 632] width 127 height 17
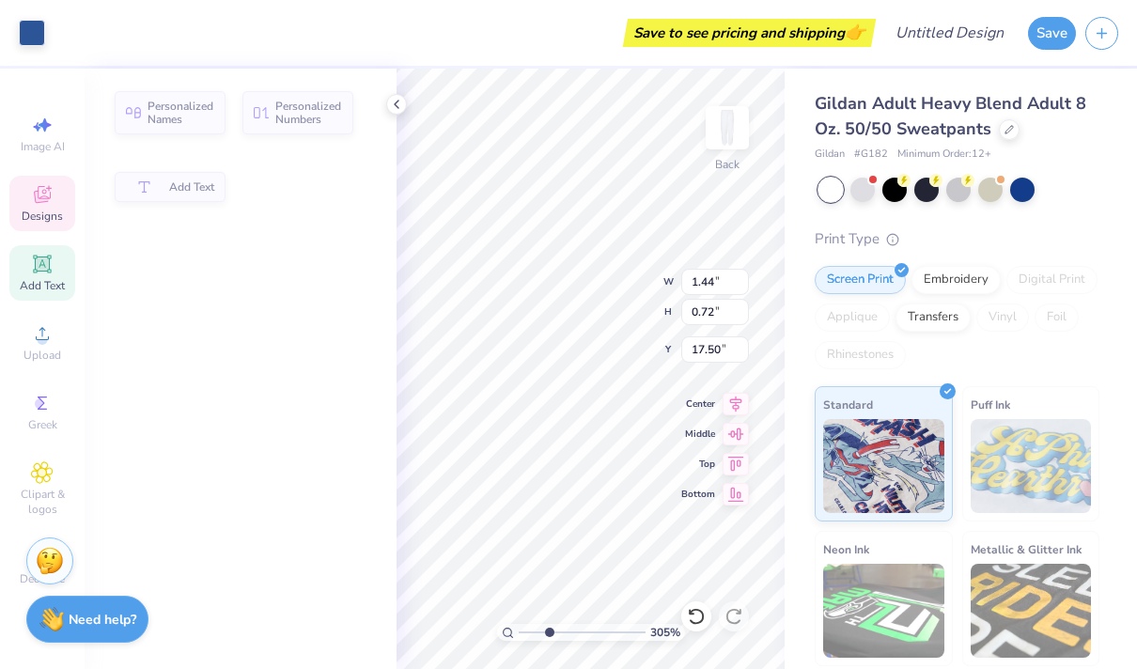
type input "1.44"
type input "0.72"
type input "18.24"
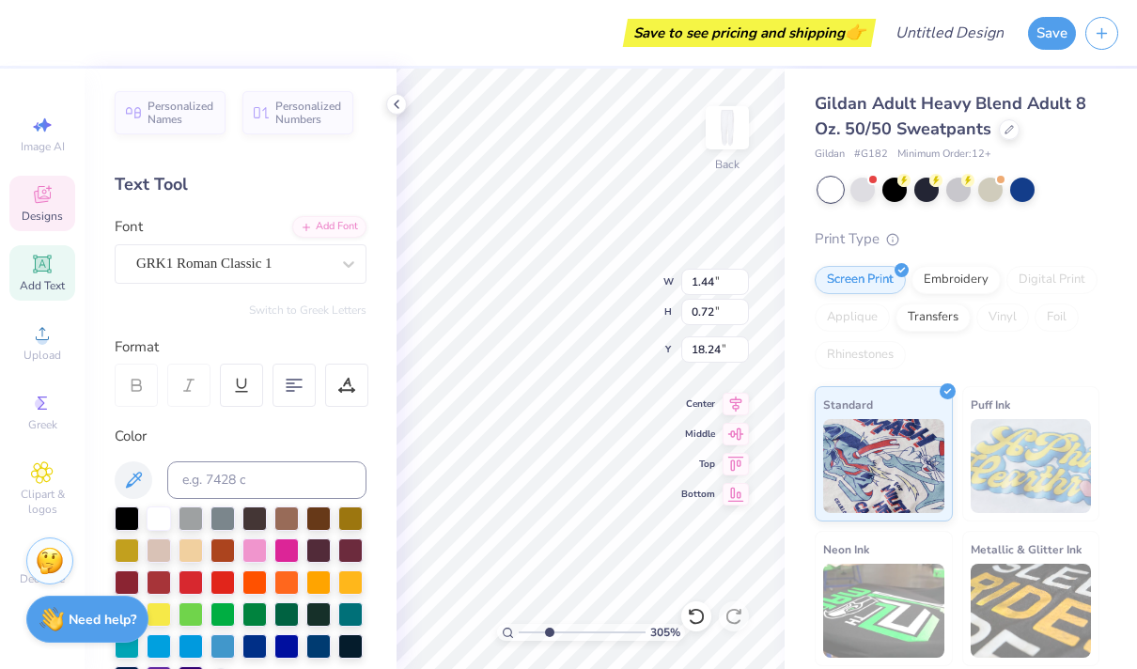
type textarea "Q"
click at [396, 105] on icon at bounding box center [396, 104] width 15 height 15
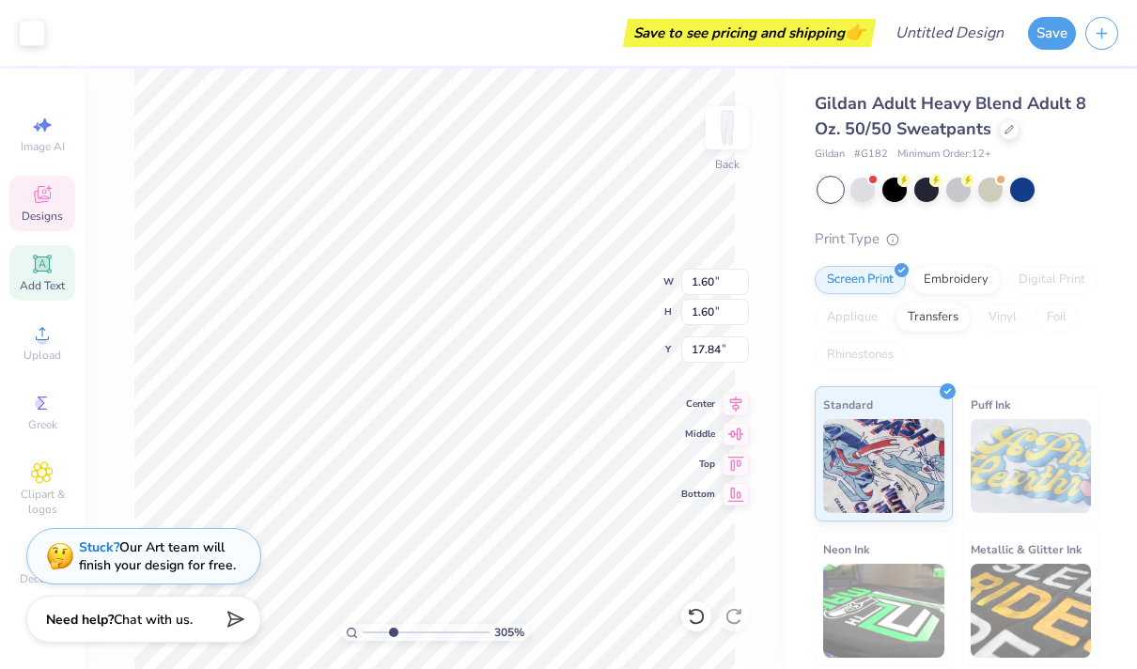
type input "1.60"
type input "17.84"
type input "1.71"
type input "1.72"
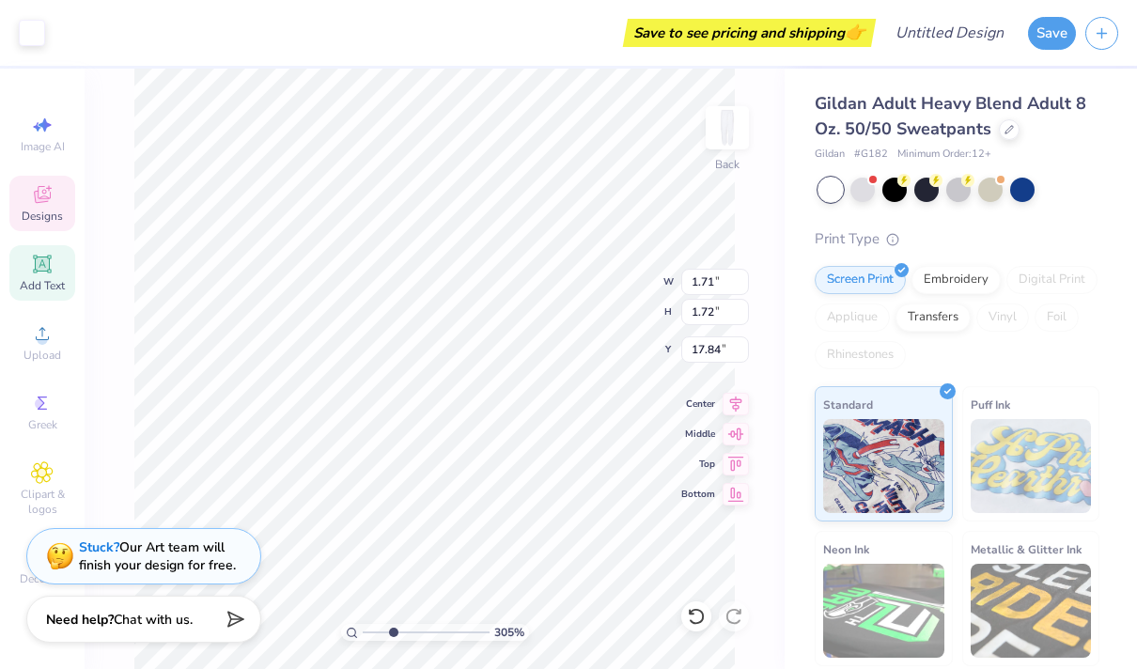
type input "2.03"
type input "2.04"
click at [44, 268] on icon at bounding box center [42, 263] width 14 height 14
type input "7.73"
type input "2.24"
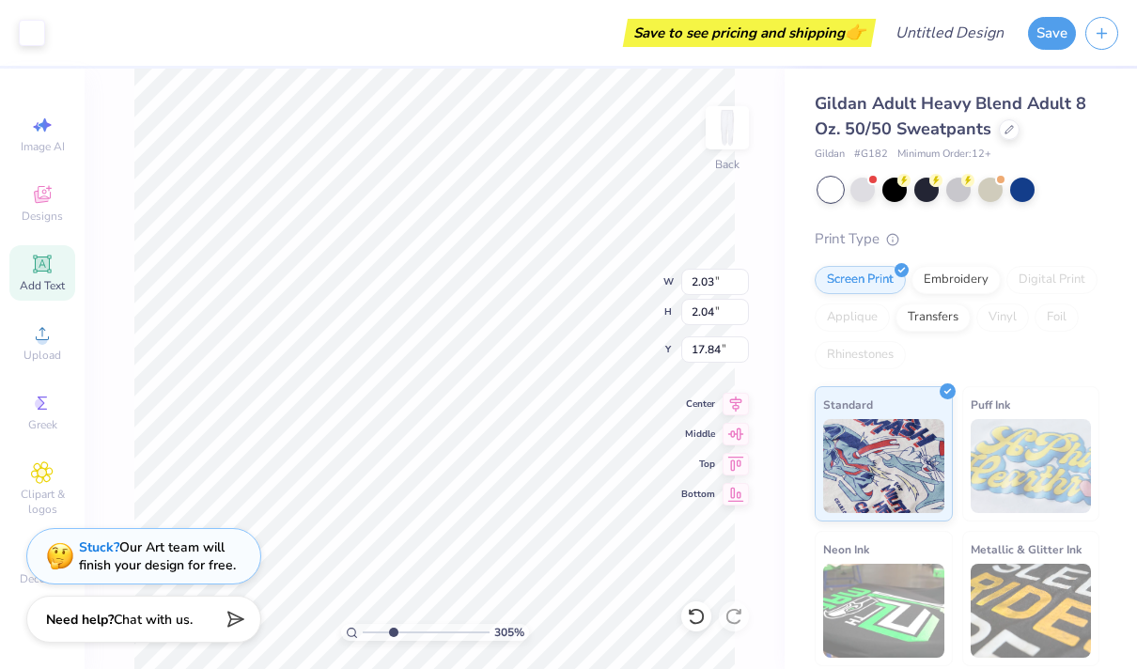
type input "19.88"
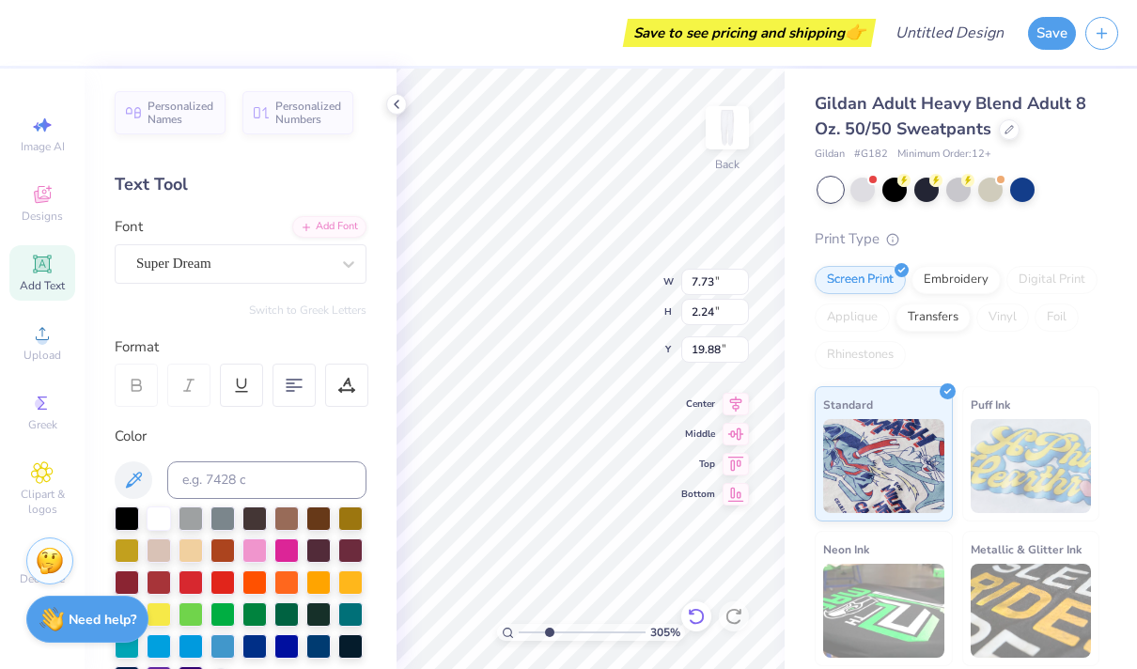
click at [700, 609] on icon at bounding box center [696, 616] width 19 height 19
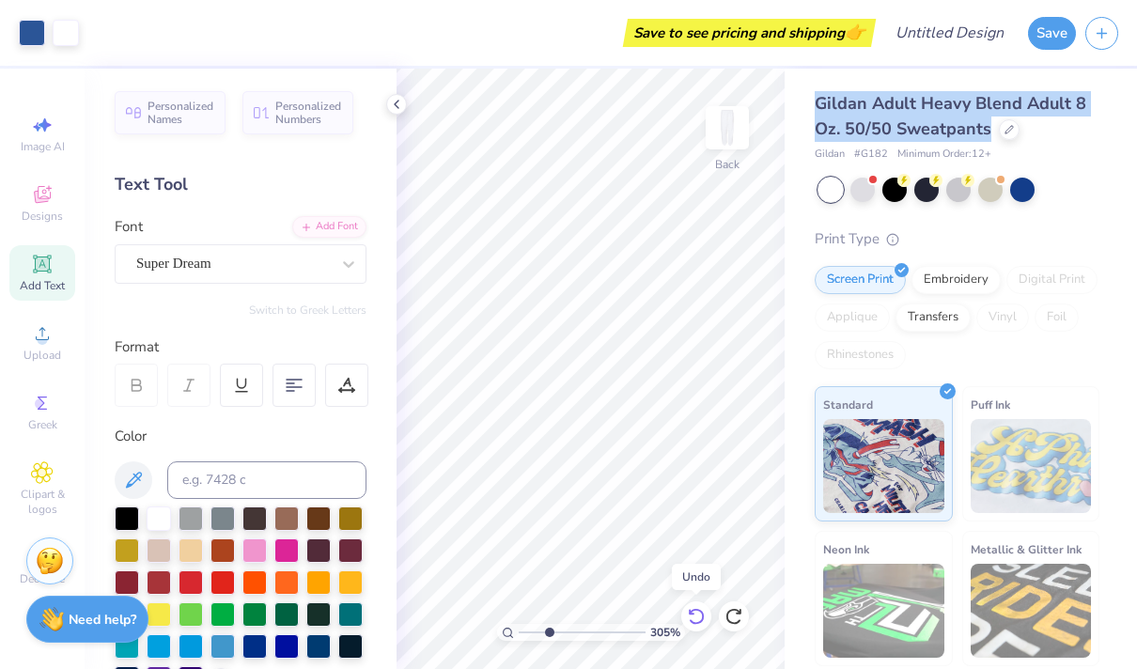
click at [695, 615] on icon at bounding box center [696, 616] width 19 height 19
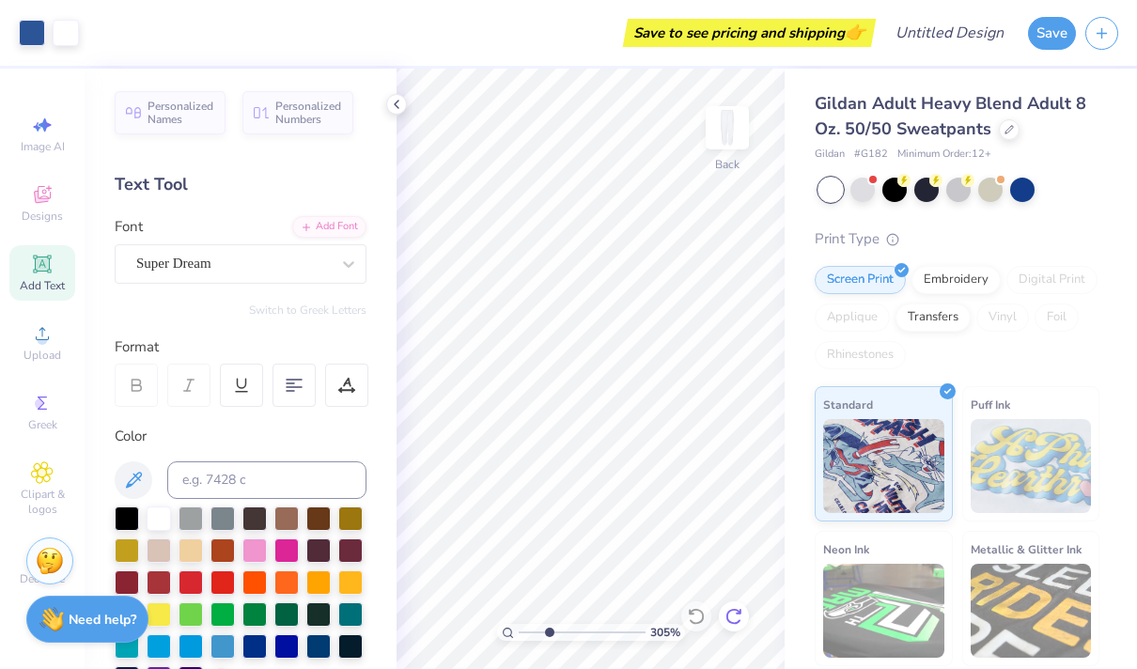
click at [734, 614] on icon at bounding box center [733, 616] width 19 height 19
click at [396, 101] on icon at bounding box center [396, 104] width 15 height 15
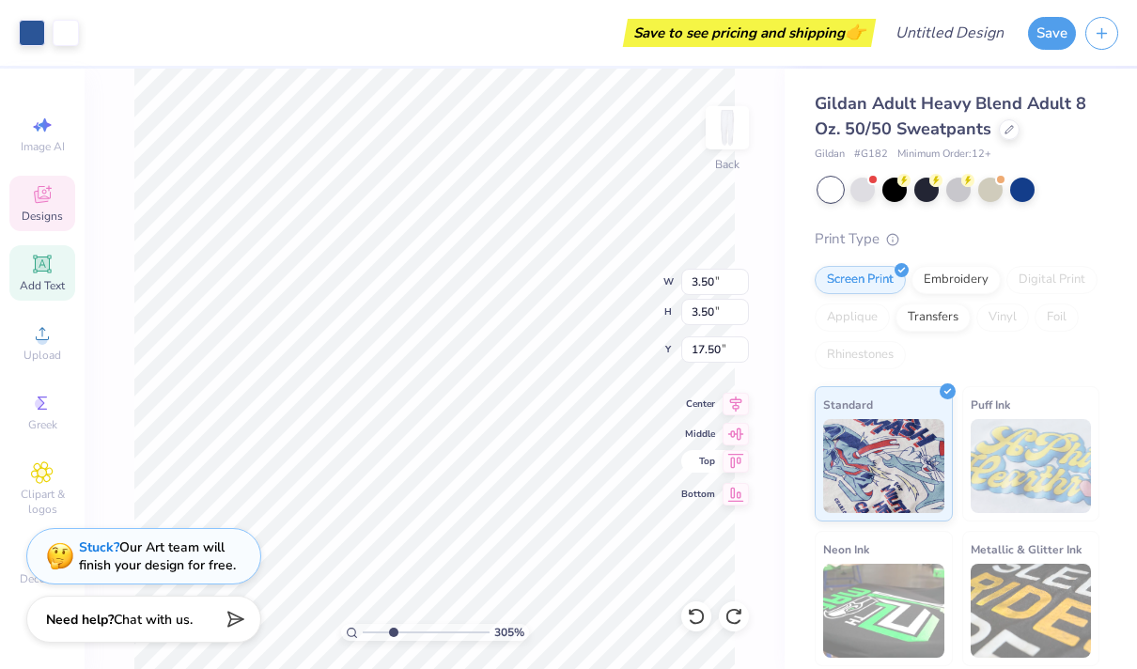
click at [704, 461] on div "305 % Back W 3.50 3.50 " H 3.50 3.50 " Y 17.50 17.50 " Center Middle Top Bottom" at bounding box center [435, 369] width 700 height 600
type input "4.51"
type input "18.04"
click at [693, 486] on div "305 % Back W 4.51 4.51 " H 4.51 4.51 " Y 18.04 18.04 " Center Middle Top Bottom" at bounding box center [435, 369] width 700 height 600
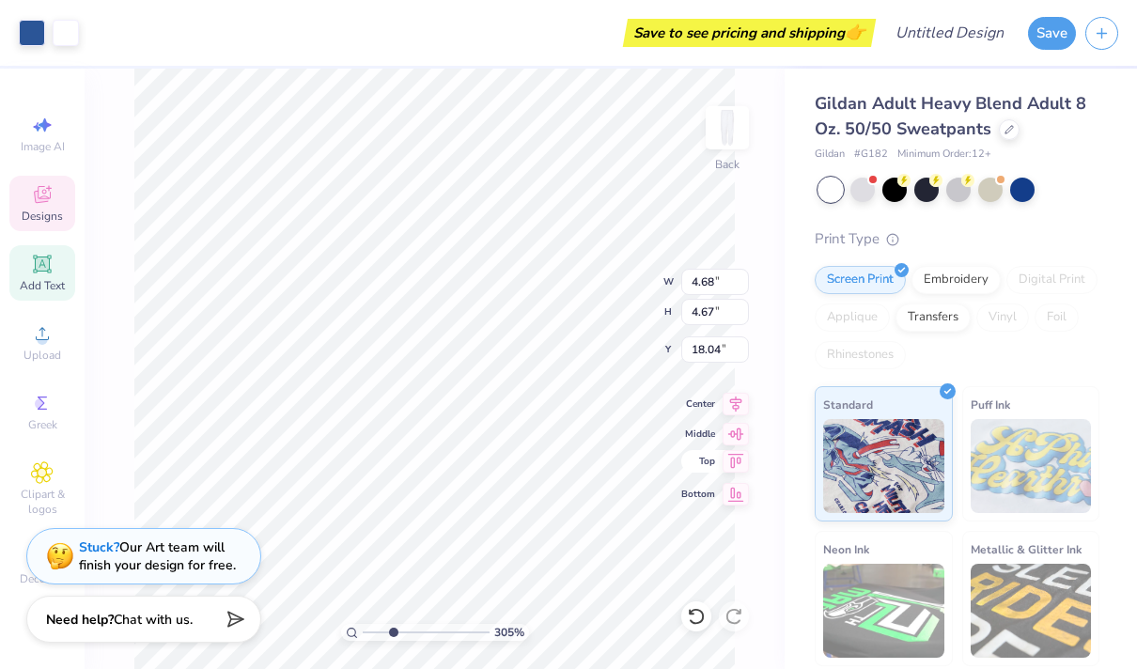
type input "4.68"
type input "4.67"
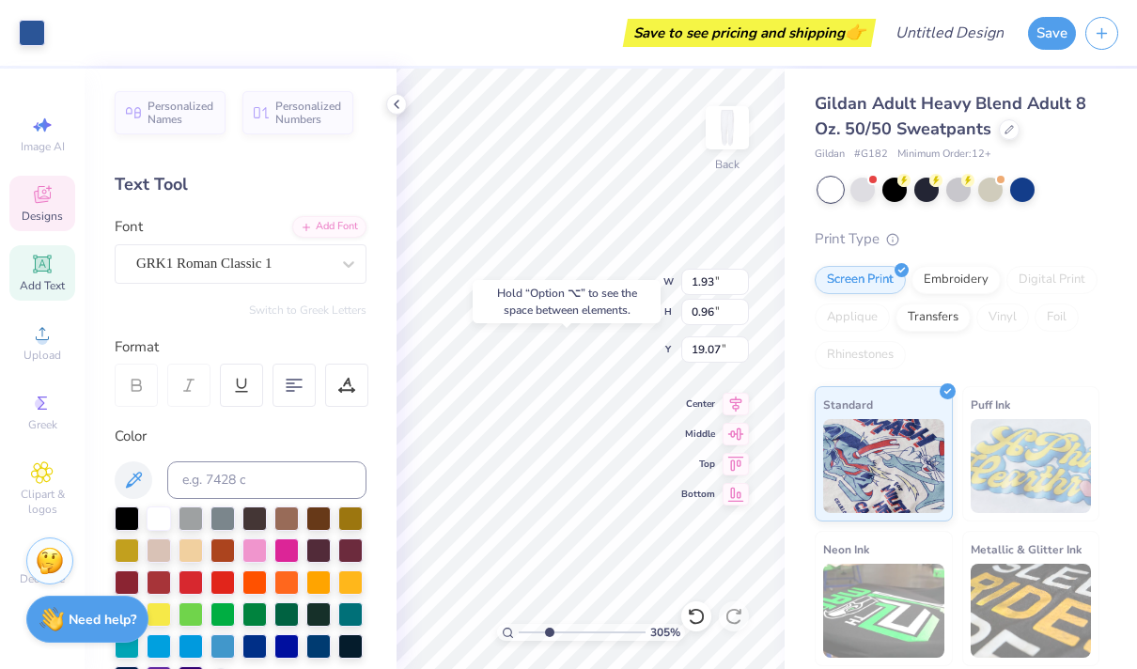
type input "19.07"
type textarea "Q"
type textarea "Morale"
click at [395, 103] on icon at bounding box center [396, 104] width 15 height 15
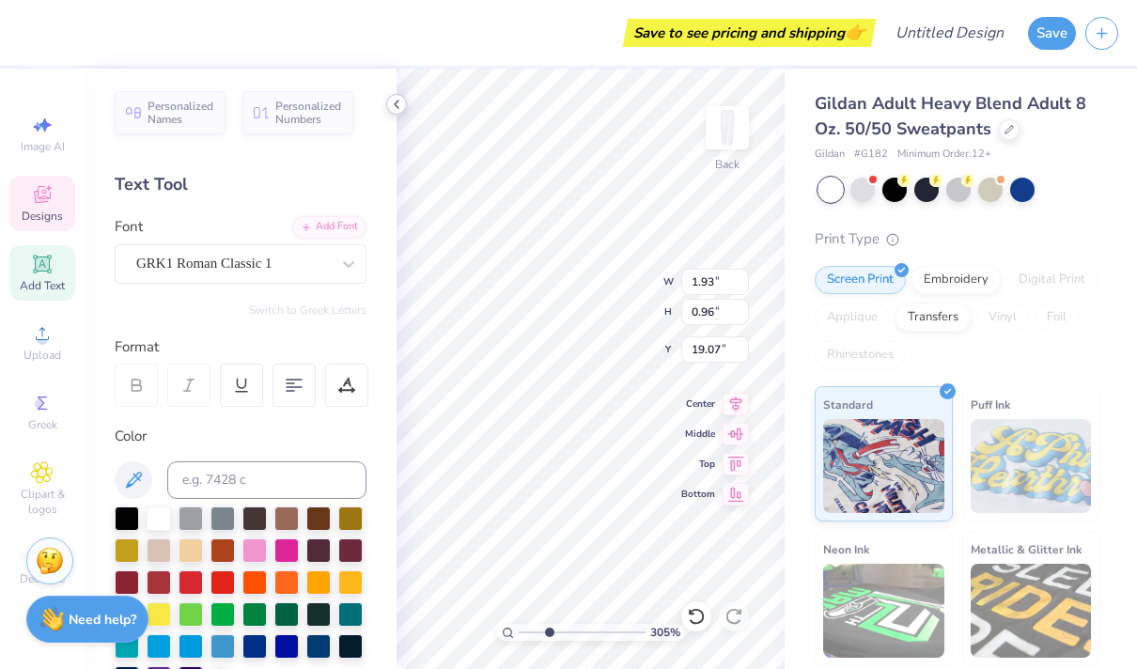
type input "3.74"
type input "1.57"
type input "18.76"
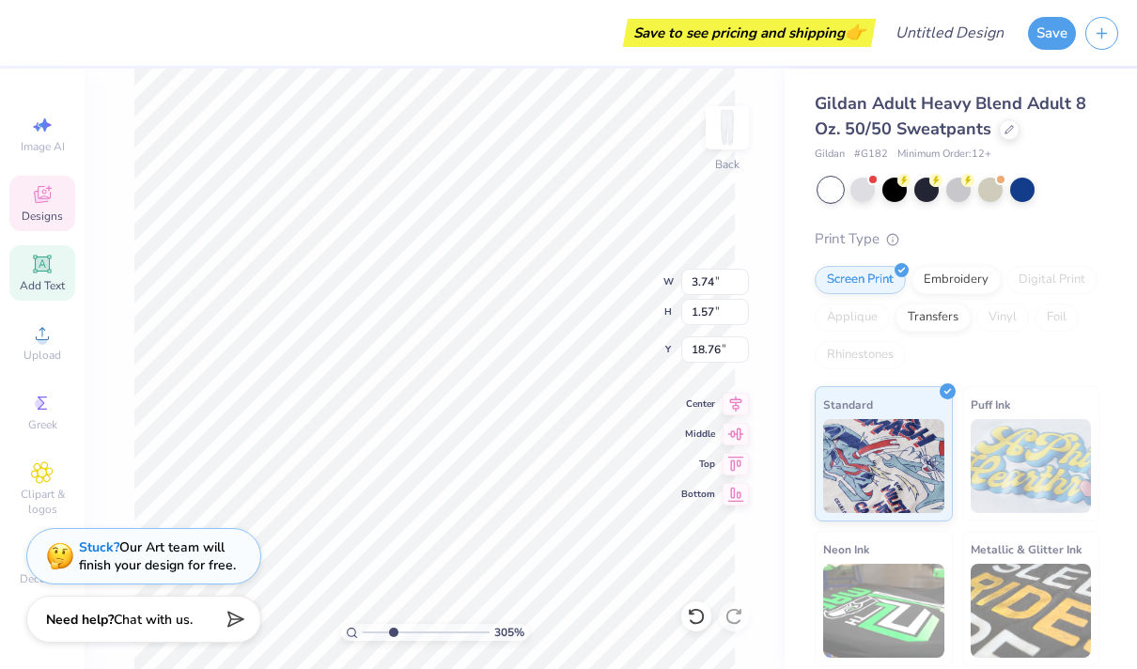
type input "1.87"
type input "0.78"
type input "18.95"
type input "1.72"
type input "0.72"
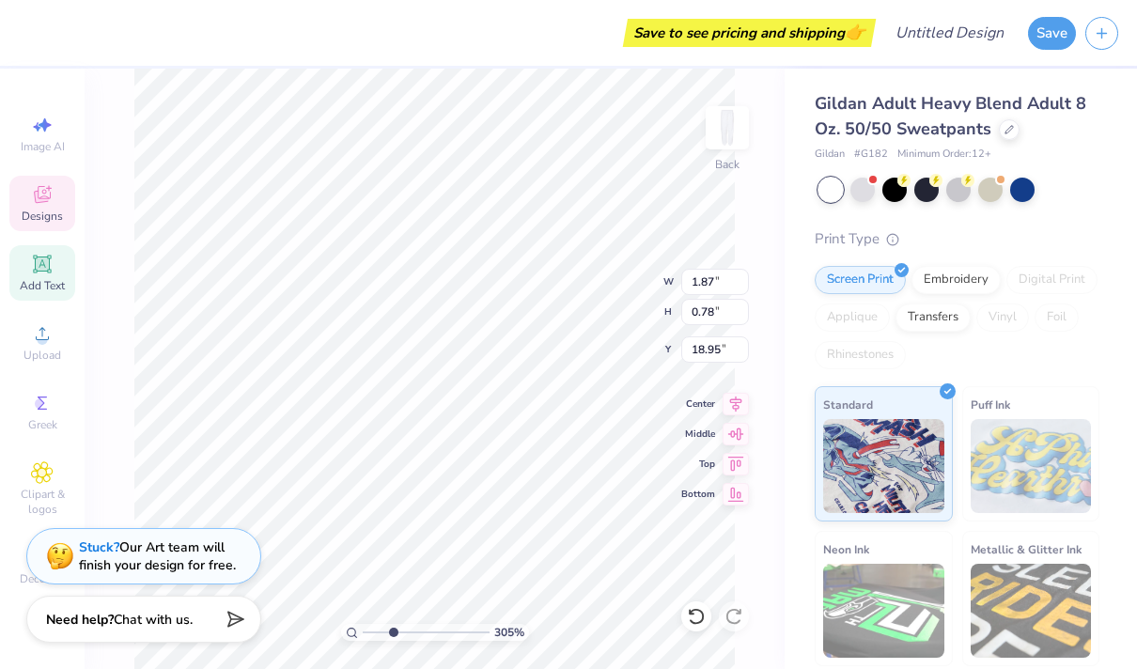
type input "19.01"
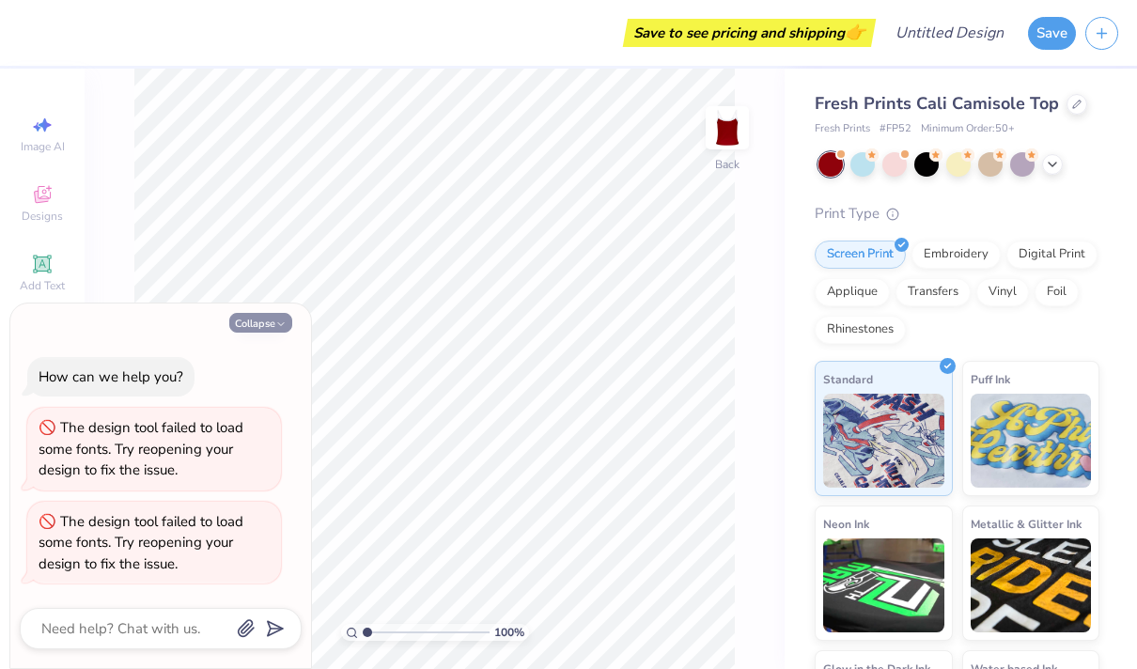
click at [272, 322] on button "Collapse" at bounding box center [260, 323] width 63 height 20
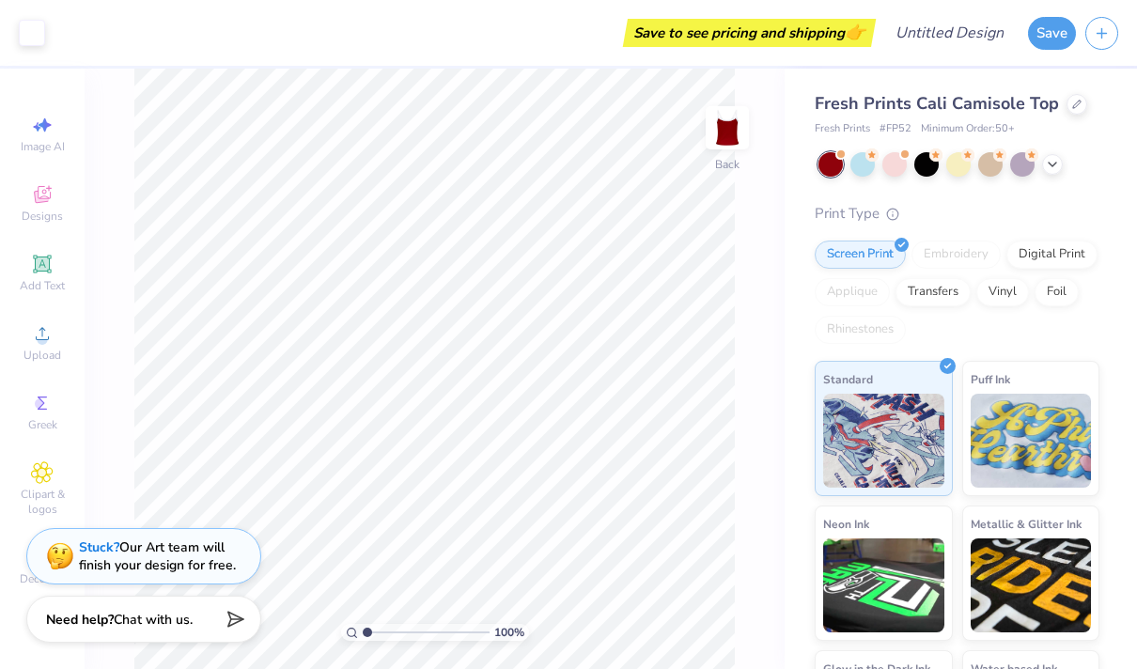
click at [279, 502] on div "The design tool failed to load some fonts. Try reopening your design to fix the…" at bounding box center [154, 543] width 254 height 83
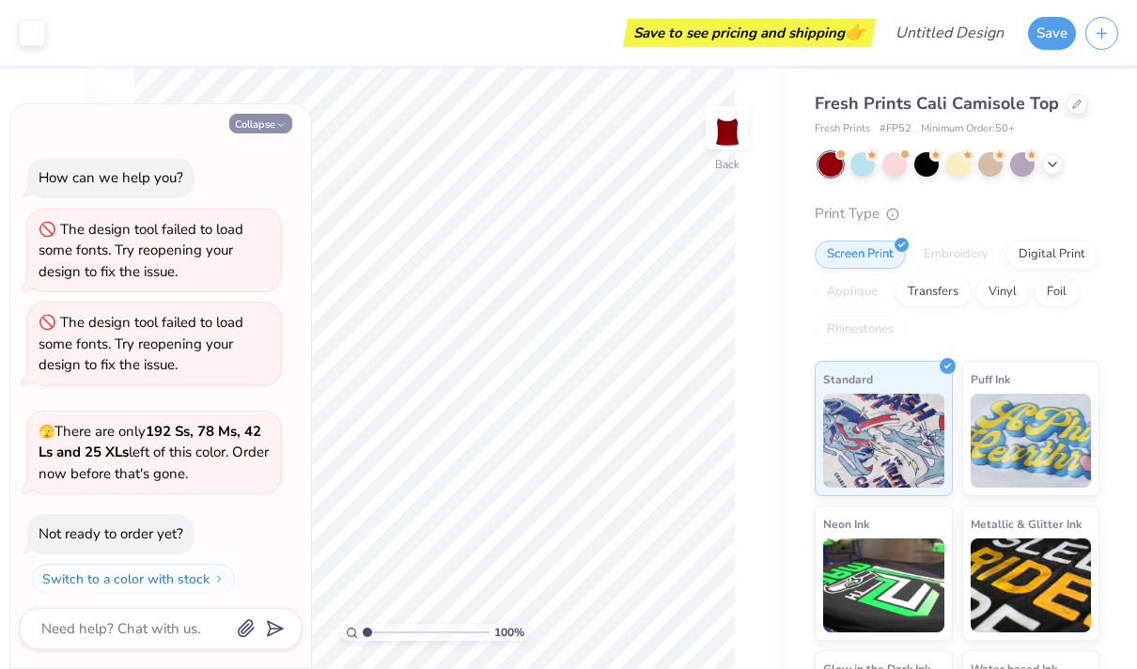
scroll to position [40, 0]
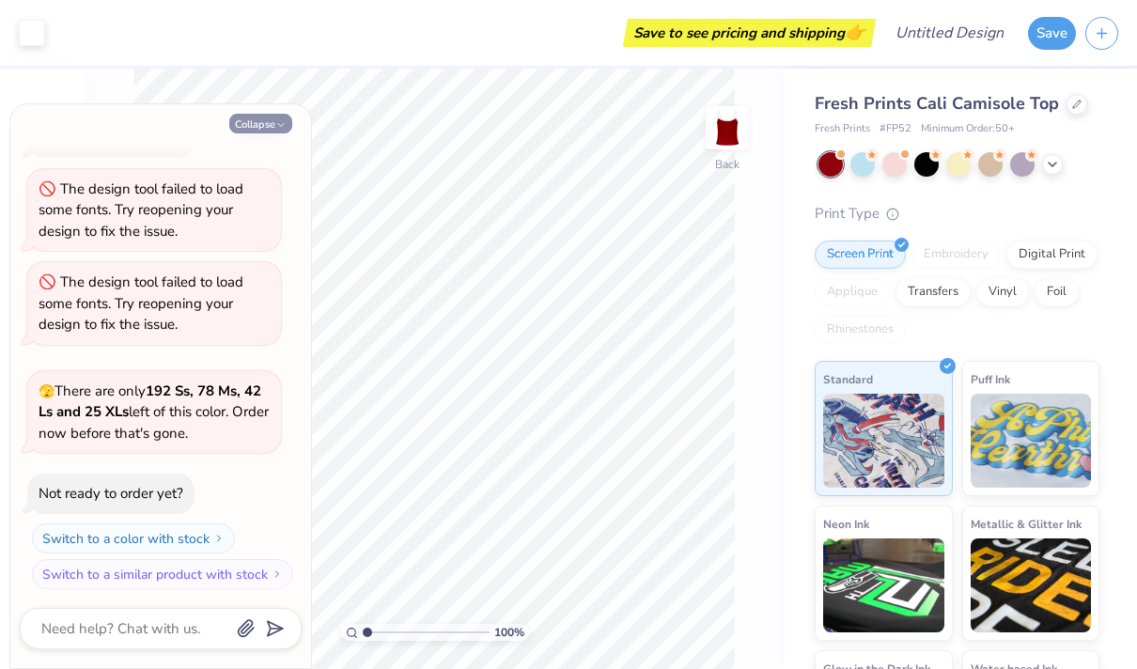
click at [259, 119] on button "Collapse" at bounding box center [260, 124] width 63 height 20
type textarea "x"
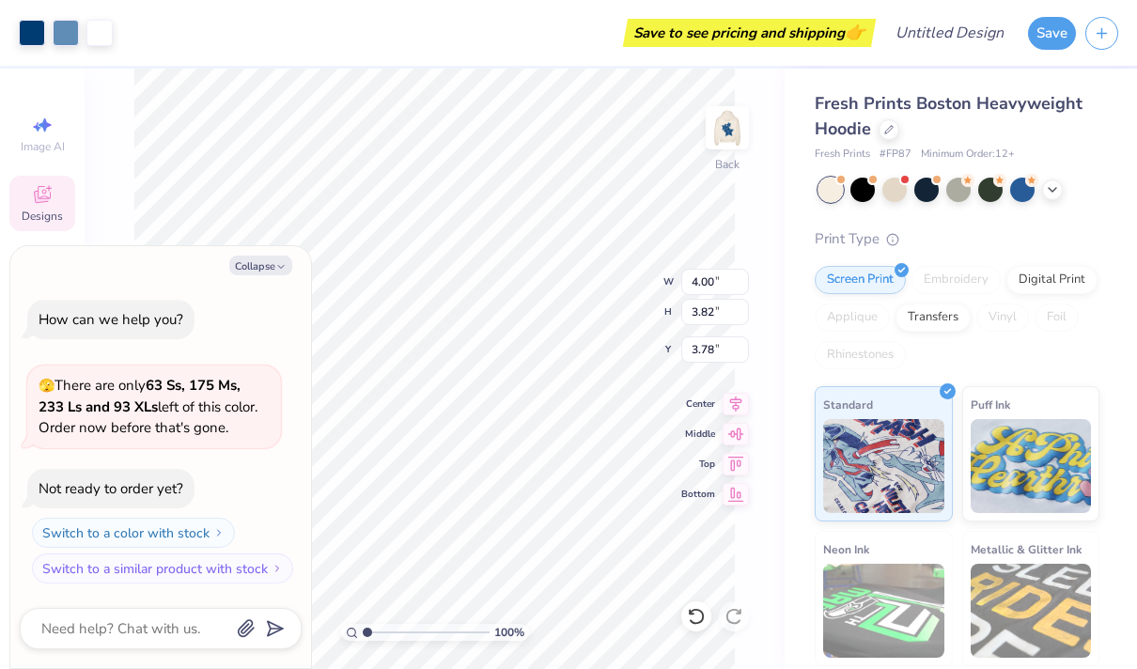
type textarea "x"
type input "3.78"
type textarea "x"
type input "6.66"
type input "6.35"
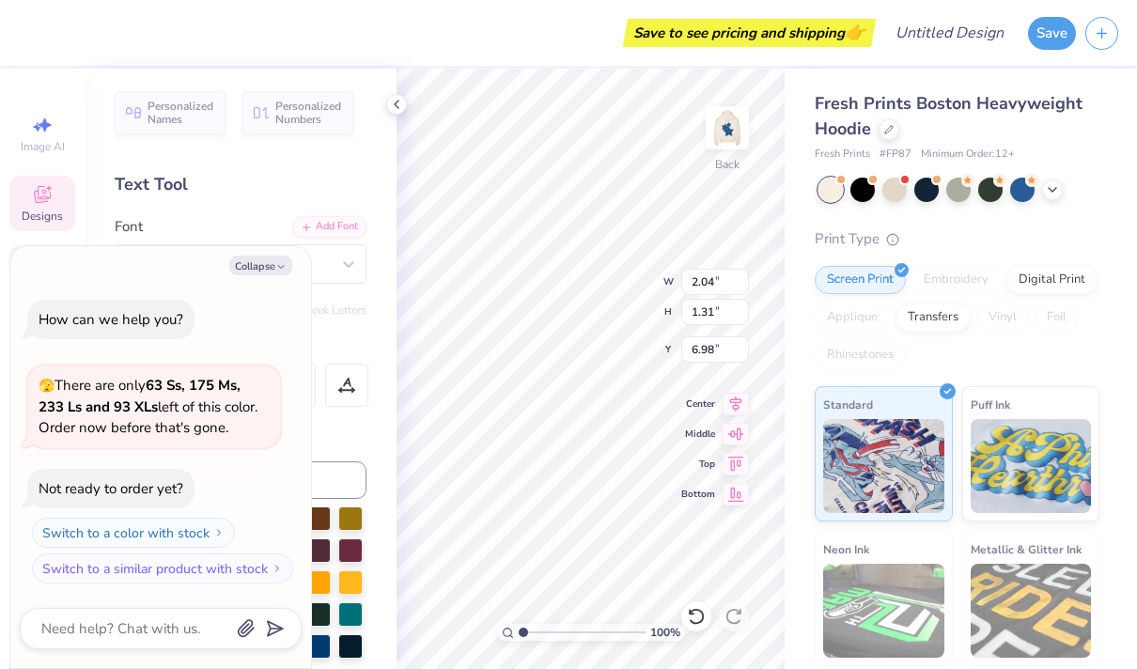
type textarea "x"
type input "1.59"
type input "0.97"
type input "6.43"
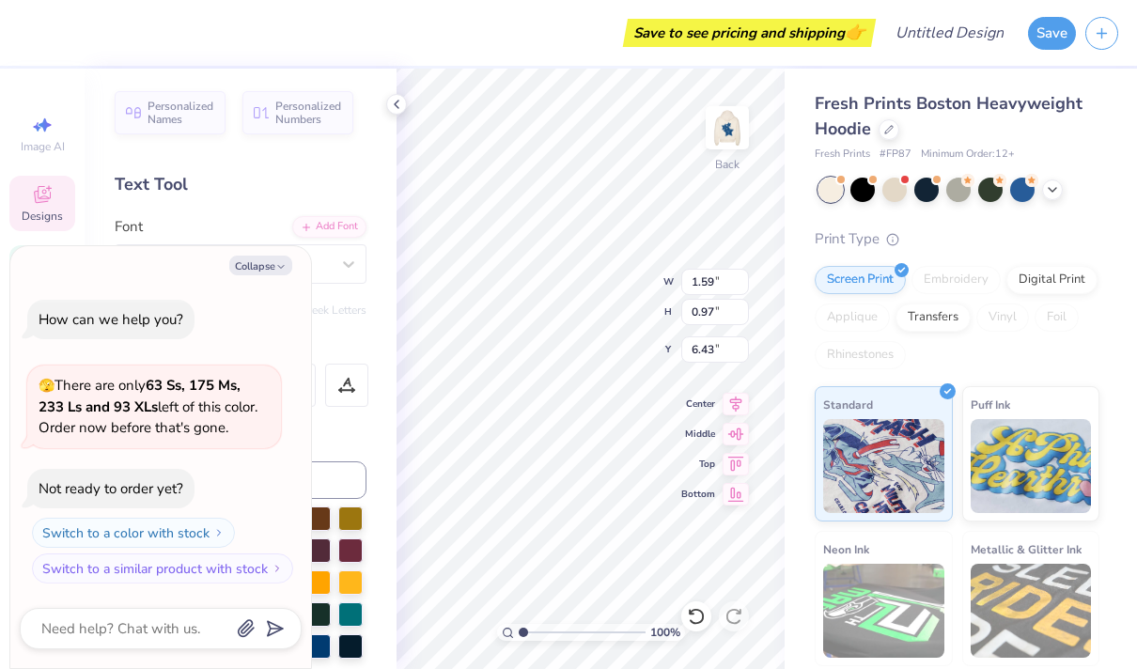
type textarea "x"
type textarea "M"
type textarea "x"
type textarea "Mo"
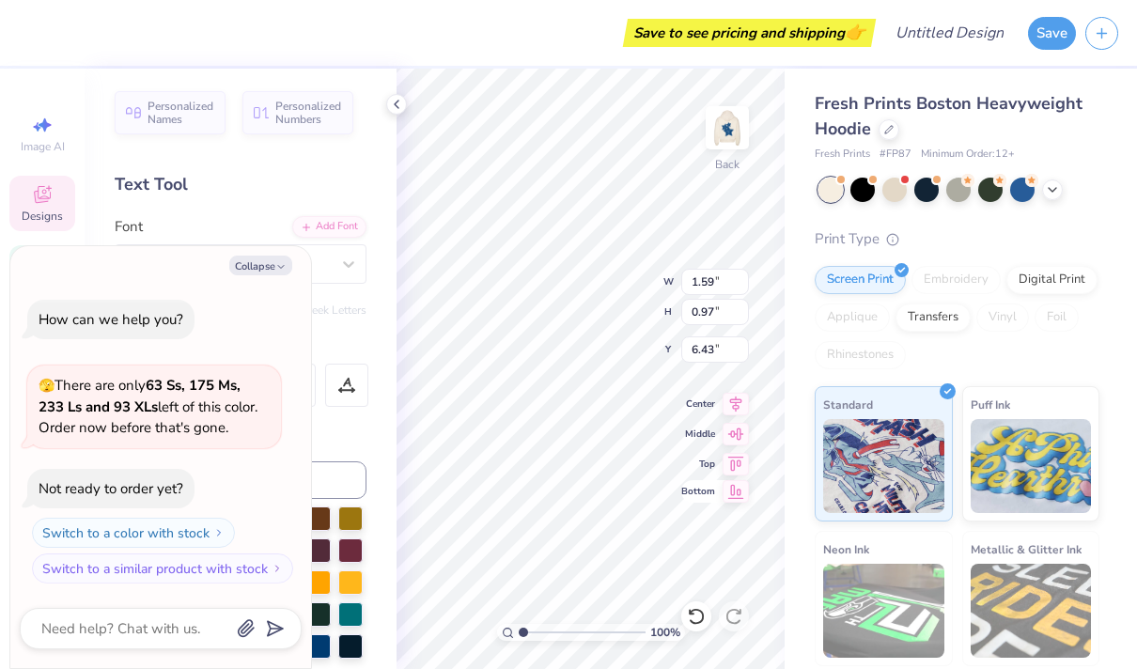
type textarea "x"
type textarea "Mor"
type textarea "x"
type textarea "[PERSON_NAME]"
type textarea "x"
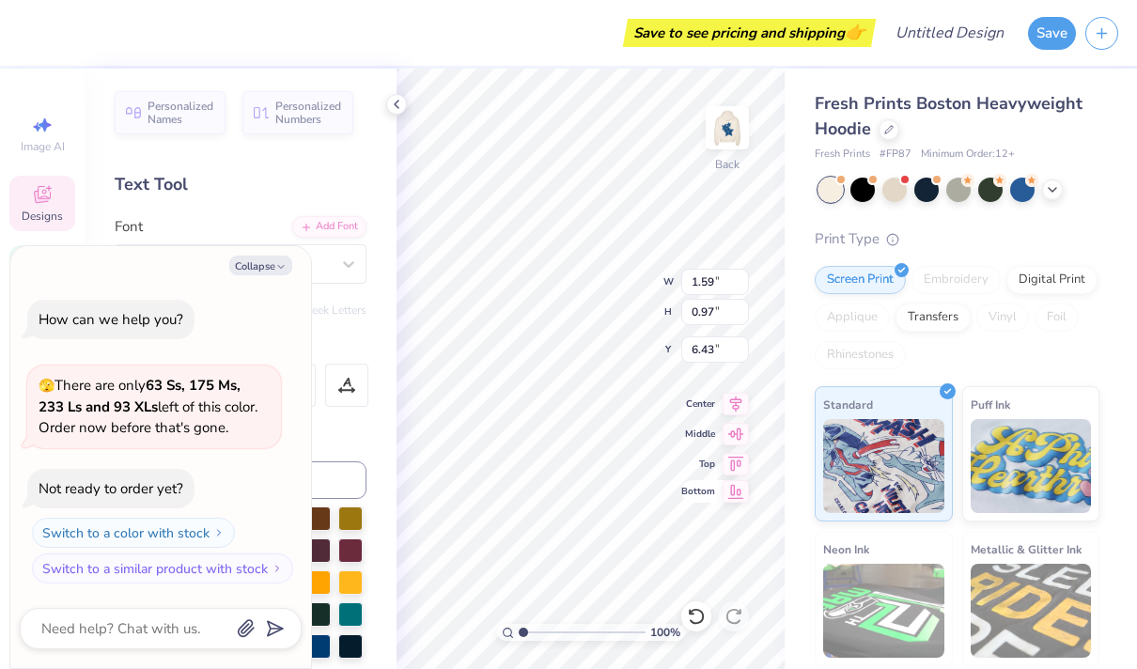
type textarea "Moral"
type textarea "x"
type textarea "Morale"
type textarea "x"
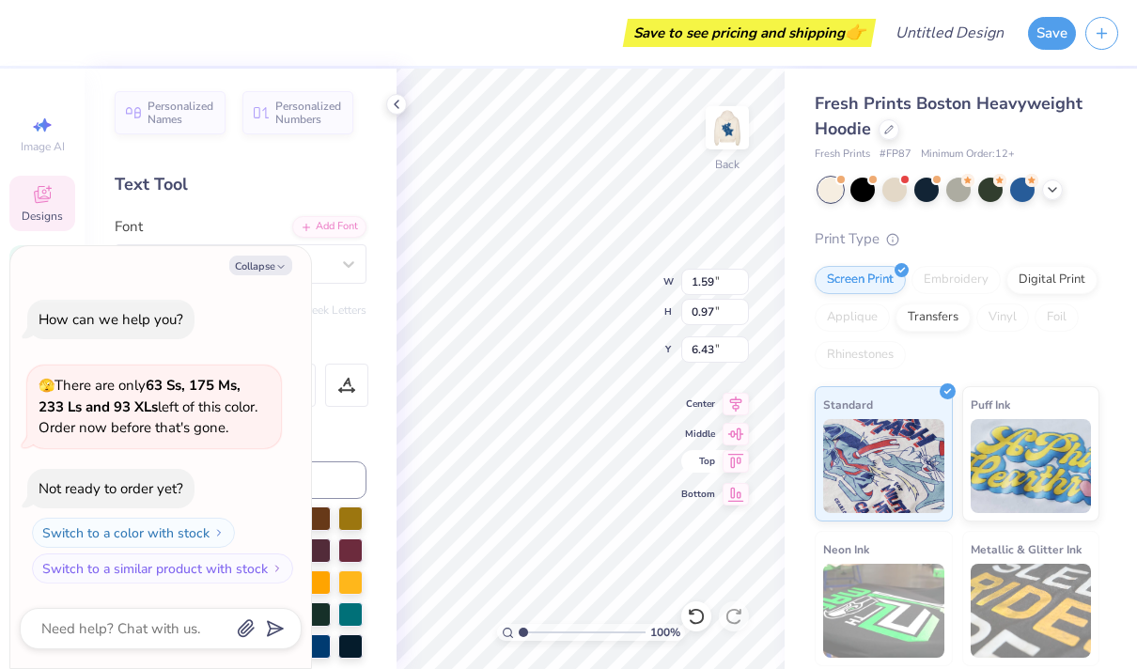
type input "6.54"
type input "6.24"
type input "3.84"
type textarea "x"
type input "3.19"
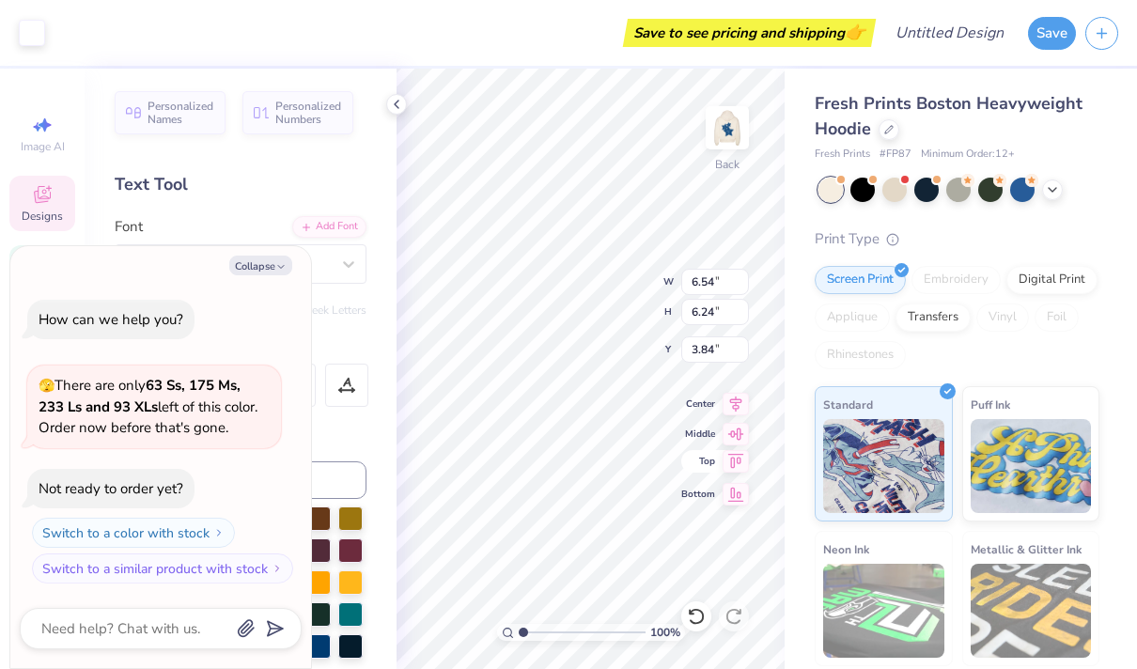
type input "1.65"
type input "6.18"
type textarea "x"
type input "5.93"
type textarea "x"
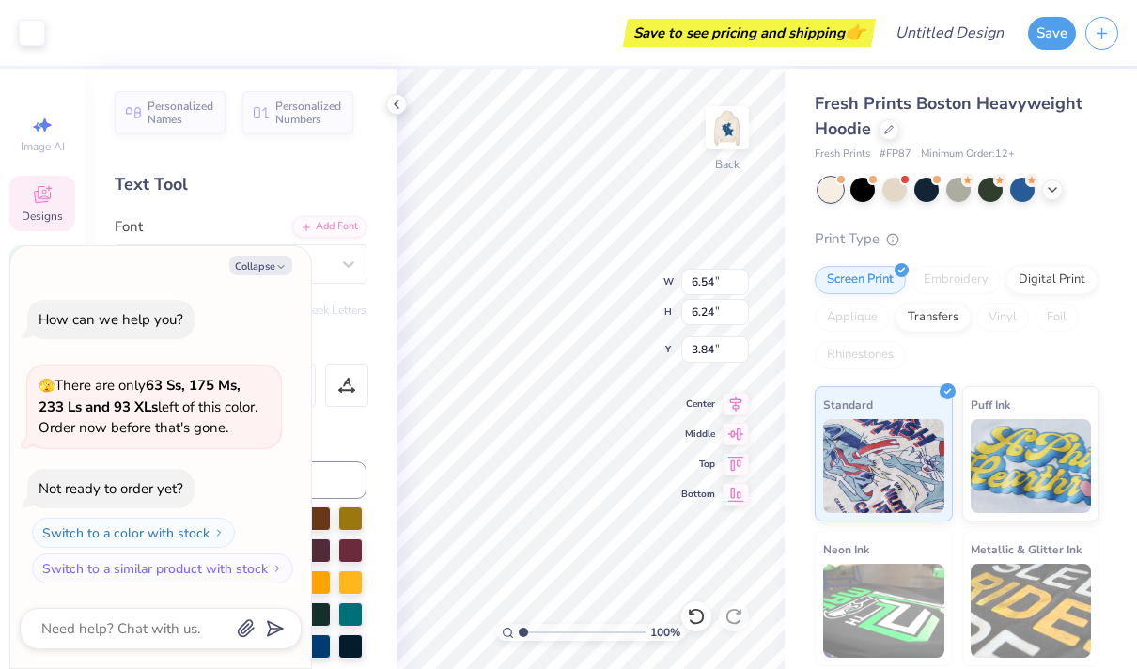
type input "3.19"
type input "1.65"
type input "5.93"
type textarea "x"
type textarea "Morale\"
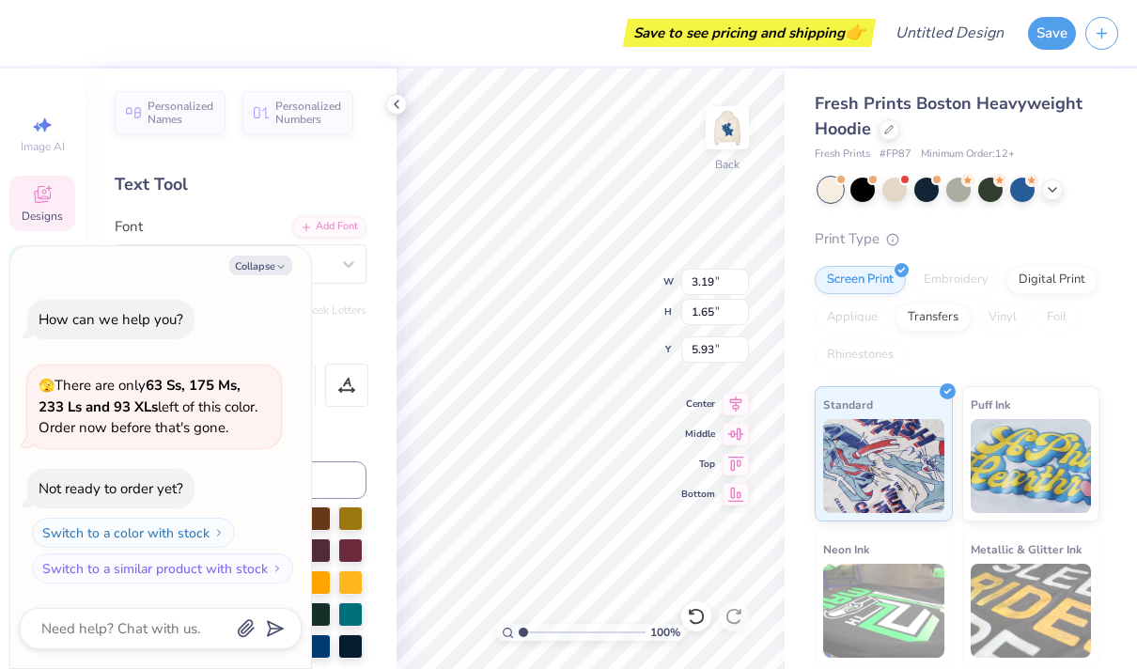
type textarea "x"
type textarea "Morale"
type textarea "x"
type textarea "Morale\"
type textarea "x"
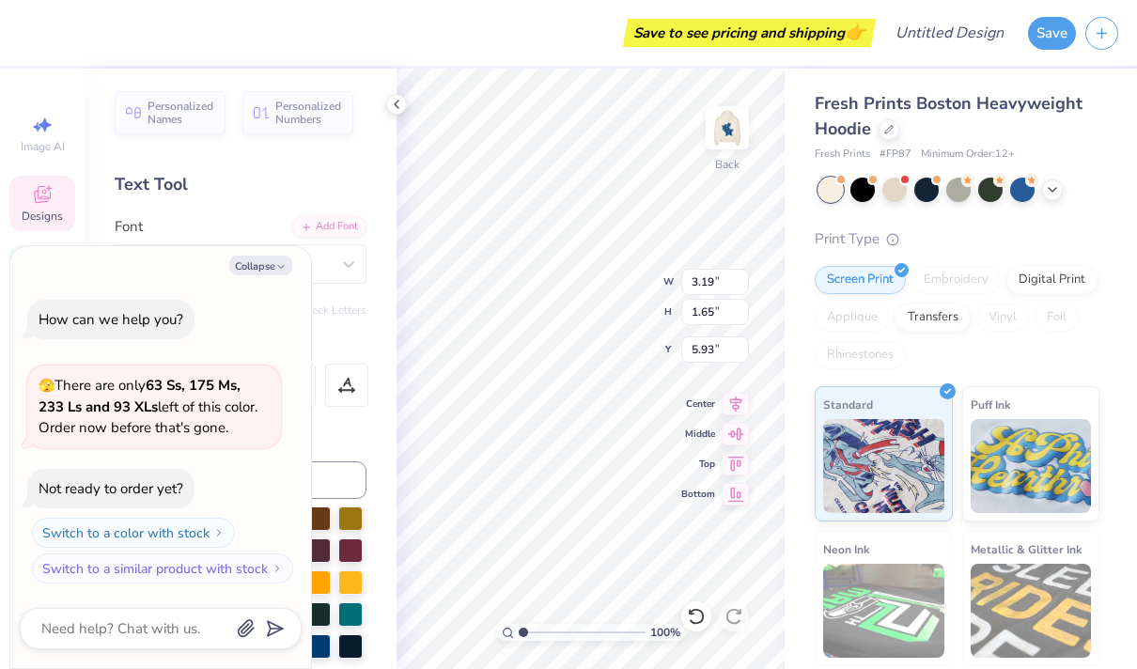
type textarea "Morale"
type textarea "x"
type textarea "Morale"
type textarea "x"
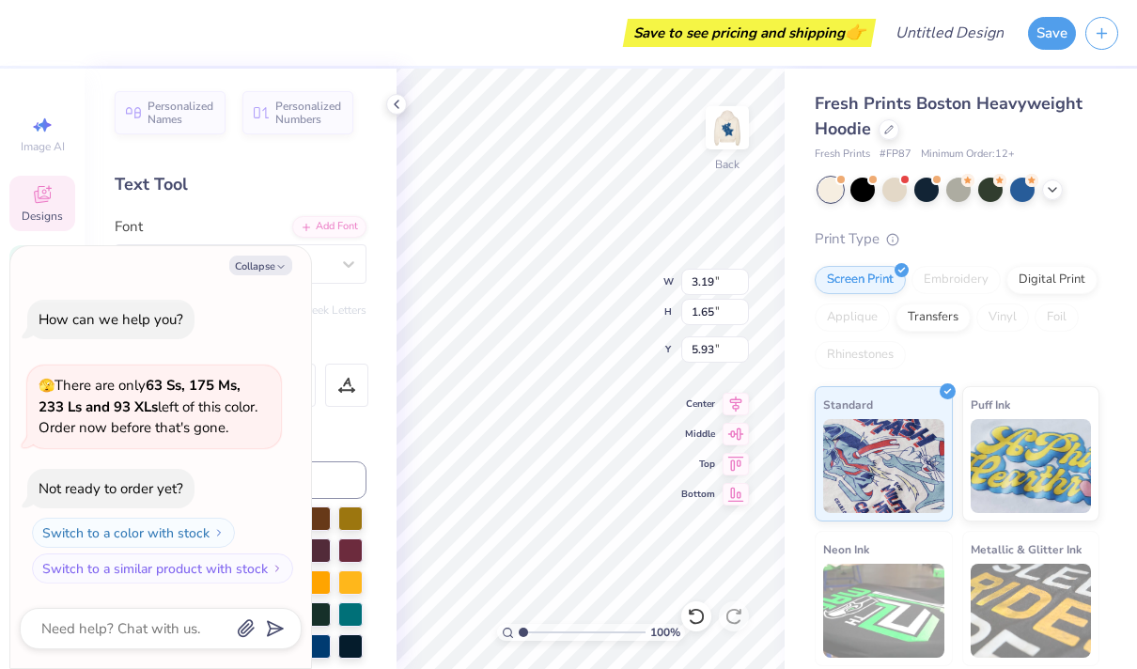
type textarea "Morale D"
type textarea "x"
type textarea "Morale DM"
type textarea "x"
type textarea "Morale DM"
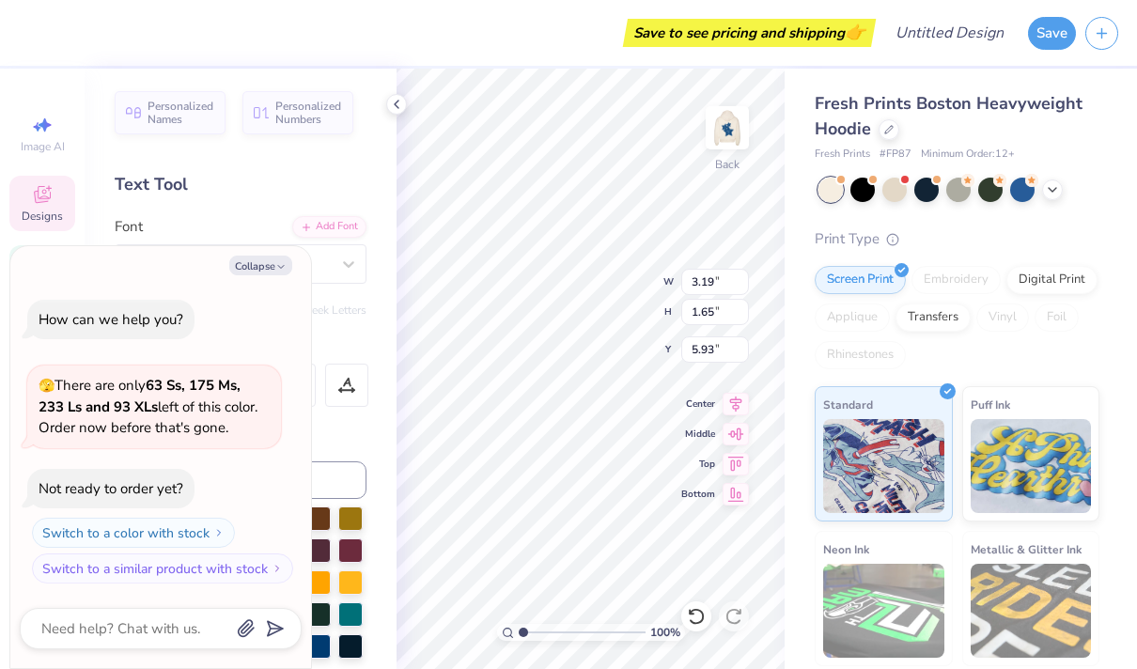
type textarea "x"
type textarea "Morale DM @"
type textarea "x"
type textarea "Morale DM @"
type textarea "x"
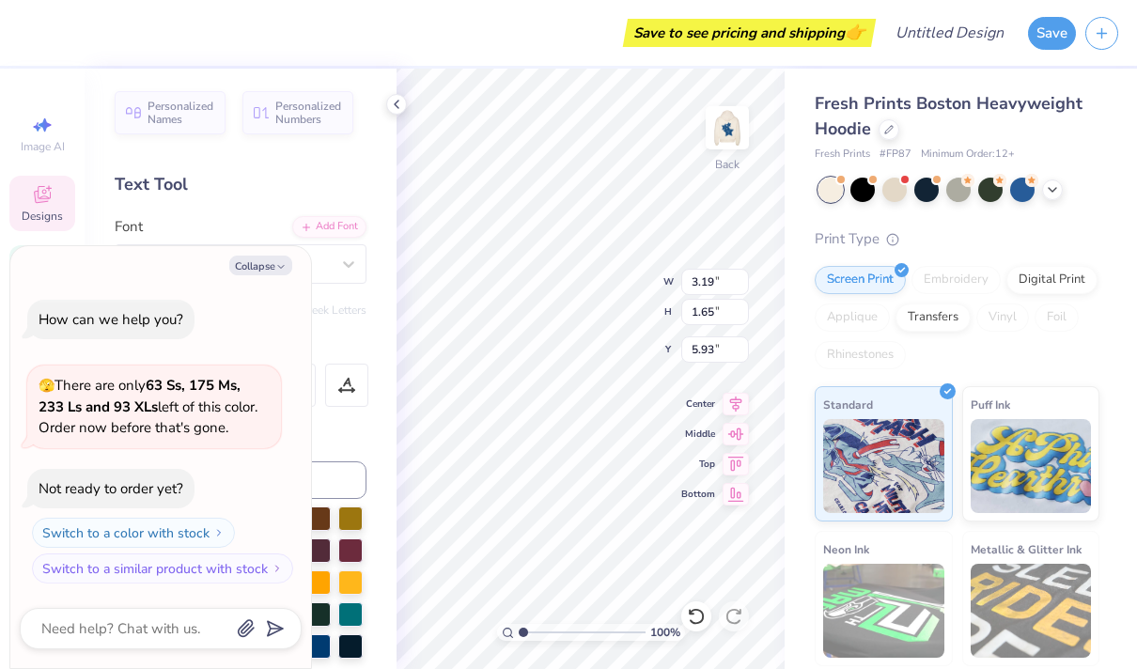
type textarea "Morale DM @ U"
type textarea "x"
type textarea "Morale DM @ UF"
type textarea "x"
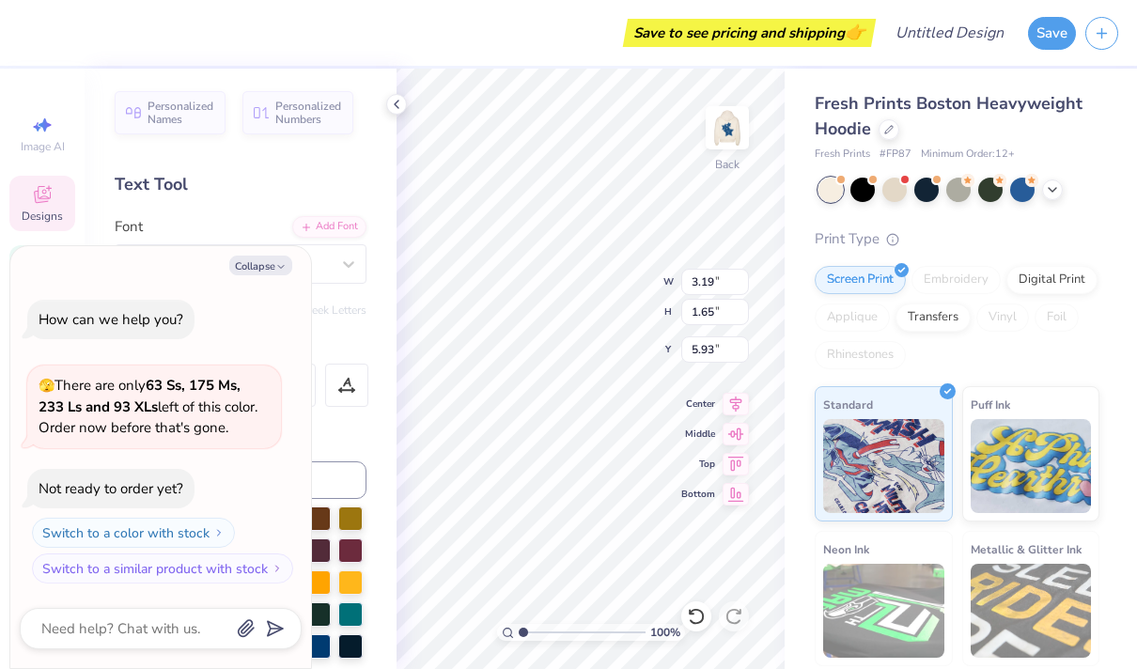
type textarea "Morale DM @ U"
type textarea "x"
type textarea "Morale DM @"
type textarea "x"
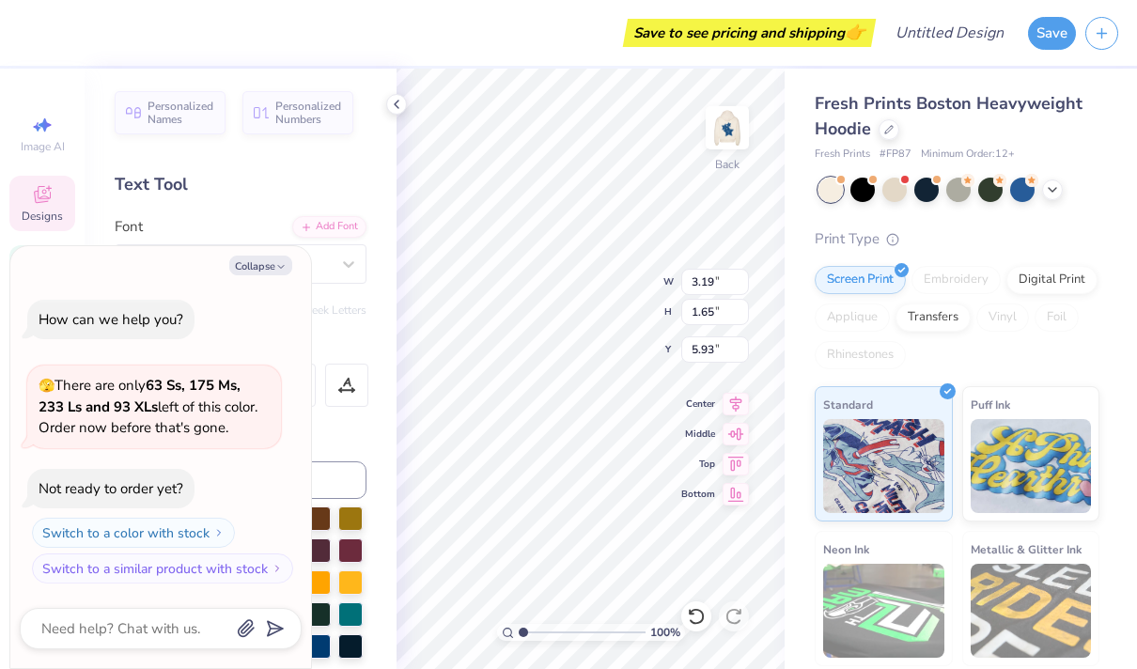
type textarea "Morale DM @"
type textarea "x"
type textarea "Morale DM"
type textarea "x"
type textarea "Morale DM"
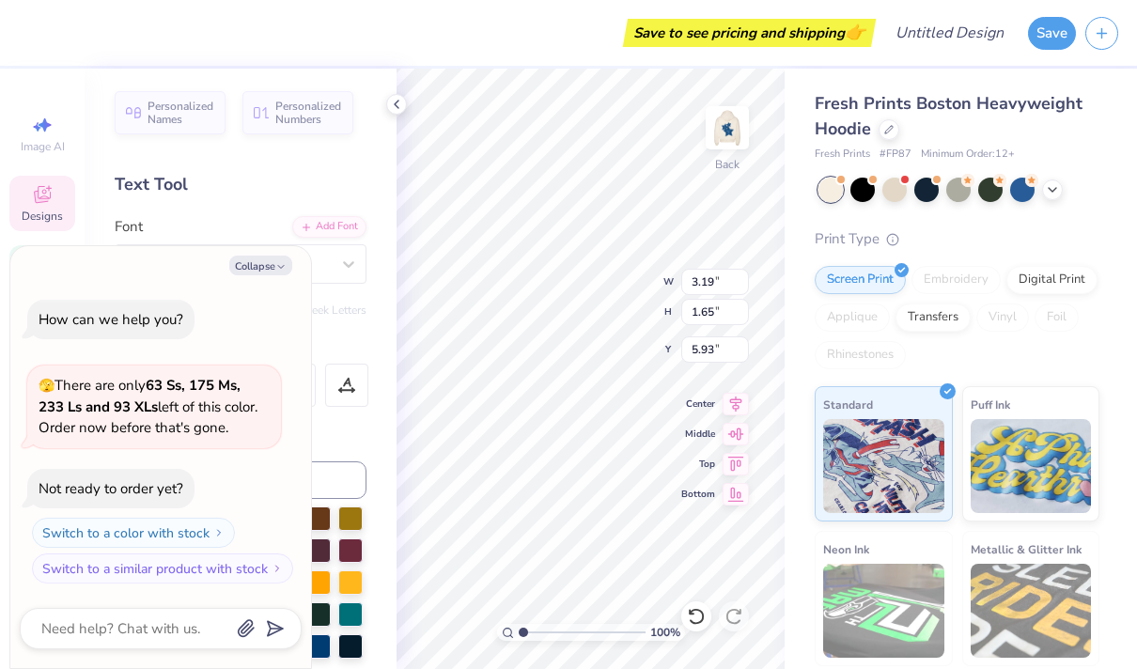
type textarea "x"
type textarea "Morale D"
type textarea "x"
type textarea "Morale"
type textarea "x"
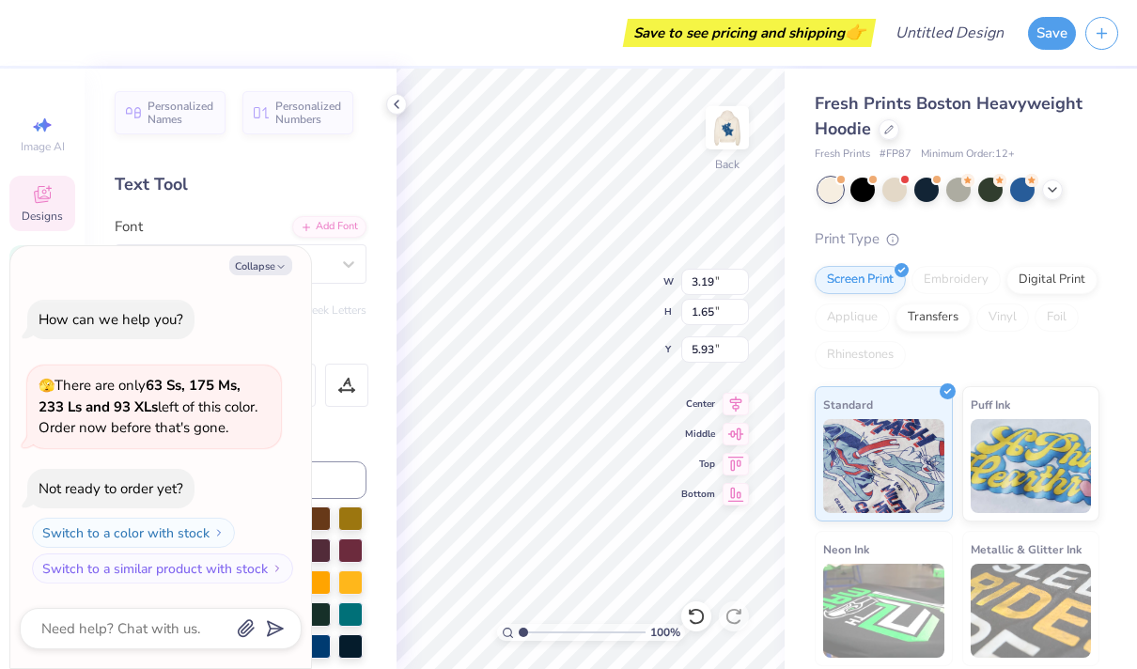
type input "6.54"
type input "6.24"
type input "3.84"
type textarea "x"
type input "3.19"
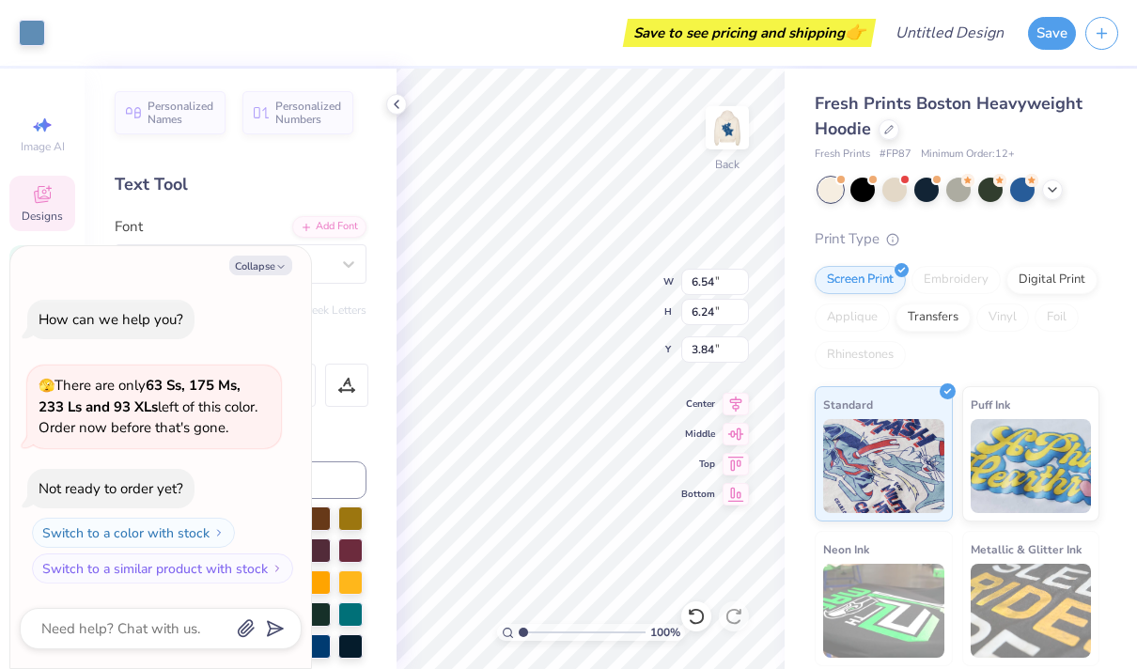
type input "1.65"
type input "5.93"
type textarea "x"
type input "6.75"
type textarea "x"
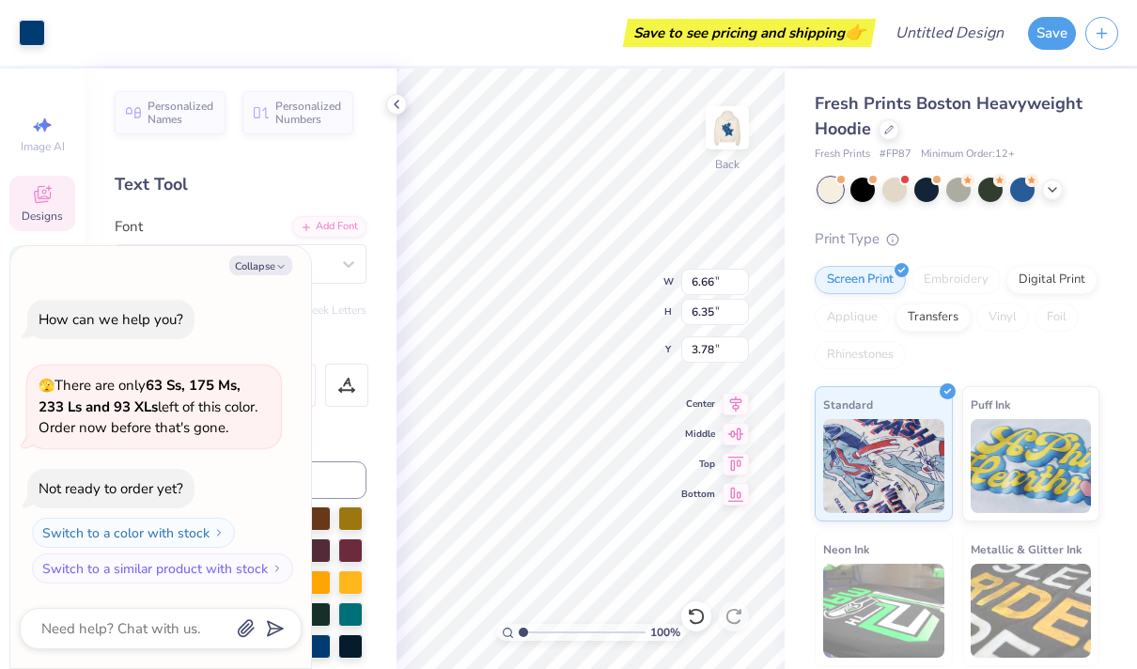
type input "7.09"
type input "6.76"
type textarea "x"
type input "6.54"
type input "6.24"
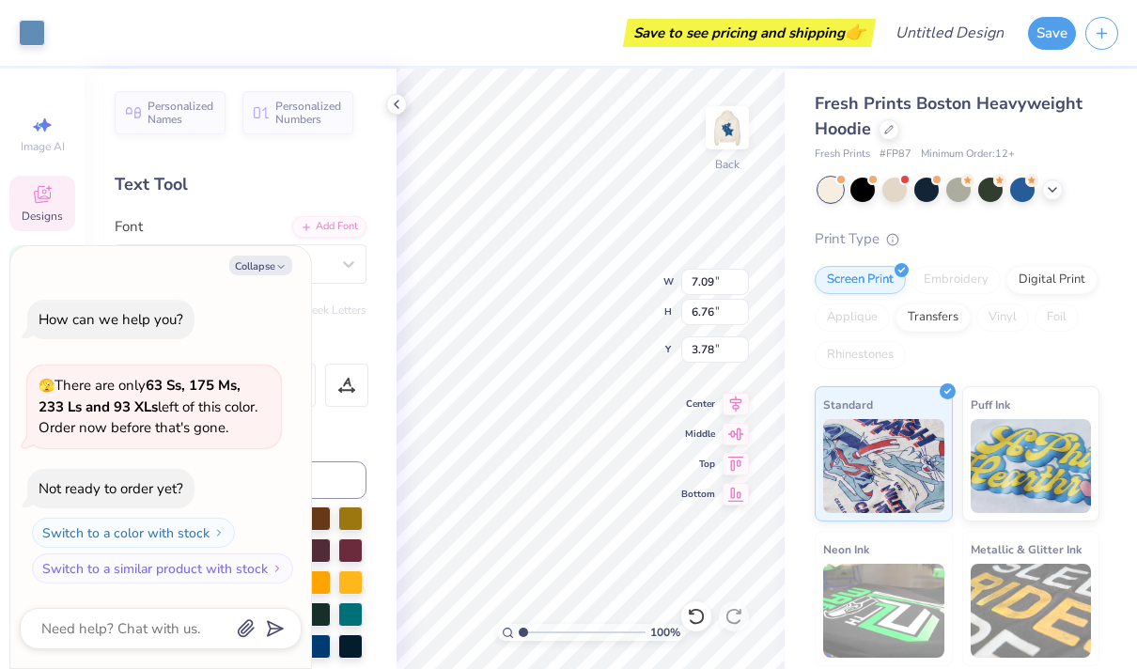
type input "3.84"
type textarea "x"
type input "6.91"
type input "6.59"
click at [691, 621] on icon at bounding box center [696, 616] width 16 height 17
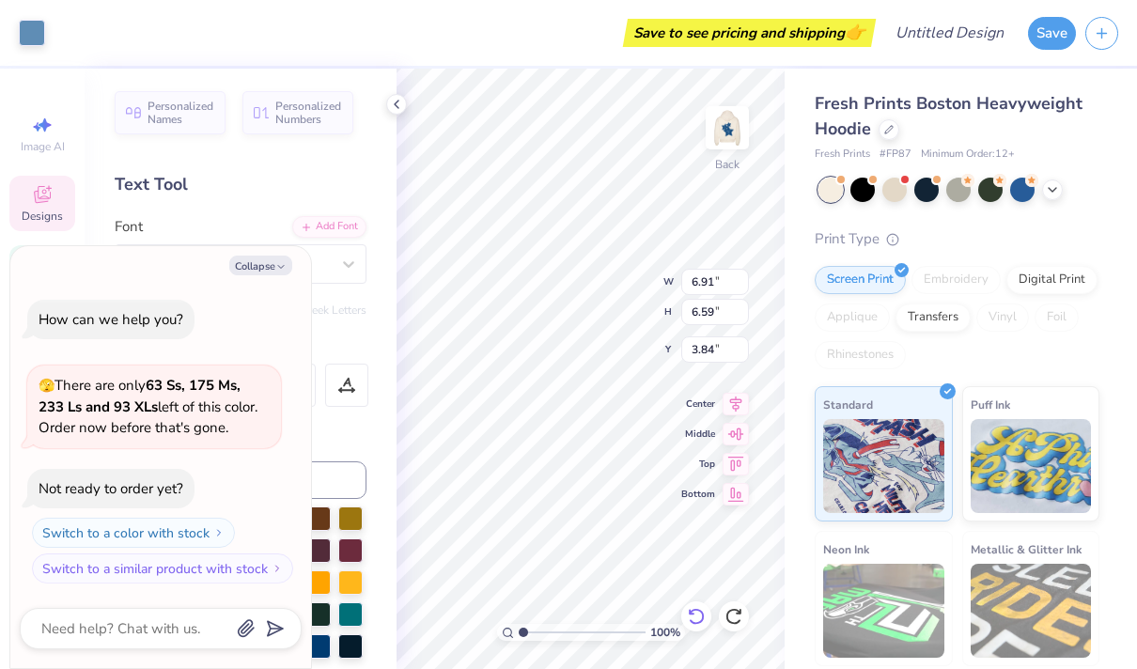
type textarea "x"
type input "6.54"
type input "6.24"
click at [692, 619] on icon at bounding box center [696, 616] width 19 height 19
click at [694, 619] on icon at bounding box center [696, 616] width 19 height 19
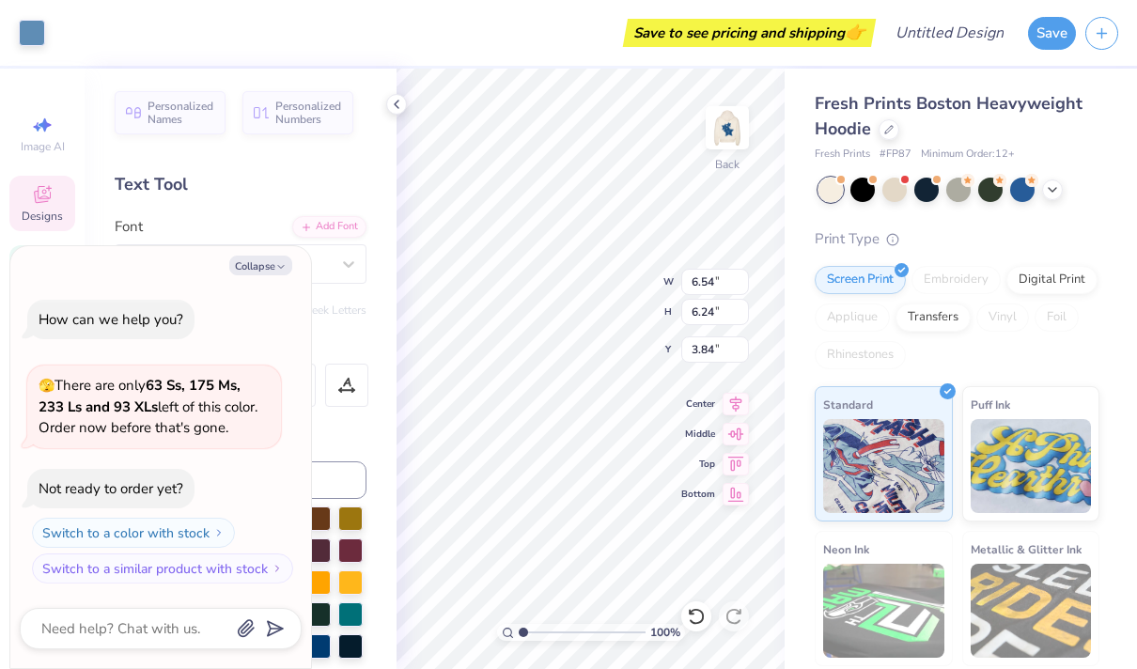
type textarea "x"
type input "7.77"
type input "7.41"
click at [700, 623] on icon at bounding box center [696, 616] width 16 height 17
type textarea "x"
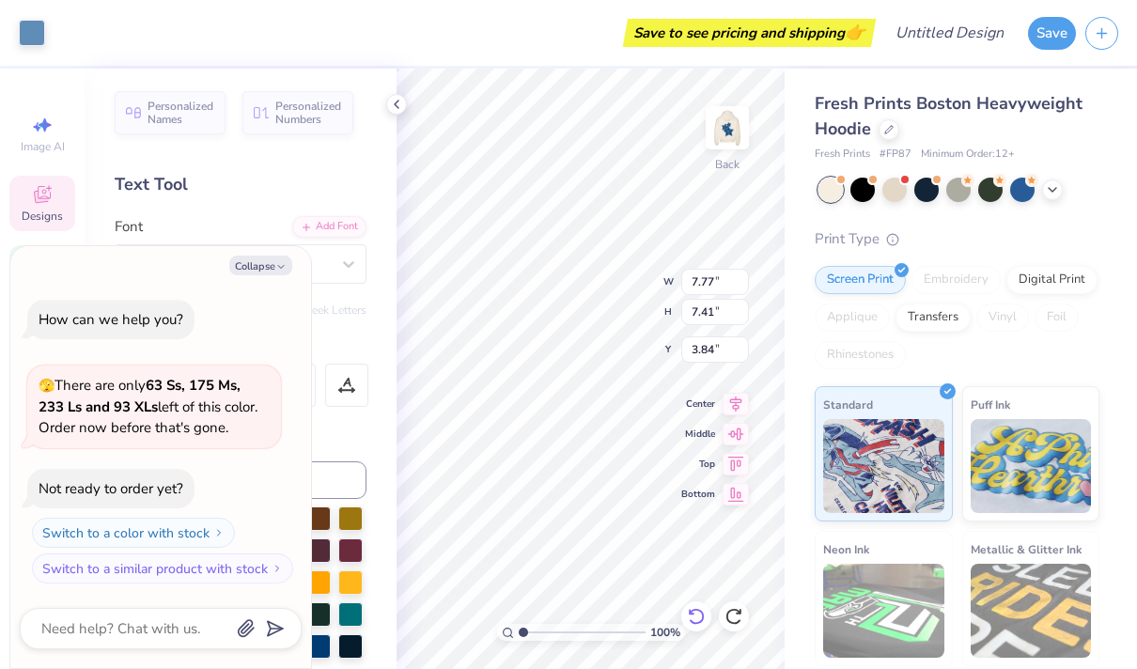
type input "6.54"
type input "6.24"
click at [694, 621] on icon at bounding box center [696, 616] width 19 height 19
type textarea "x"
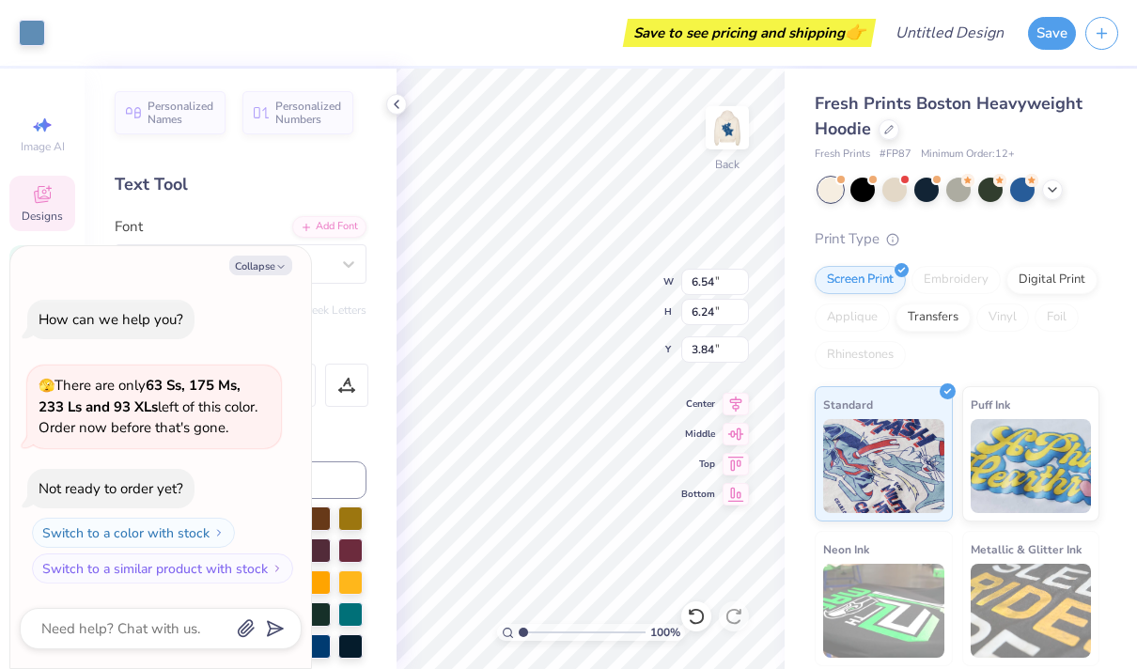
type input "6.60"
type input "6.30"
type textarea "x"
type input "8.14"
type input "7.76"
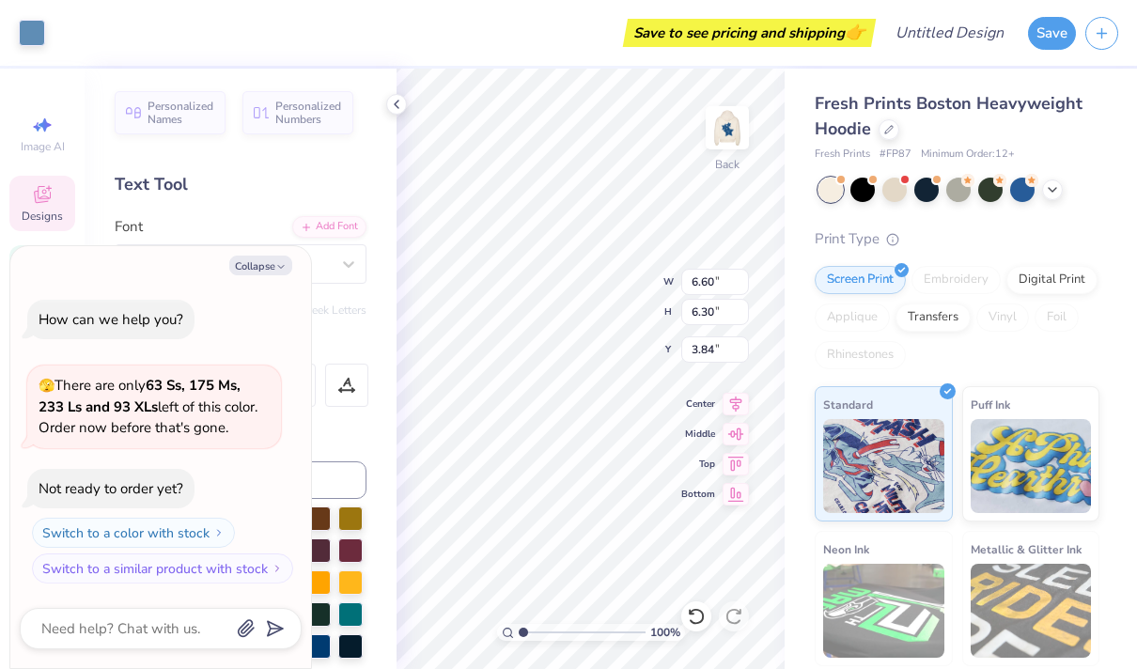
type input "2.37"
type textarea "x"
type input "3.00"
type textarea "x"
type input "3.19"
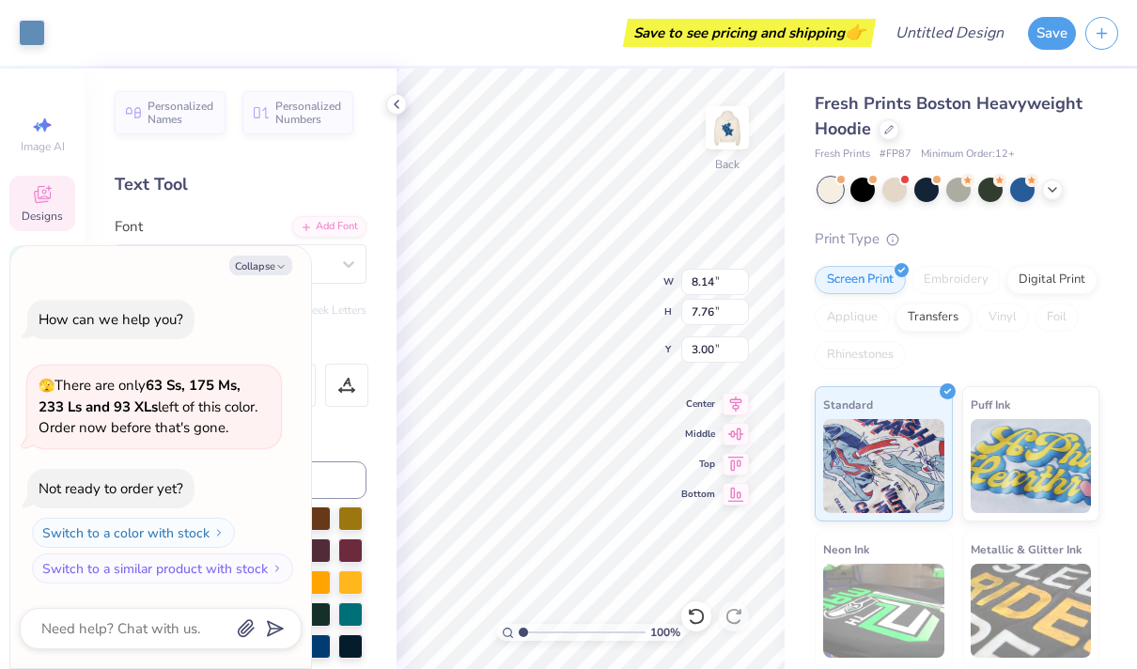
type input "1.65"
type input "6.18"
type textarea "x"
type input "6.75"
type textarea "x"
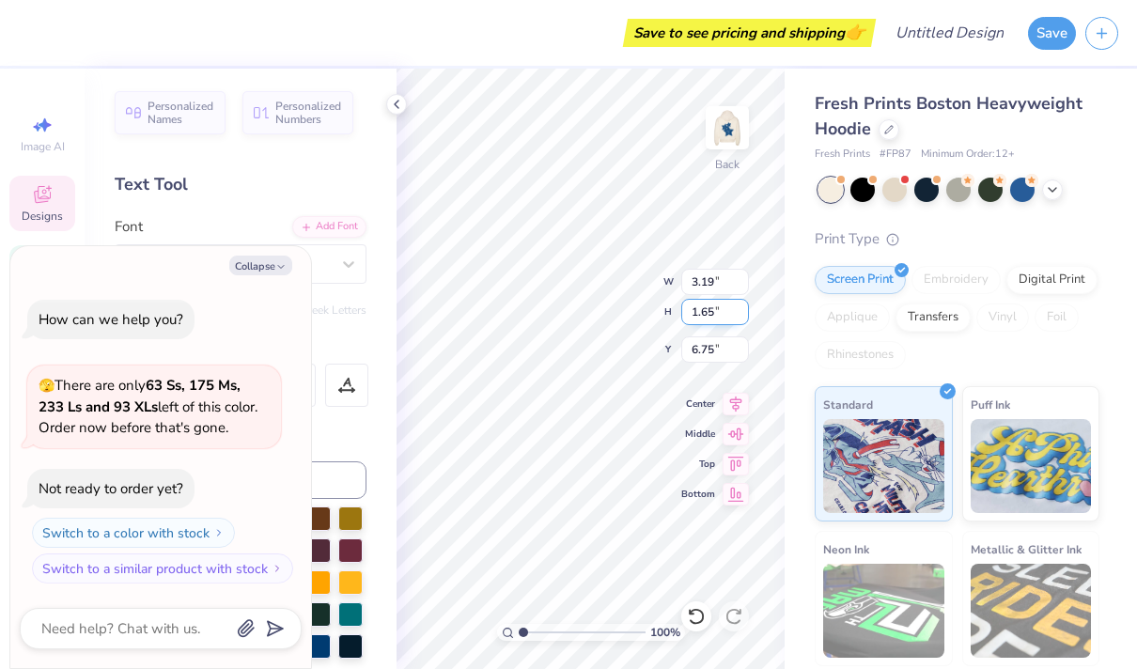
type input "3.16"
type input "1.63"
type input "6.77"
click at [740, 278] on input "3.17" at bounding box center [715, 282] width 68 height 26
type input "3.18"
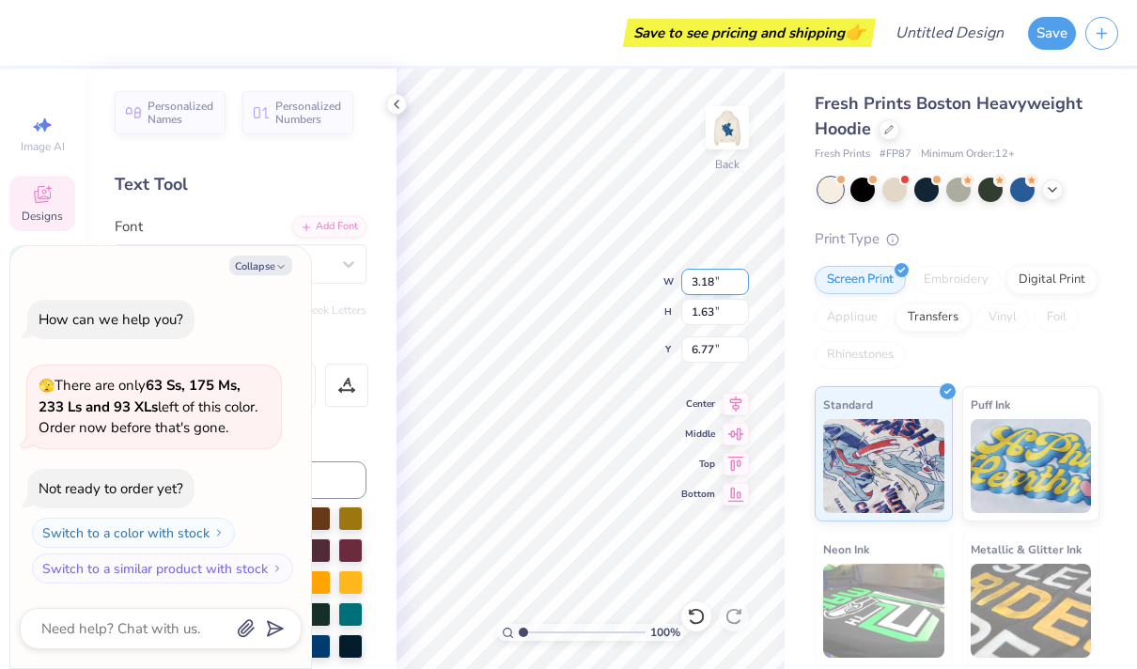
click at [740, 278] on input "3.18" at bounding box center [715, 282] width 68 height 26
click at [741, 304] on input "1.63" at bounding box center [715, 312] width 68 height 26
type textarea "x"
type input "1.64"
type input "6.76"
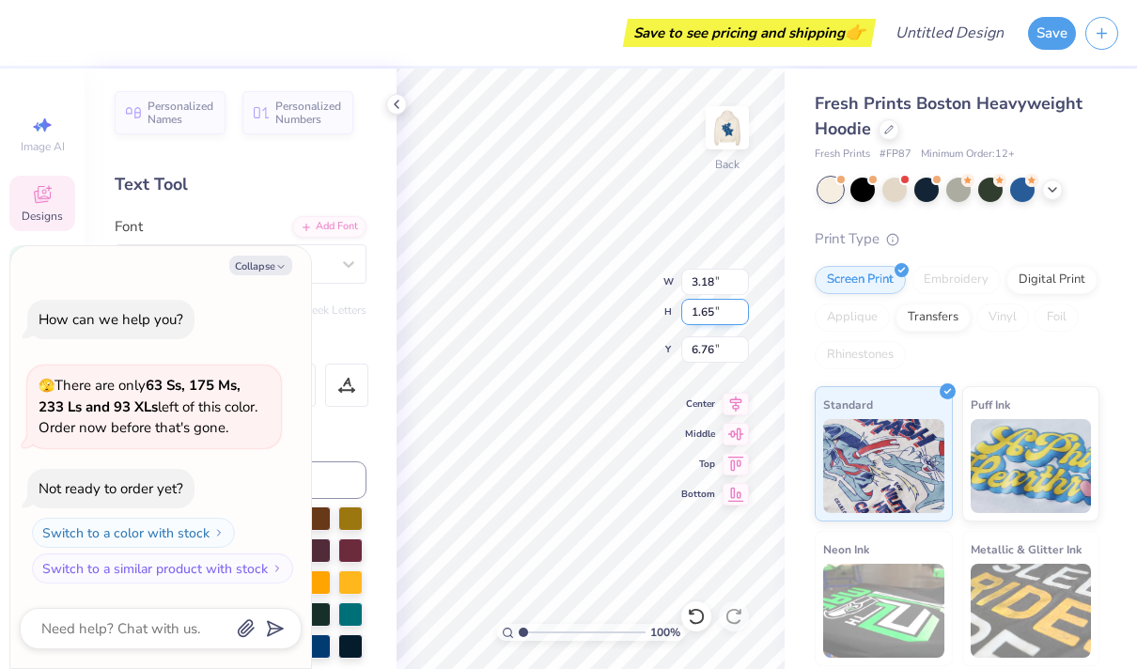
click at [742, 308] on input "1.65" at bounding box center [715, 312] width 68 height 26
click at [742, 308] on input "1.66" at bounding box center [715, 312] width 68 height 26
click at [742, 308] on input "1.67" at bounding box center [715, 312] width 68 height 26
click at [742, 308] on input "1.68" at bounding box center [715, 312] width 68 height 26
click at [742, 308] on input "1.69" at bounding box center [715, 312] width 68 height 26
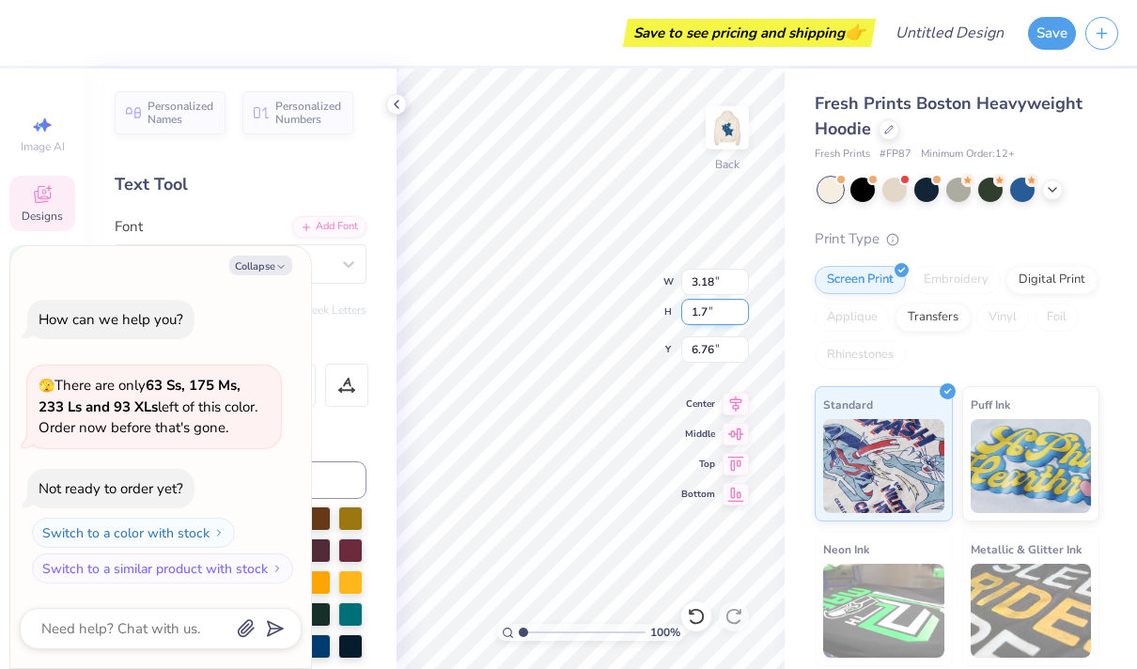
click at [742, 308] on input "1.7" at bounding box center [715, 312] width 68 height 26
click at [742, 308] on input "1.71" at bounding box center [715, 312] width 68 height 26
click at [742, 308] on input "1.72" at bounding box center [715, 312] width 68 height 26
click at [742, 308] on input "1.73" at bounding box center [715, 312] width 68 height 26
click at [742, 308] on input "1.74" at bounding box center [715, 312] width 68 height 26
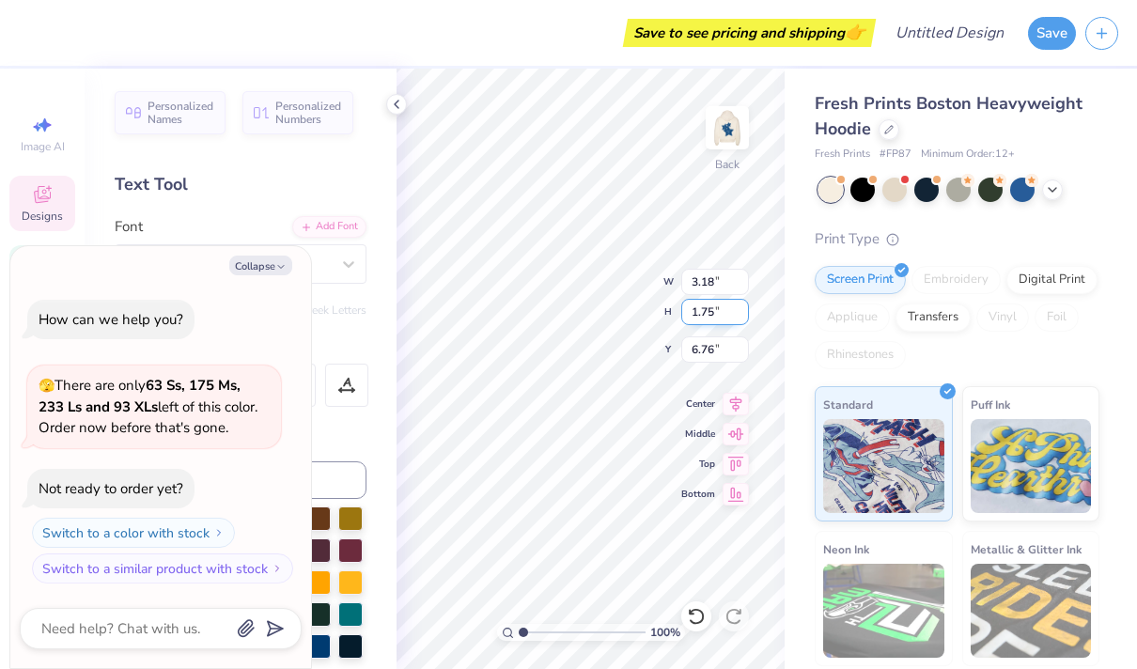
click at [742, 308] on input "1.75" at bounding box center [715, 312] width 68 height 26
click at [742, 308] on input "1.76" at bounding box center [715, 312] width 68 height 26
click at [742, 308] on input "1.77" at bounding box center [715, 312] width 68 height 26
click at [742, 308] on input "1.78" at bounding box center [715, 312] width 68 height 26
click at [742, 308] on input "1.79" at bounding box center [715, 312] width 68 height 26
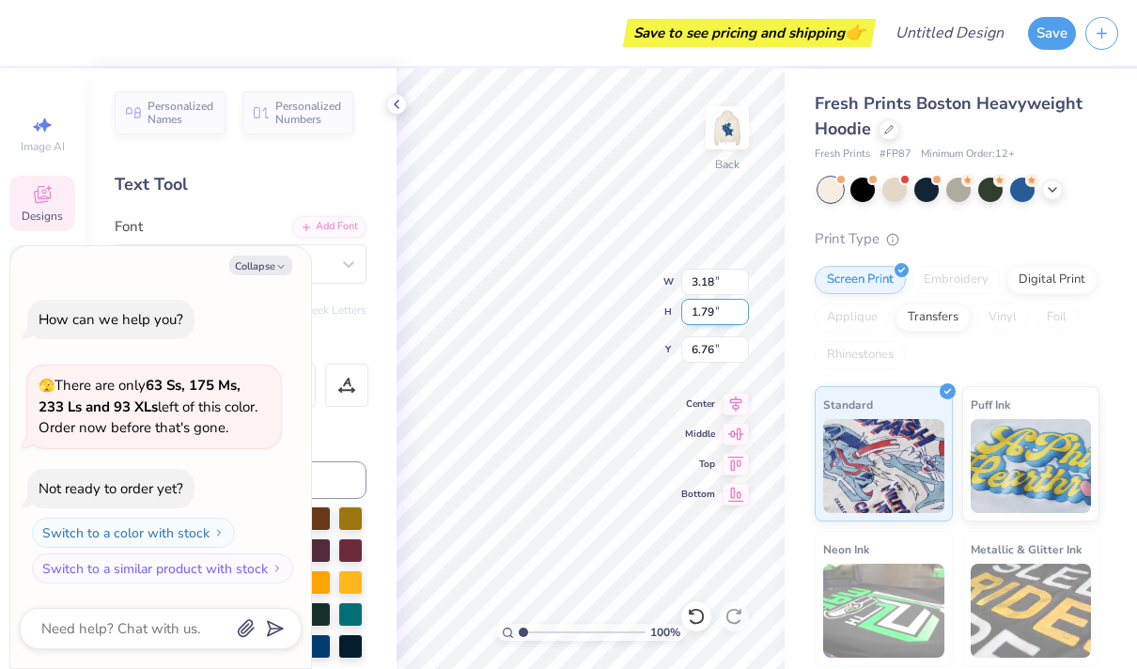
type input "1.8"
click at [742, 308] on input "1.8" at bounding box center [715, 312] width 68 height 26
type textarea "x"
type input "6.75"
click at [270, 271] on button "Collapse" at bounding box center [260, 266] width 63 height 20
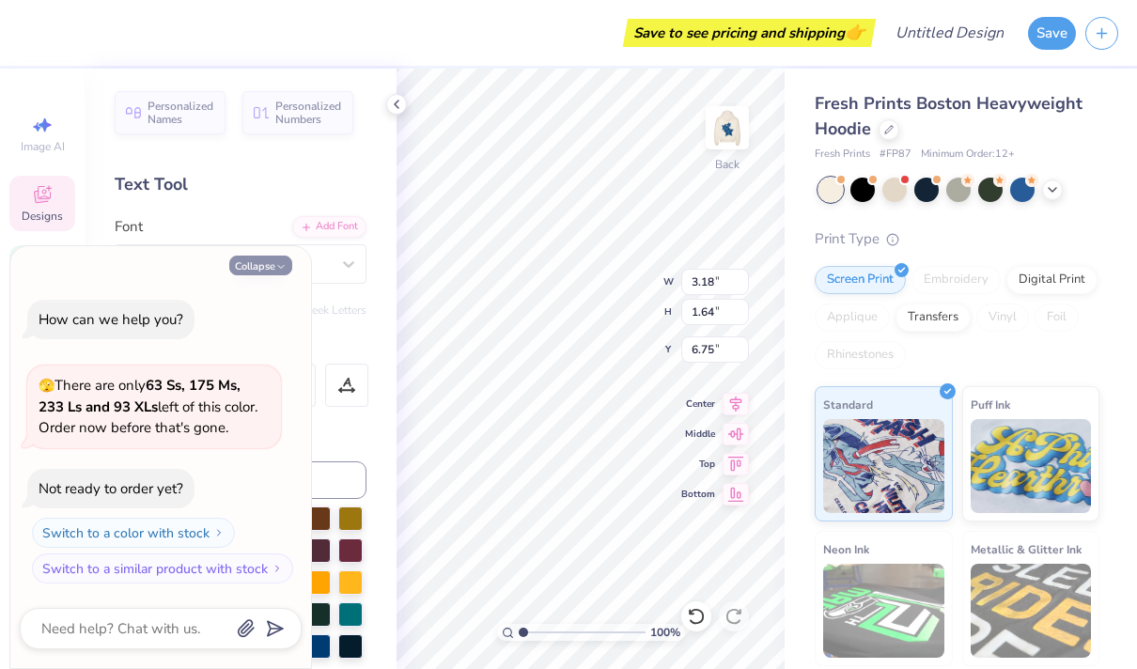
type textarea "x"
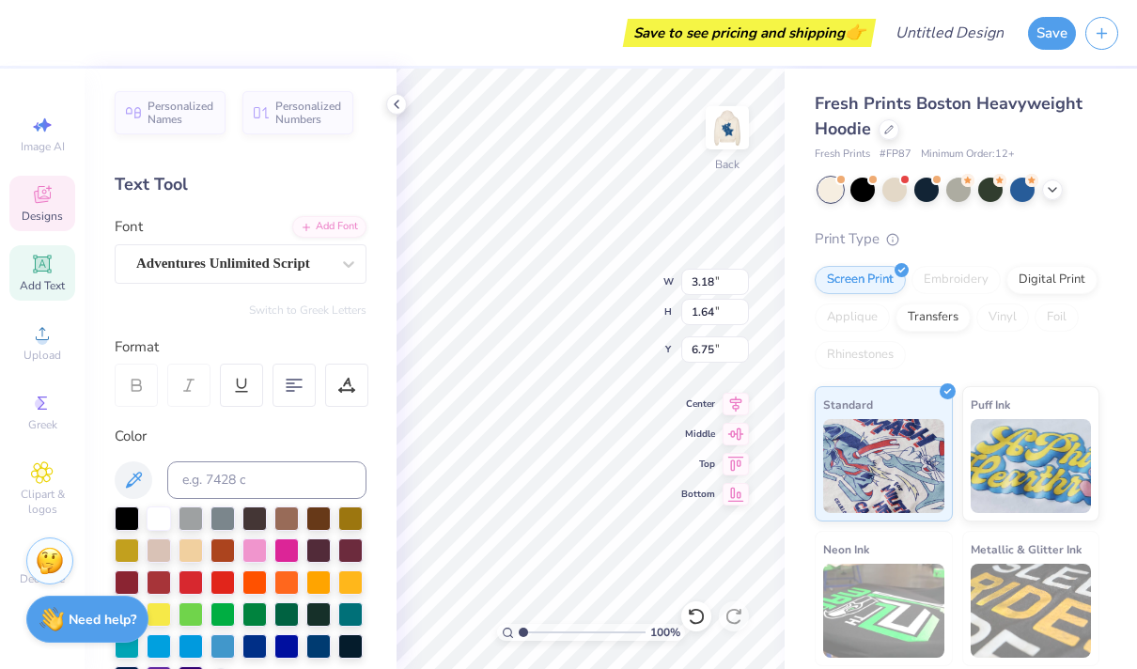
click at [140, 385] on icon at bounding box center [136, 388] width 9 height 6
click at [344, 387] on icon at bounding box center [346, 385] width 17 height 17
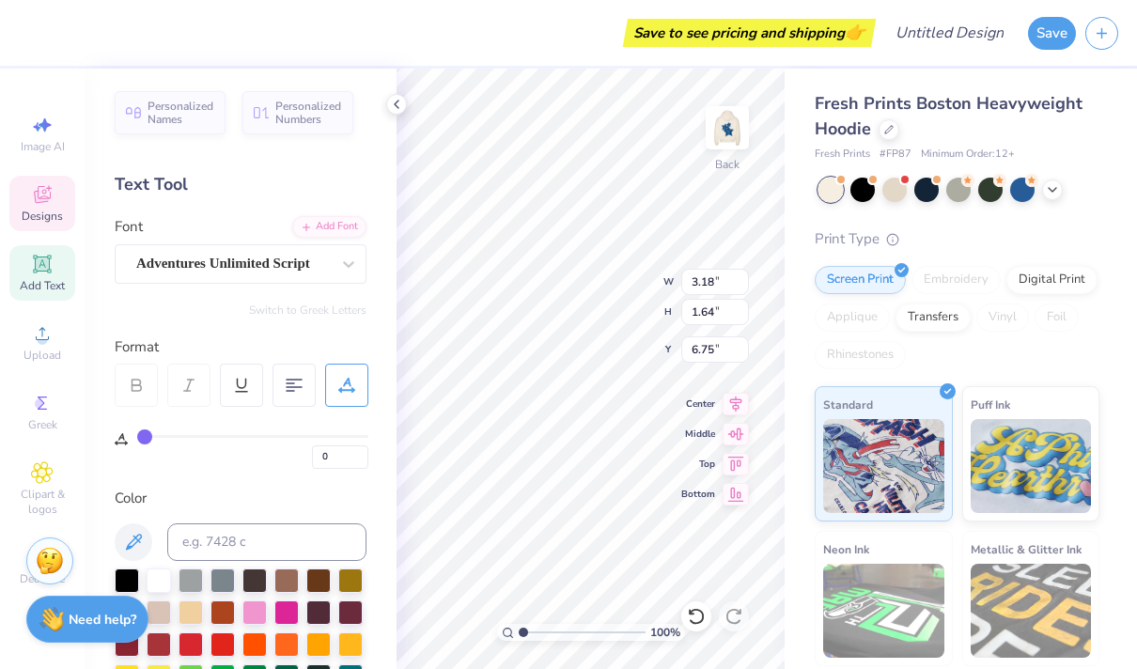
type input "1"
type input "3"
type input "4"
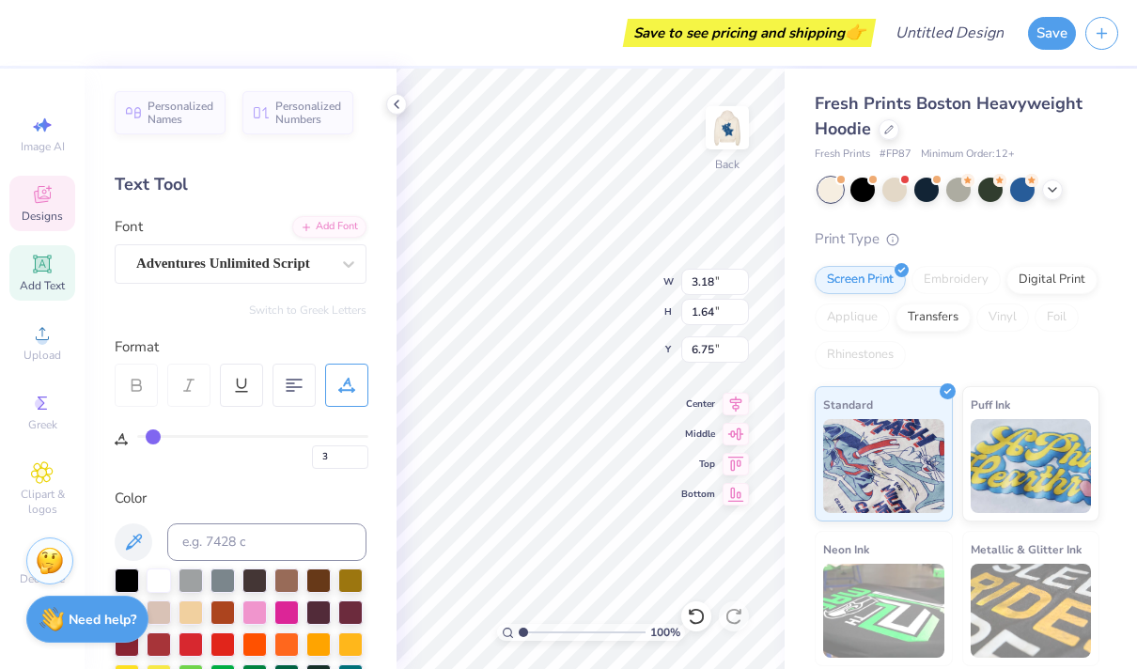
type input "4"
type input "5"
type input "6"
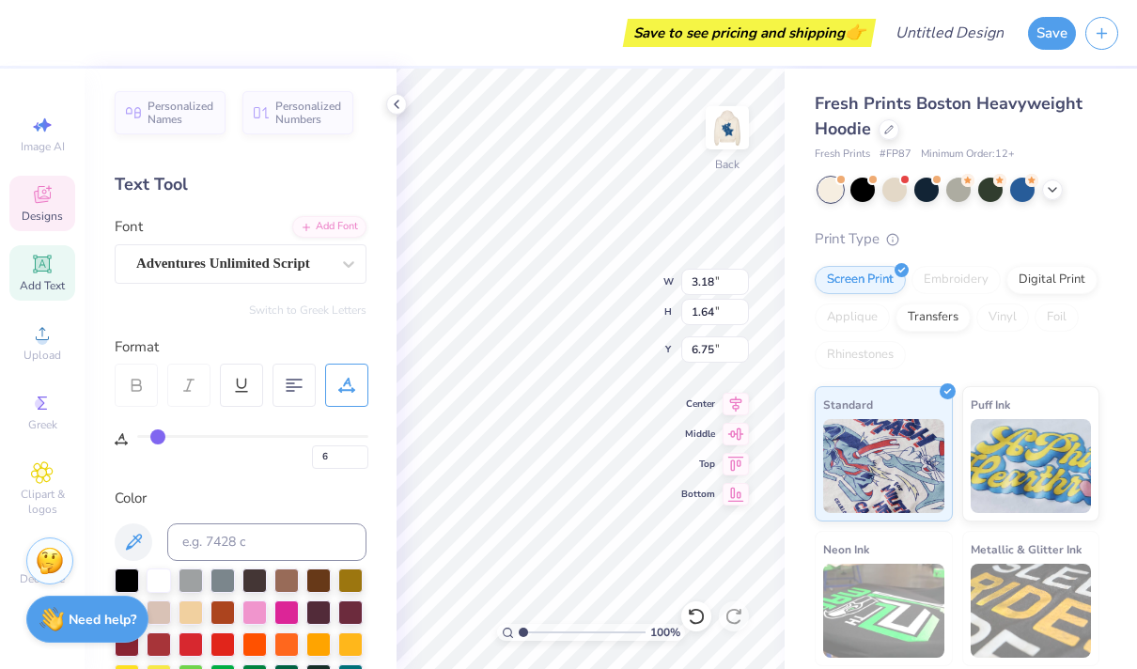
type input "7"
type input "8"
type input "9"
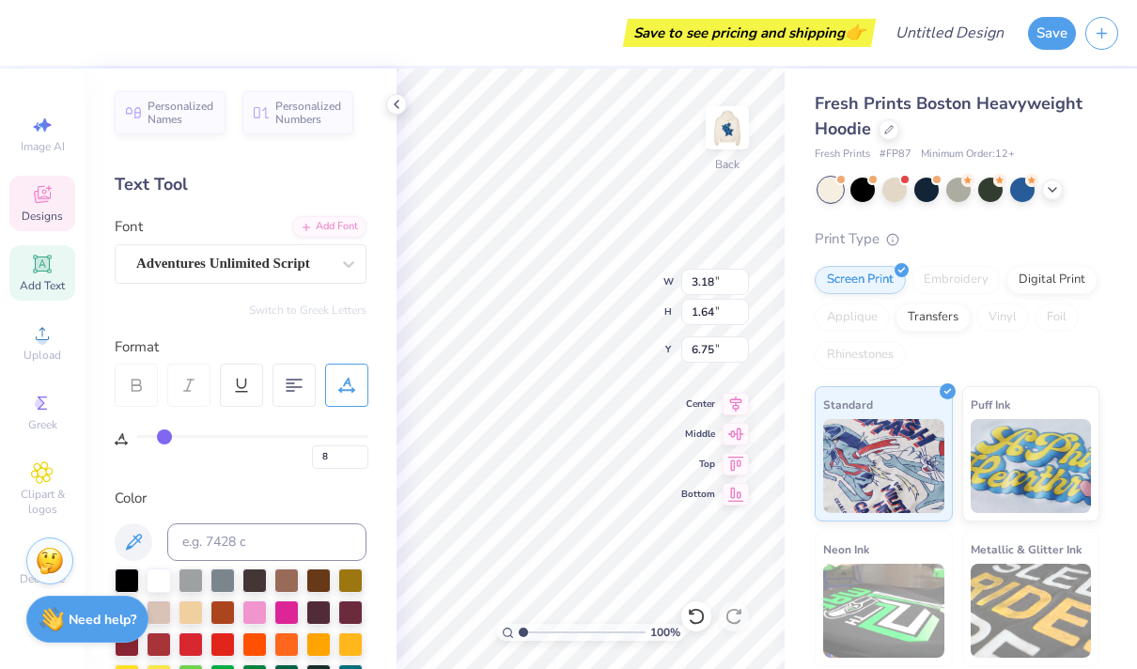
type input "9"
type input "10"
type input "15"
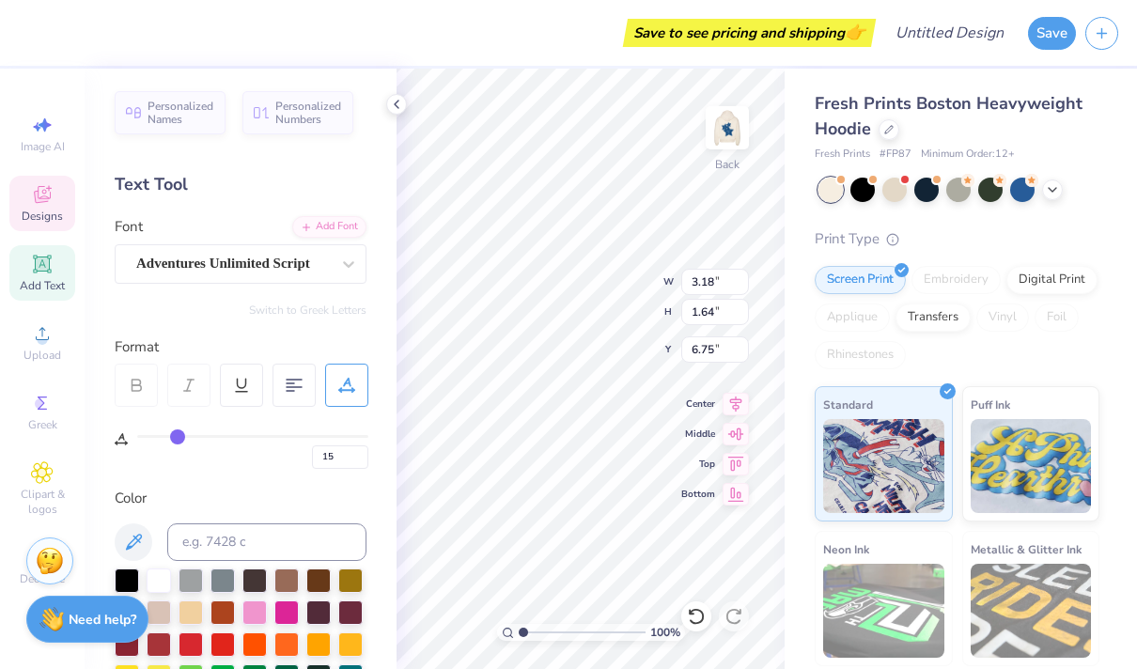
type input "16"
type input "17"
type input "18"
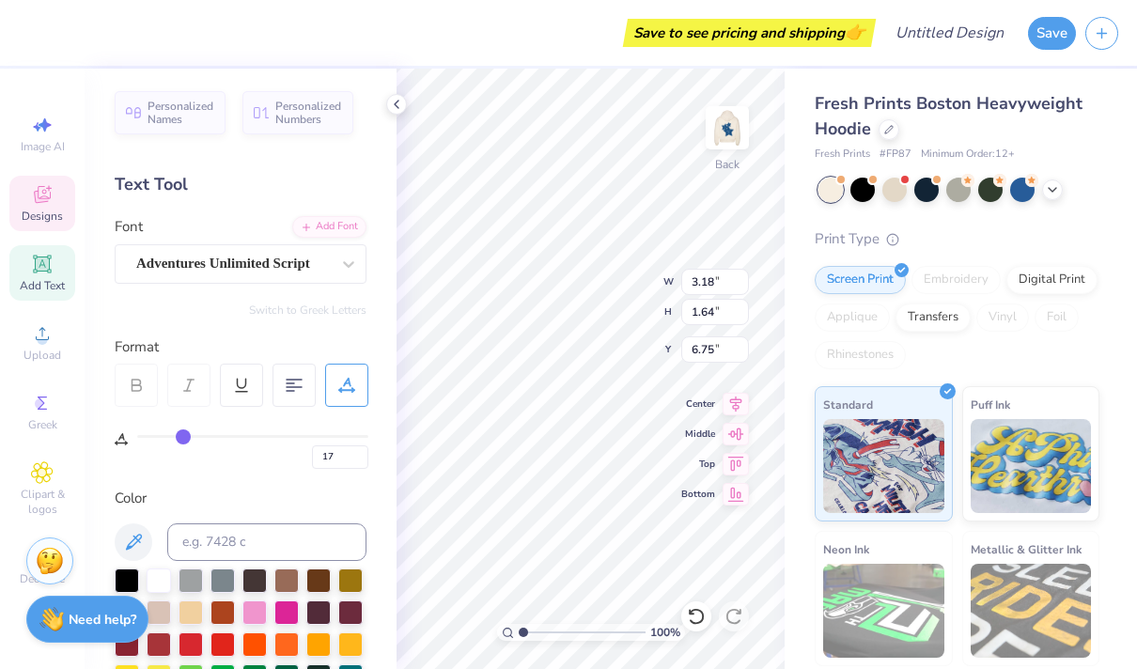
type input "18"
type input "19"
type input "20"
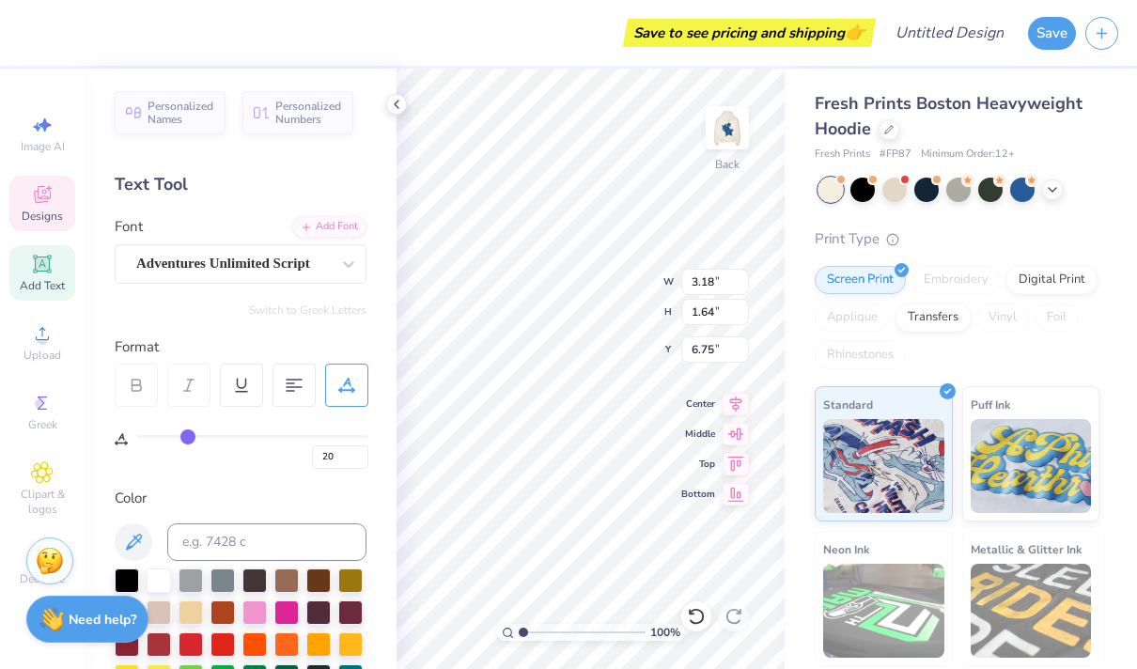
drag, startPoint x: 146, startPoint y: 436, endPoint x: 188, endPoint y: 441, distance: 42.5
type input "20"
click at [188, 438] on input "range" at bounding box center [252, 436] width 231 height 3
type input "4.69"
type input "2.01"
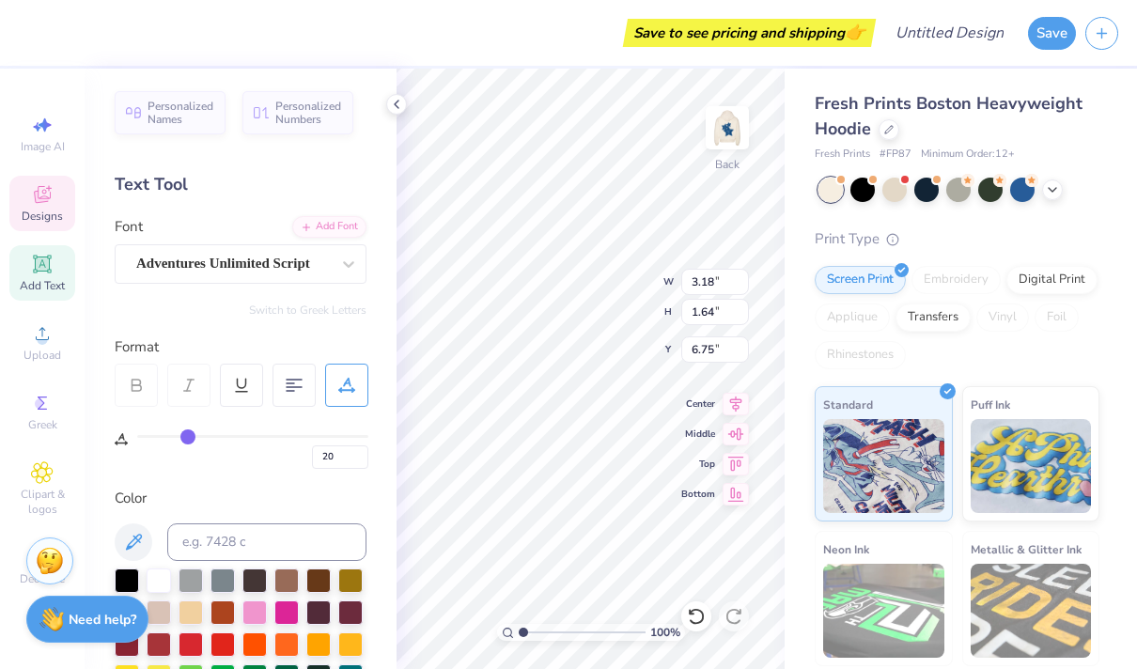
type input "6.61"
type input "19"
type input "18"
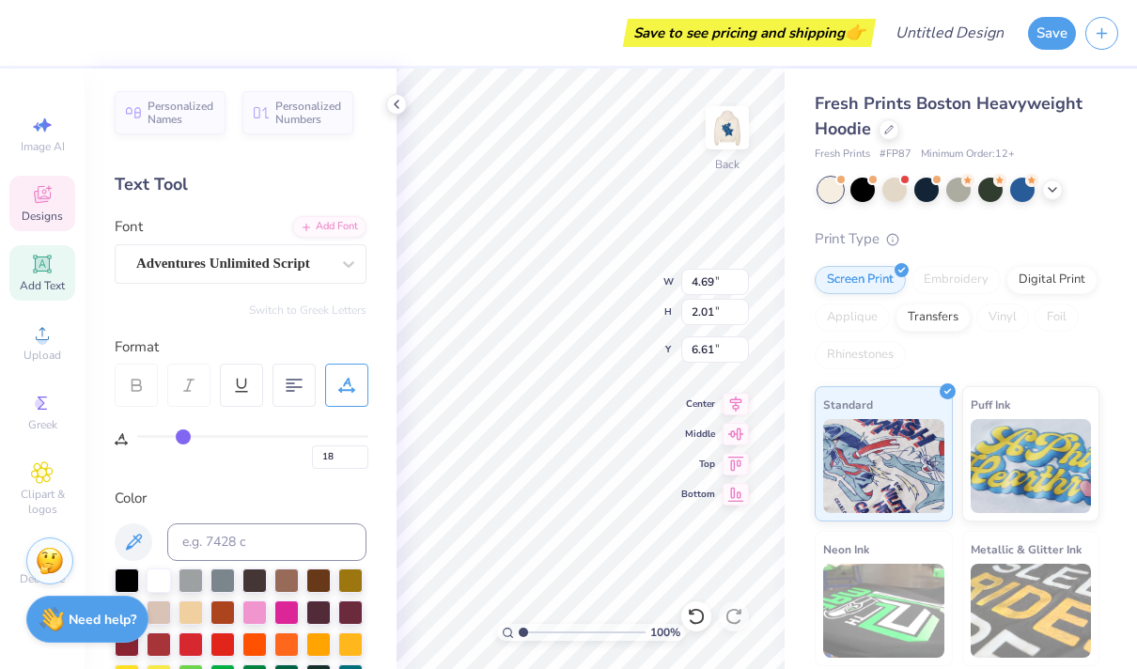
type input "17"
type input "16"
type input "15"
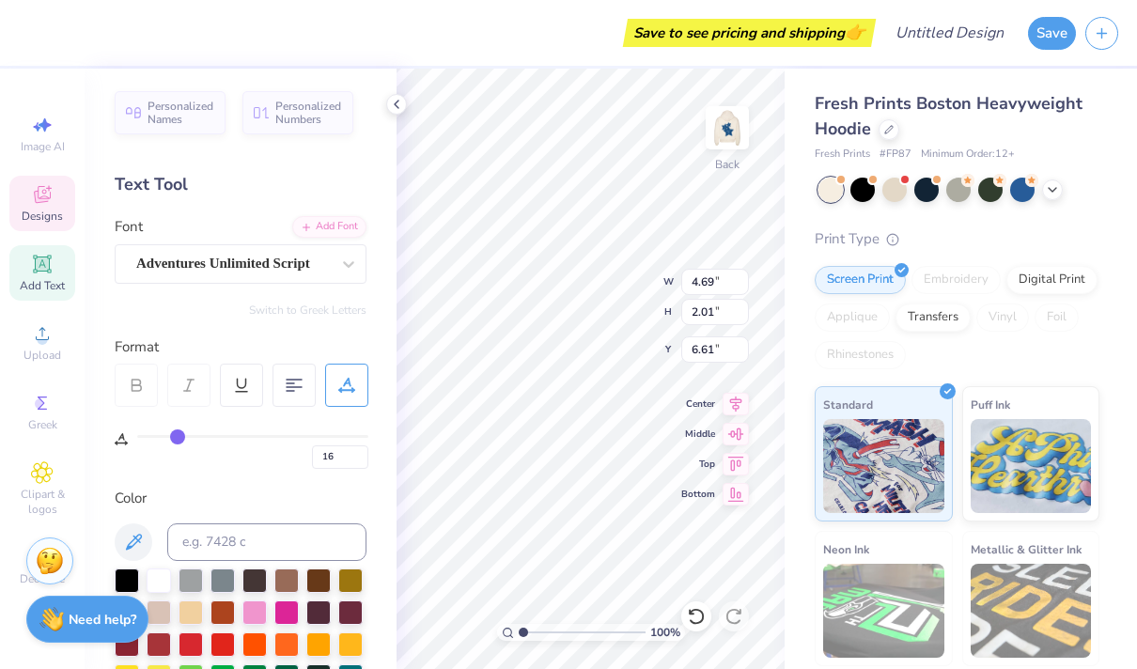
type input "15"
type input "14"
type input "13"
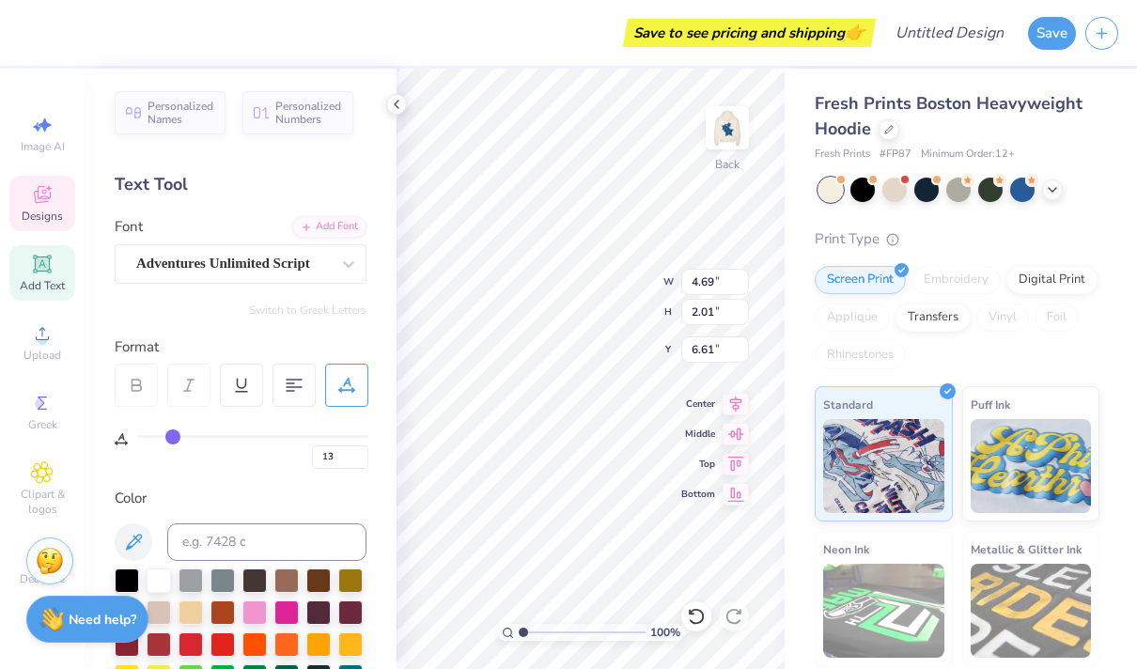
type input "12"
type input "11"
drag, startPoint x: 186, startPoint y: 436, endPoint x: 169, endPoint y: 436, distance: 16.9
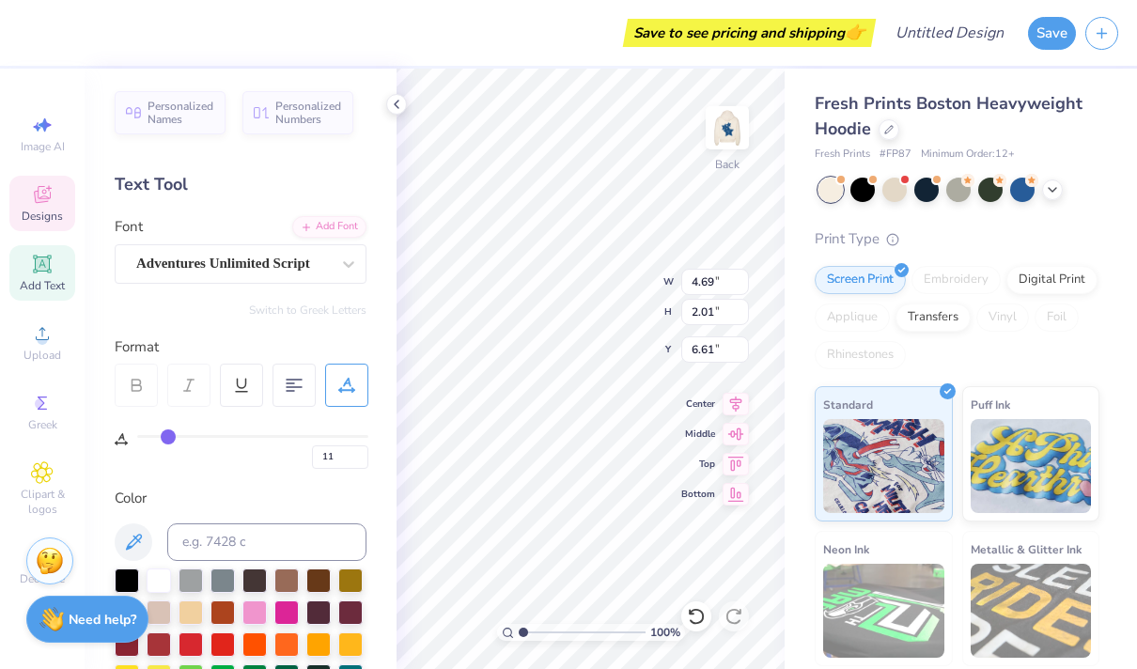
type input "11"
click at [169, 436] on input "range" at bounding box center [252, 436] width 231 height 3
type input "4.01"
type input "1.84"
type input "6.67"
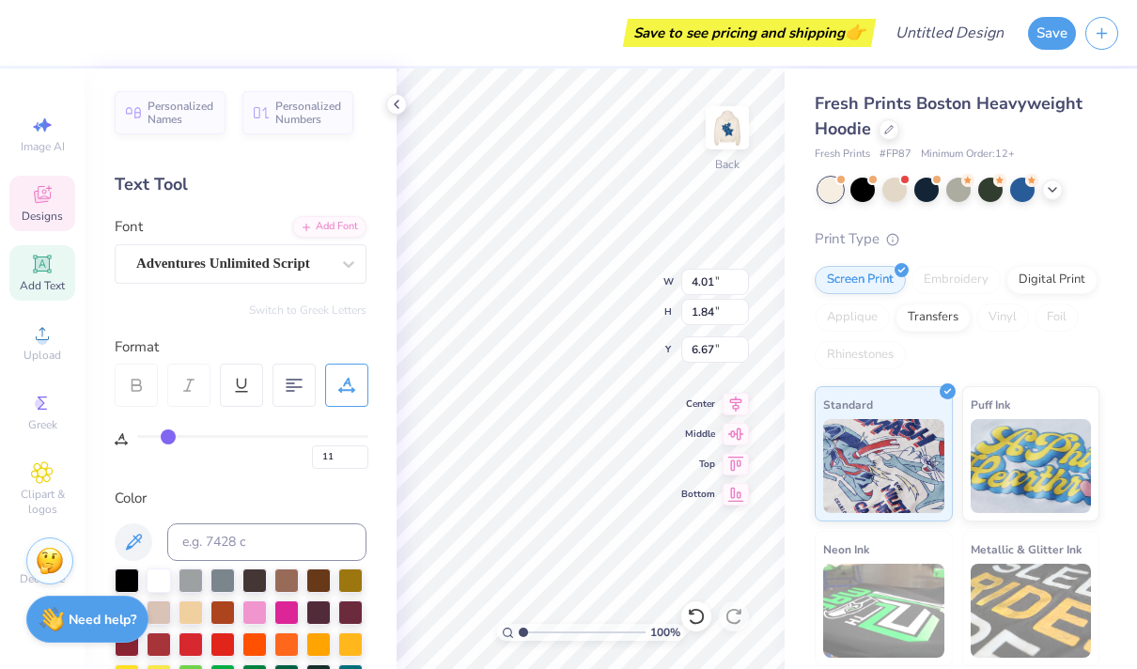
type input "10"
type input "9"
type input "8"
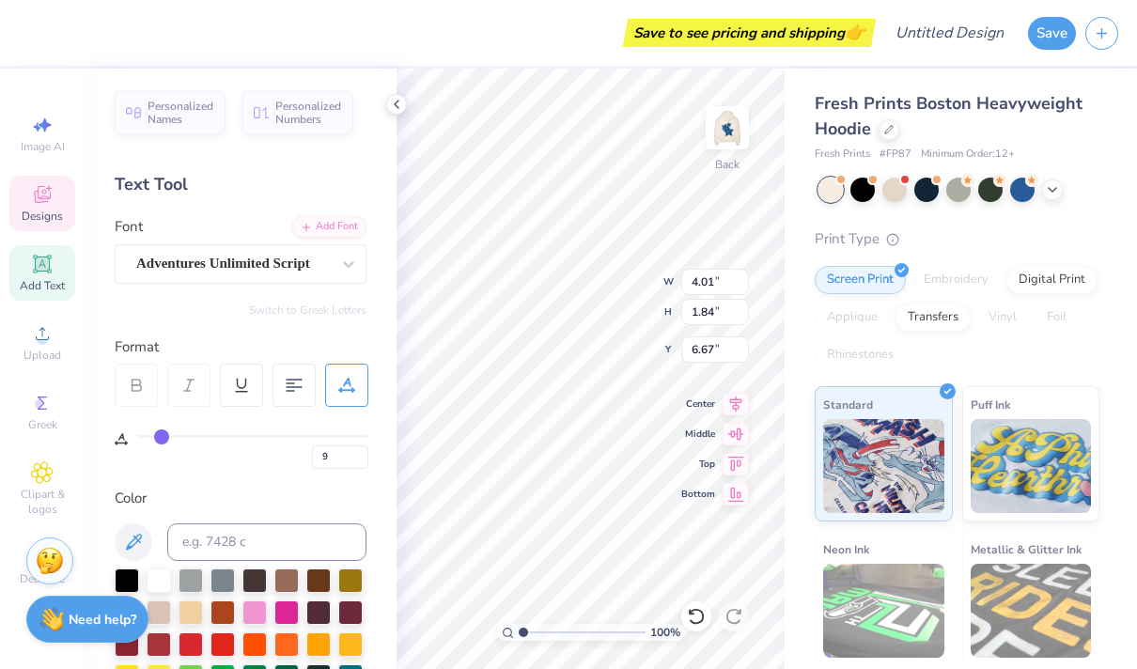
type input "8"
type input "7"
type input "6"
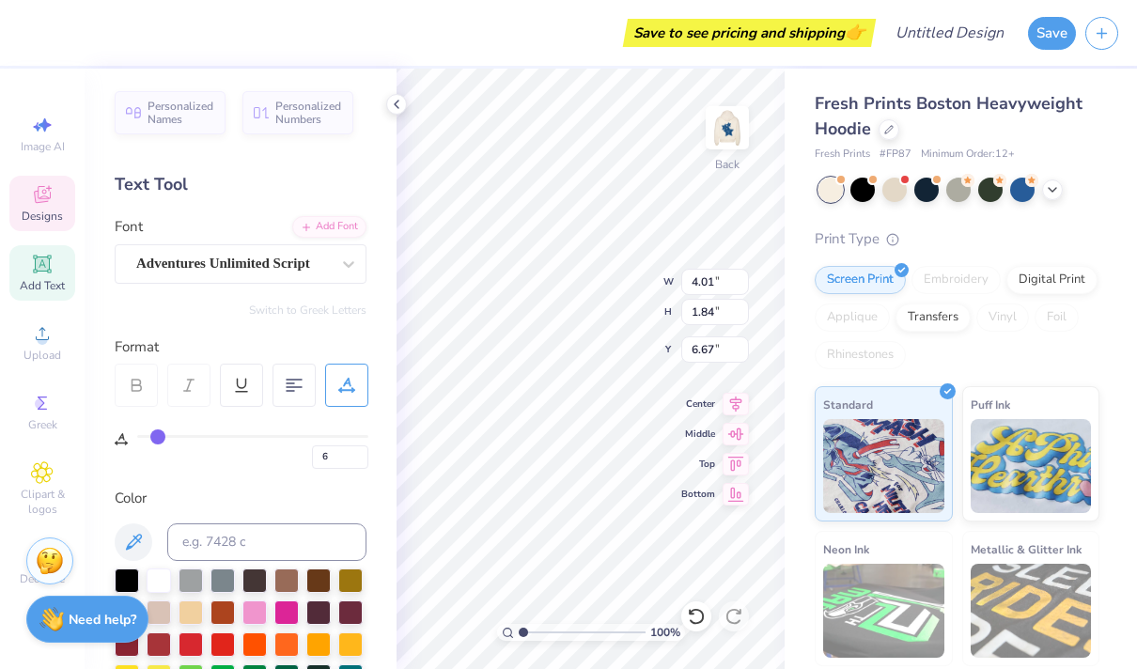
type input "6"
click at [157, 435] on input "range" at bounding box center [252, 436] width 231 height 3
click at [193, 251] on div at bounding box center [233, 263] width 194 height 25
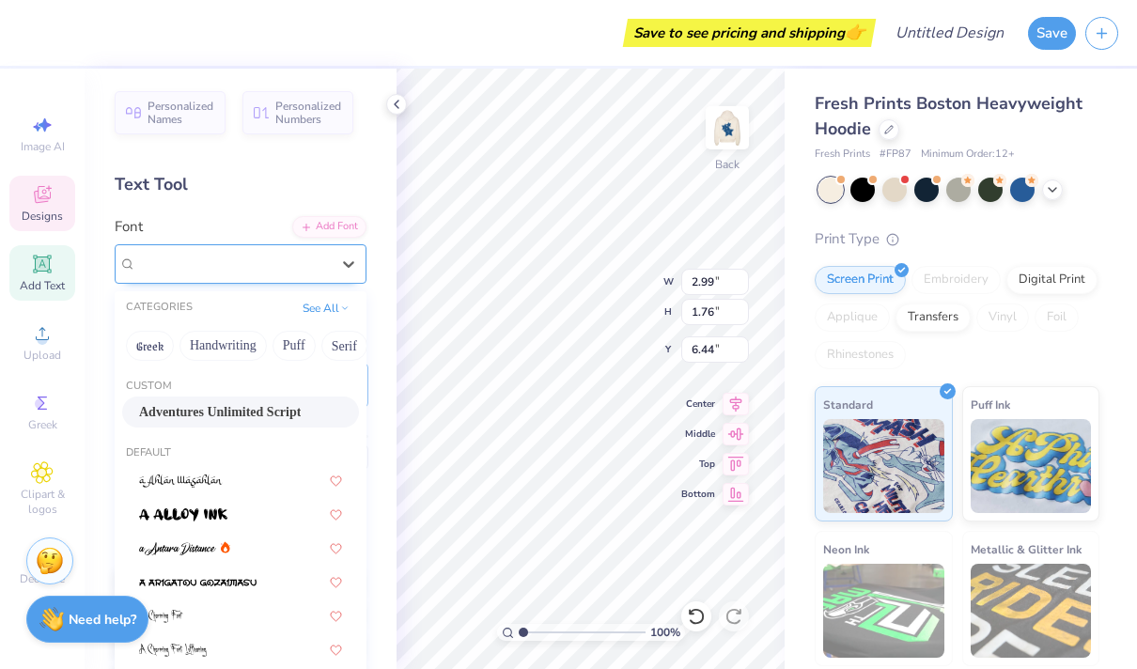
click at [196, 256] on span "Adventures Unlimited Script" at bounding box center [223, 264] width 174 height 22
click at [344, 268] on icon at bounding box center [348, 264] width 19 height 19
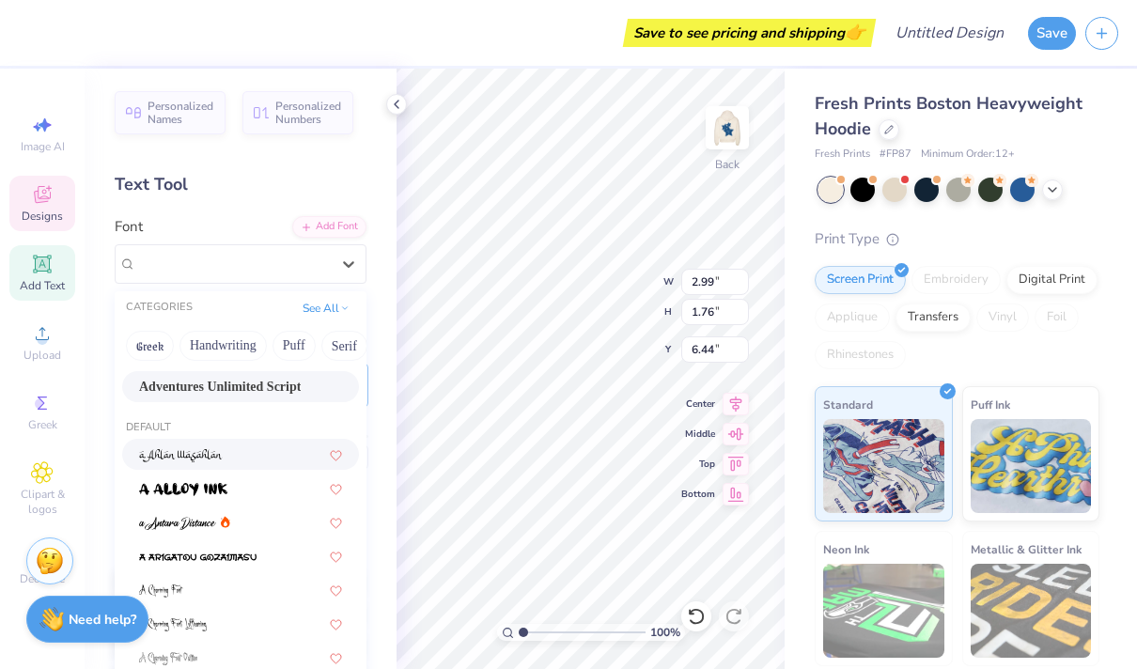
scroll to position [27, 0]
click at [253, 488] on div at bounding box center [240, 486] width 203 height 20
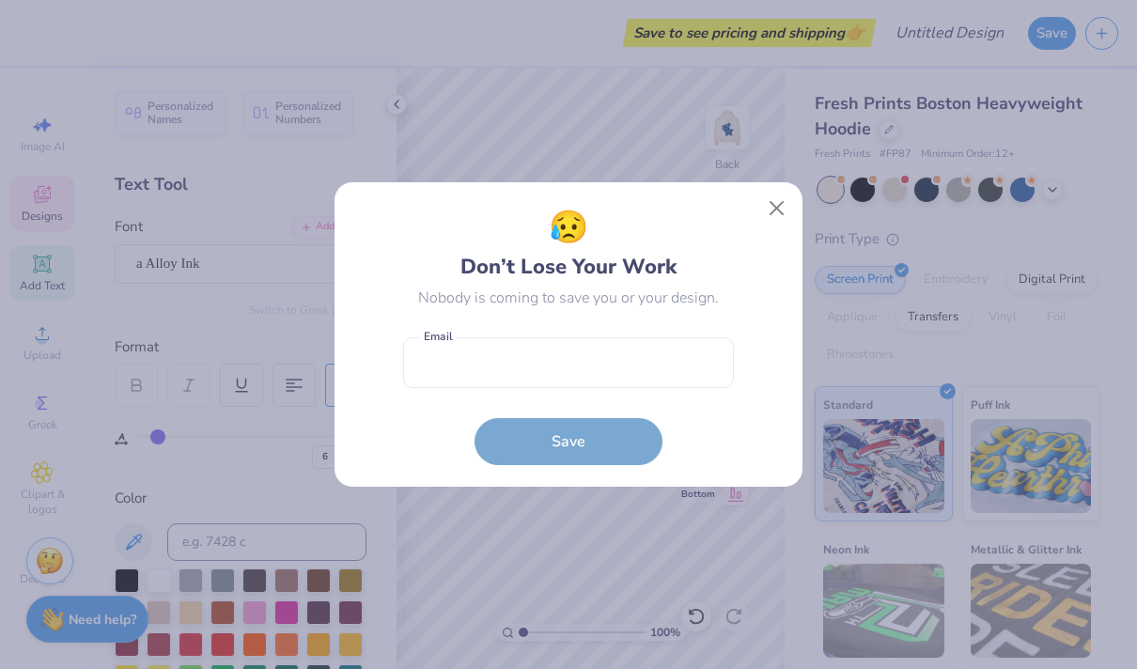
click at [638, 302] on div "Nobody is coming to save you or your design." at bounding box center [568, 298] width 301 height 23
click at [778, 208] on button "Close" at bounding box center [777, 209] width 36 height 36
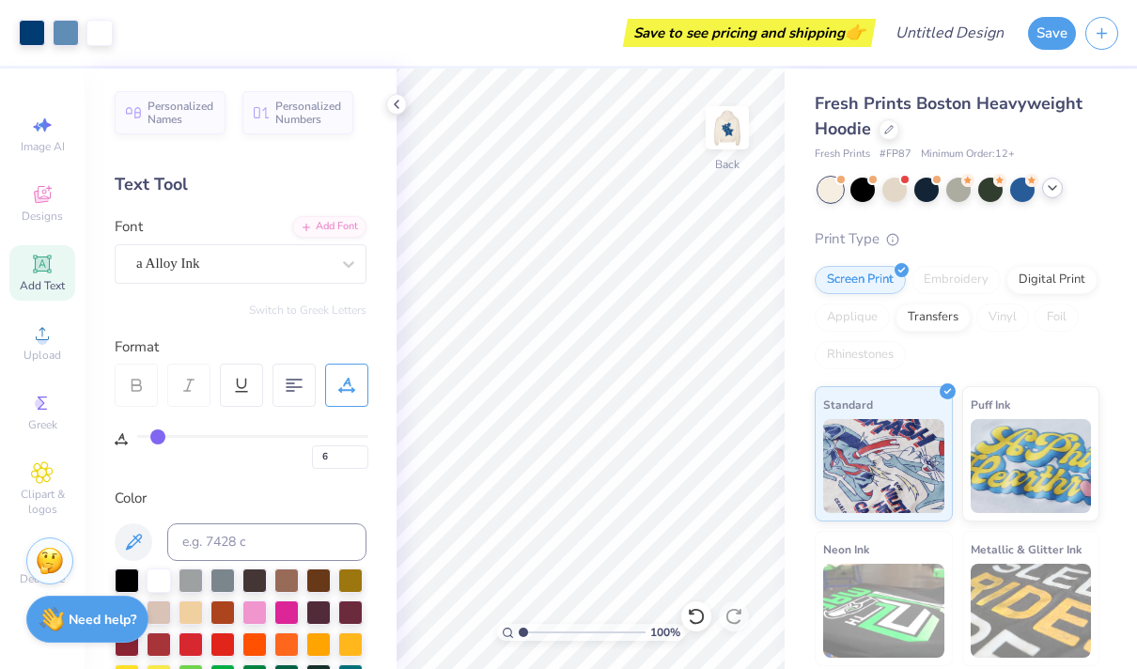
click at [1049, 189] on icon at bounding box center [1052, 187] width 15 height 15
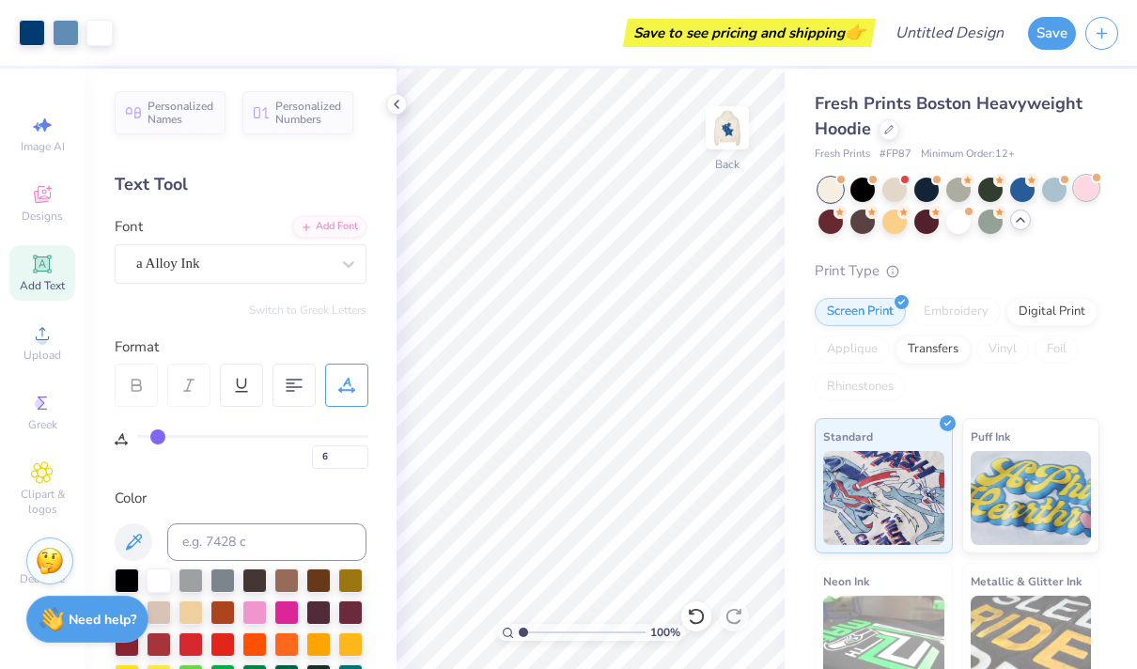
click at [1082, 184] on div at bounding box center [1086, 188] width 24 height 24
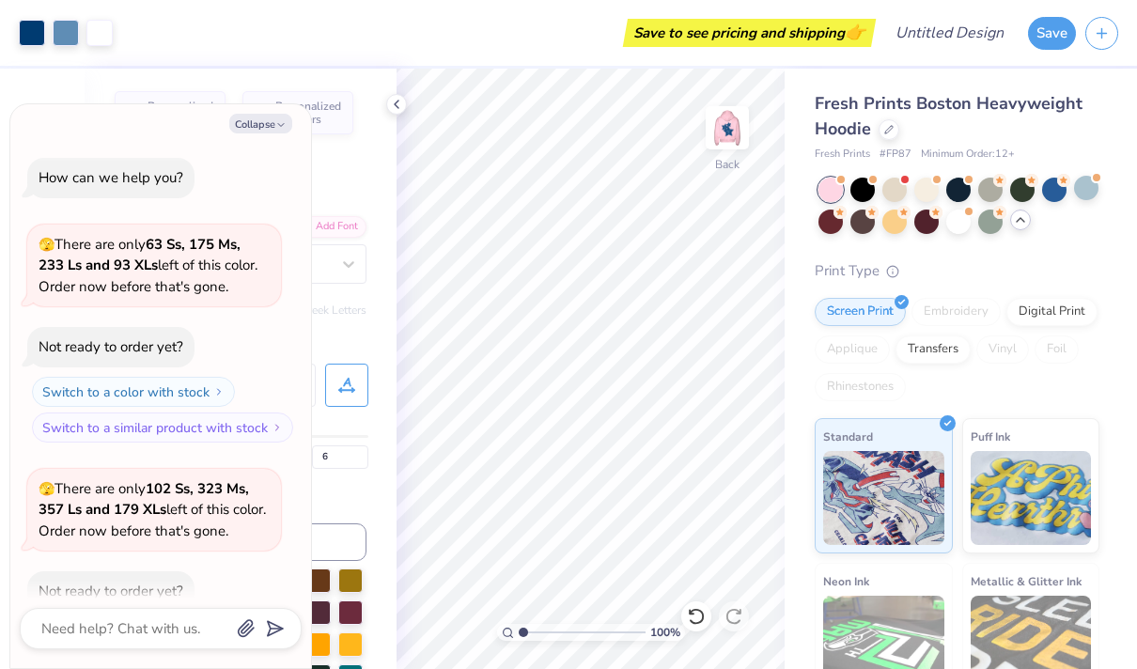
scroll to position [99, 0]
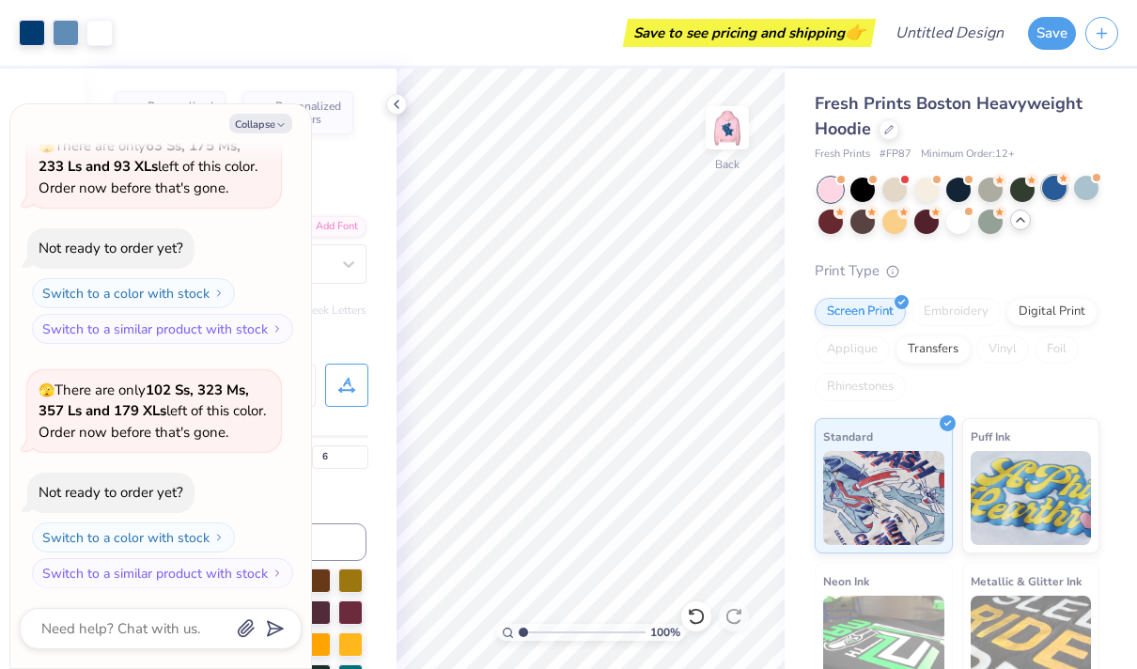
click at [1052, 196] on div at bounding box center [1054, 188] width 24 height 24
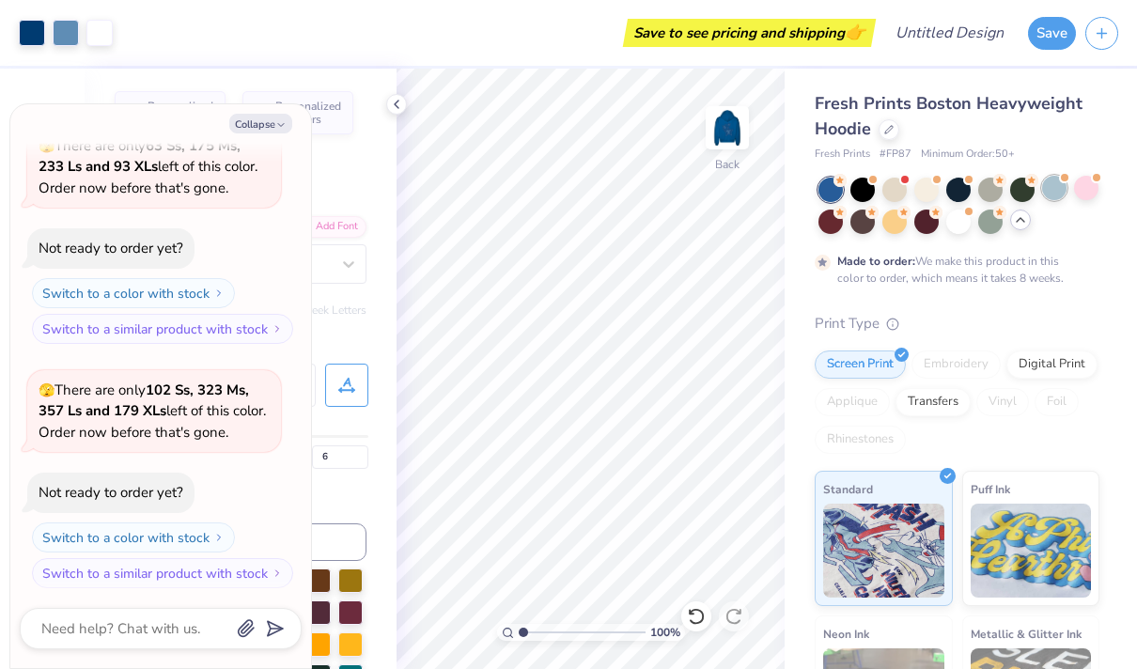
click at [1051, 190] on div at bounding box center [1054, 188] width 24 height 24
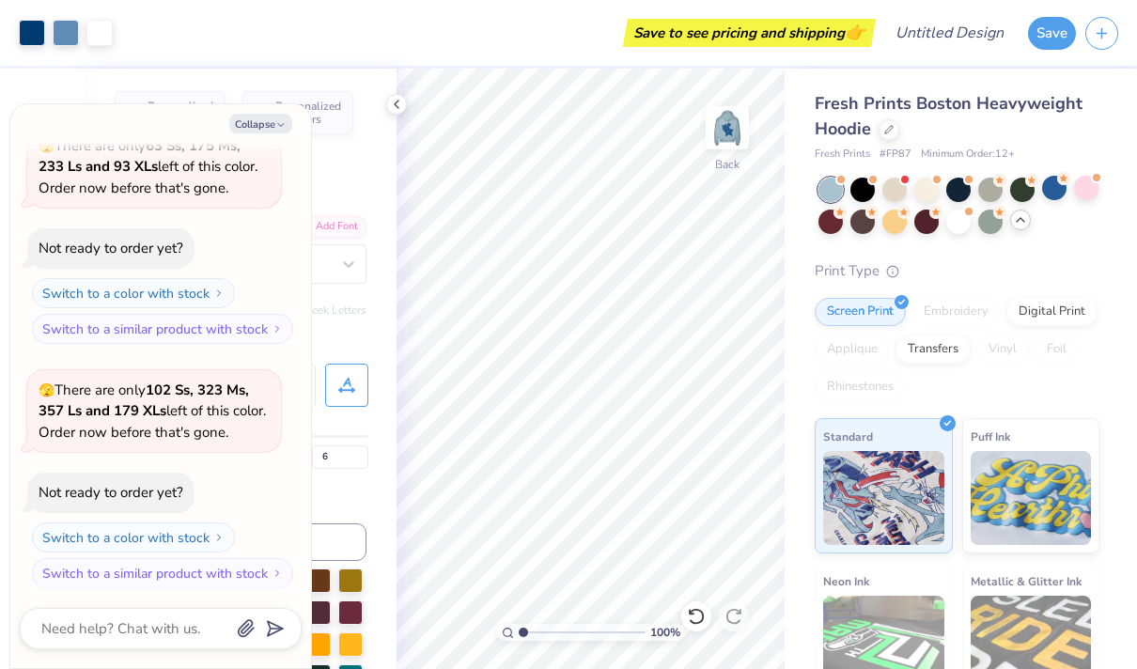
scroll to position [588, 0]
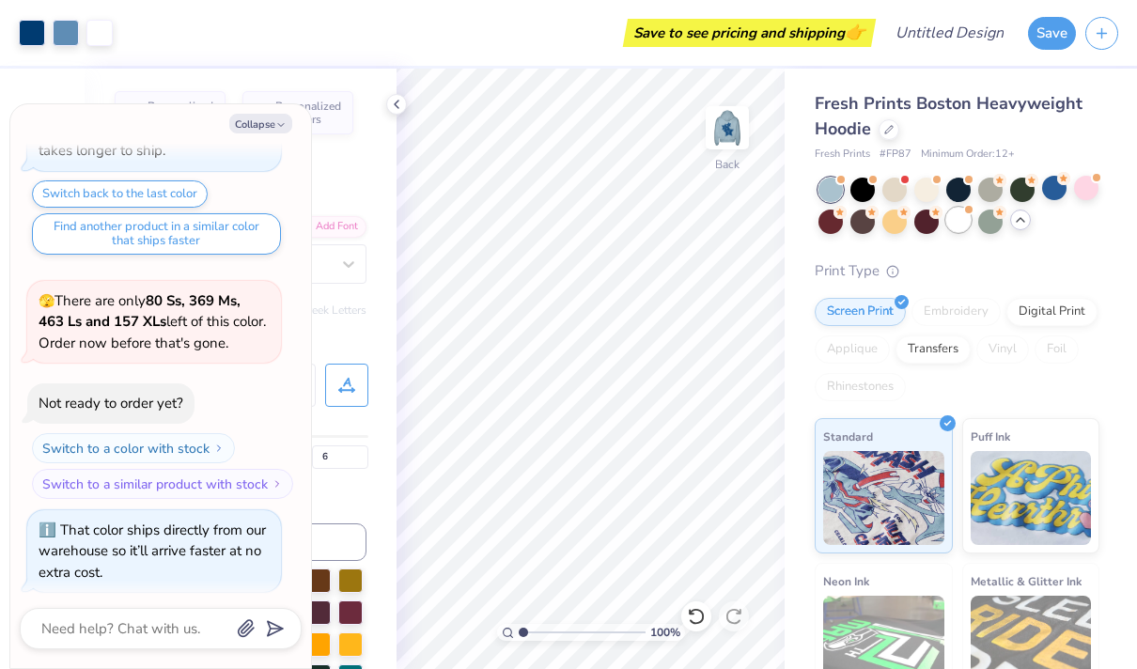
click at [956, 225] on div at bounding box center [958, 220] width 24 height 24
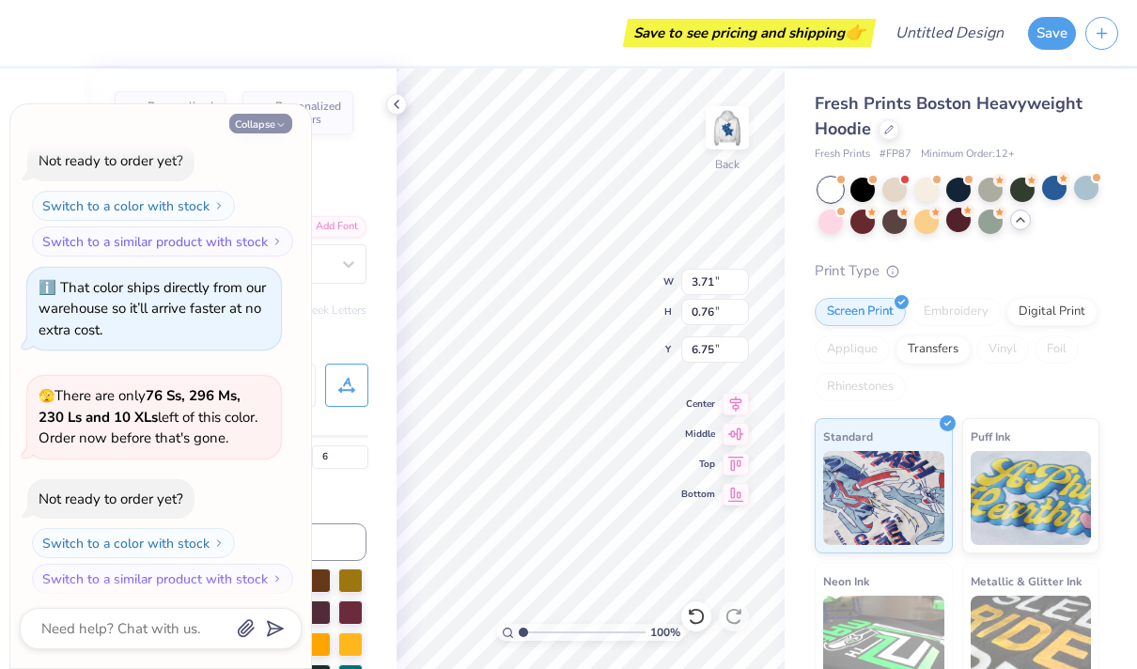
click at [278, 119] on icon "button" at bounding box center [280, 124] width 11 height 11
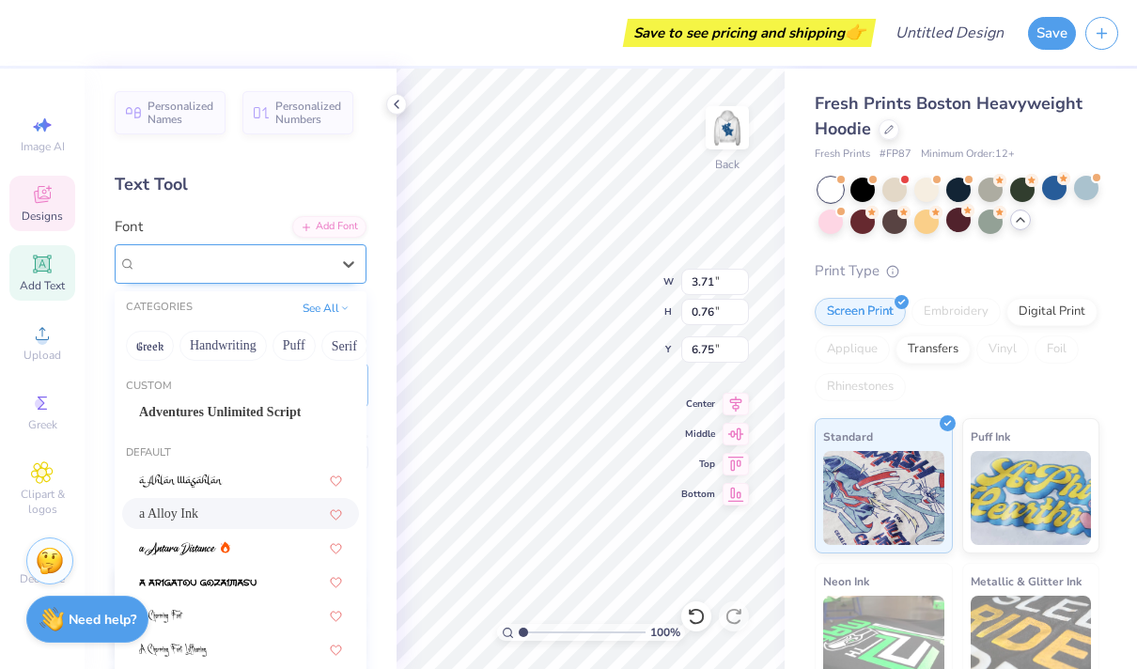
click at [286, 263] on div "a Alloy Ink" at bounding box center [232, 263] width 197 height 29
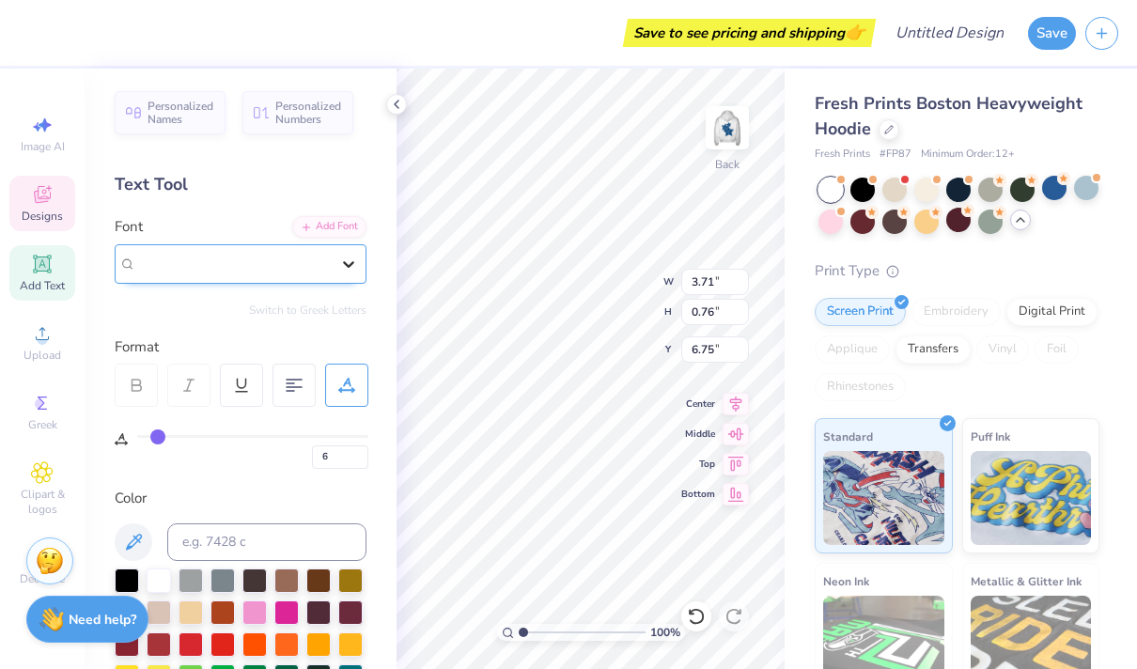
click at [350, 262] on icon at bounding box center [348, 264] width 19 height 19
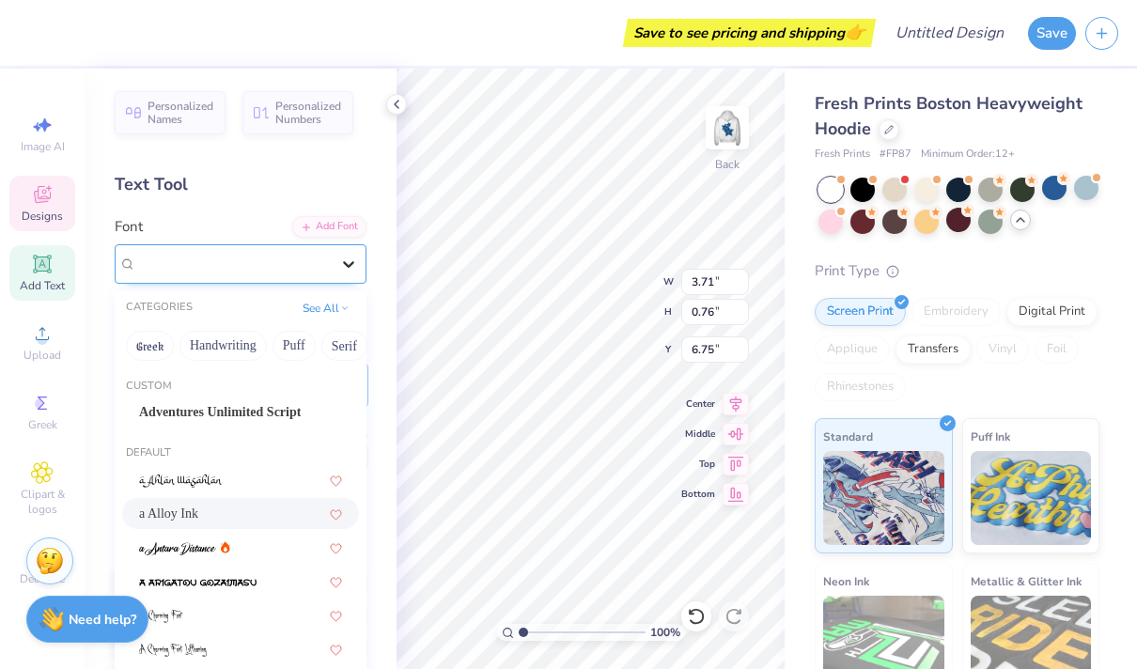
click at [350, 262] on icon at bounding box center [348, 264] width 19 height 19
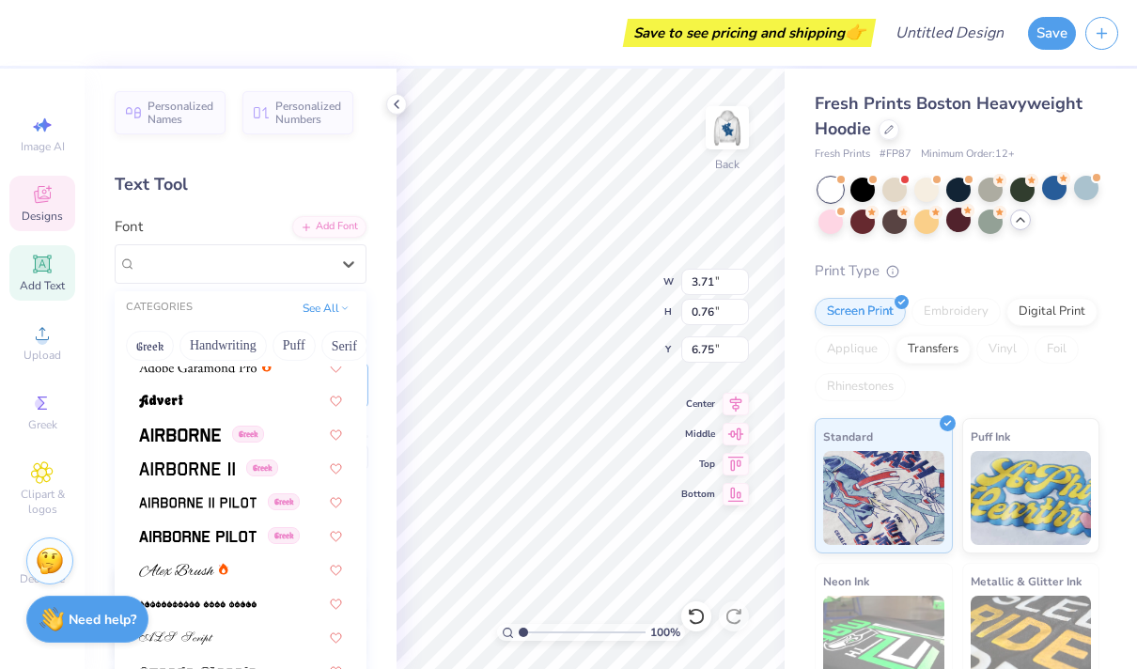
scroll to position [357, 0]
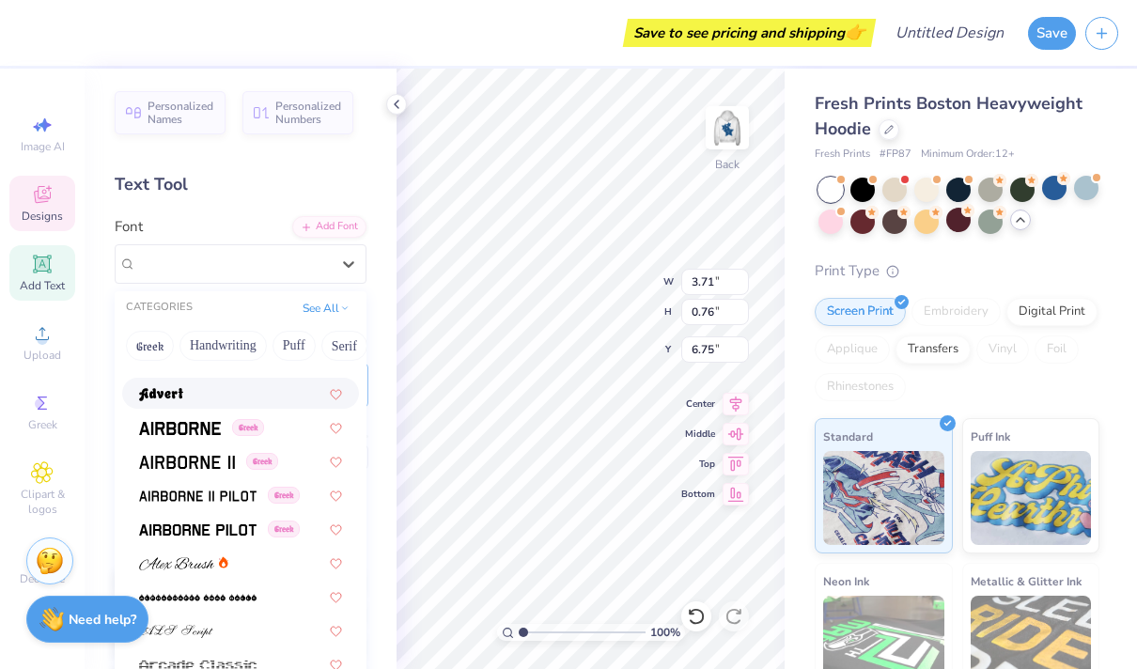
click at [204, 393] on div at bounding box center [240, 393] width 203 height 20
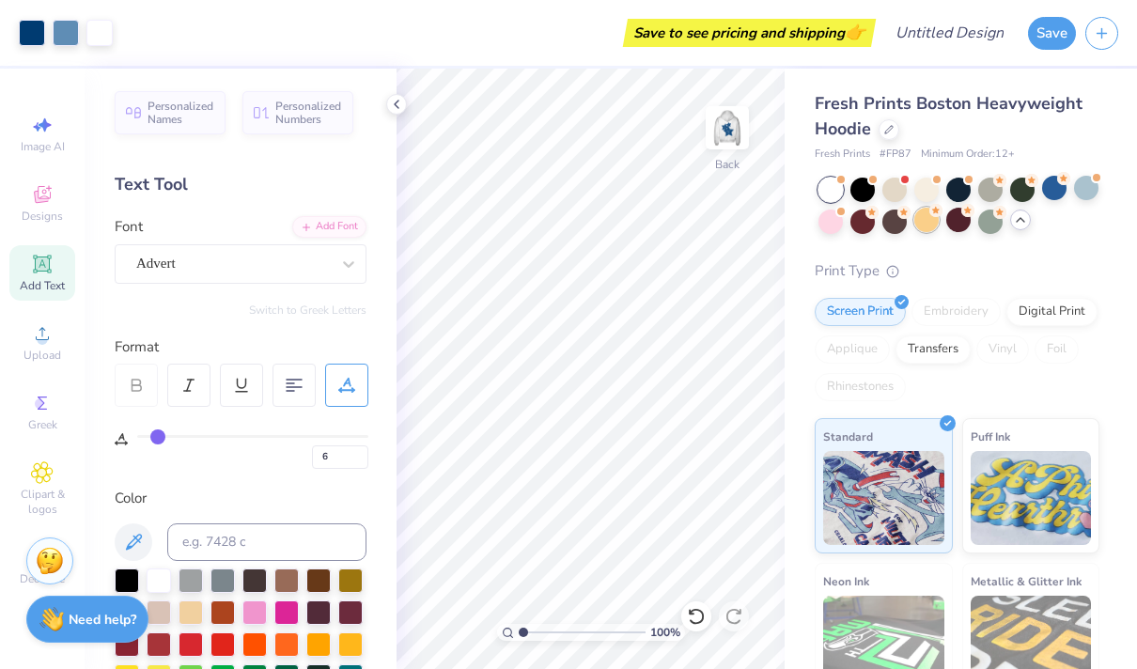
click at [930, 219] on div at bounding box center [926, 220] width 24 height 24
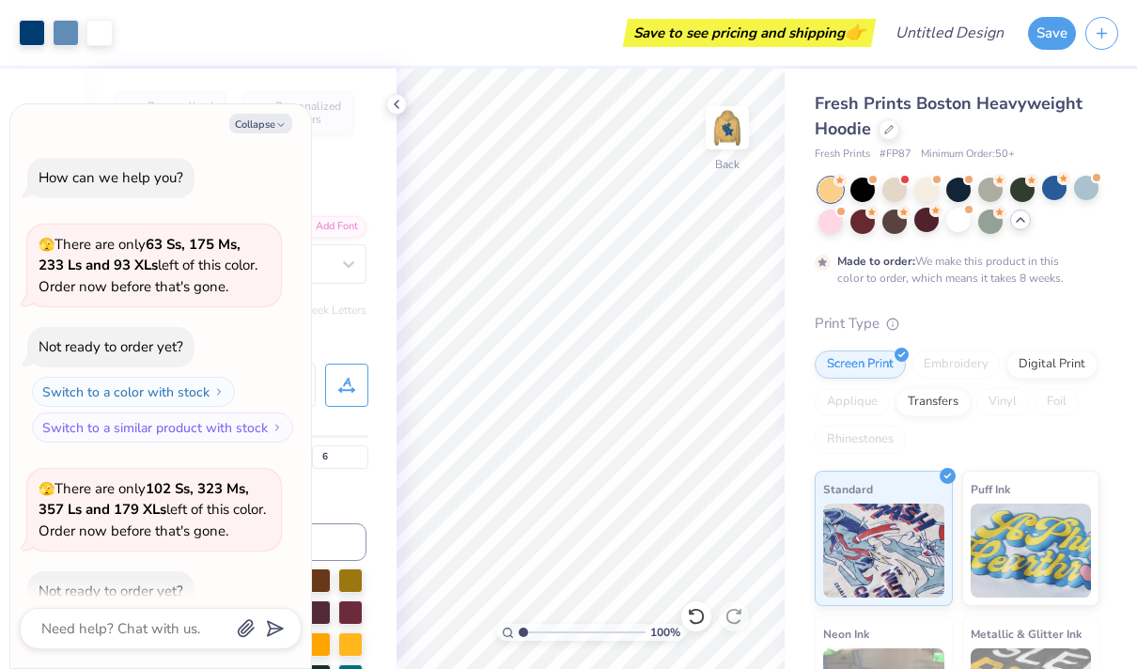
scroll to position [986, 0]
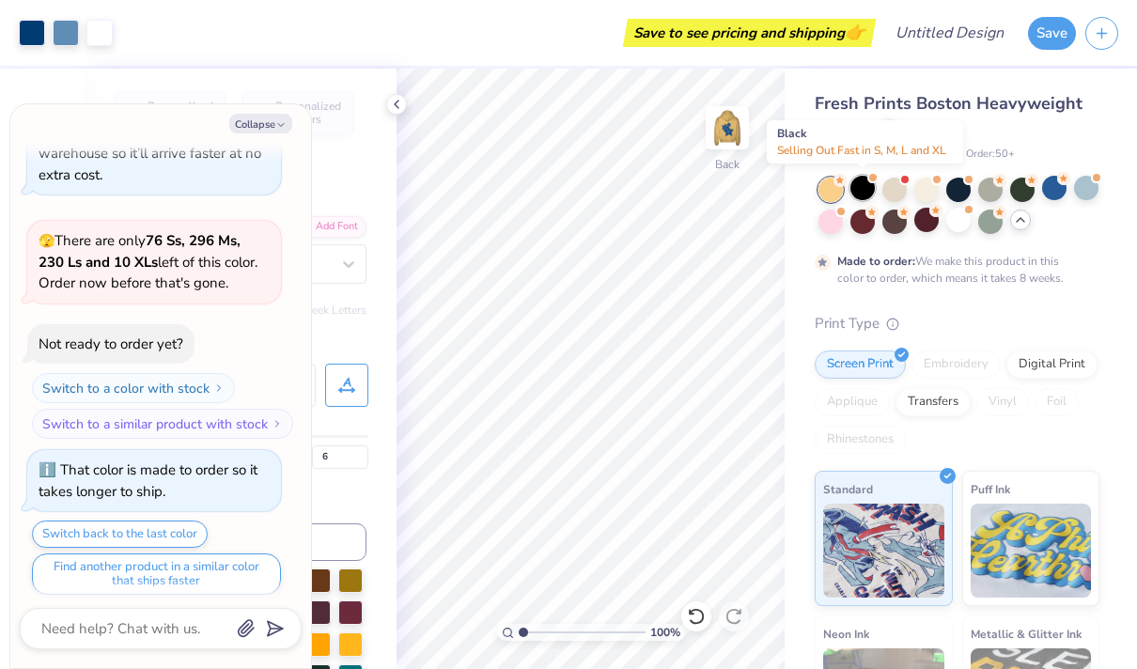
click at [866, 193] on div at bounding box center [862, 188] width 24 height 24
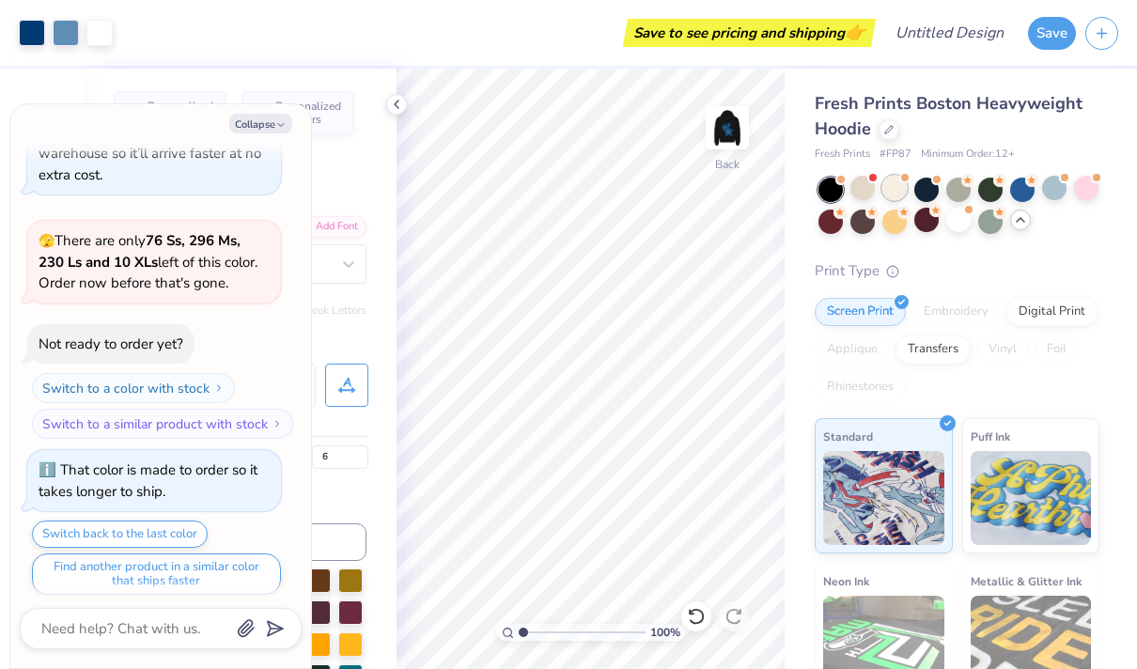
scroll to position [1320, 0]
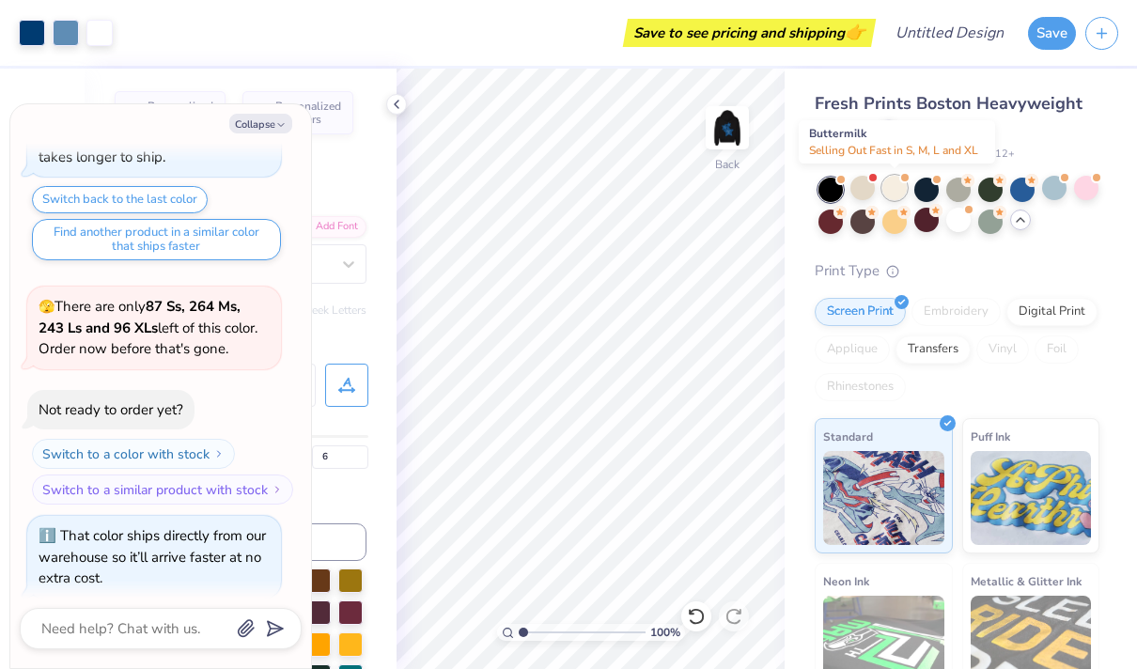
click at [898, 191] on div at bounding box center [894, 188] width 24 height 24
